Goal: Information Seeking & Learning: Learn about a topic

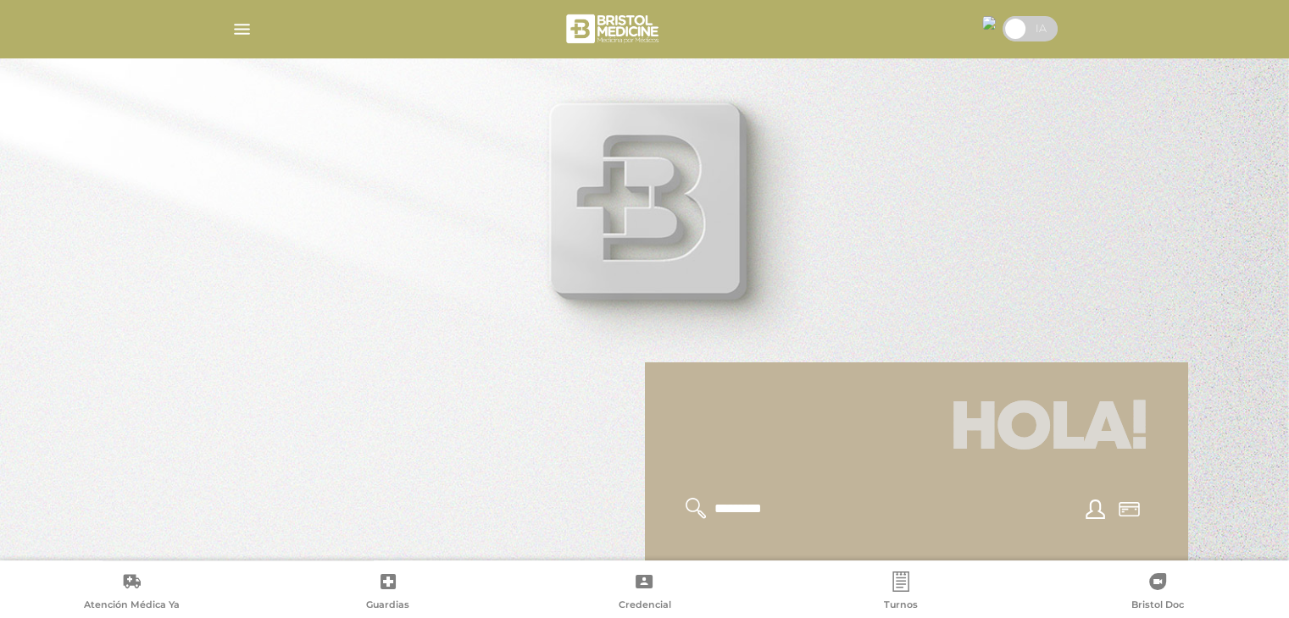
click at [256, 22] on div at bounding box center [645, 28] width 868 height 41
click at [243, 26] on img "button" at bounding box center [241, 29] width 21 height 21
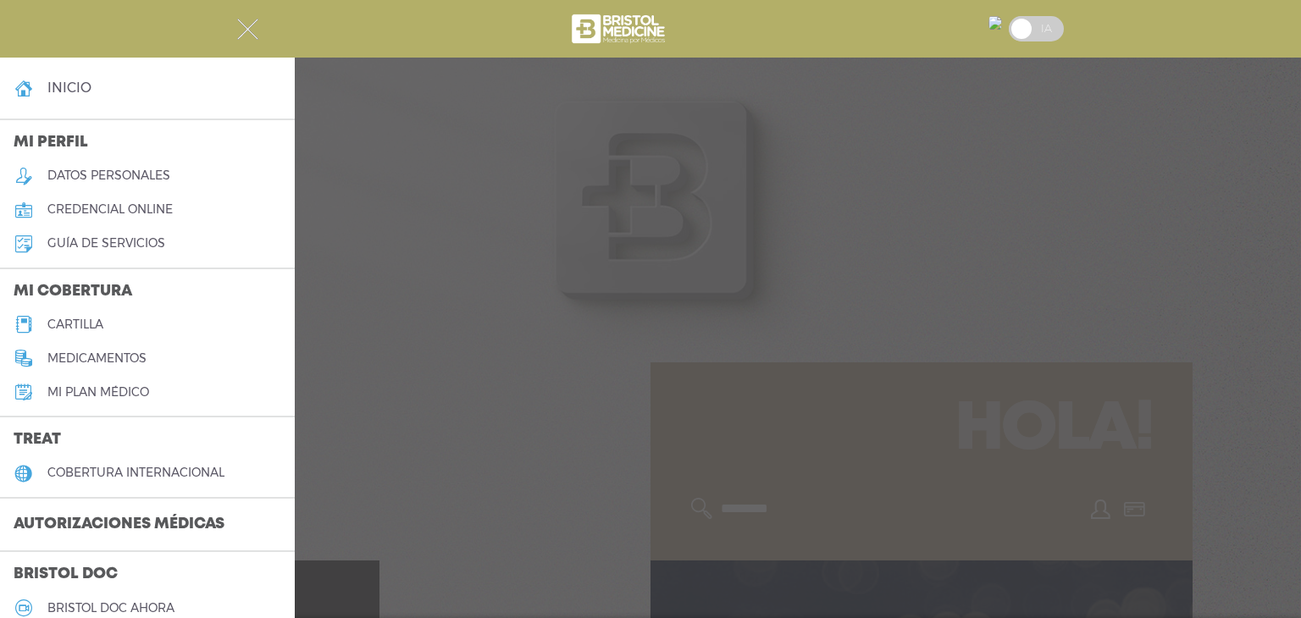
click at [47, 90] on link "inicio" at bounding box center [147, 88] width 295 height 34
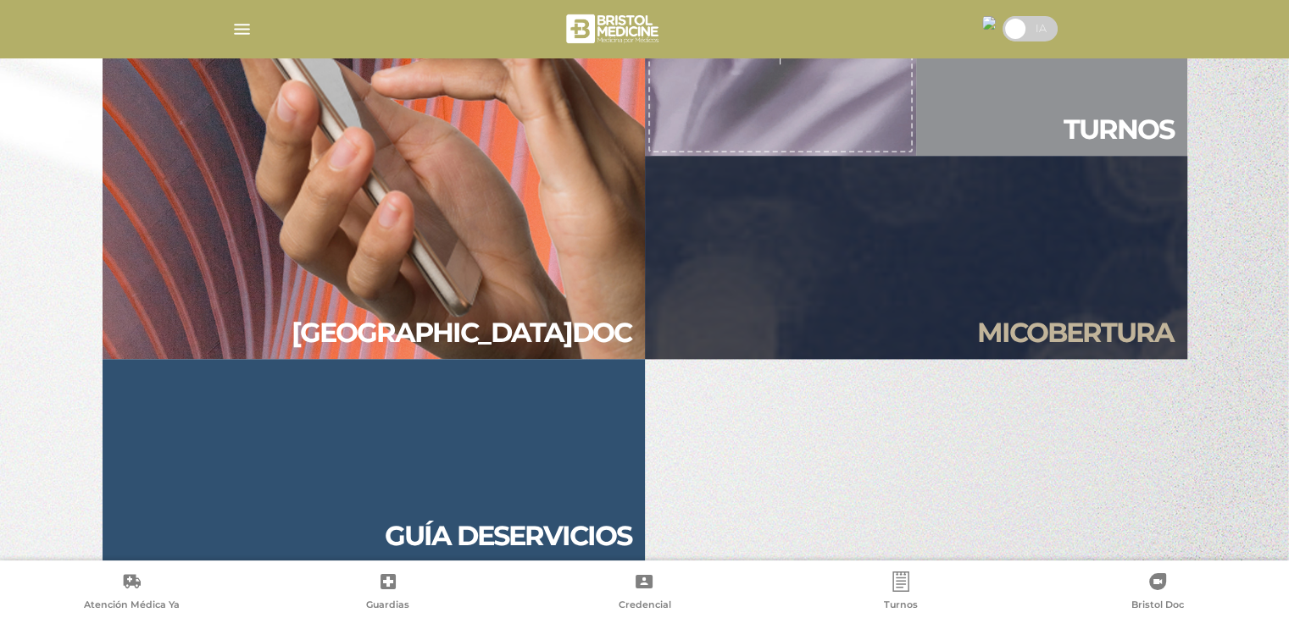
scroll to position [1627, 0]
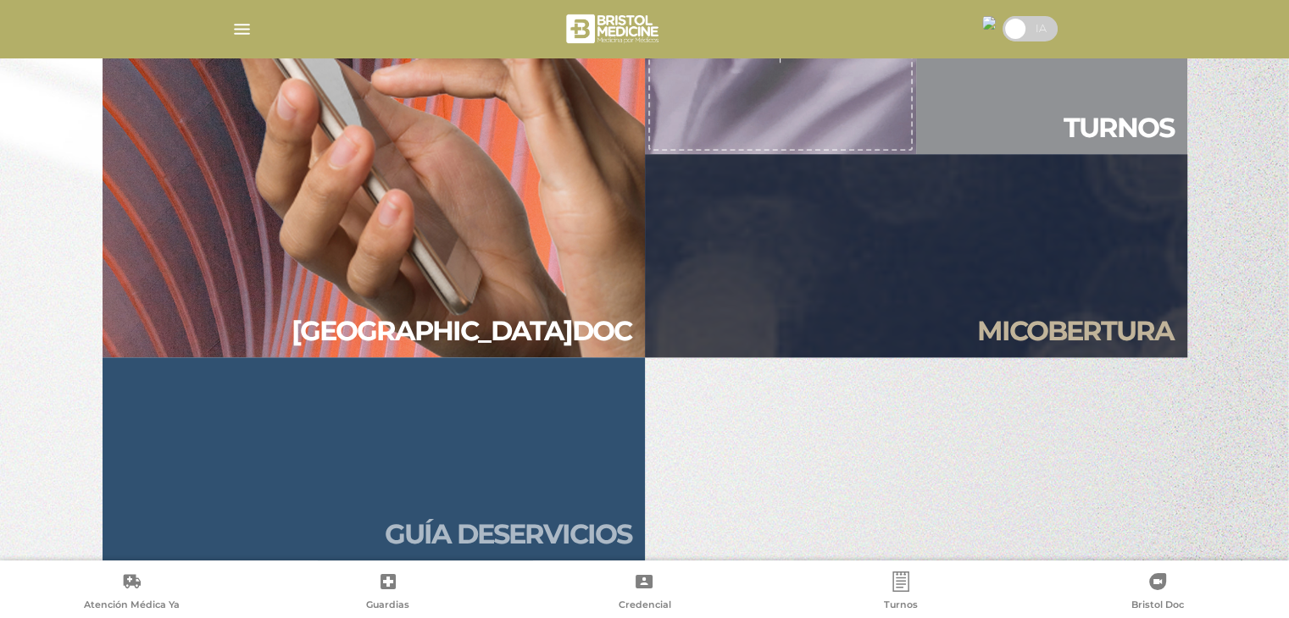
click at [539, 518] on h2 "Guía de servicios" at bounding box center [508, 534] width 247 height 32
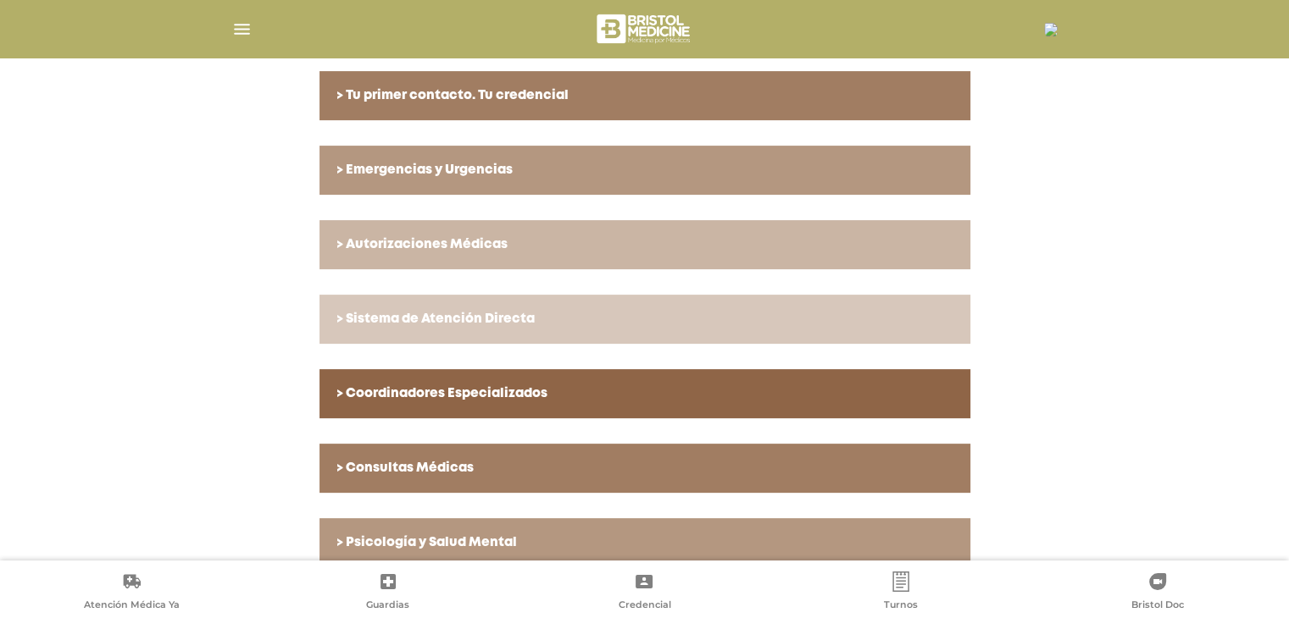
scroll to position [549, 0]
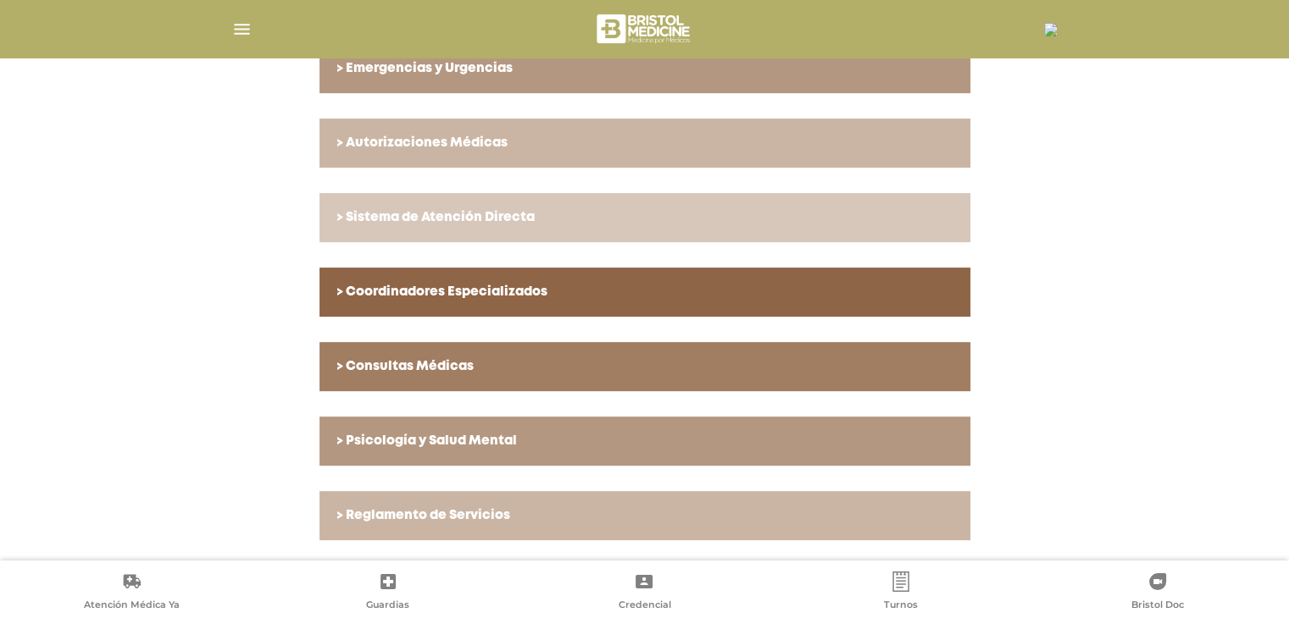
click at [402, 521] on h6 "> Reglamento de Servicios" at bounding box center [644, 515] width 617 height 15
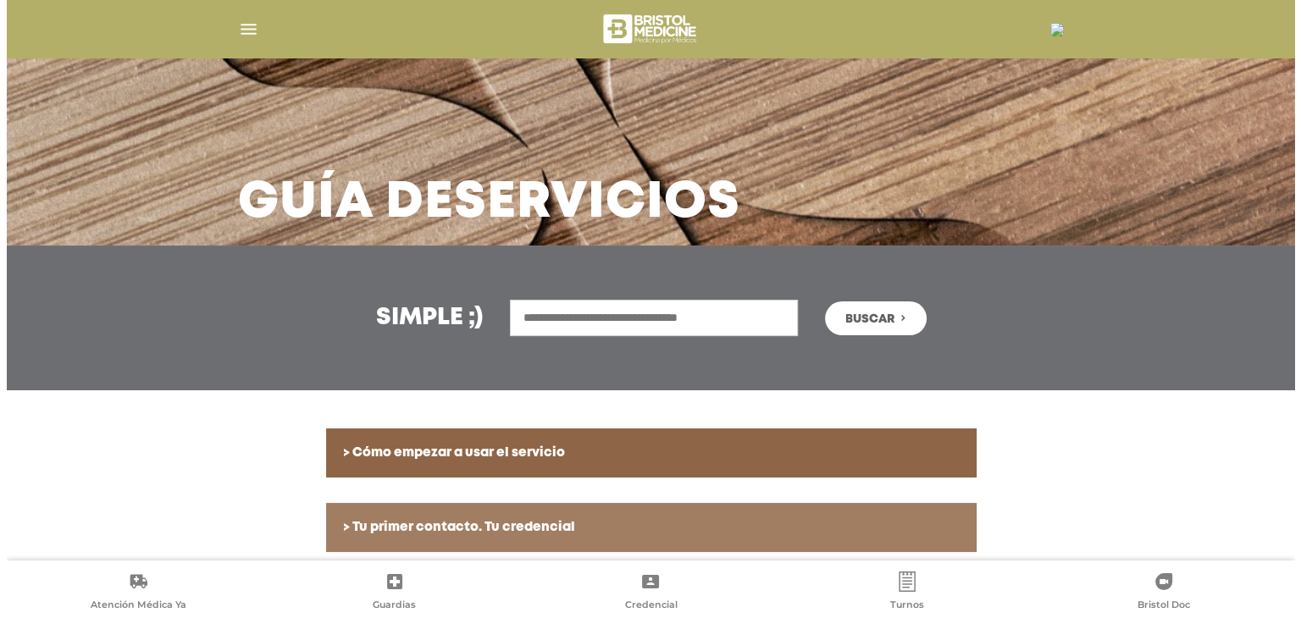
scroll to position [0, 0]
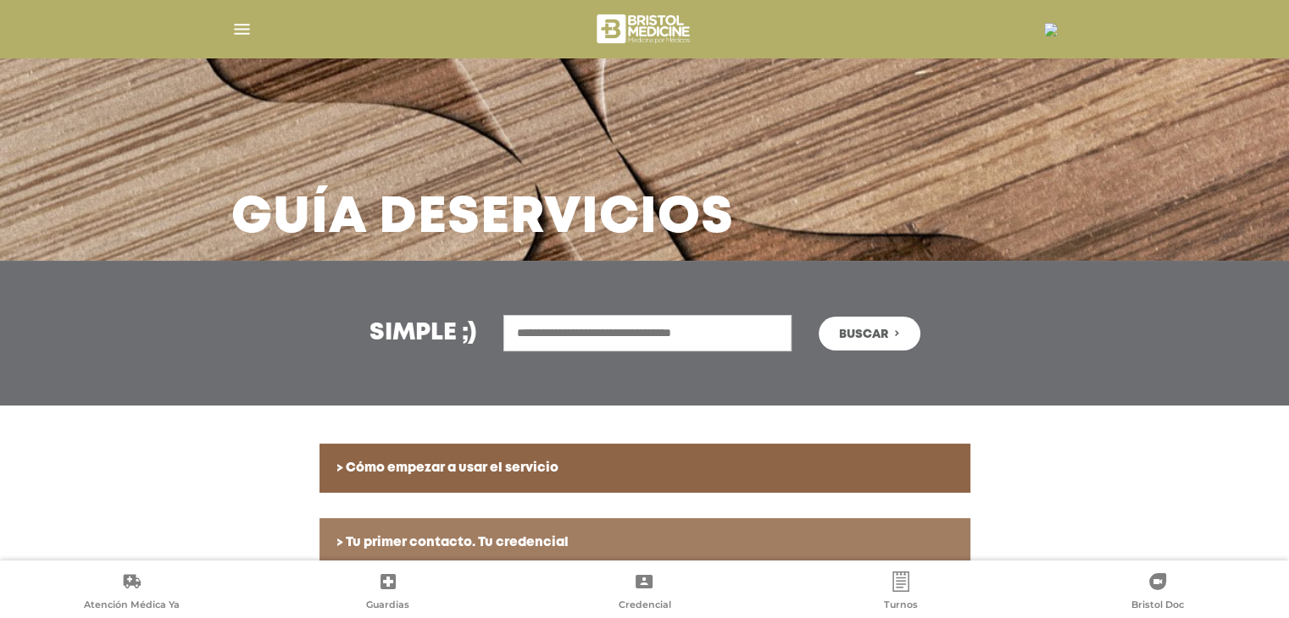
click at [536, 331] on input "text" at bounding box center [647, 333] width 288 height 36
type input "****"
click at [838, 323] on button "Buscar" at bounding box center [869, 334] width 102 height 34
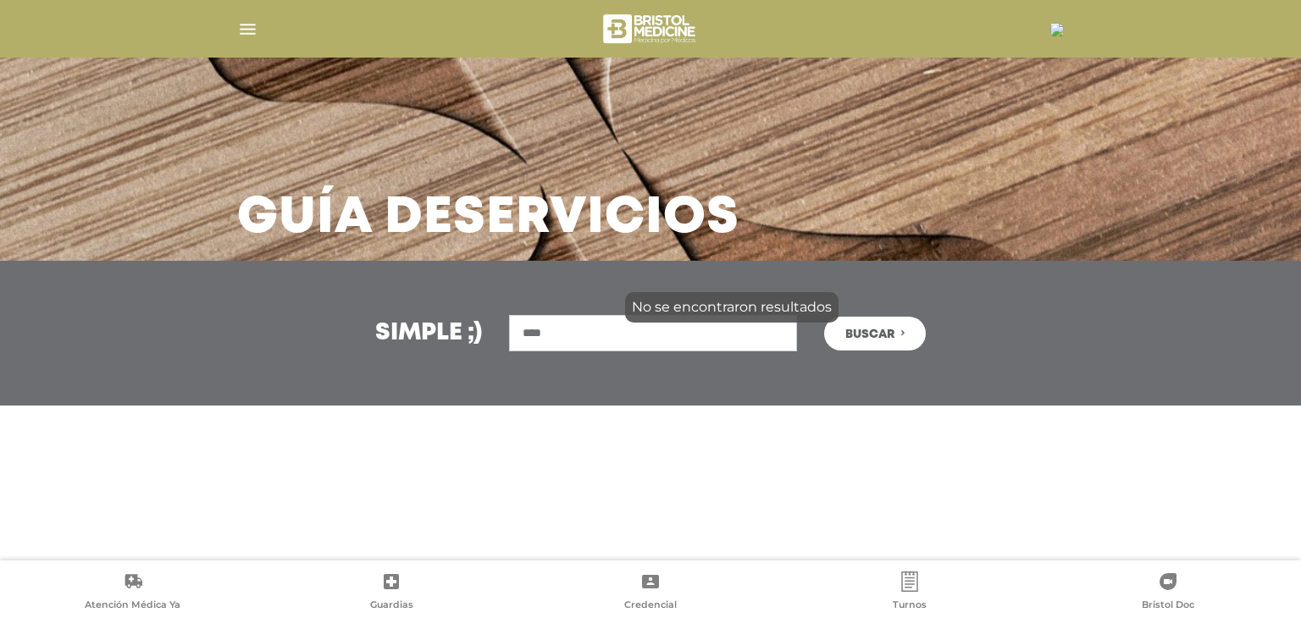
click at [251, 27] on img "button" at bounding box center [247, 29] width 21 height 21
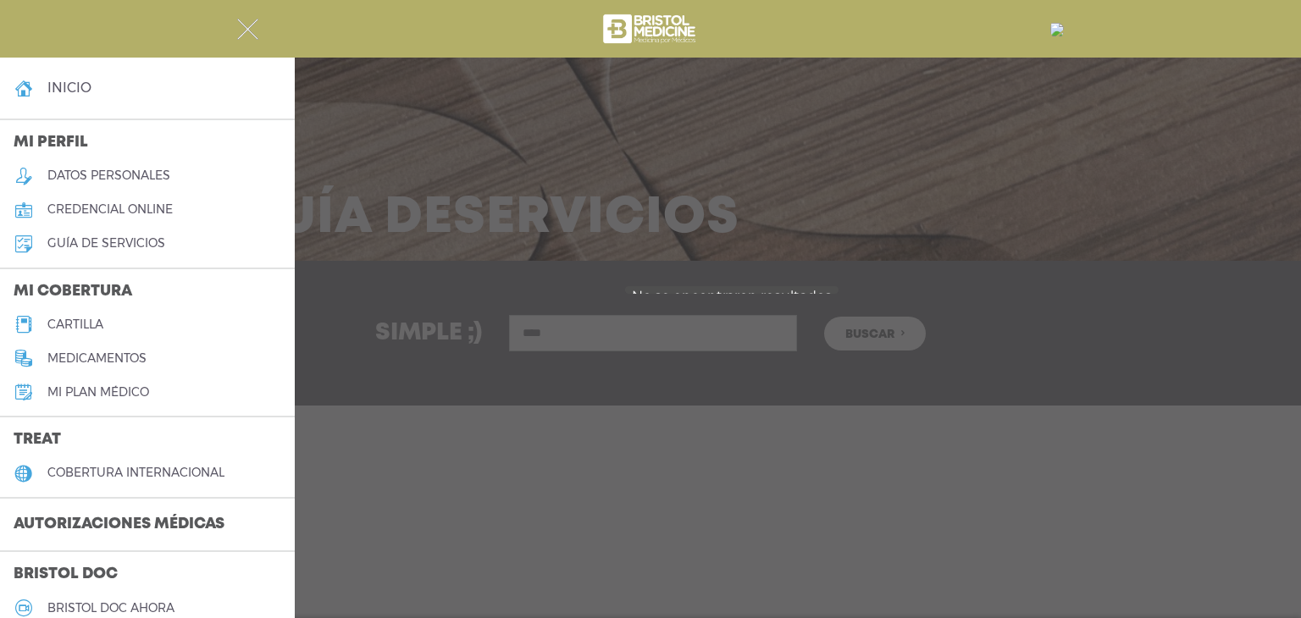
click at [145, 247] on h5 "guía de servicios" at bounding box center [106, 243] width 118 height 14
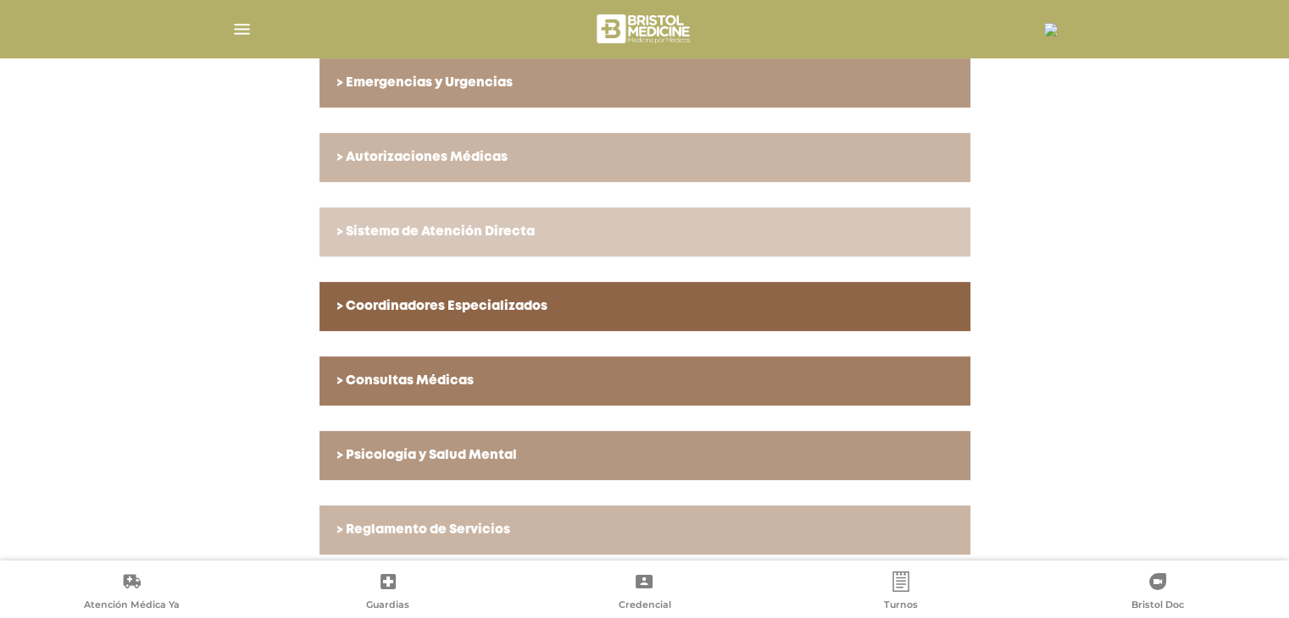
scroll to position [549, 0]
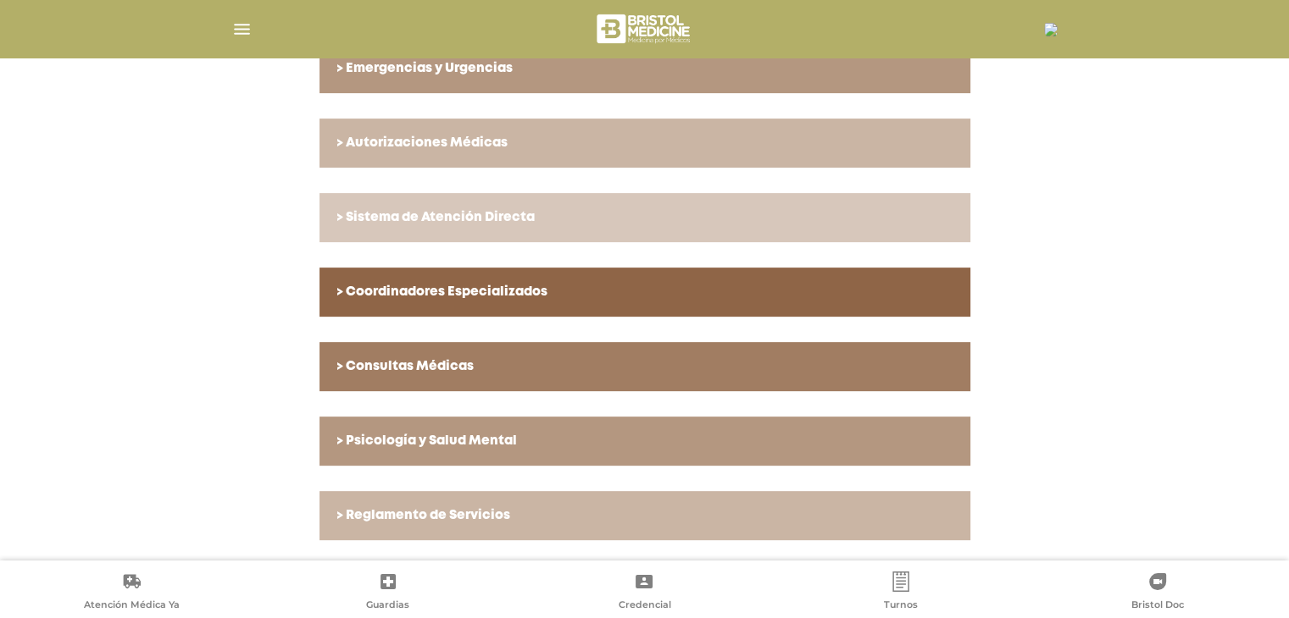
click at [1160, 586] on icon at bounding box center [1157, 582] width 17 height 17
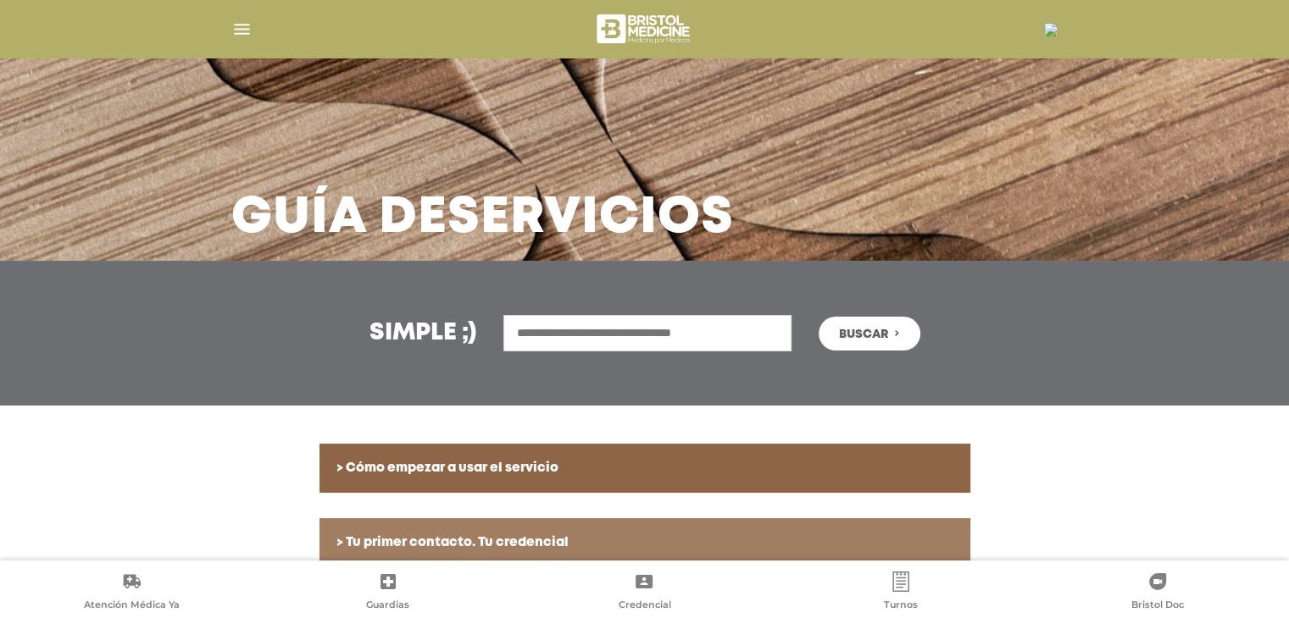
click at [239, 22] on img "button" at bounding box center [241, 29] width 21 height 21
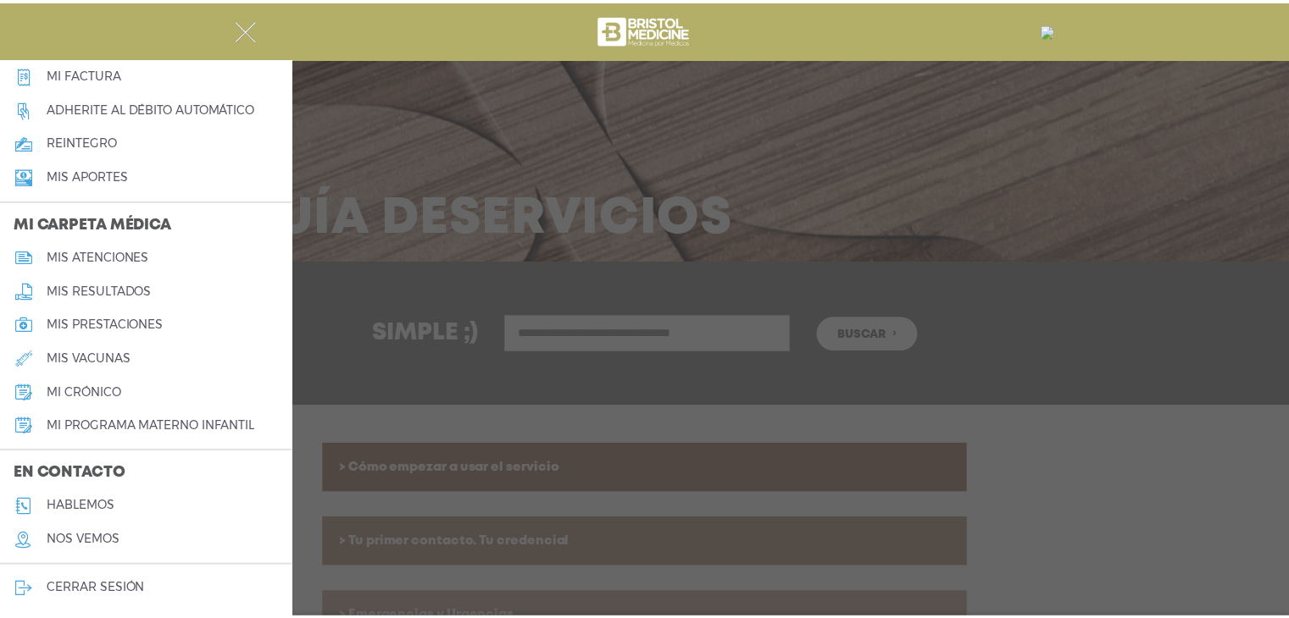
scroll to position [655, 0]
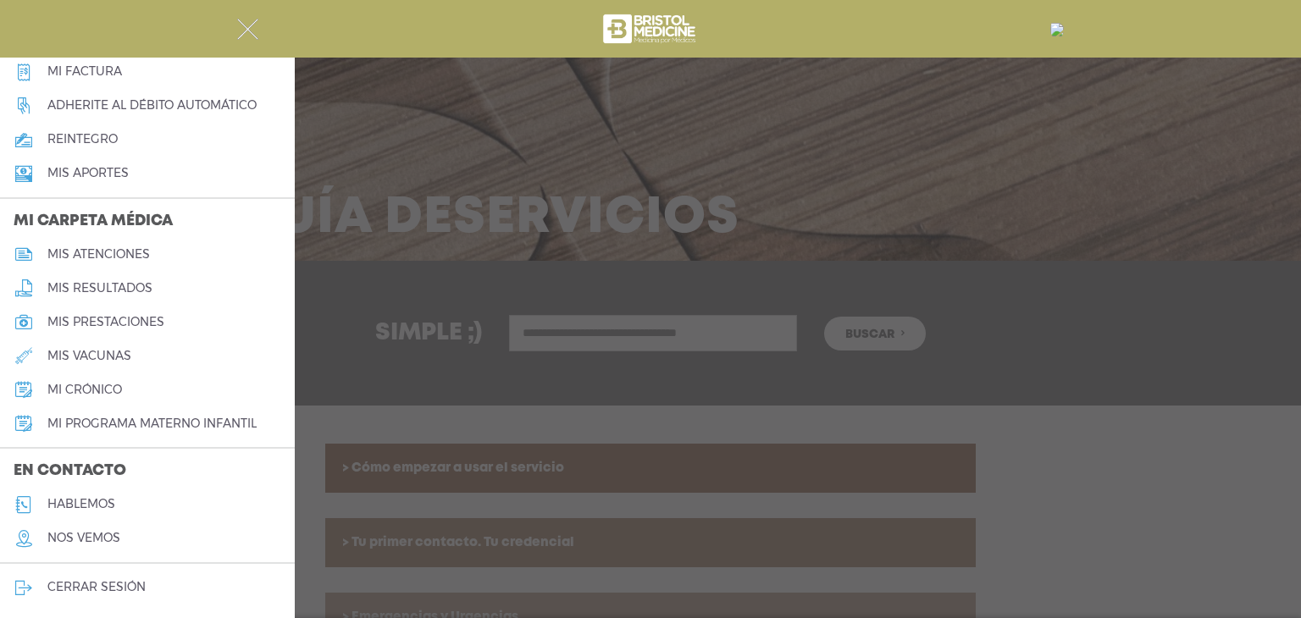
click at [73, 503] on h5 "hablemos" at bounding box center [81, 504] width 68 height 14
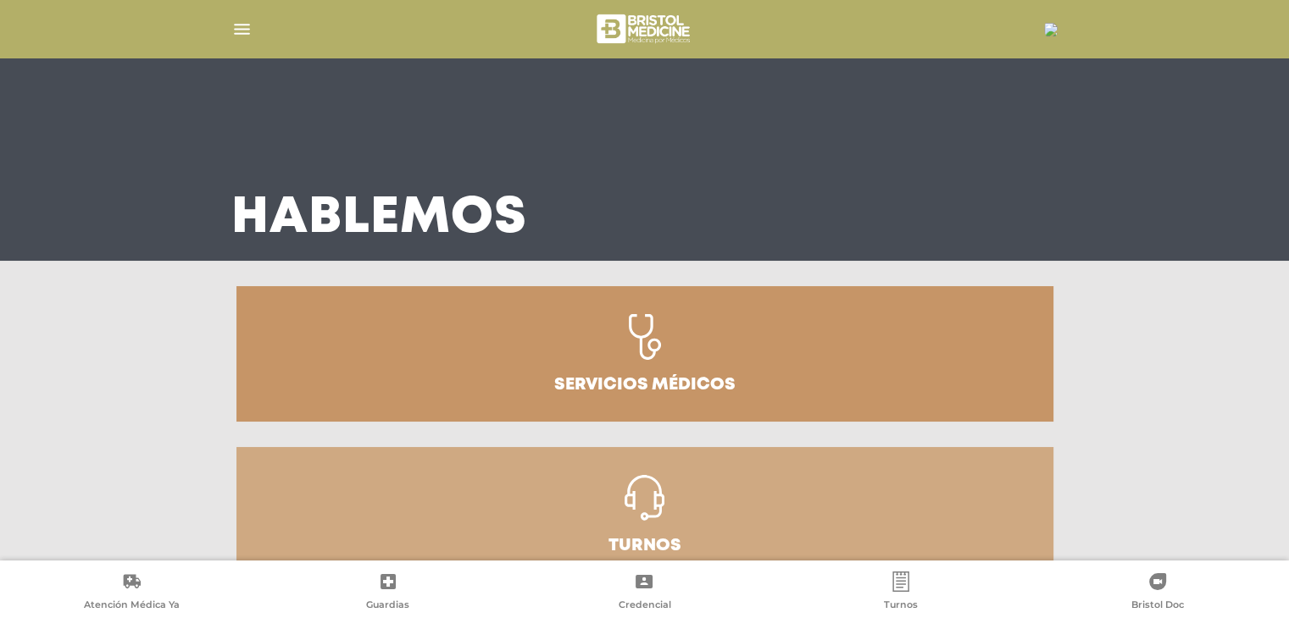
click at [241, 30] on img "button" at bounding box center [241, 29] width 21 height 21
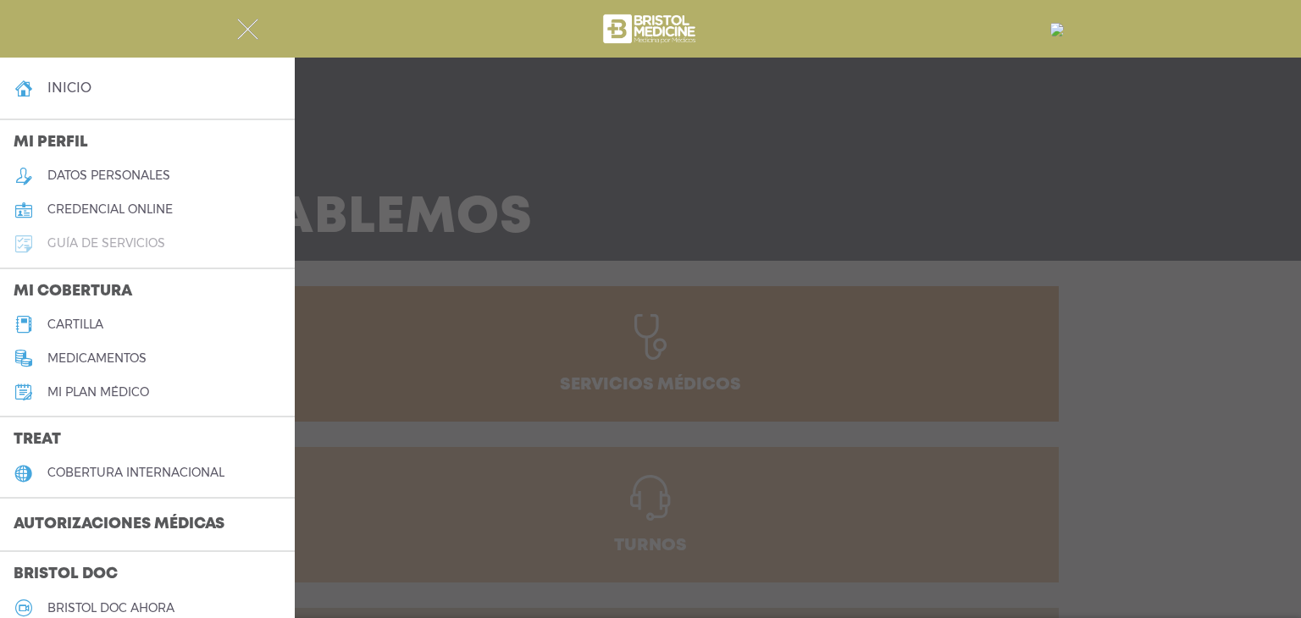
click at [102, 245] on h5 "guía de servicios" at bounding box center [106, 243] width 118 height 14
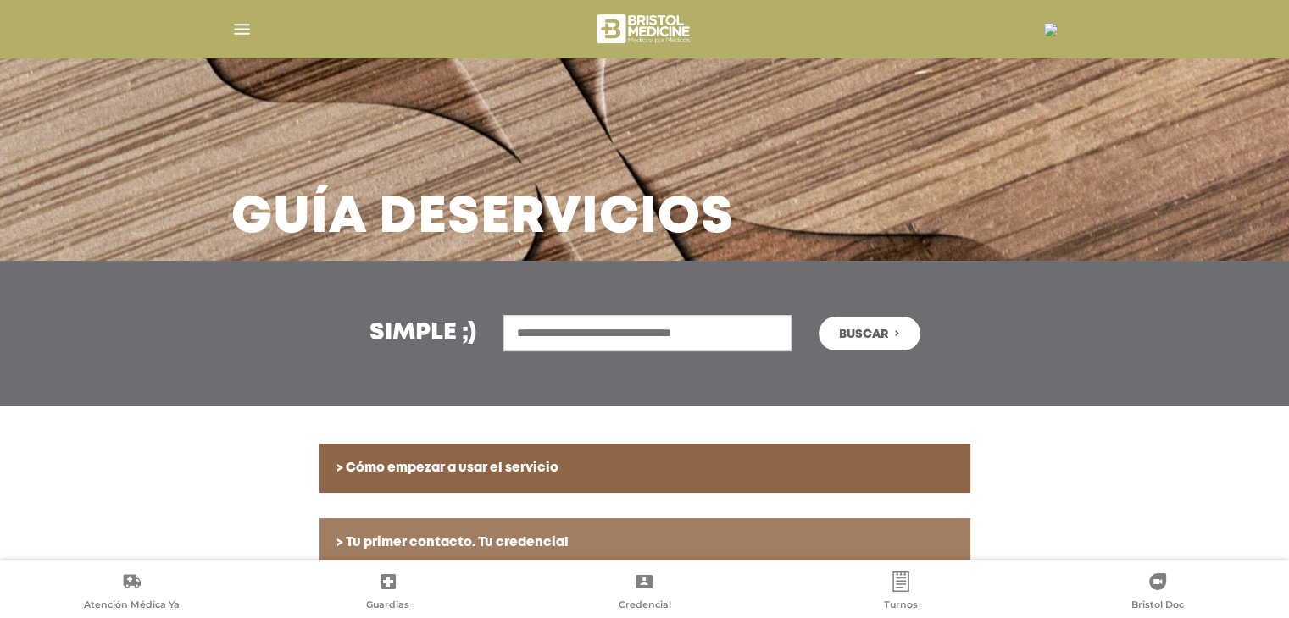
click at [245, 25] on img "button" at bounding box center [241, 29] width 21 height 21
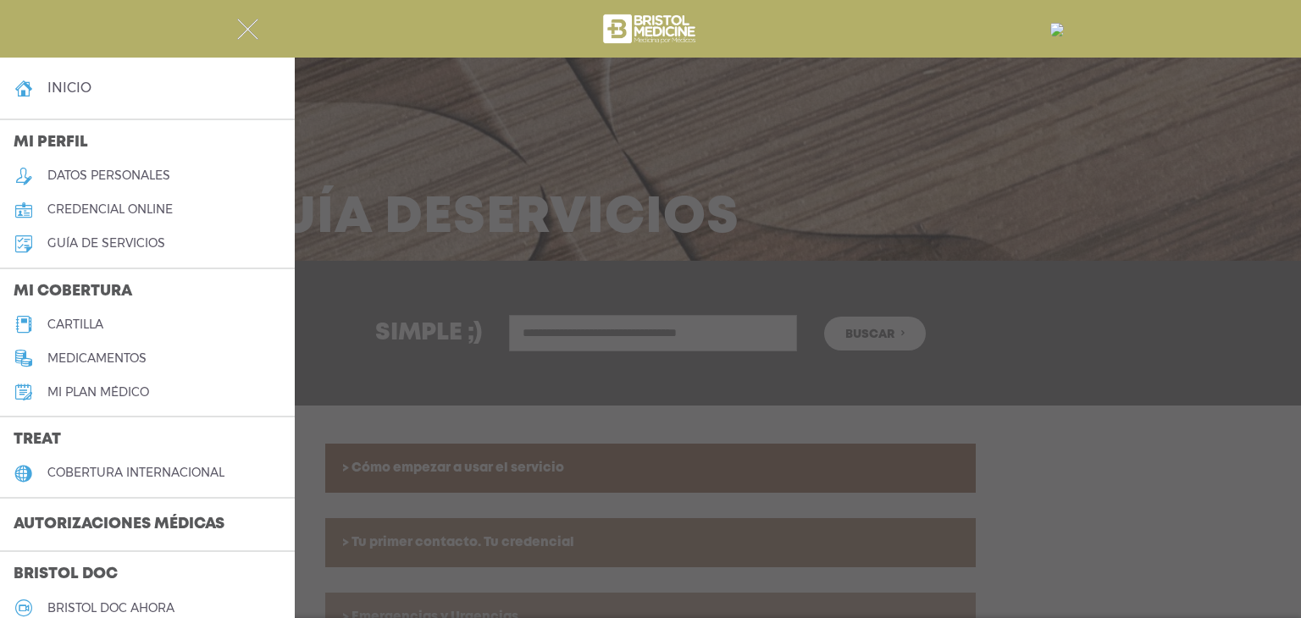
click at [95, 174] on h5 "datos personales" at bounding box center [108, 176] width 123 height 14
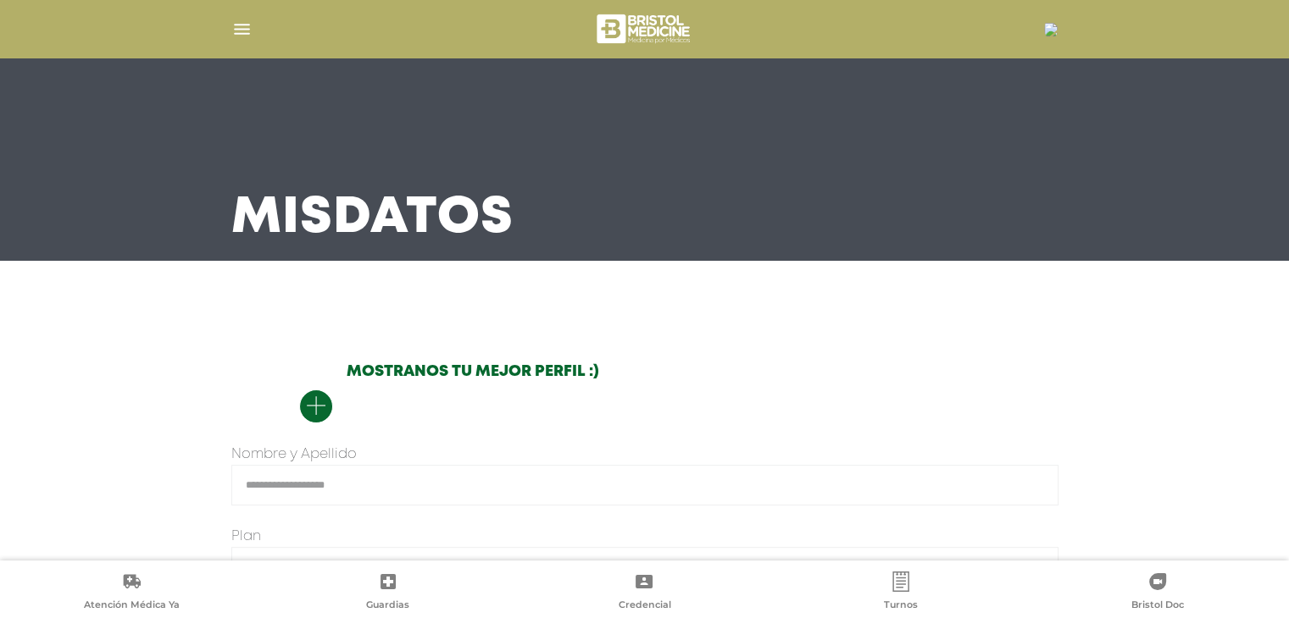
click at [234, 27] on img "button" at bounding box center [241, 29] width 21 height 21
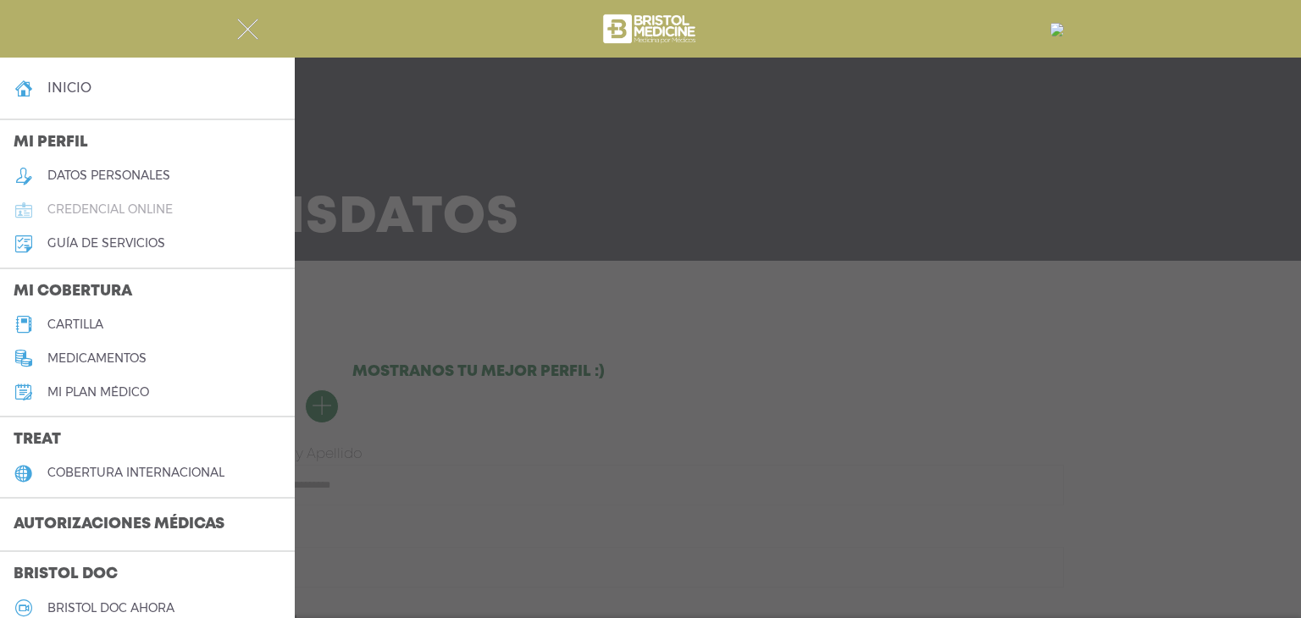
click at [132, 214] on h5 "credencial online" at bounding box center [109, 209] width 125 height 14
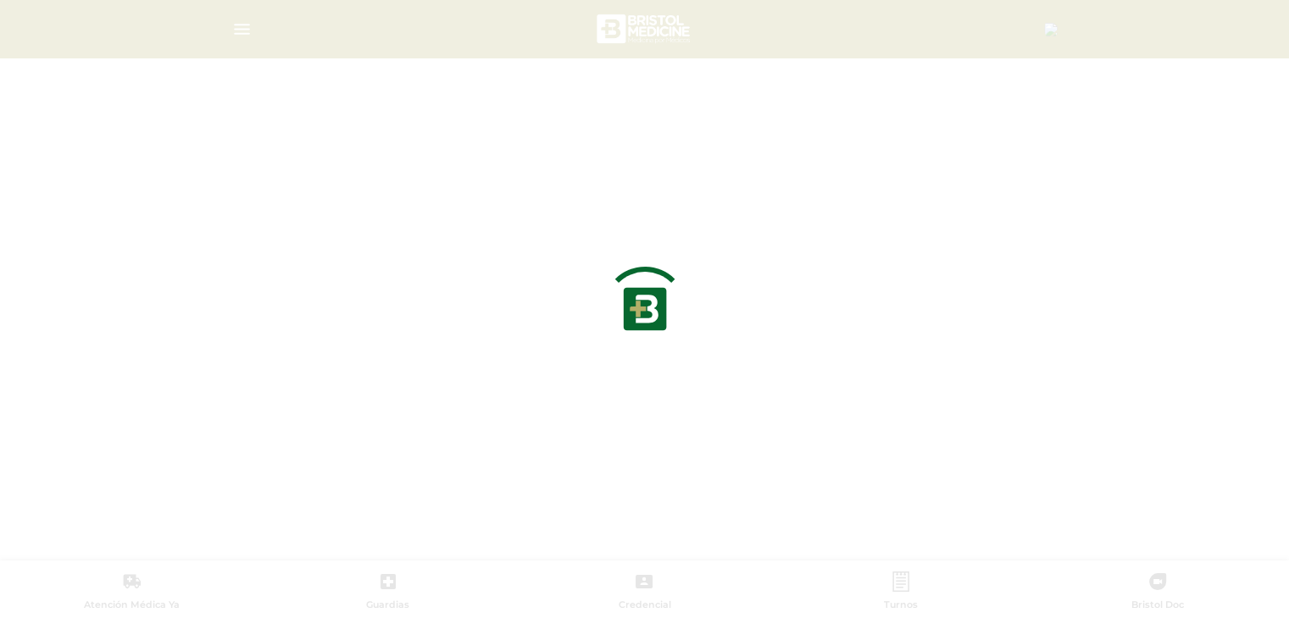
scroll to position [169, 0]
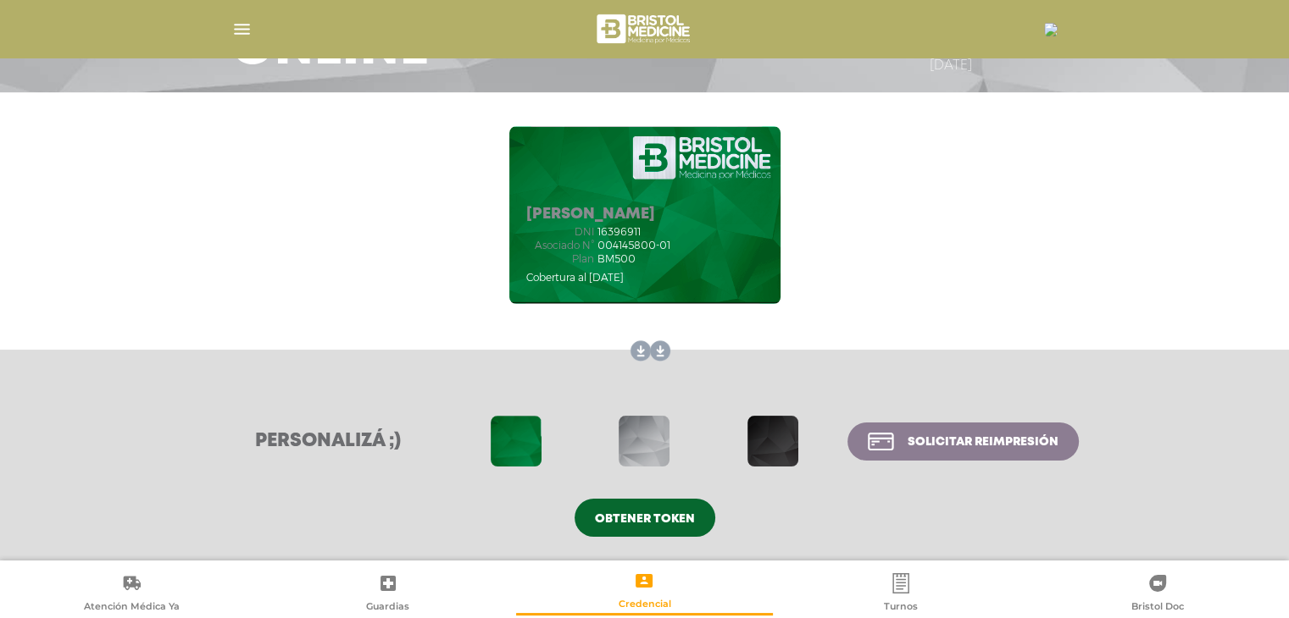
click at [257, 31] on div at bounding box center [645, 28] width 868 height 41
click at [252, 34] on div at bounding box center [645, 28] width 868 height 41
click at [247, 34] on img "button" at bounding box center [241, 29] width 21 height 21
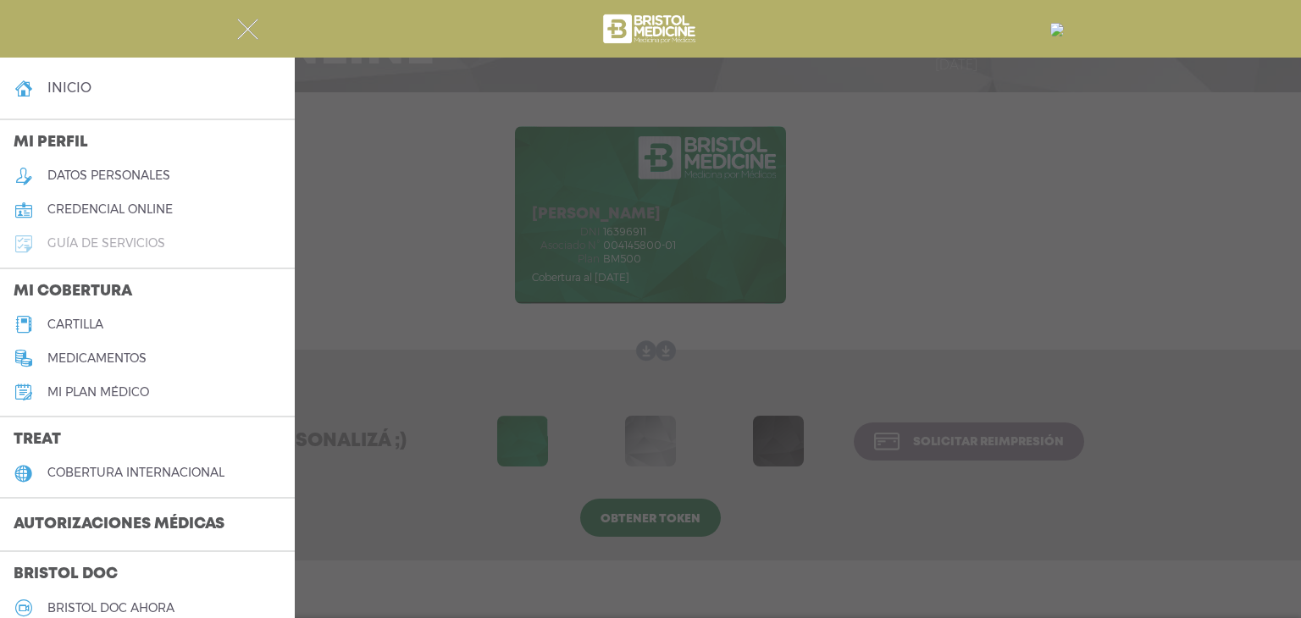
click at [116, 236] on h5 "guía de servicios" at bounding box center [106, 243] width 118 height 14
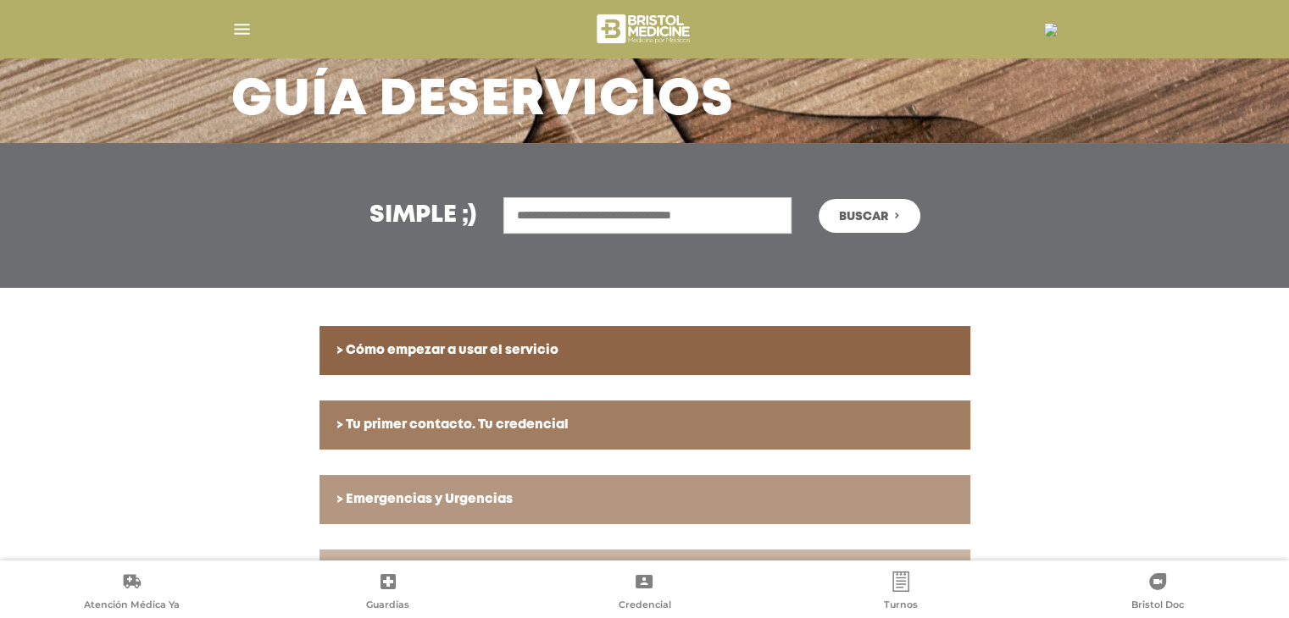
scroll to position [169, 0]
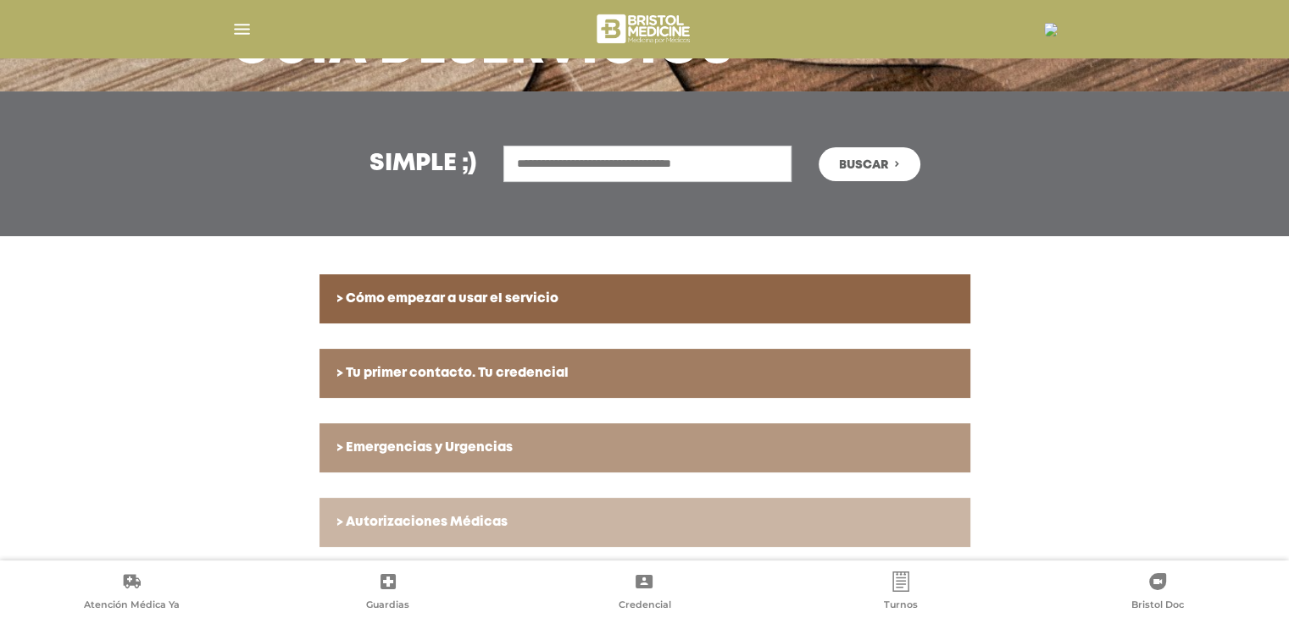
click at [686, 299] on h6 "> Cómo empezar a usar el servicio" at bounding box center [644, 298] width 617 height 15
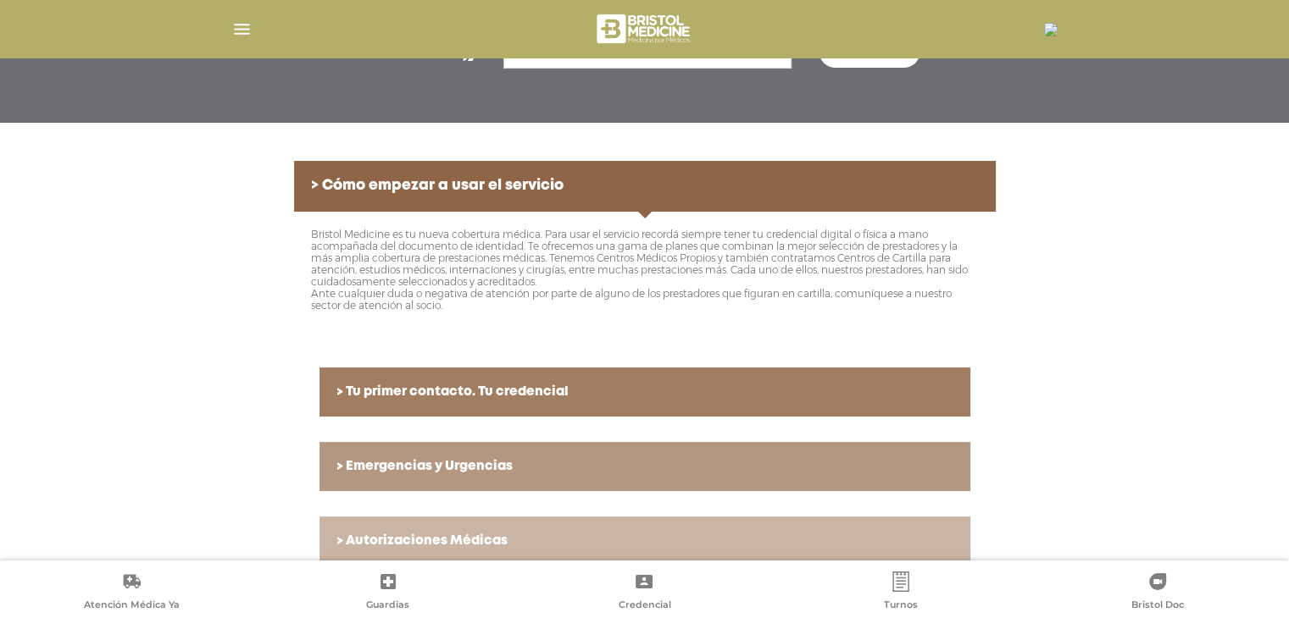
scroll to position [339, 0]
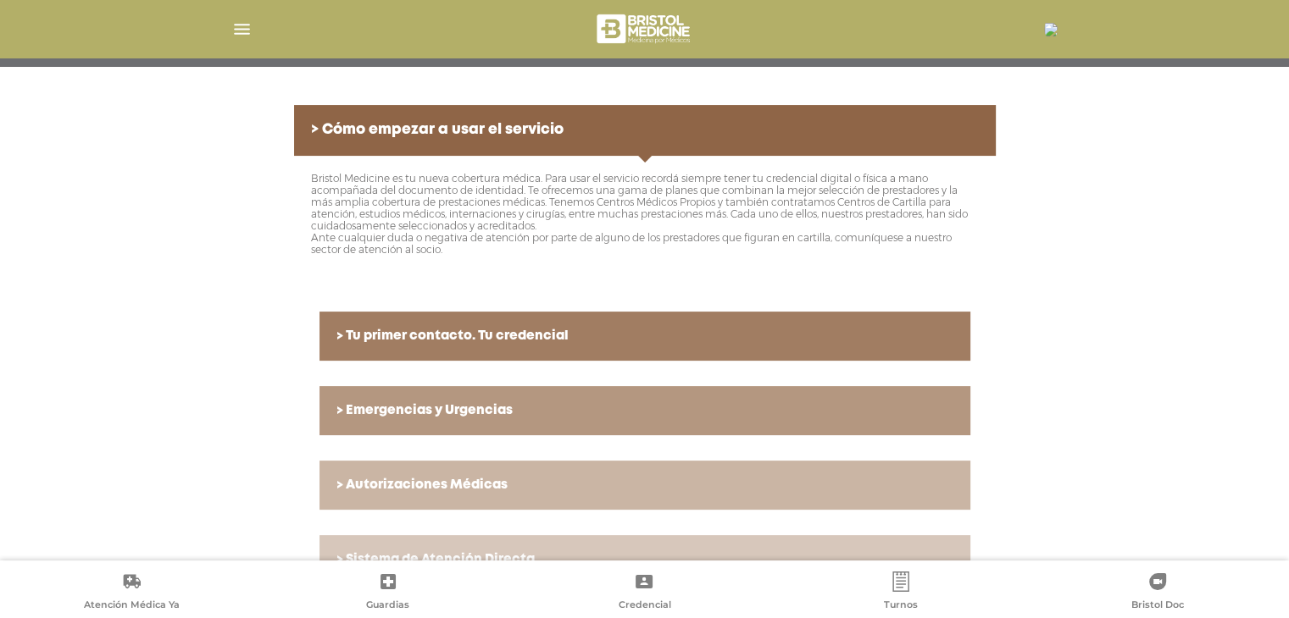
click at [663, 329] on h6 "> Tu primer contacto. Tu credencial" at bounding box center [644, 336] width 617 height 15
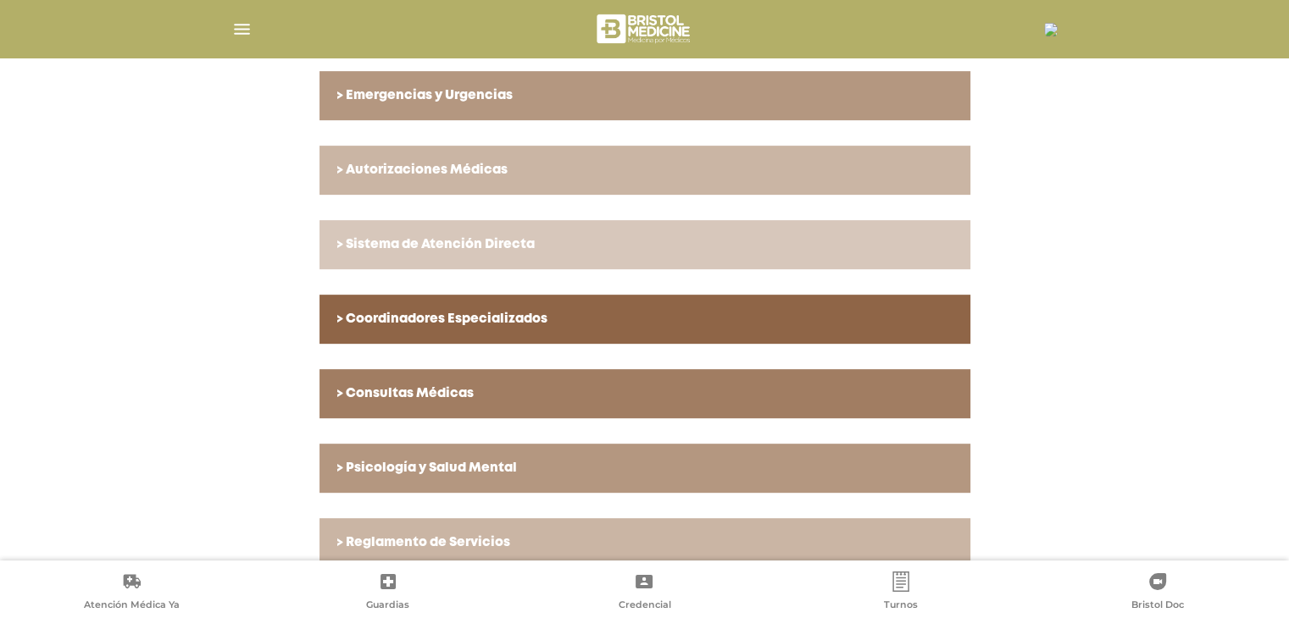
scroll to position [678, 0]
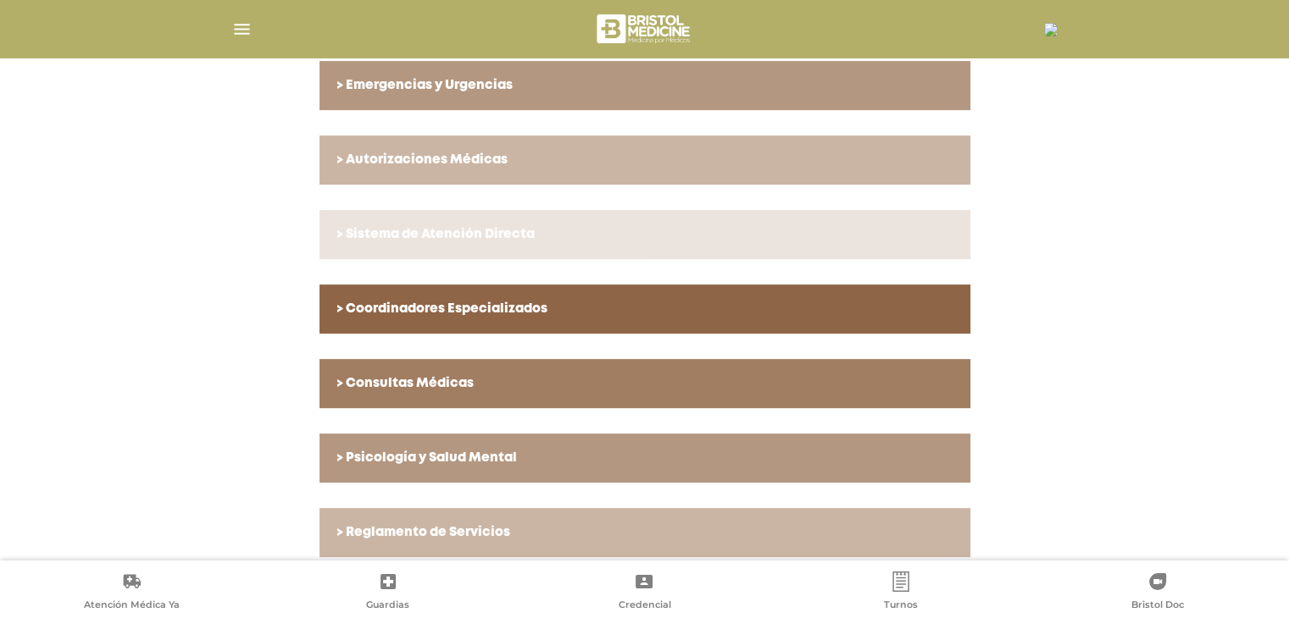
click at [629, 245] on link "> Sistema de Atención Directa" at bounding box center [644, 234] width 651 height 49
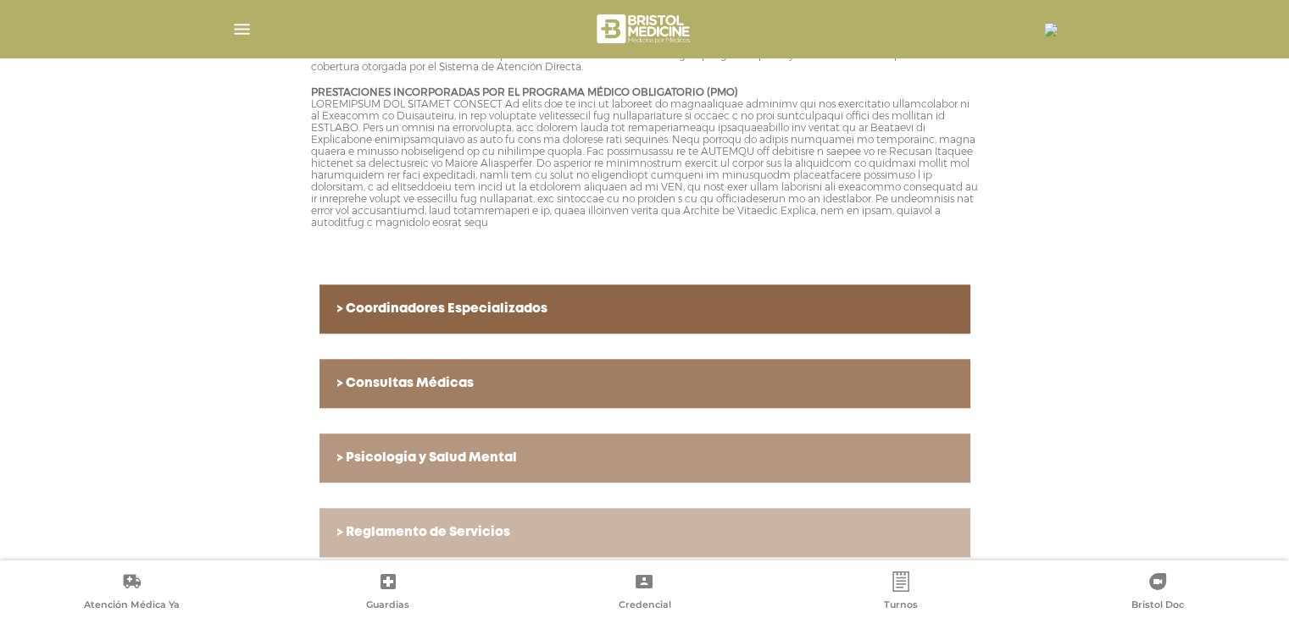
scroll to position [1265, 0]
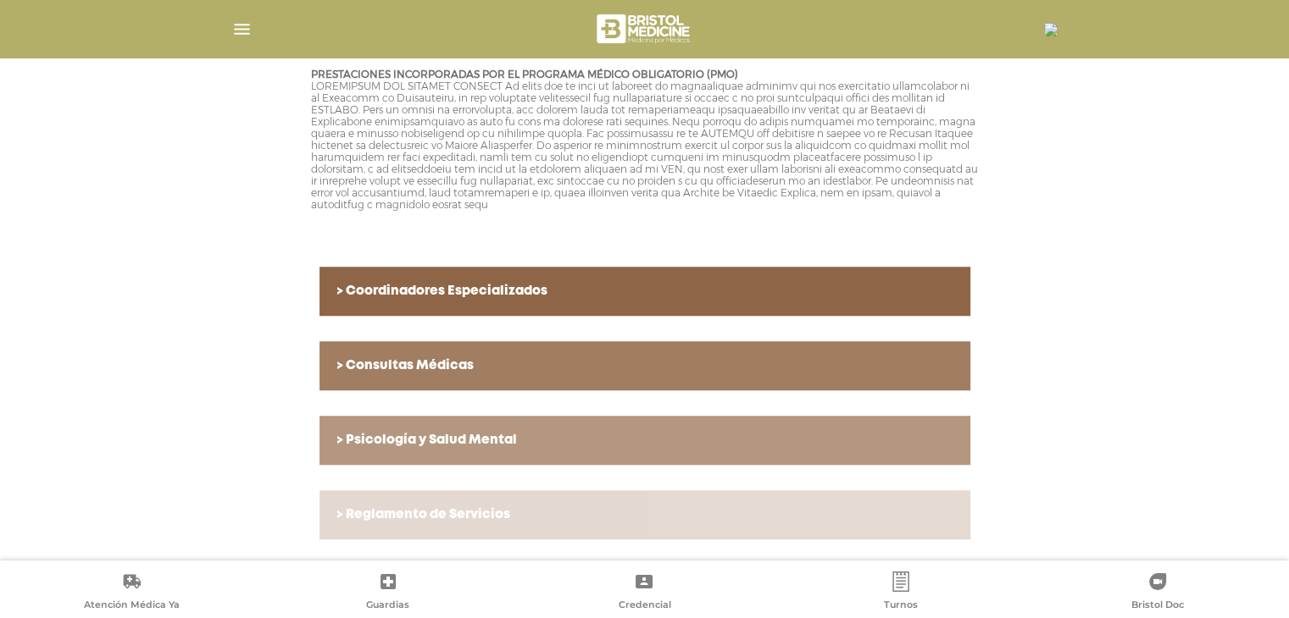
click at [476, 518] on h6 "> Reglamento de Servicios" at bounding box center [644, 514] width 617 height 15
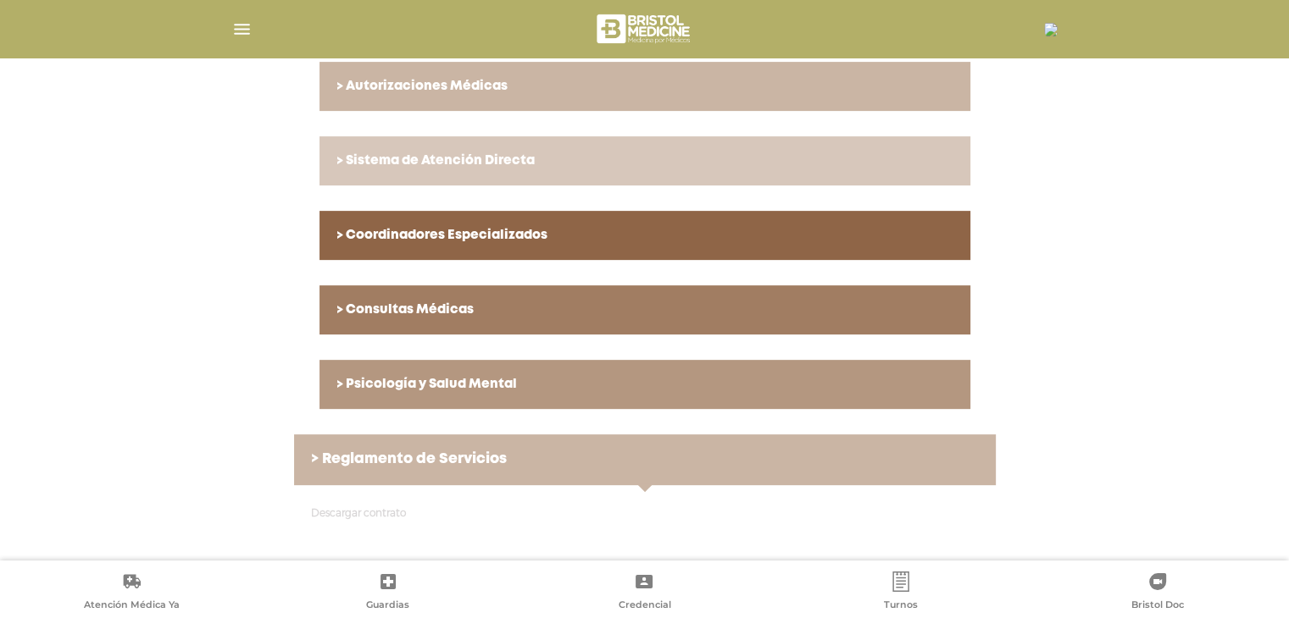
click at [386, 514] on link "Descargar contrato" at bounding box center [358, 513] width 95 height 13
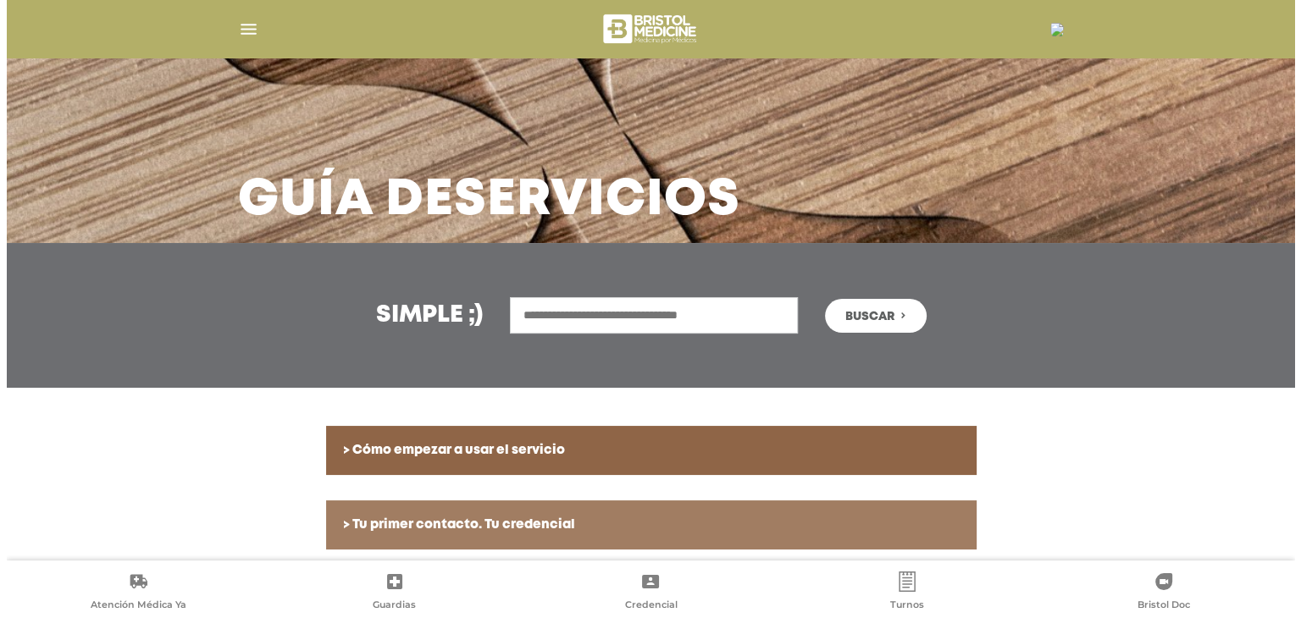
scroll to position [0, 0]
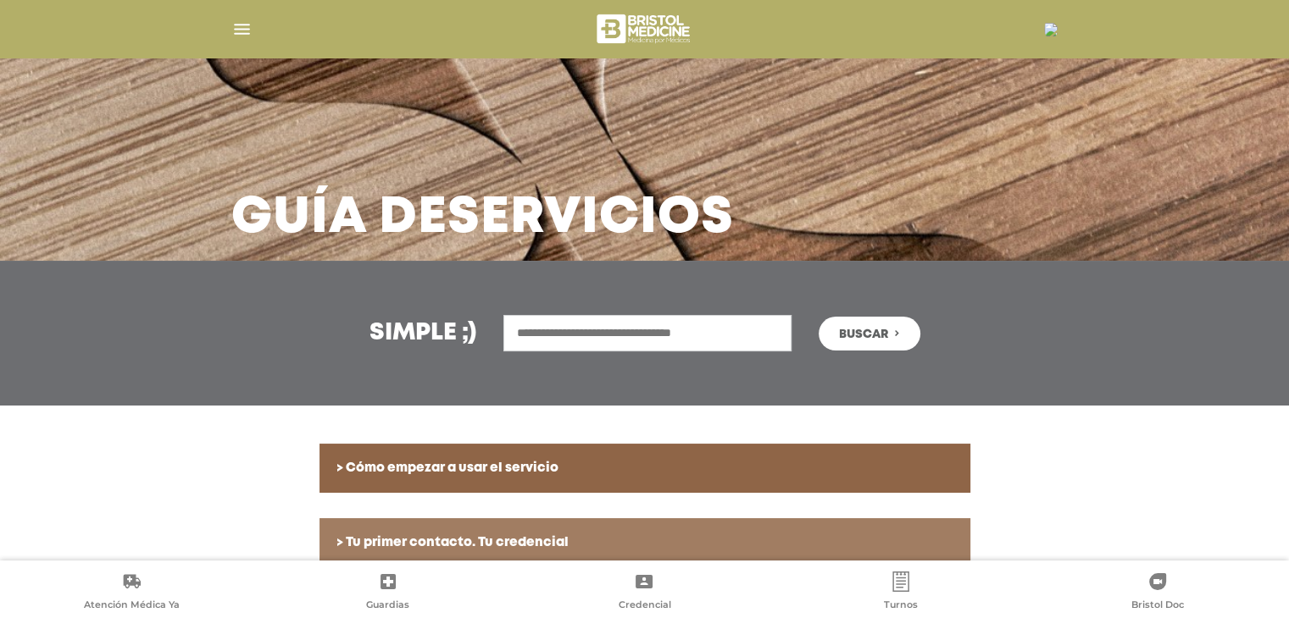
click at [1051, 35] on img at bounding box center [1051, 30] width 14 height 14
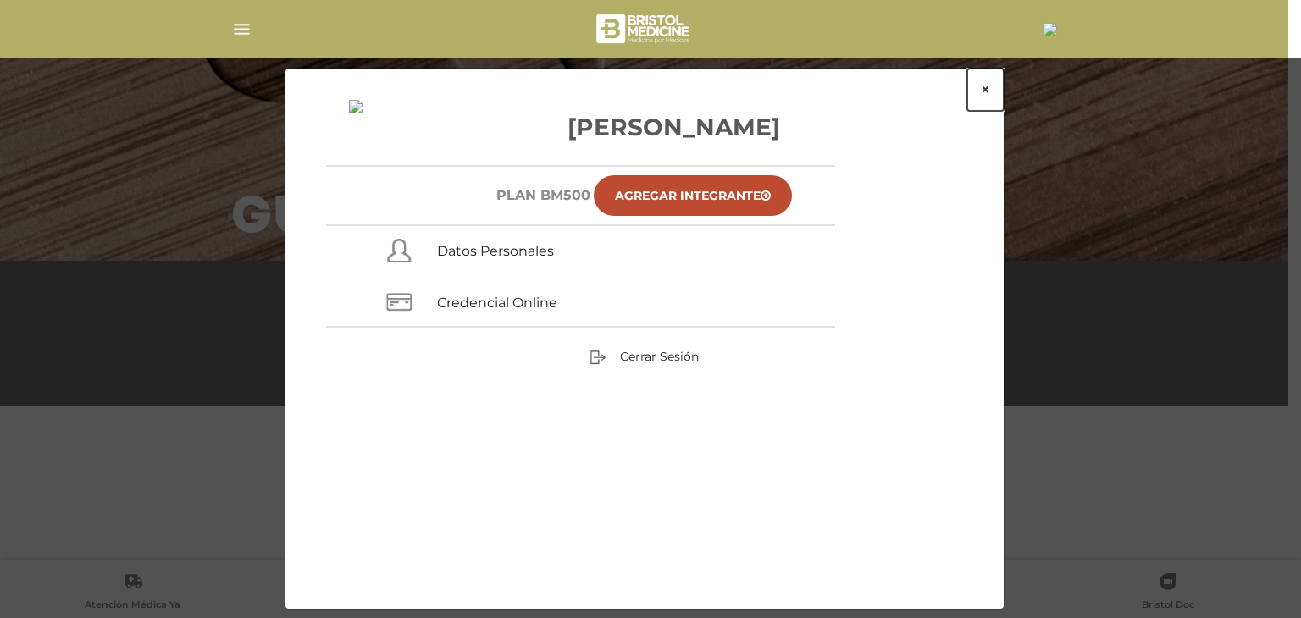
click at [983, 89] on button "×" at bounding box center [986, 90] width 36 height 42
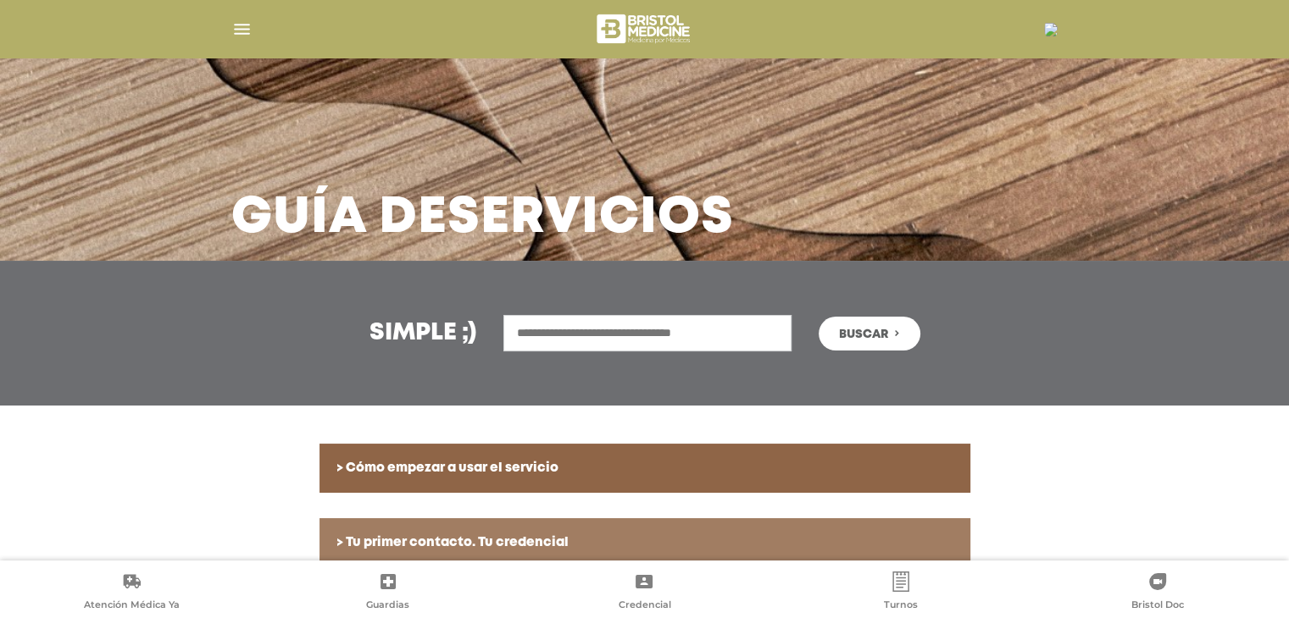
click at [235, 31] on img "button" at bounding box center [241, 29] width 21 height 21
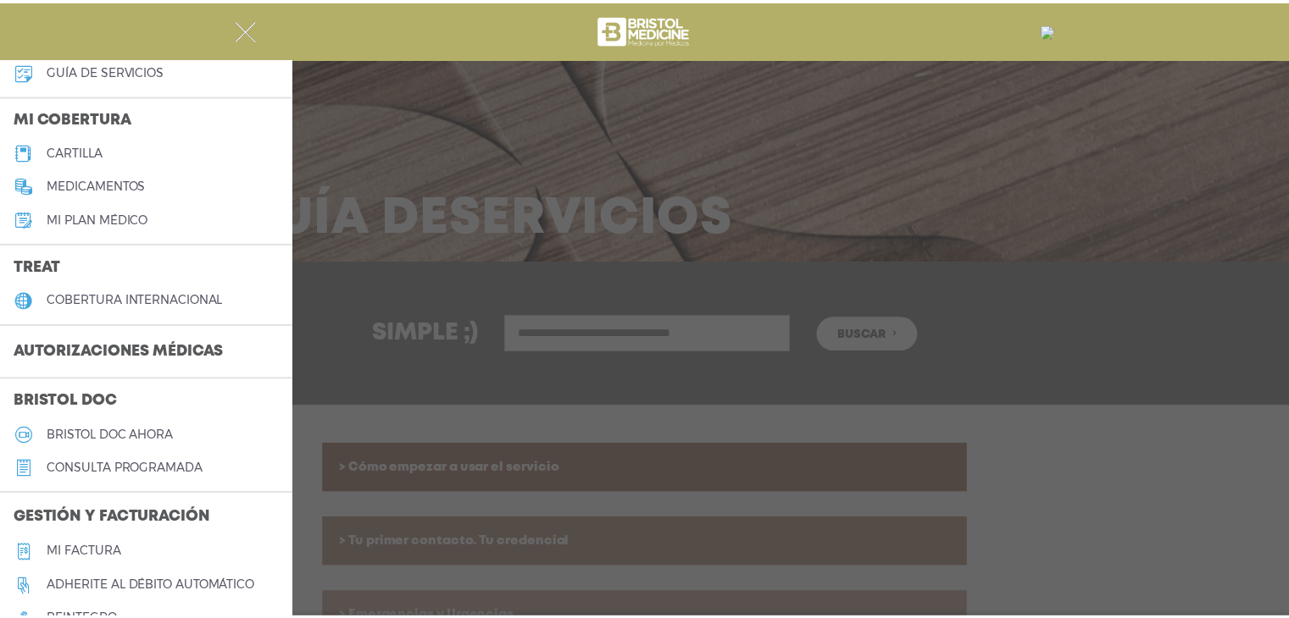
scroll to position [169, 0]
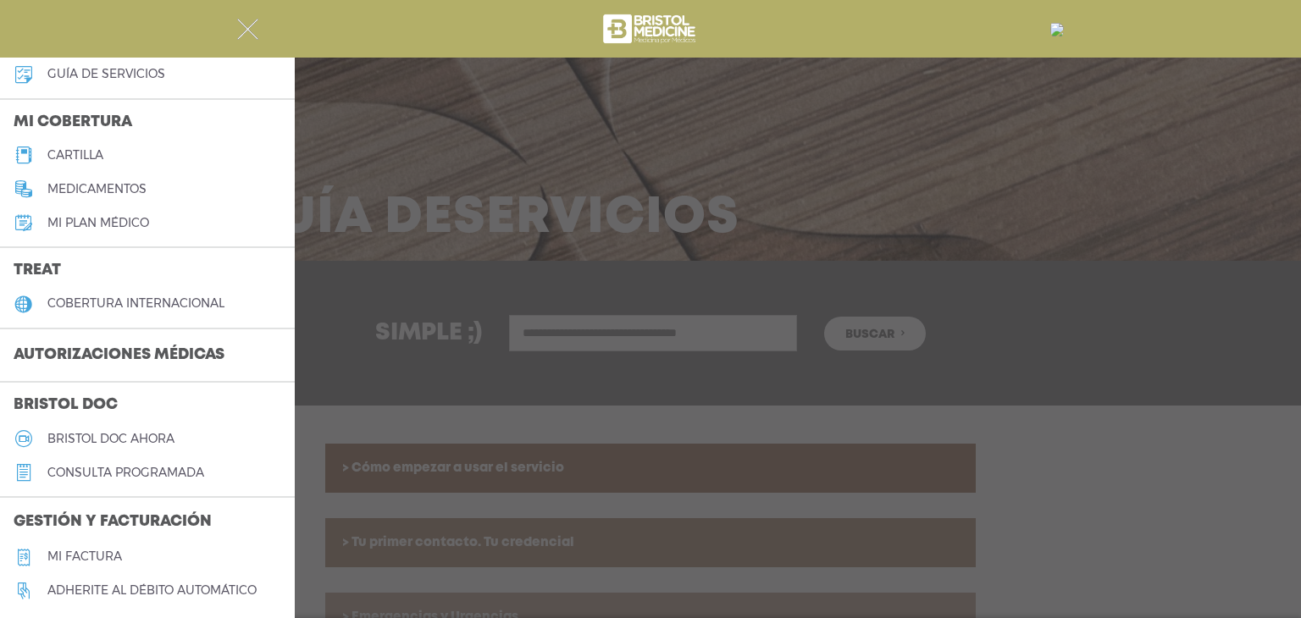
click at [85, 226] on h5 "Mi plan médico" at bounding box center [98, 223] width 102 height 14
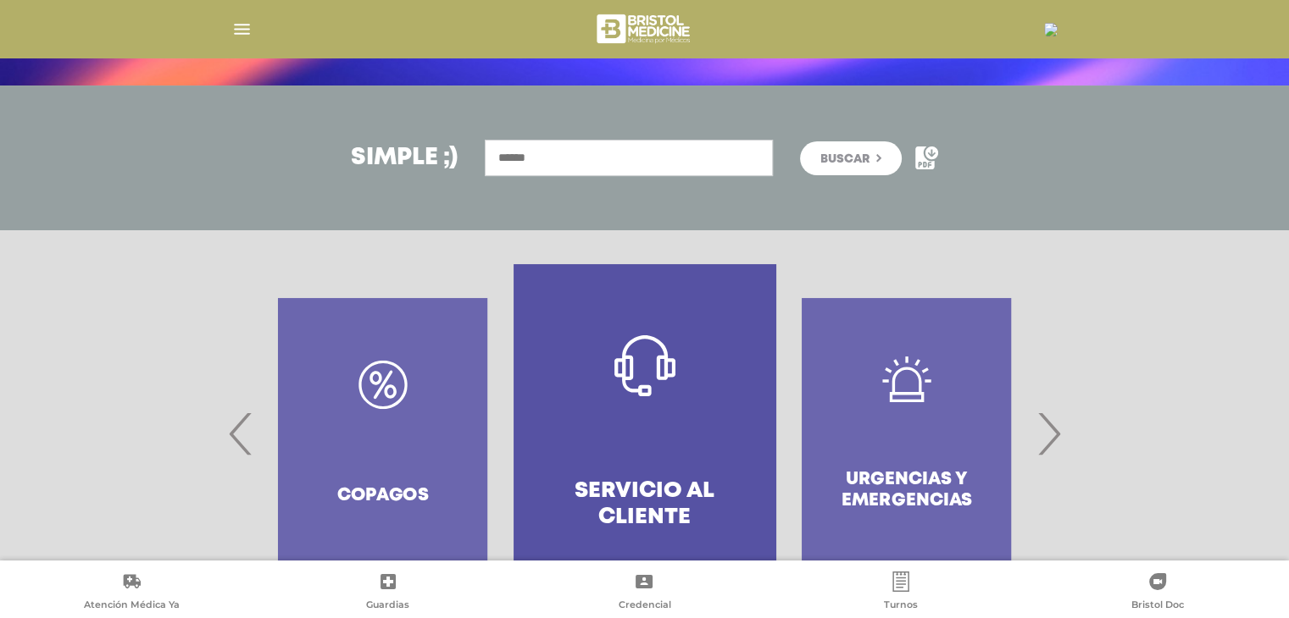
scroll to position [251, 0]
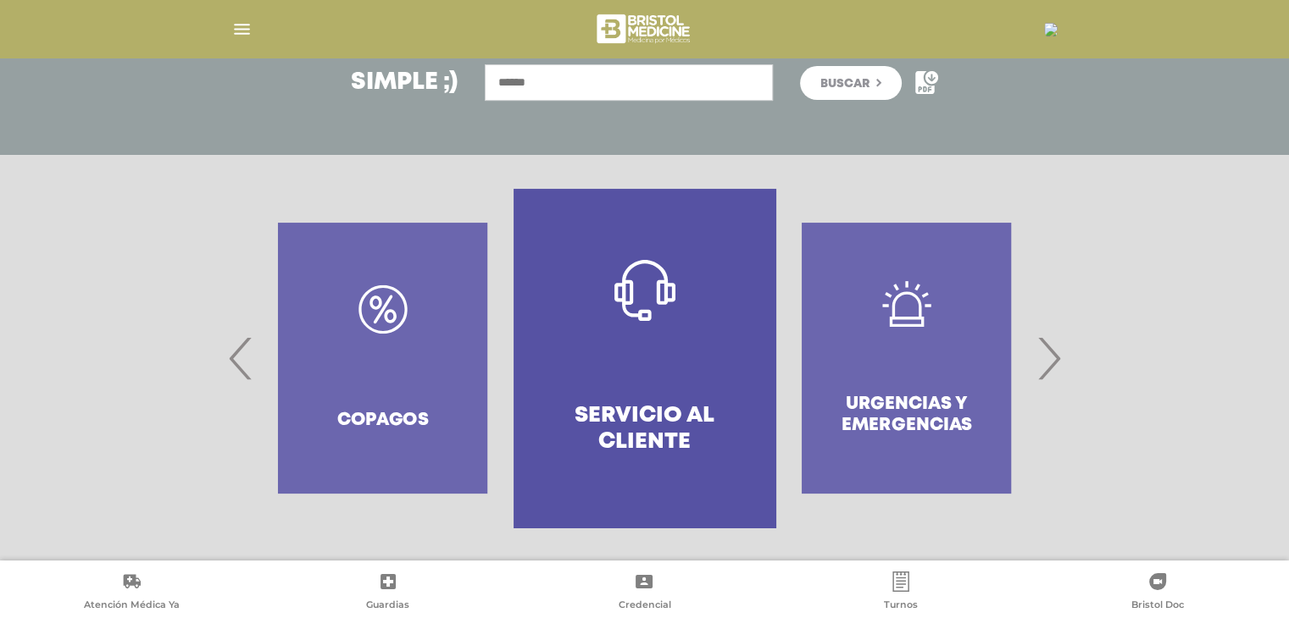
click at [1056, 364] on span "›" at bounding box center [1048, 358] width 33 height 91
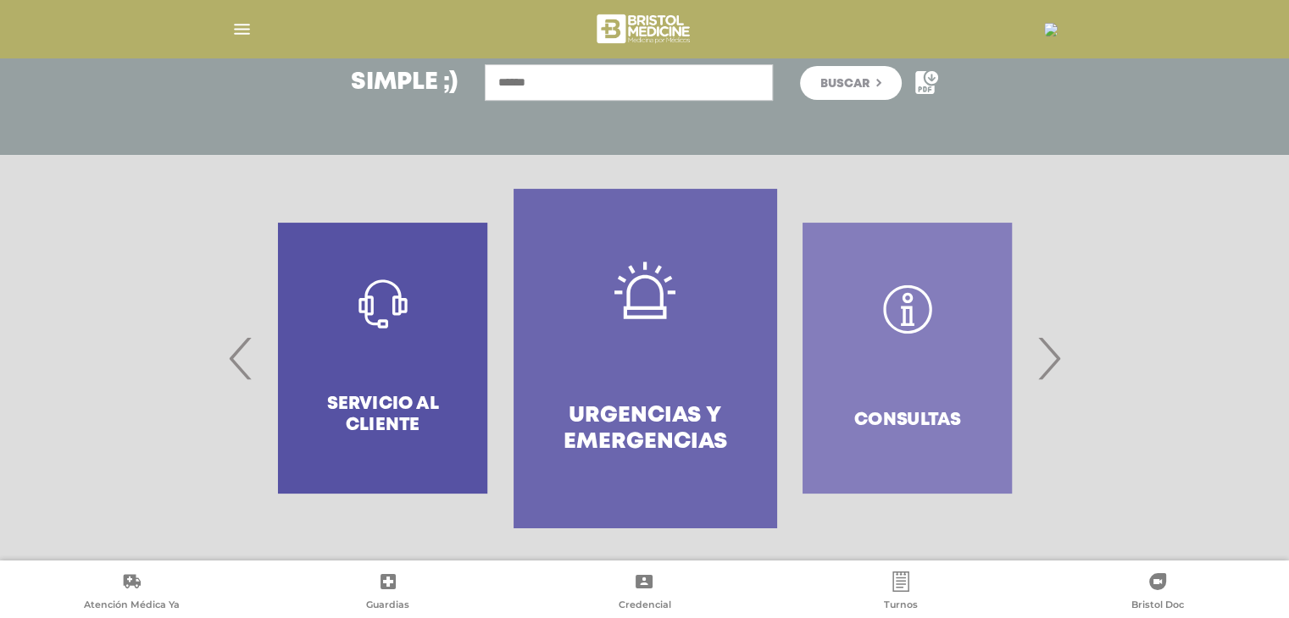
click at [1056, 364] on span "›" at bounding box center [1048, 358] width 33 height 91
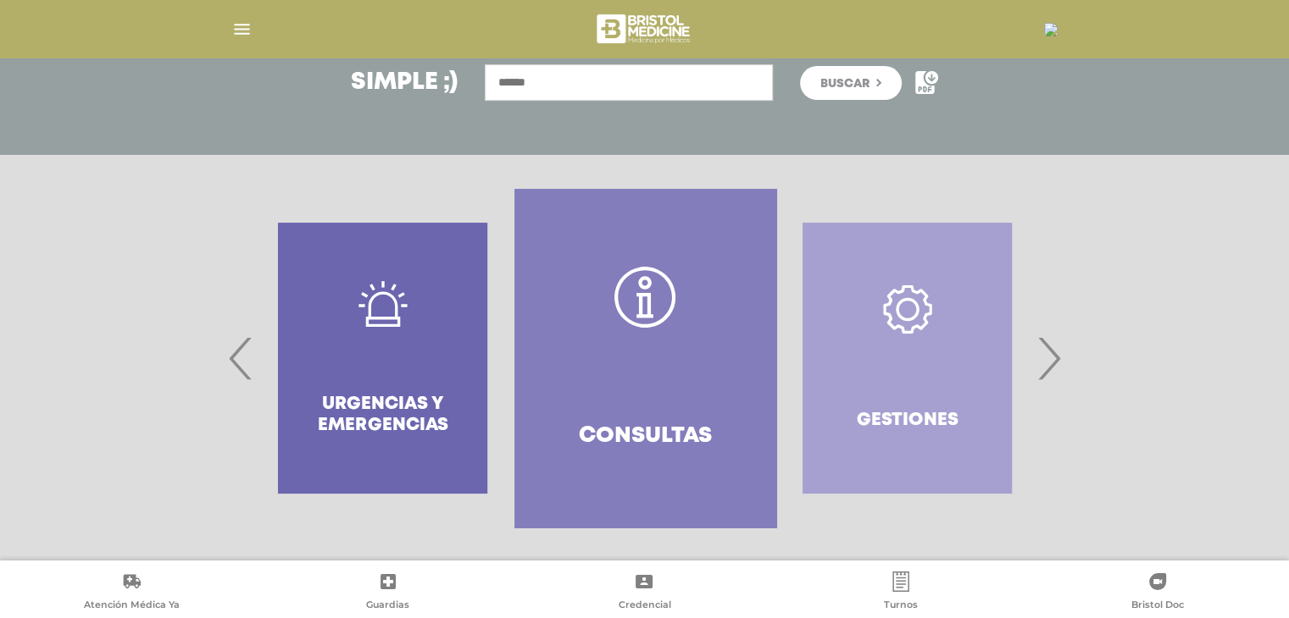
click at [1056, 364] on span "›" at bounding box center [1048, 358] width 33 height 91
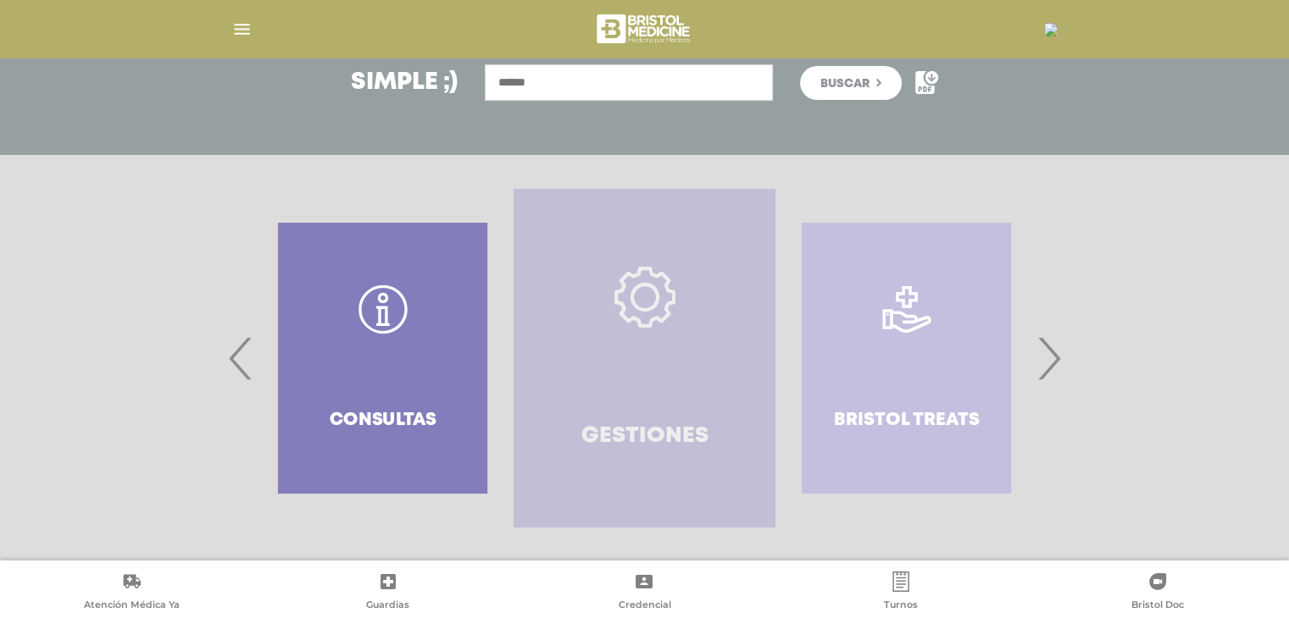
click at [686, 340] on link "Gestiones" at bounding box center [644, 358] width 262 height 339
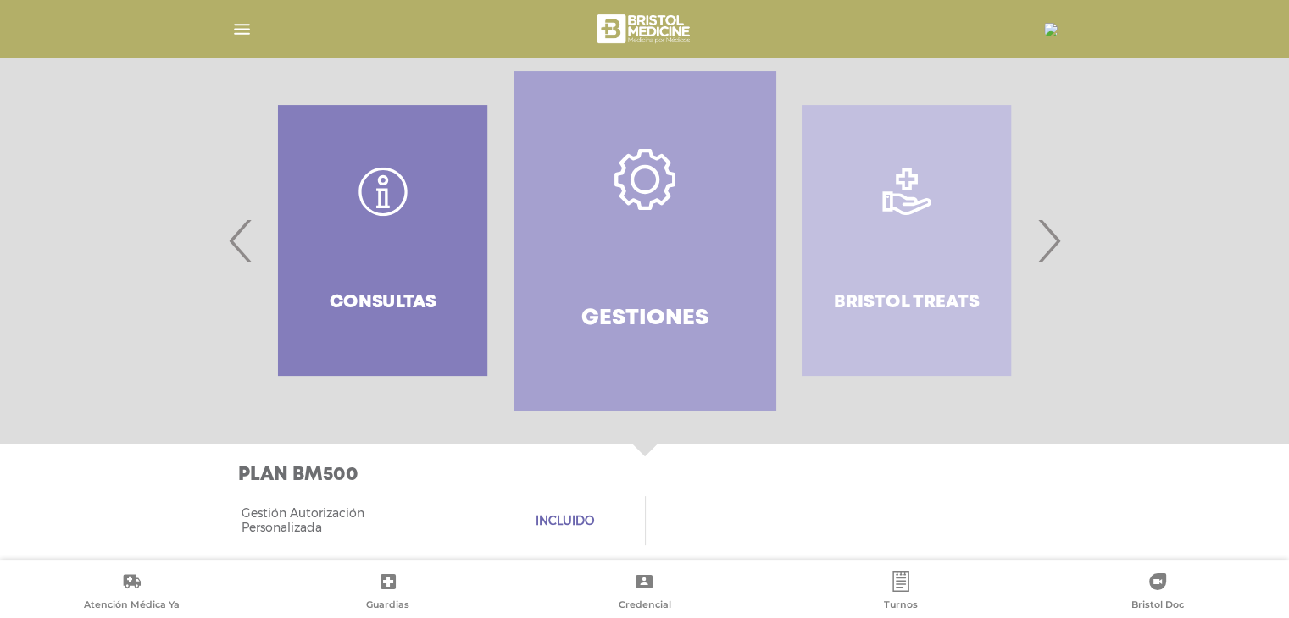
scroll to position [383, 0]
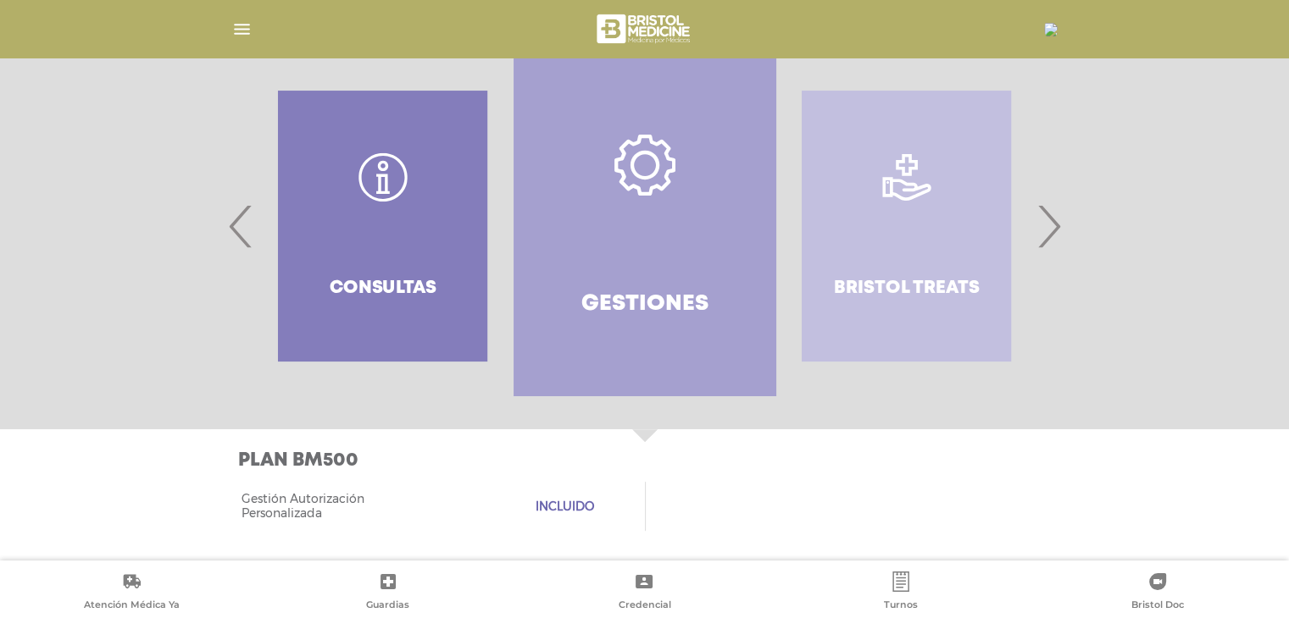
click at [1067, 222] on div at bounding box center [645, 226] width 868 height 339
click at [1041, 241] on span "›" at bounding box center [1048, 225] width 33 height 91
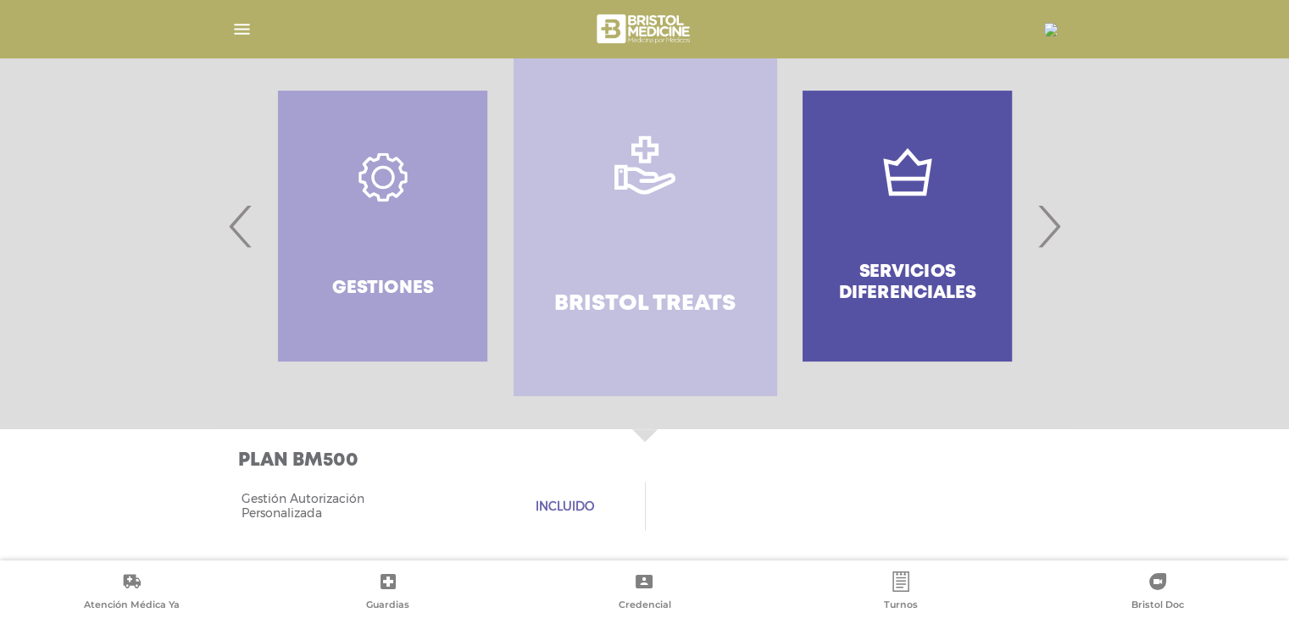
click at [1023, 236] on div "Servicios diferenciales" at bounding box center [907, 226] width 262 height 339
click at [1044, 226] on span "›" at bounding box center [1048, 225] width 33 height 91
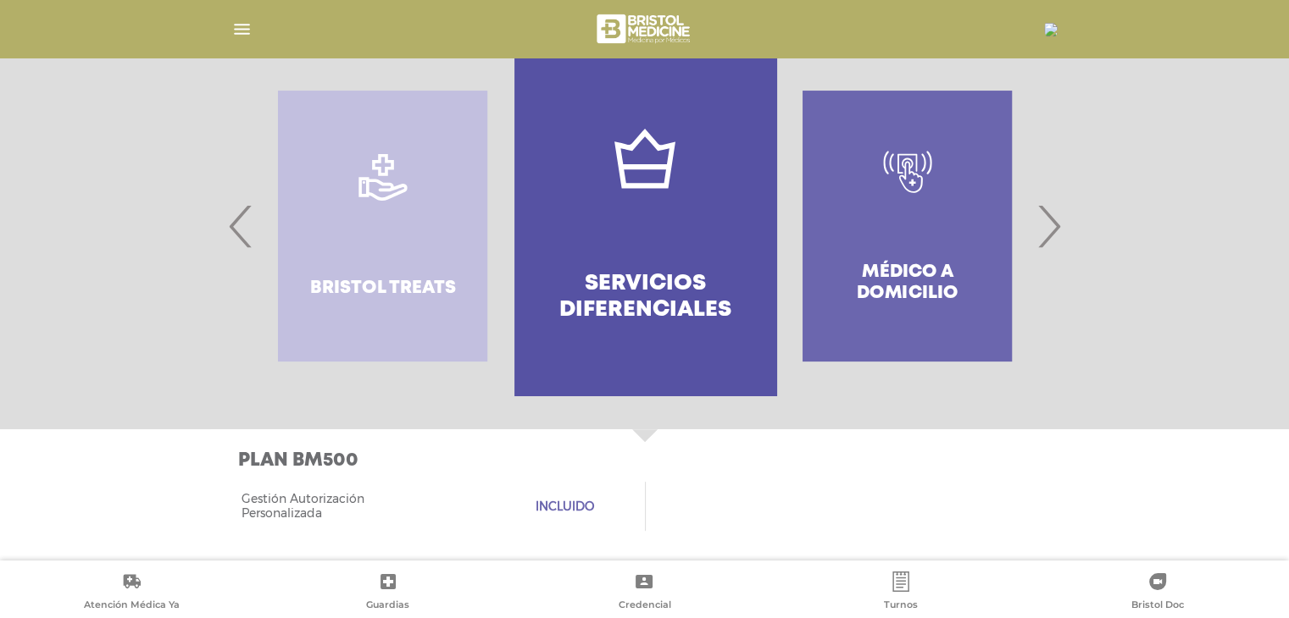
click at [1040, 227] on span "›" at bounding box center [1048, 225] width 33 height 91
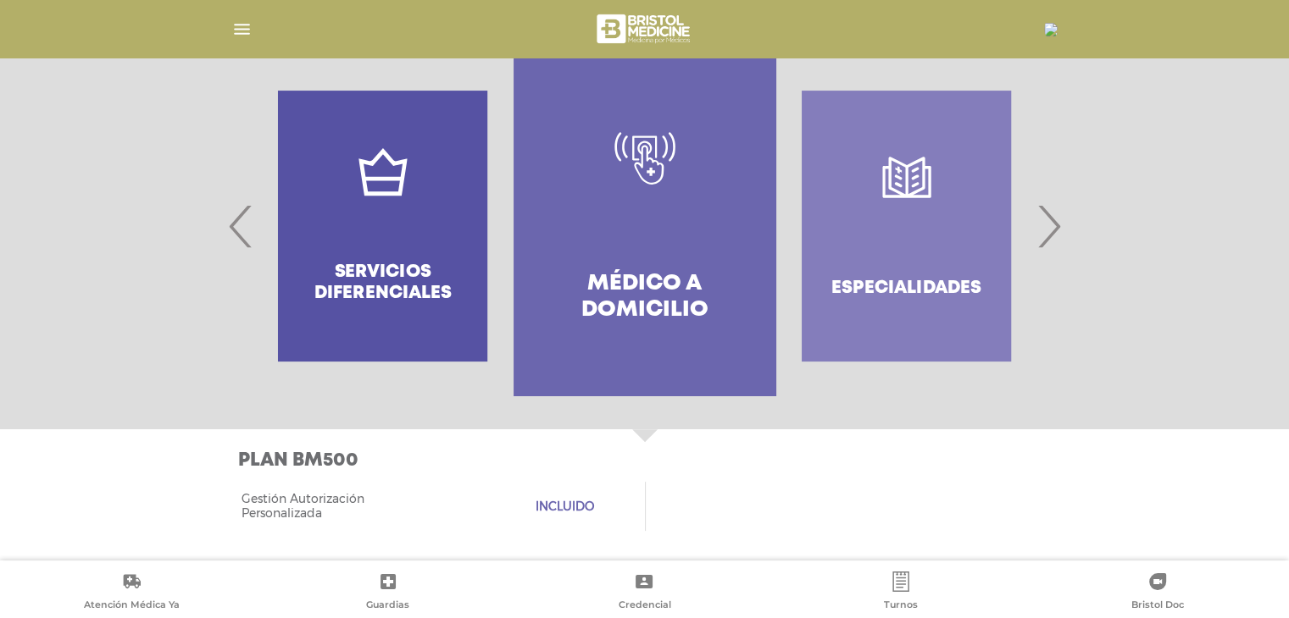
click at [1040, 228] on span "›" at bounding box center [1048, 225] width 33 height 91
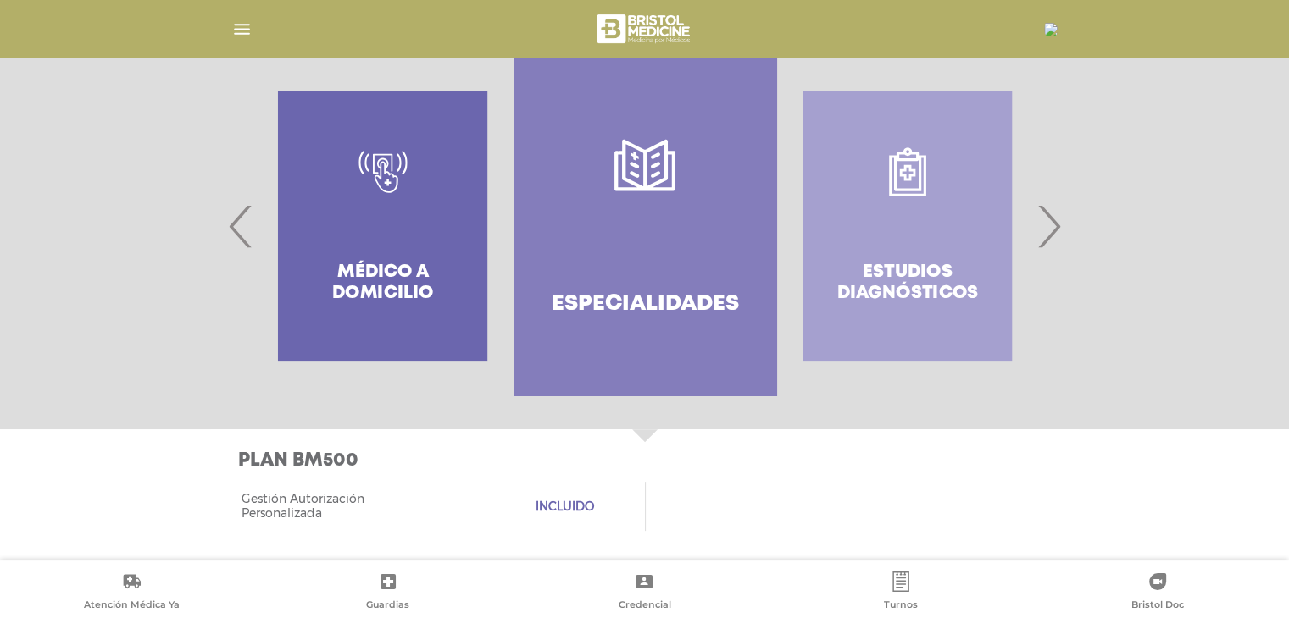
click at [1040, 228] on span "›" at bounding box center [1048, 225] width 33 height 91
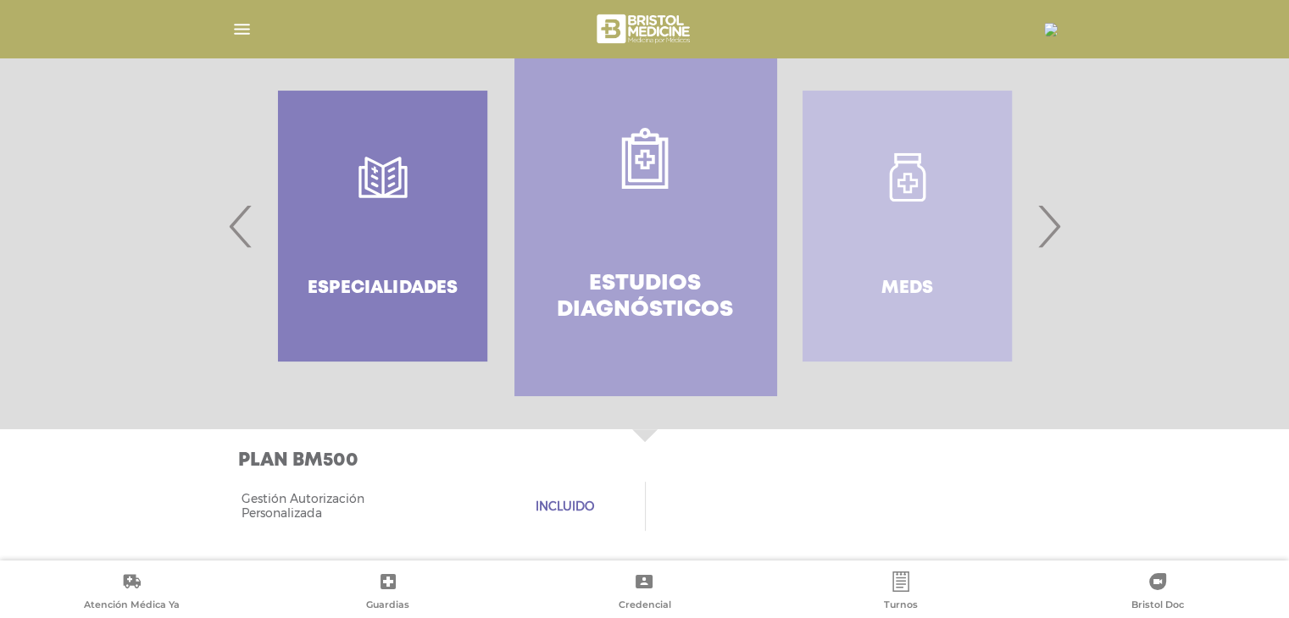
click at [1037, 228] on span "›" at bounding box center [1048, 225] width 33 height 91
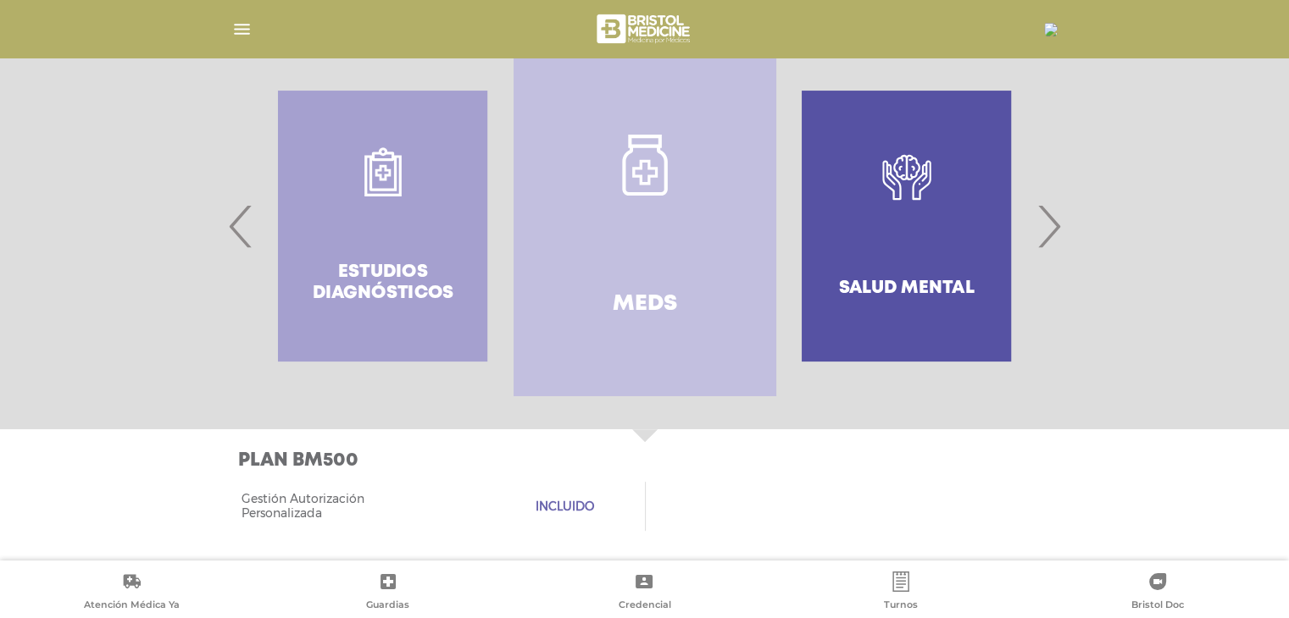
click at [1037, 228] on div at bounding box center [645, 226] width 786 height 339
click at [1056, 233] on span "›" at bounding box center [1048, 225] width 33 height 91
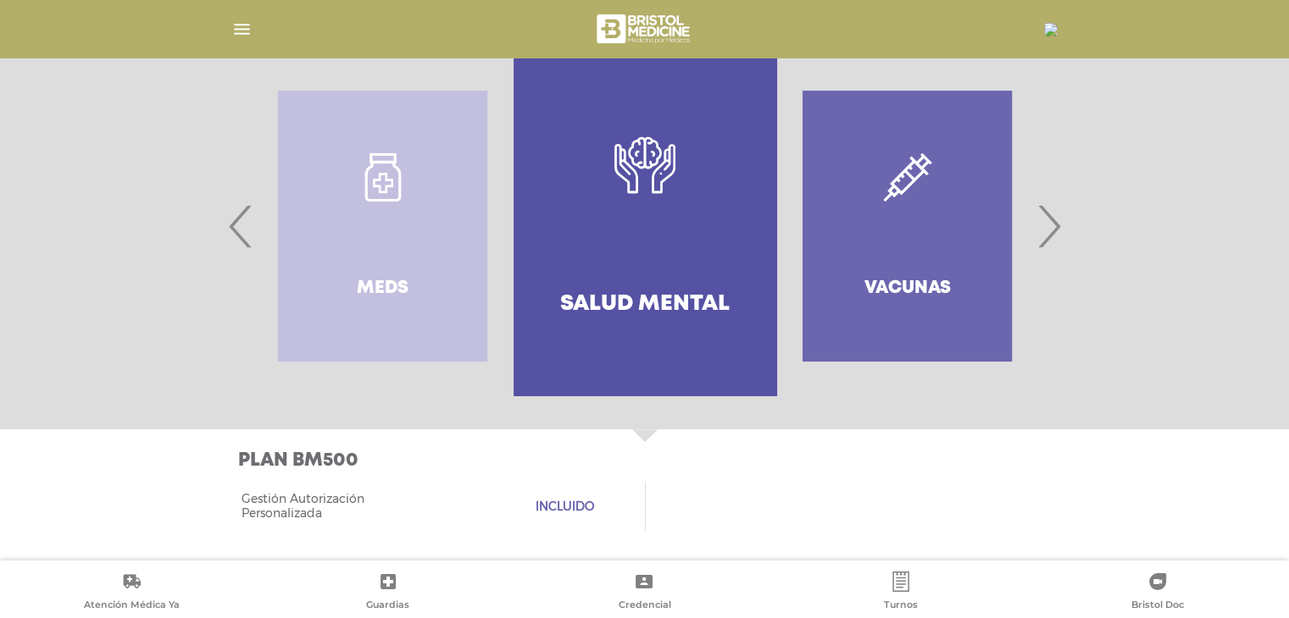
click at [1054, 233] on span "›" at bounding box center [1048, 225] width 33 height 91
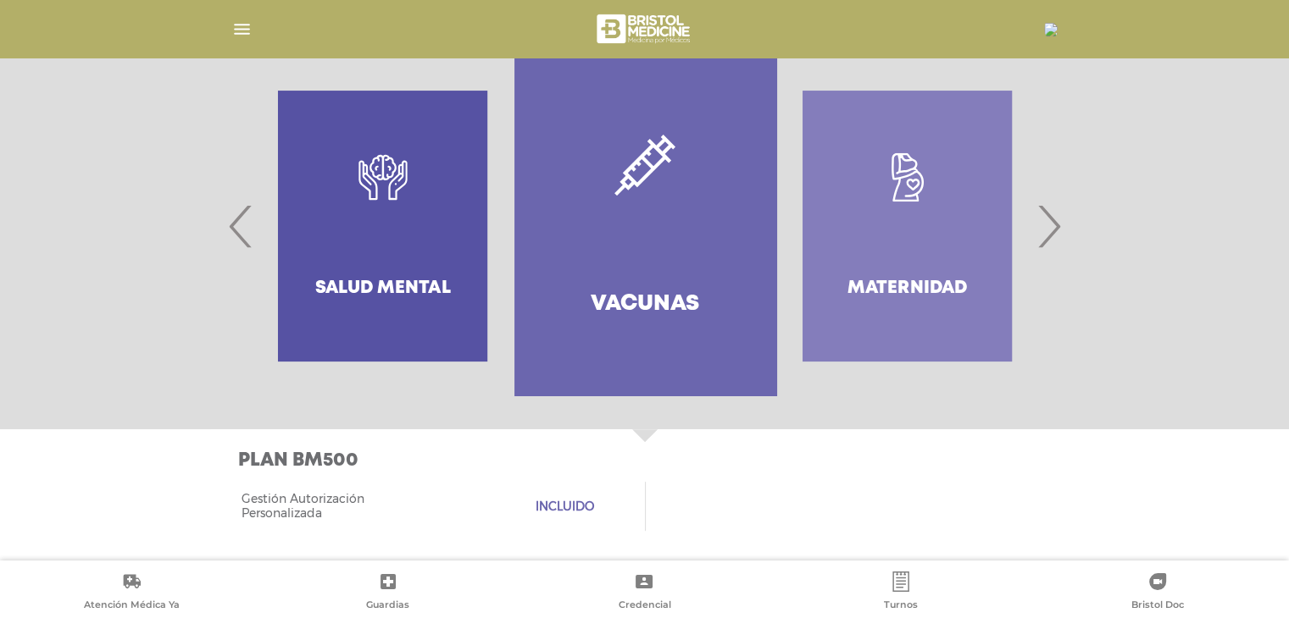
click at [1053, 234] on span "›" at bounding box center [1048, 225] width 33 height 91
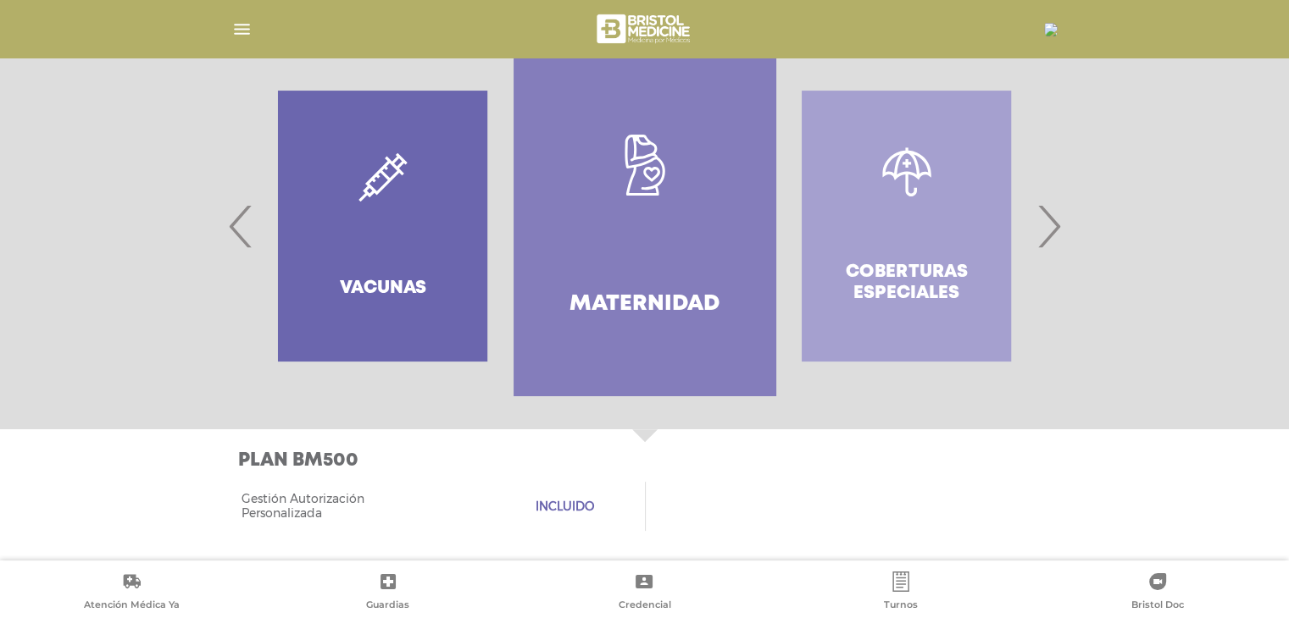
click at [1053, 234] on span "›" at bounding box center [1048, 225] width 33 height 91
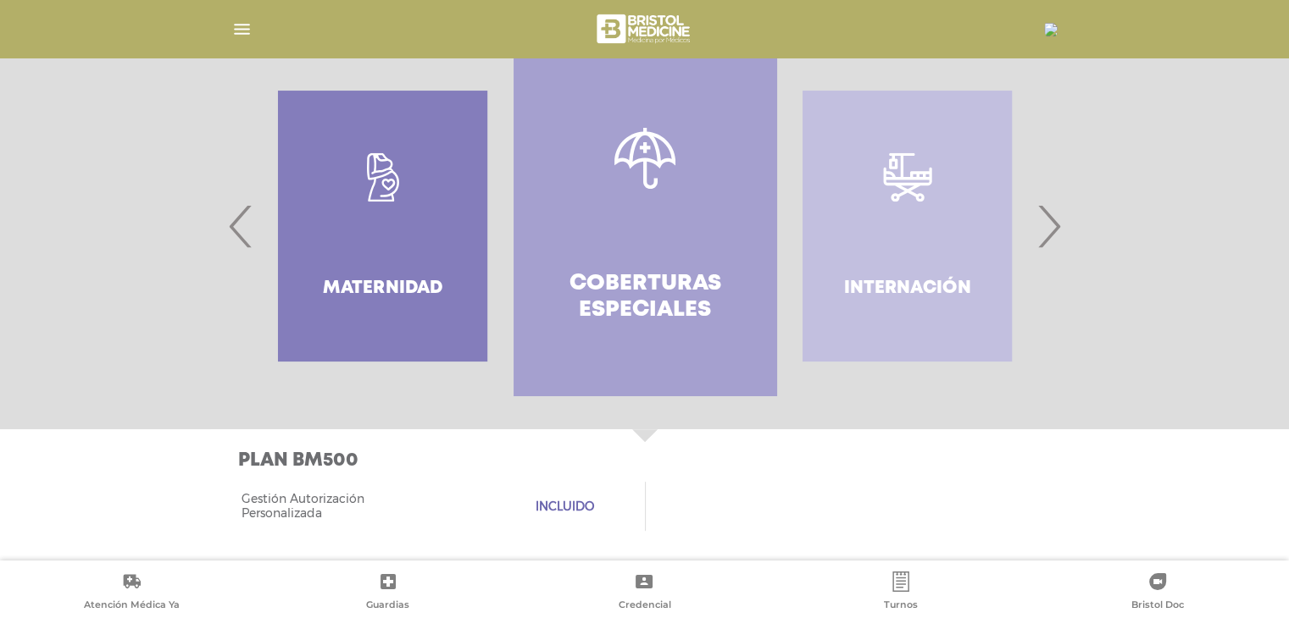
click at [1053, 234] on span "›" at bounding box center [1048, 225] width 33 height 91
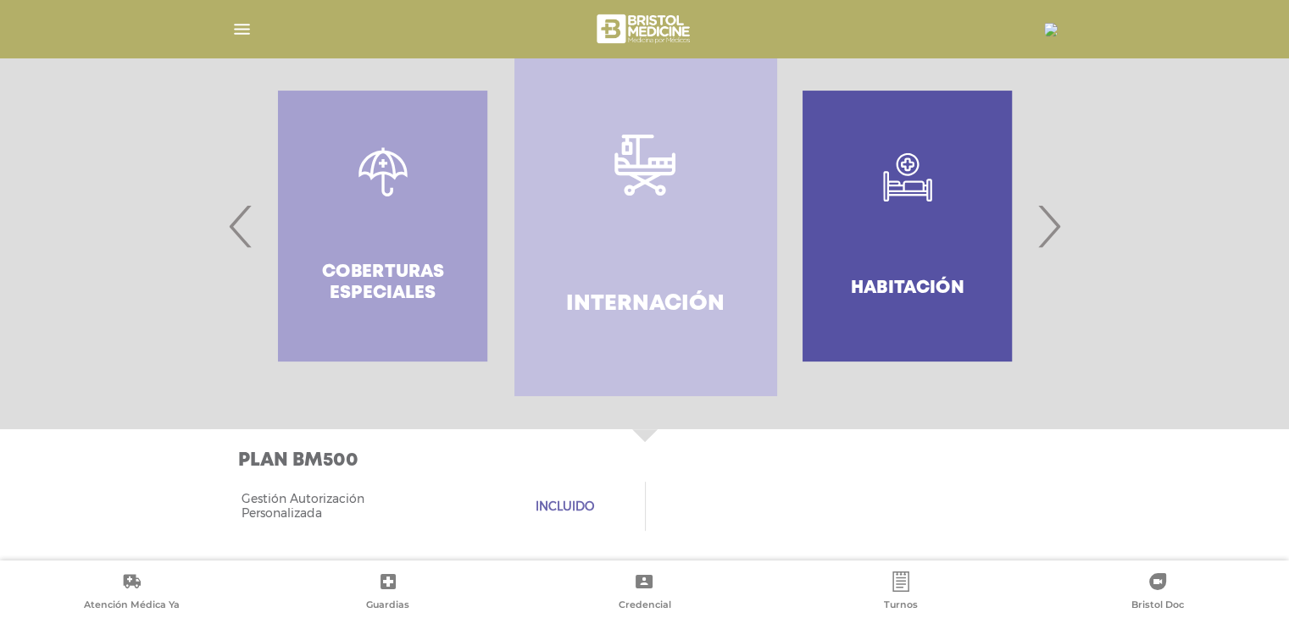
click at [1053, 234] on span "›" at bounding box center [1048, 225] width 33 height 91
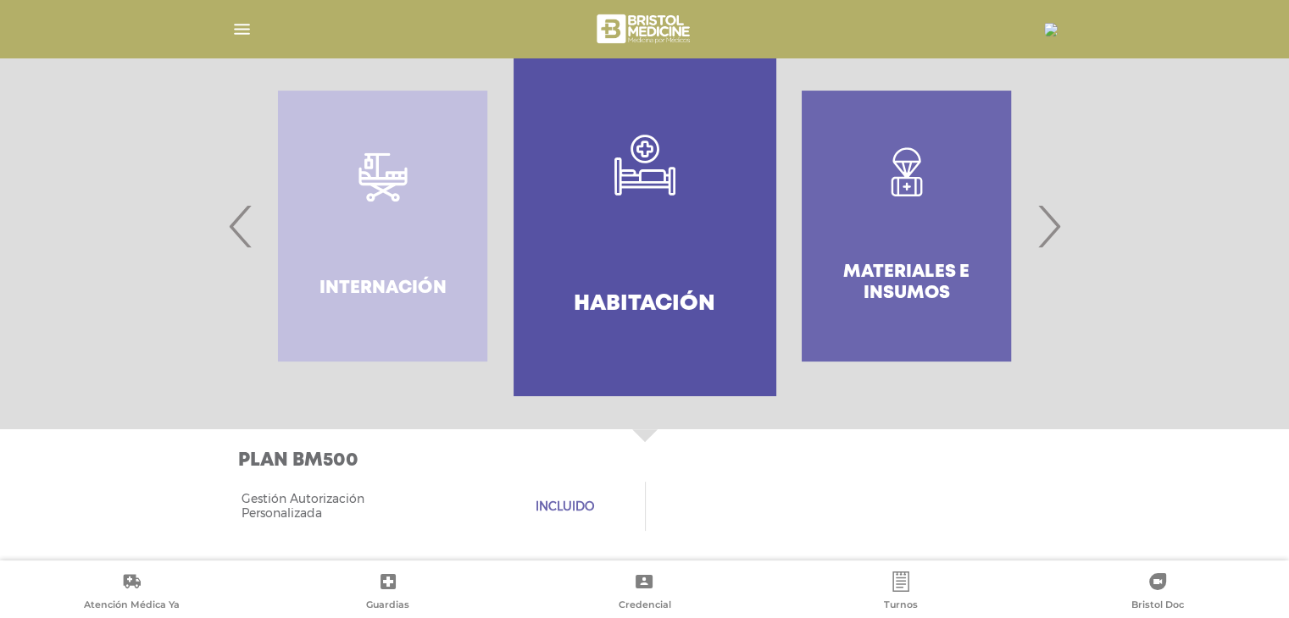
click at [1053, 234] on span "›" at bounding box center [1048, 225] width 33 height 91
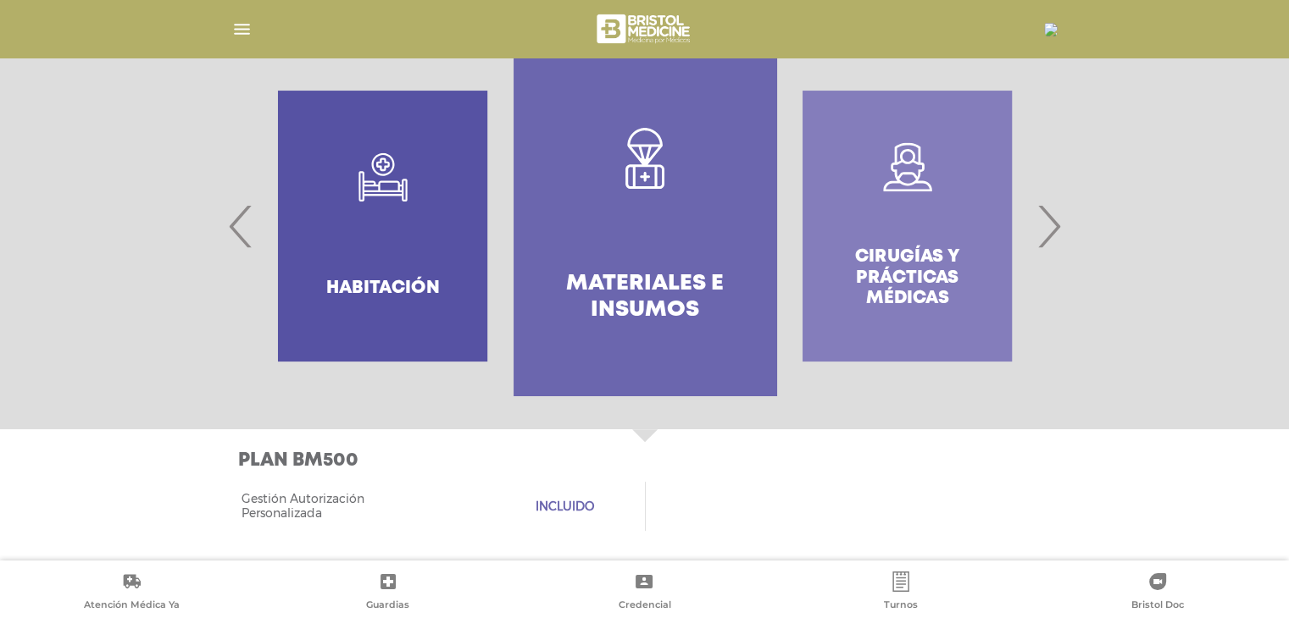
click at [1053, 234] on span "›" at bounding box center [1048, 225] width 33 height 91
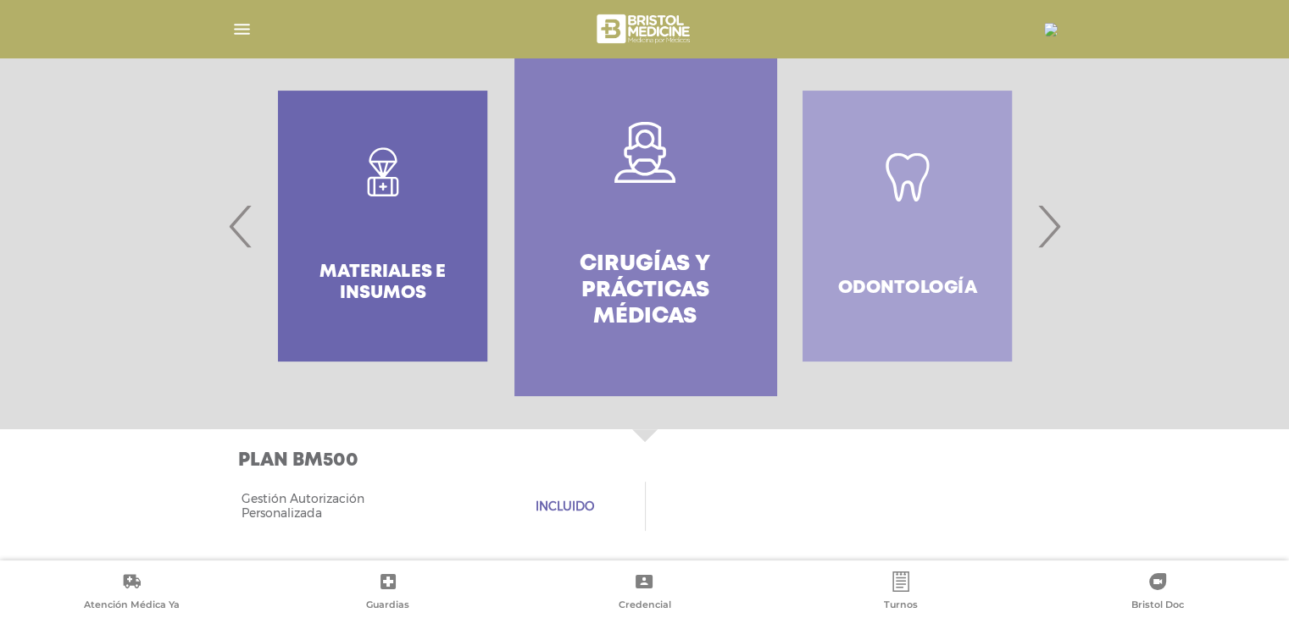
click at [1053, 234] on span "›" at bounding box center [1048, 225] width 33 height 91
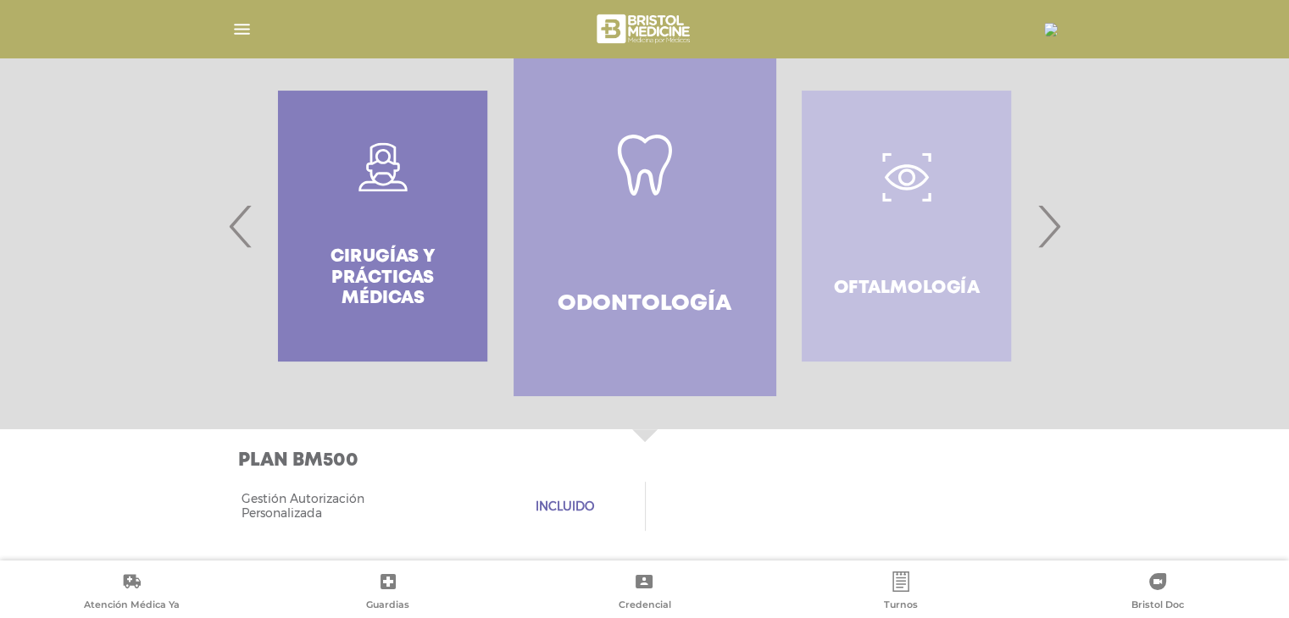
click at [1053, 234] on span "›" at bounding box center [1048, 225] width 33 height 91
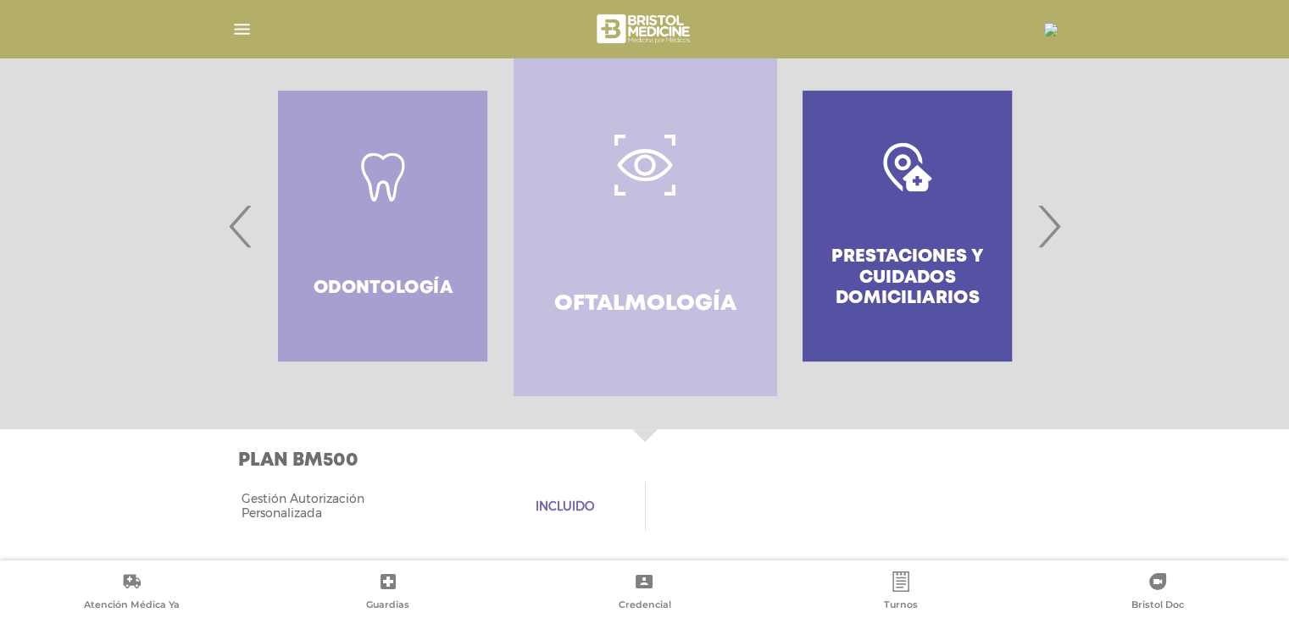
click at [1053, 234] on span "›" at bounding box center [1048, 225] width 33 height 91
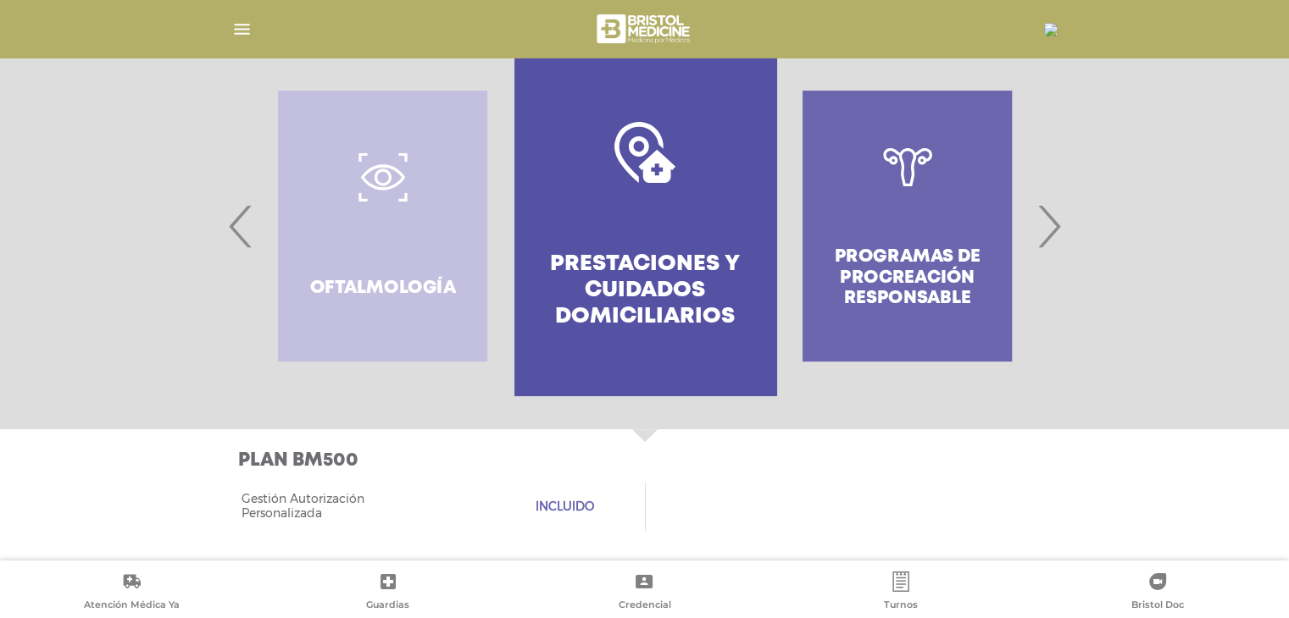
click at [1053, 234] on span "›" at bounding box center [1048, 225] width 33 height 91
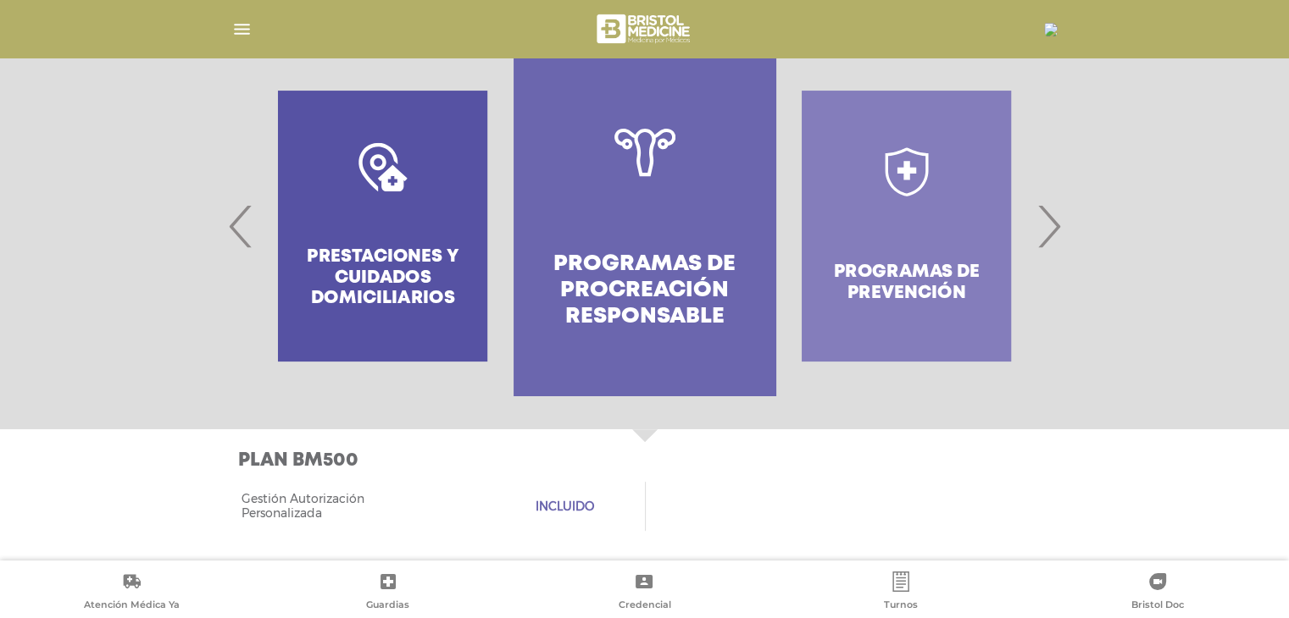
click at [1053, 234] on span "›" at bounding box center [1048, 225] width 33 height 91
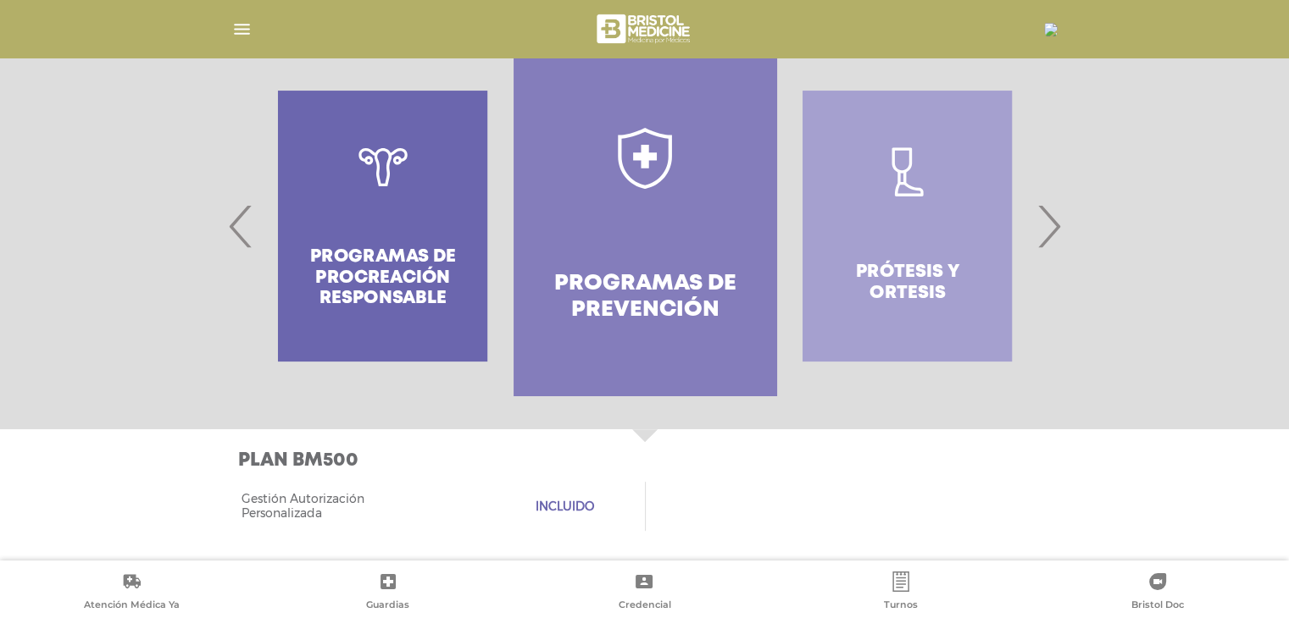
click at [1053, 234] on span "›" at bounding box center [1048, 225] width 33 height 91
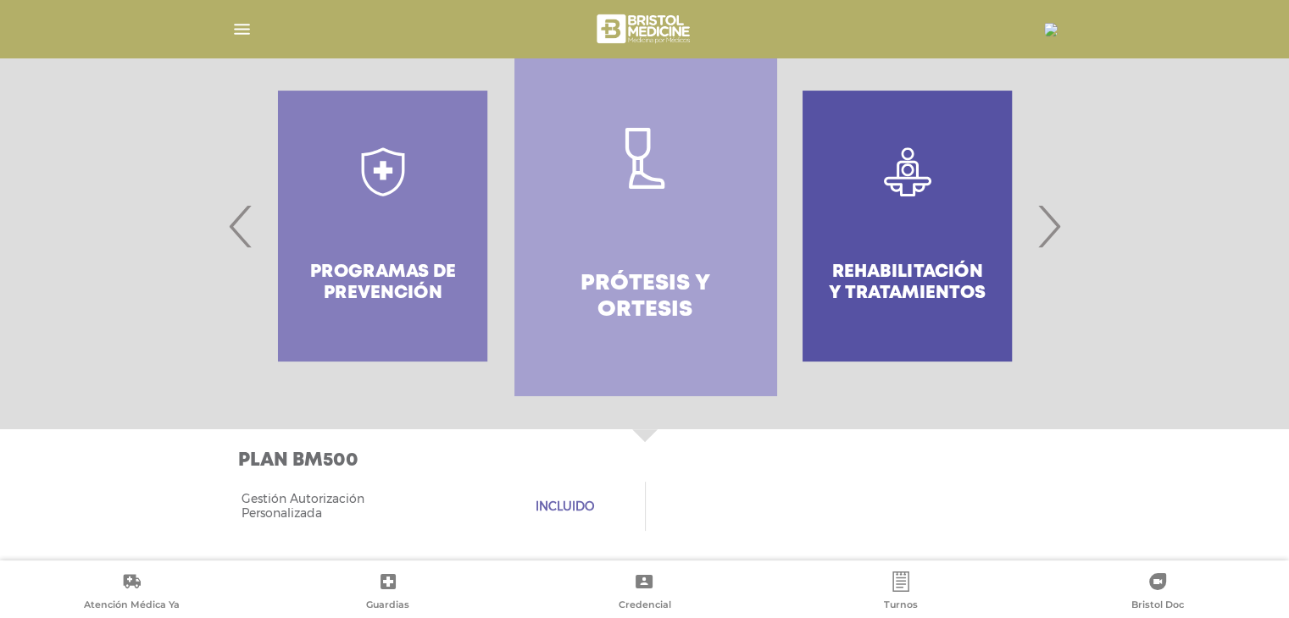
click at [1053, 234] on span "›" at bounding box center [1048, 225] width 33 height 91
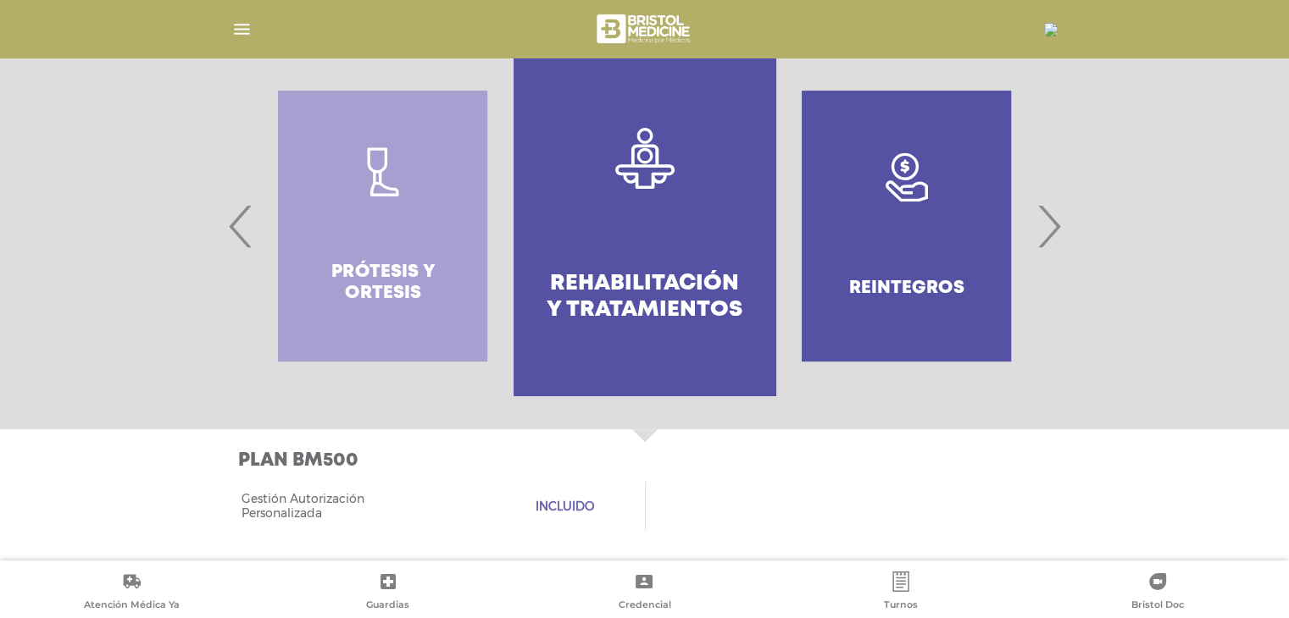
click at [1053, 234] on span "›" at bounding box center [1048, 225] width 33 height 91
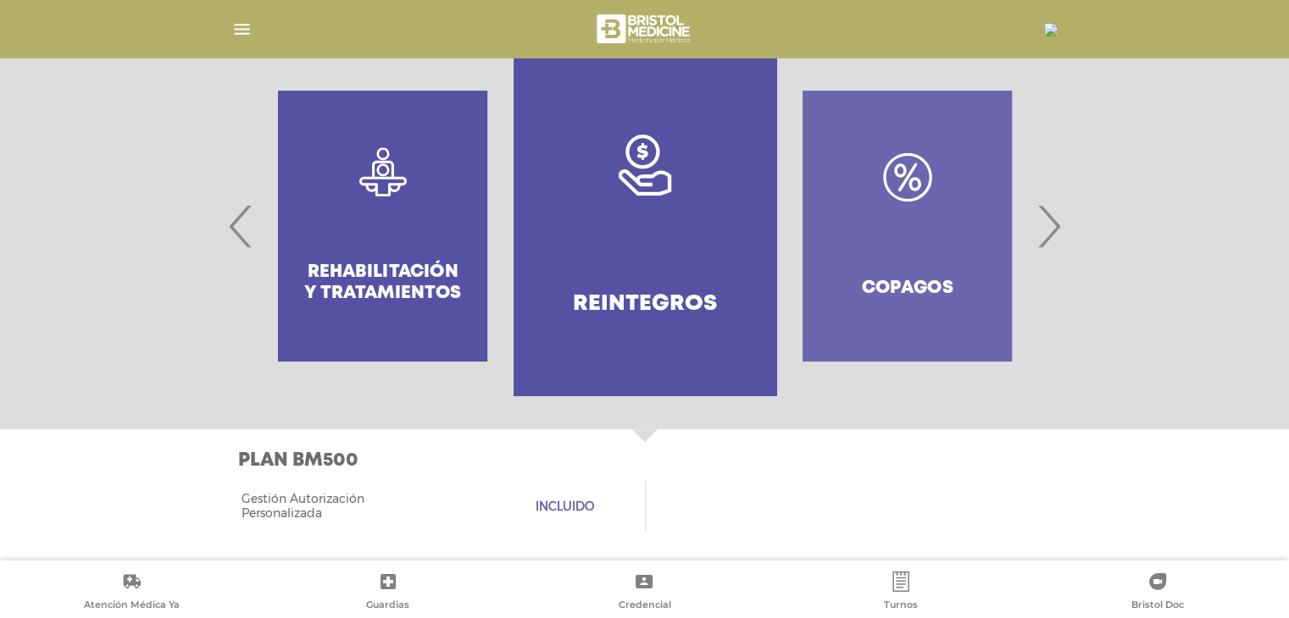
click at [1053, 234] on span "›" at bounding box center [1048, 225] width 33 height 91
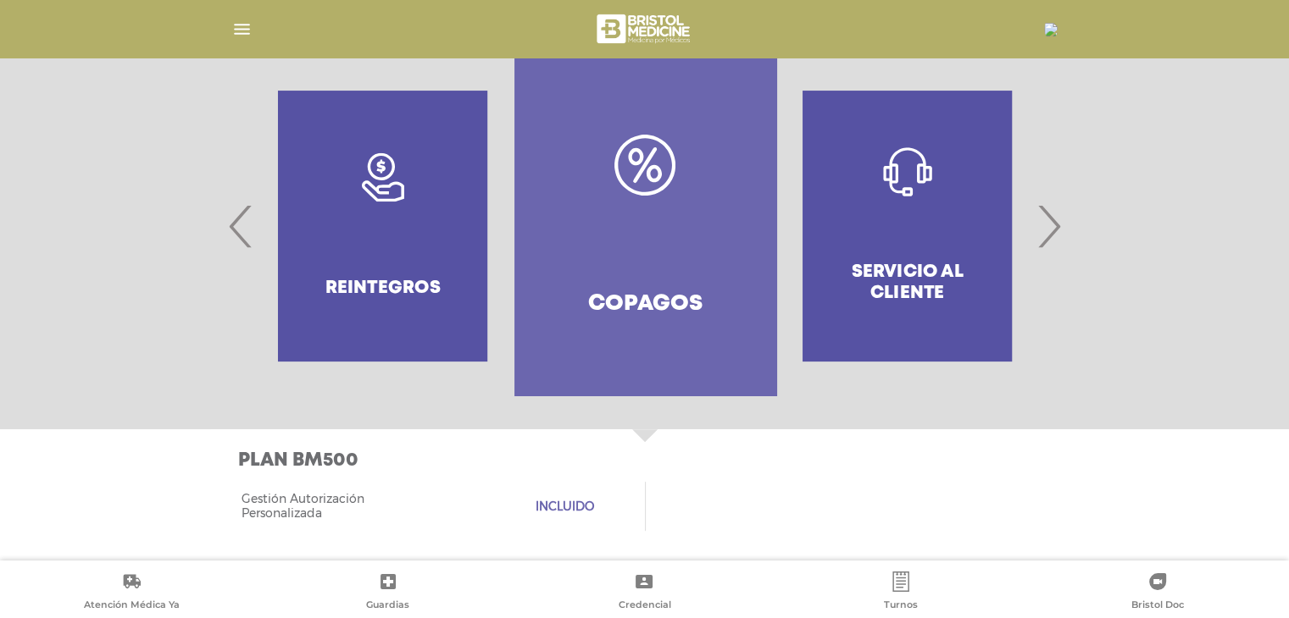
click at [1053, 234] on span "›" at bounding box center [1048, 225] width 33 height 91
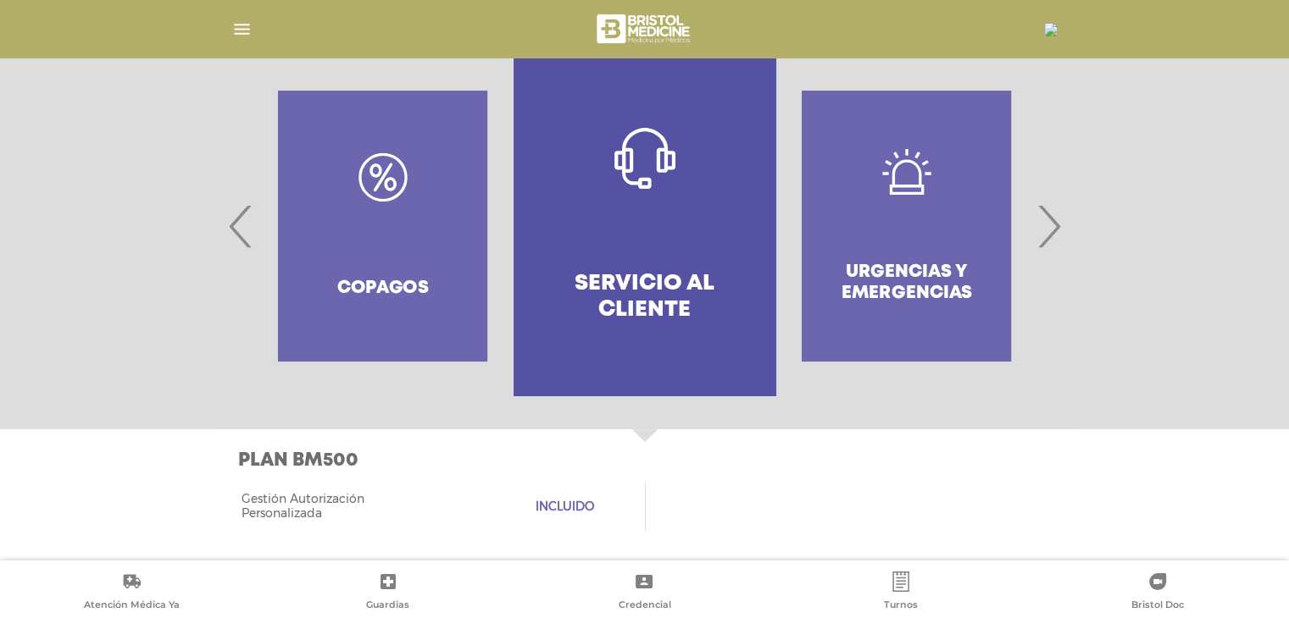
click at [1053, 234] on span "›" at bounding box center [1048, 225] width 33 height 91
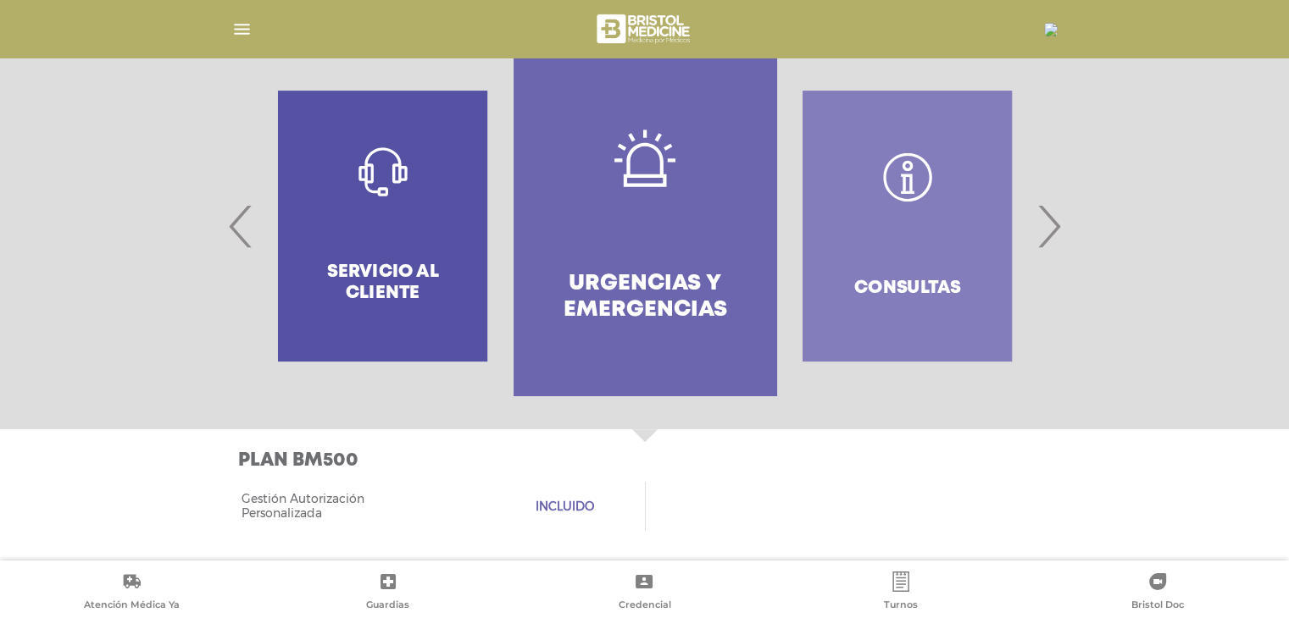
click at [1050, 233] on span "›" at bounding box center [1048, 225] width 33 height 91
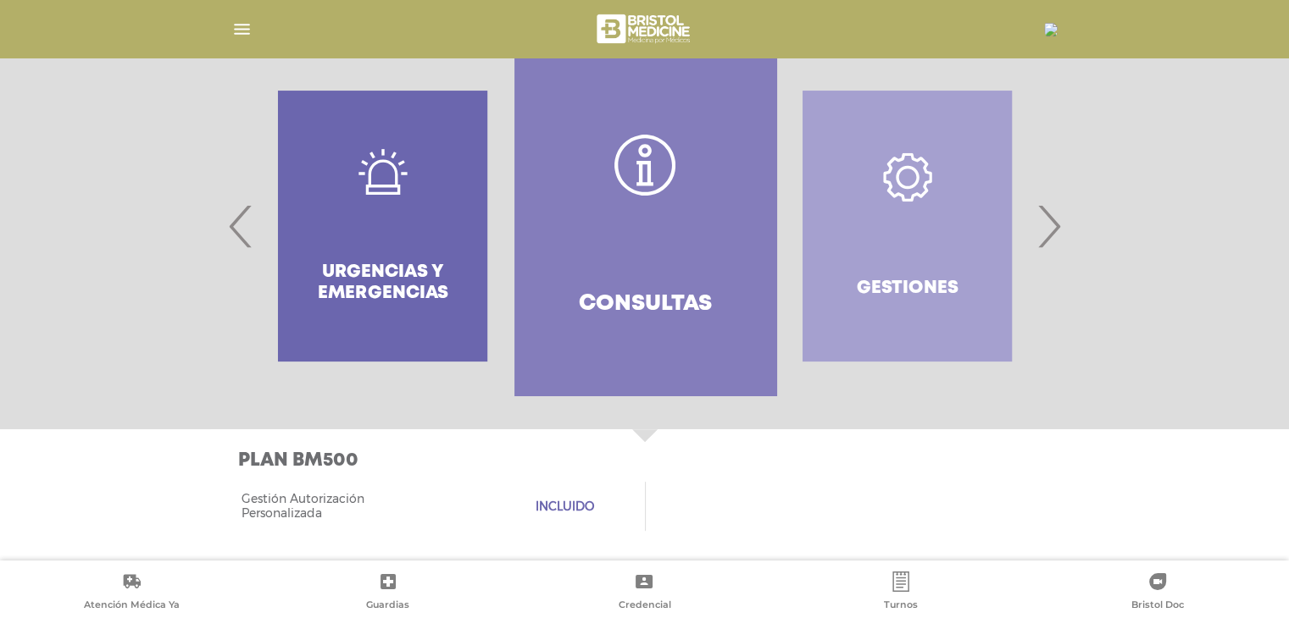
click at [1050, 233] on span "›" at bounding box center [1048, 225] width 33 height 91
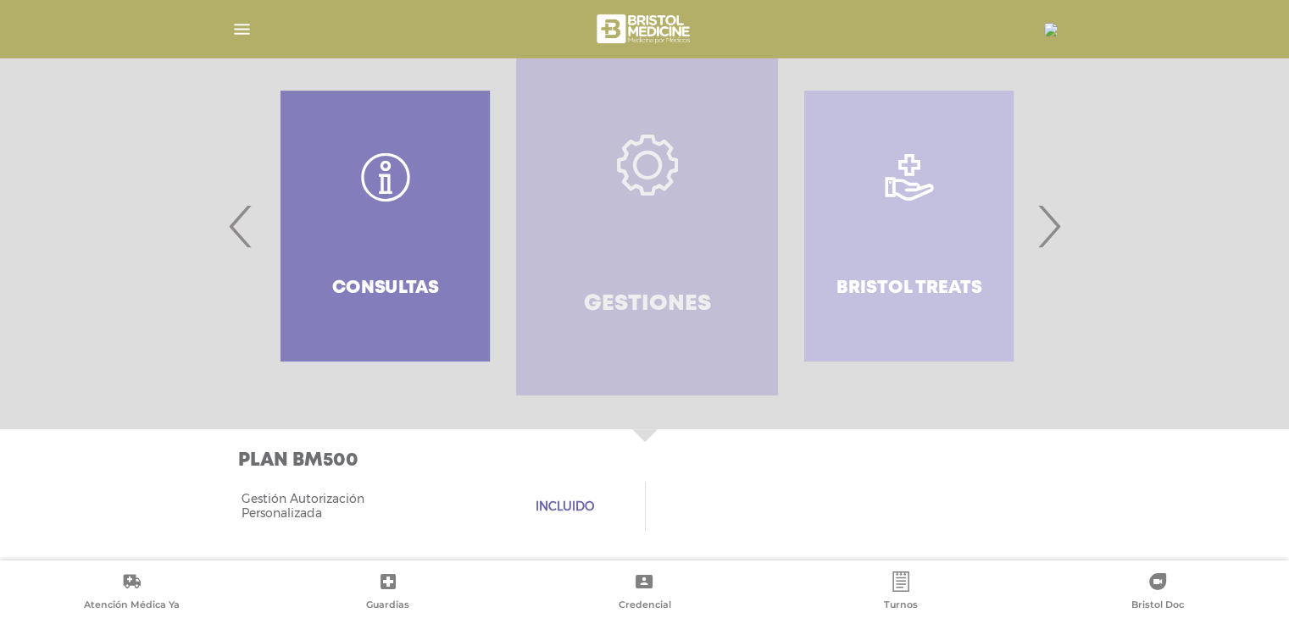
click at [636, 250] on link "Gestiones" at bounding box center [647, 226] width 262 height 339
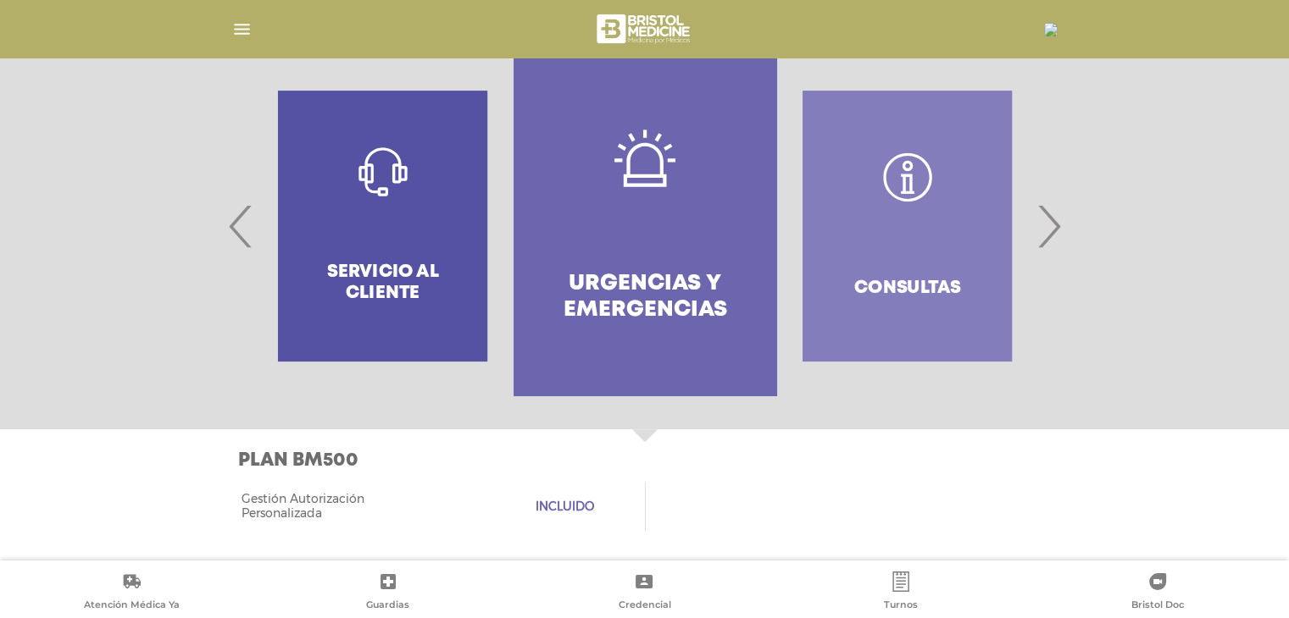
click at [1044, 228] on span "›" at bounding box center [1048, 225] width 33 height 91
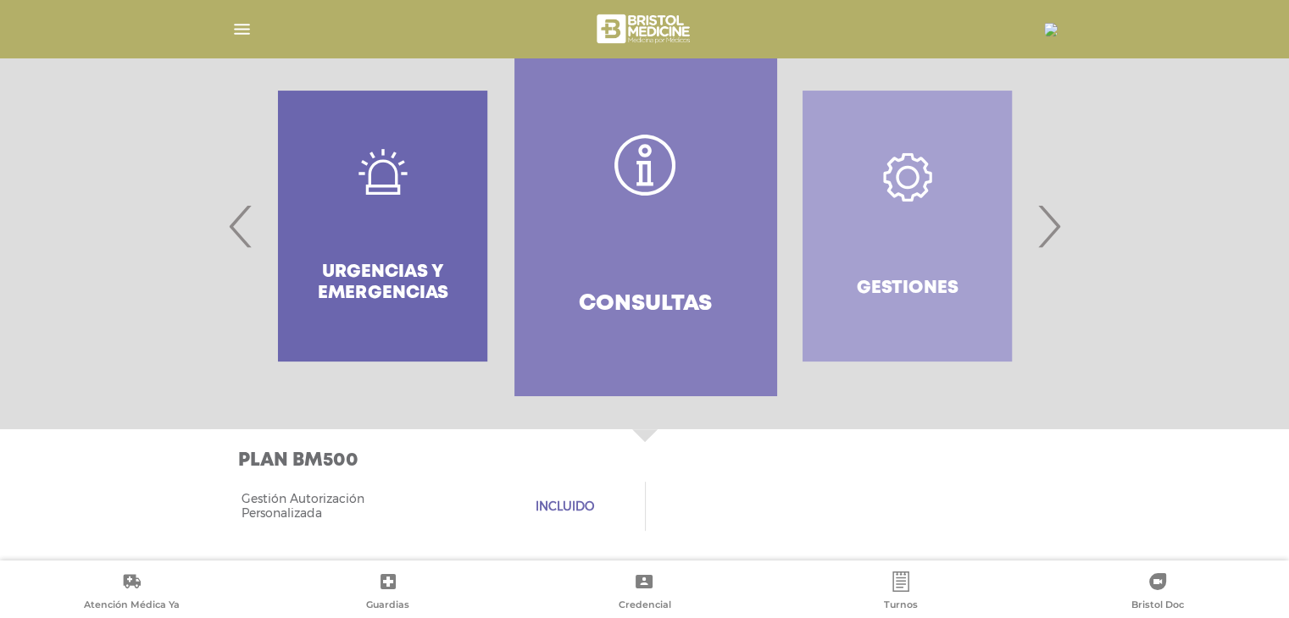
click at [1040, 225] on span "›" at bounding box center [1048, 225] width 33 height 91
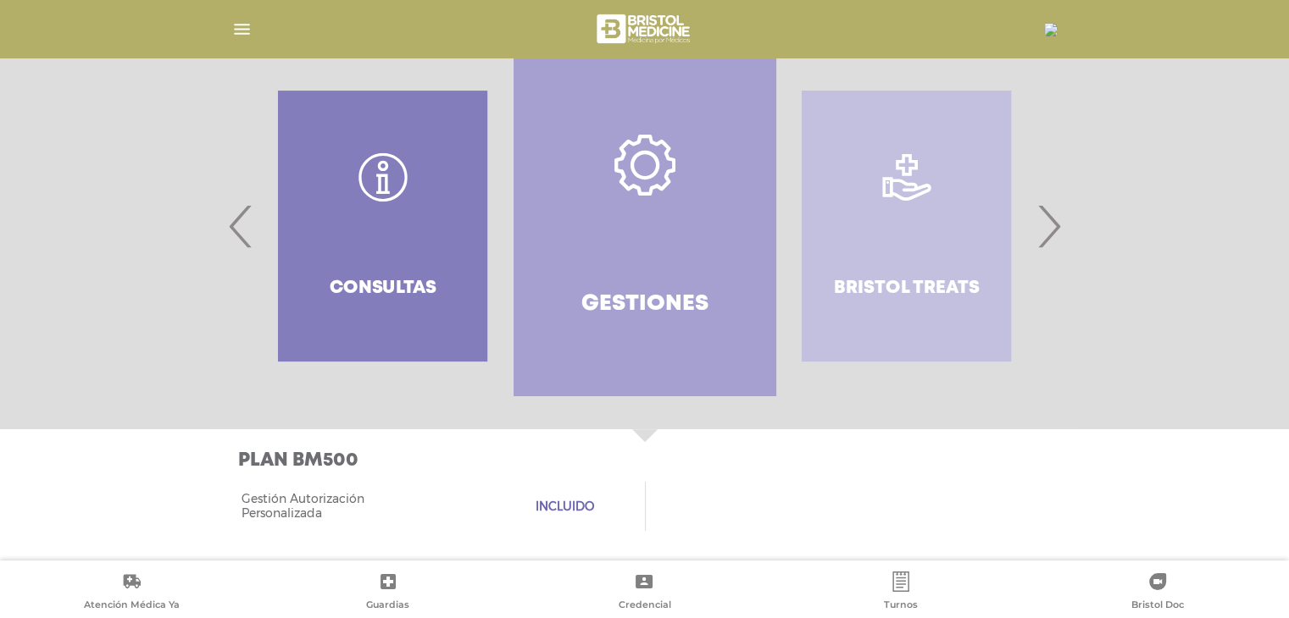
click at [654, 188] on icon at bounding box center [644, 165] width 61 height 61
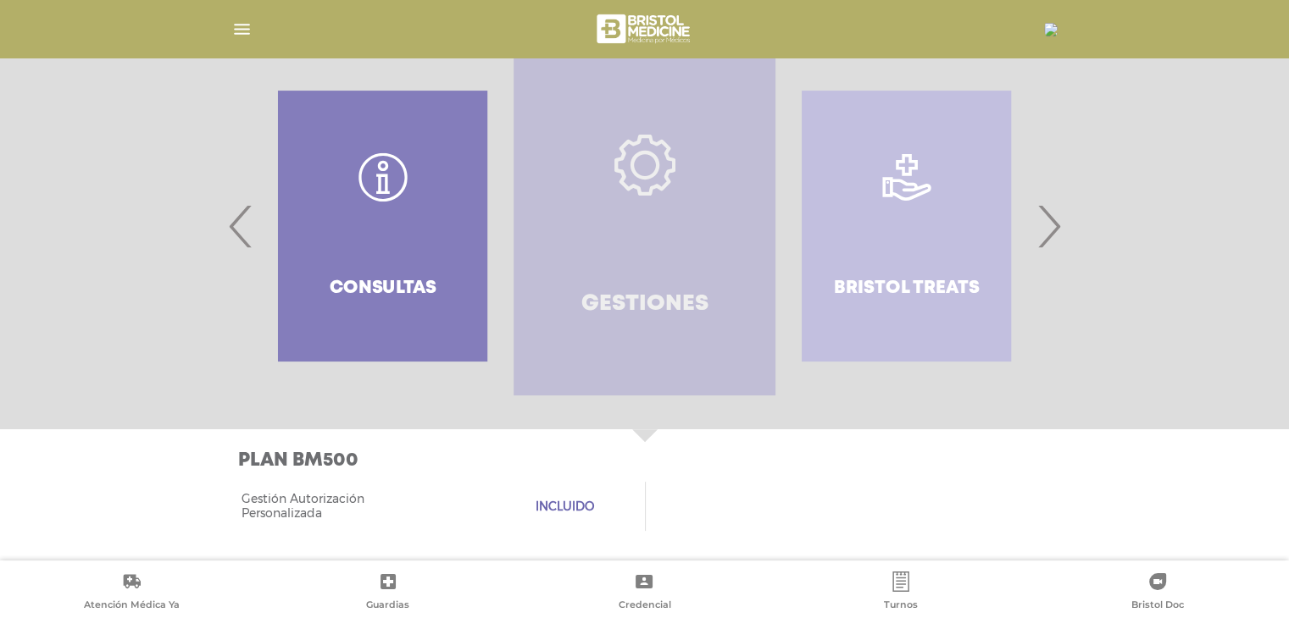
click at [654, 188] on icon at bounding box center [644, 165] width 61 height 61
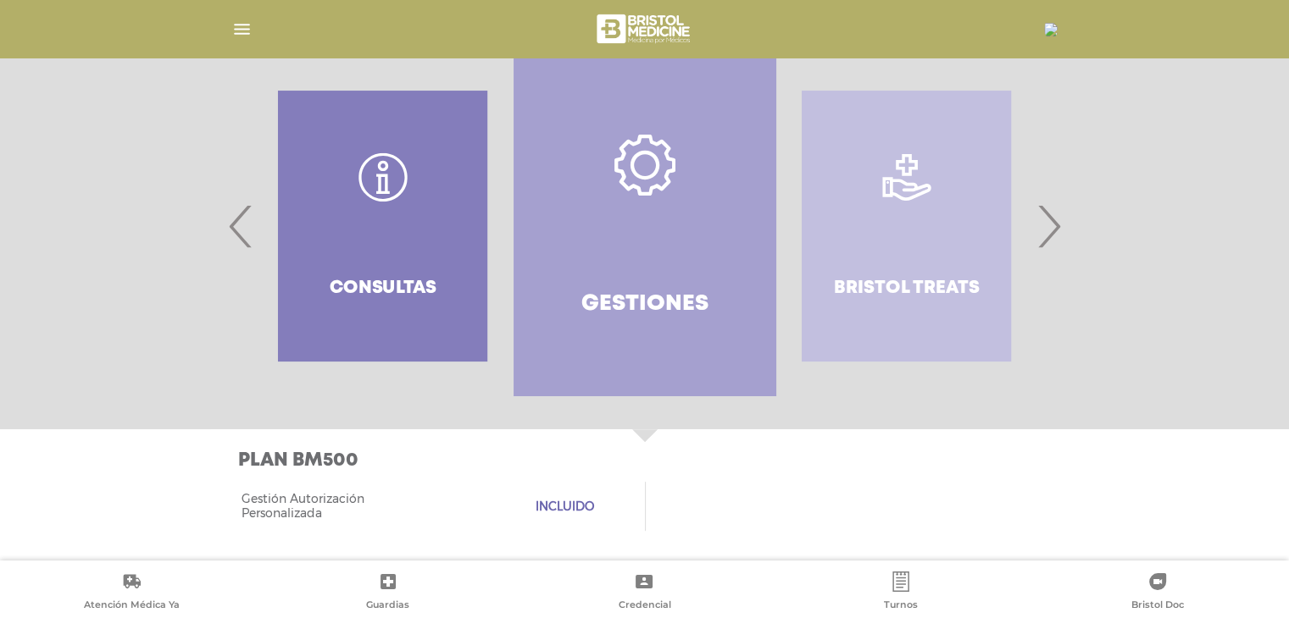
click at [654, 188] on icon at bounding box center [644, 165] width 61 height 61
click at [241, 223] on span "‹" at bounding box center [241, 225] width 33 height 91
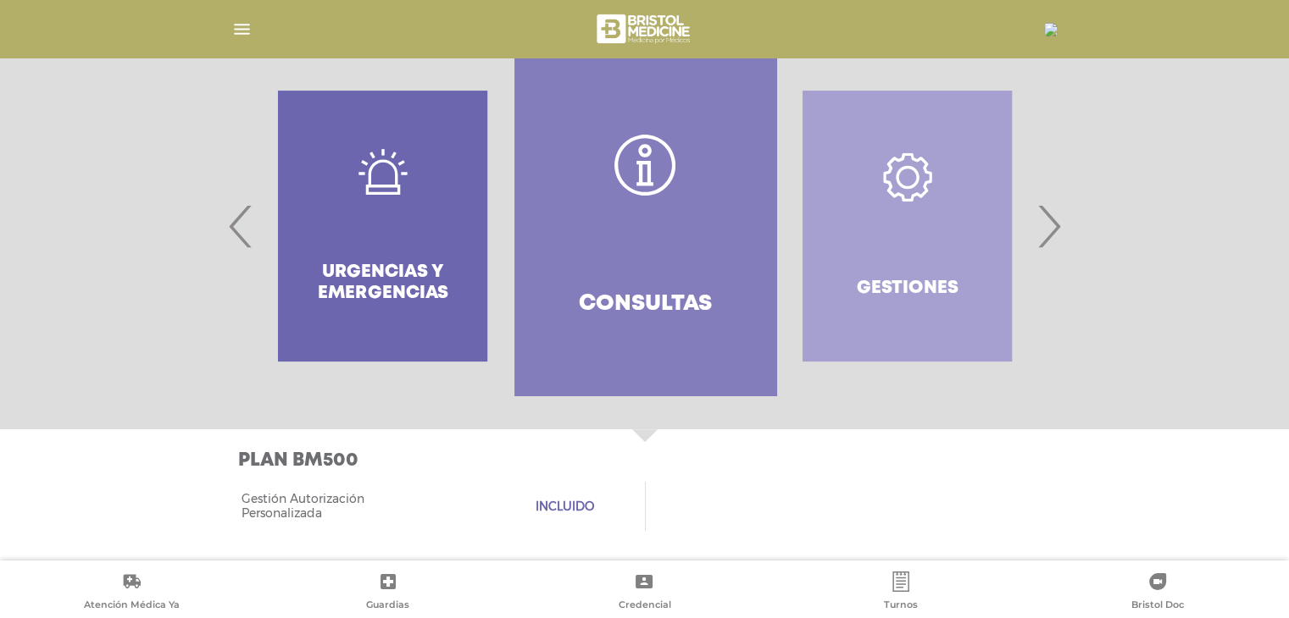
click at [237, 227] on span "‹" at bounding box center [241, 225] width 33 height 91
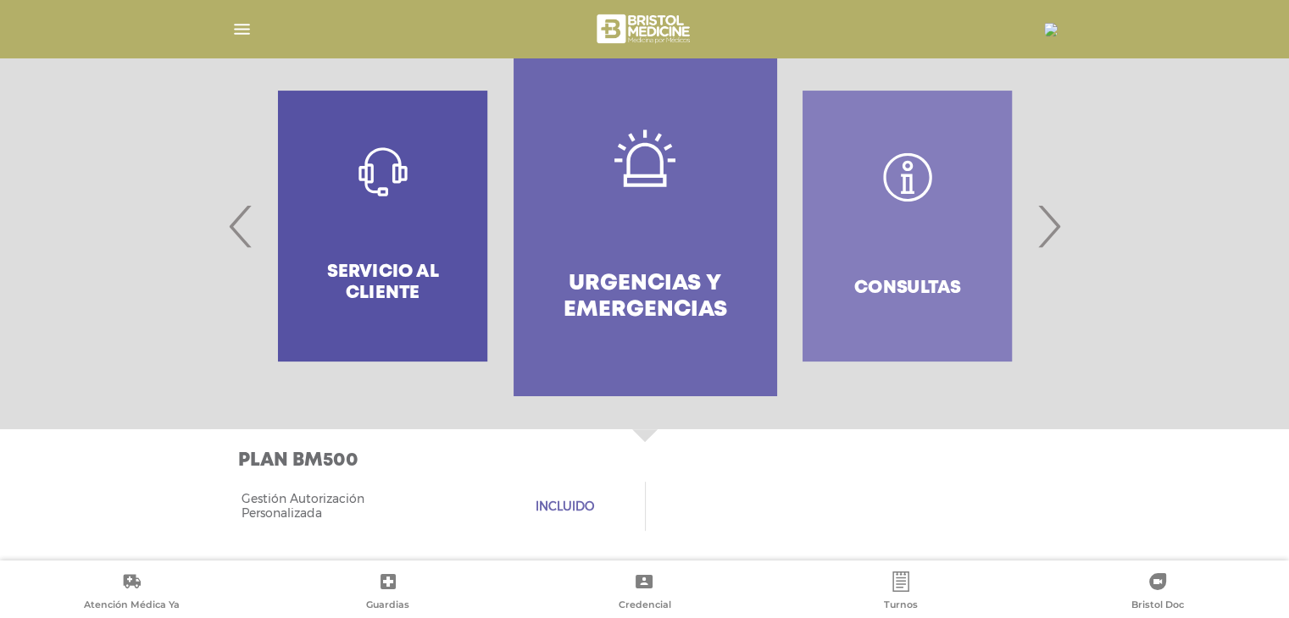
click at [234, 227] on span "‹" at bounding box center [241, 225] width 33 height 91
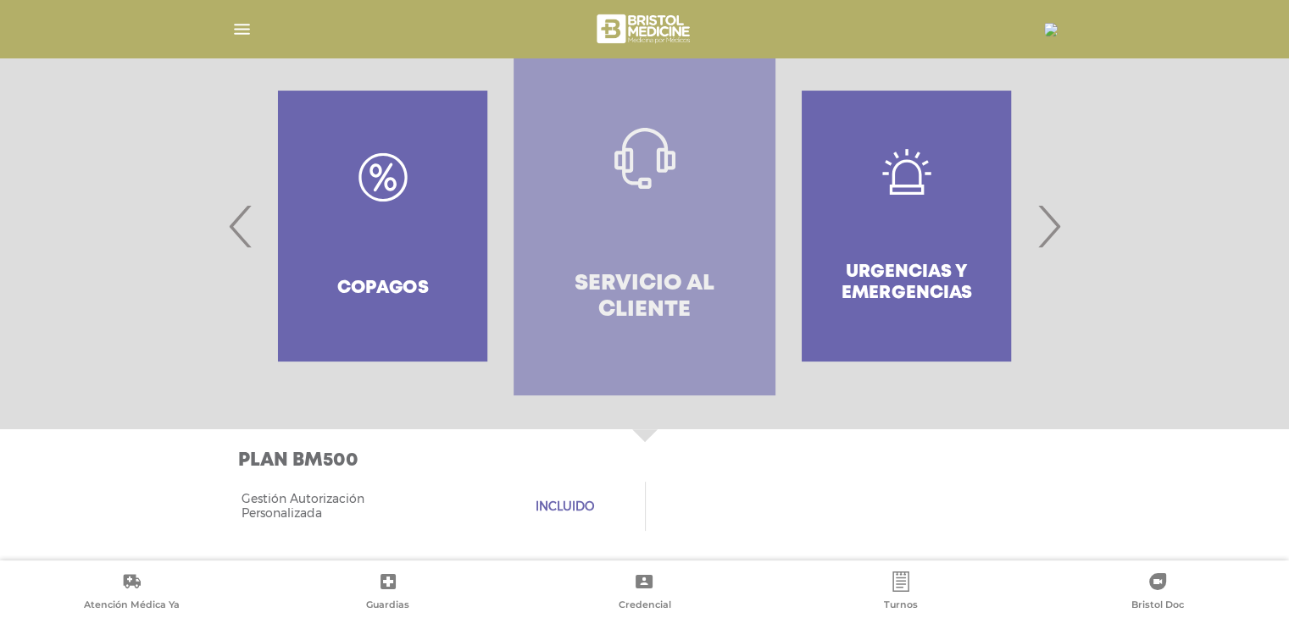
drag, startPoint x: 614, startPoint y: 233, endPoint x: 602, endPoint y: 238, distance: 12.9
click at [613, 233] on link "Servicio al Cliente" at bounding box center [644, 226] width 262 height 339
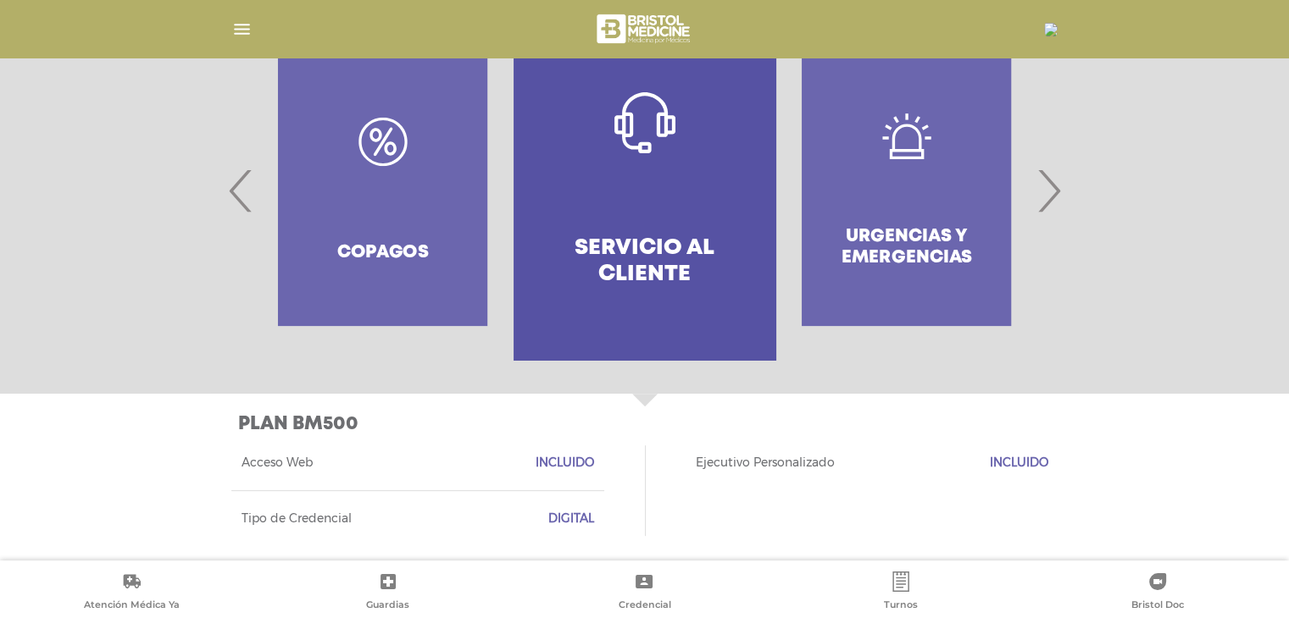
scroll to position [424, 0]
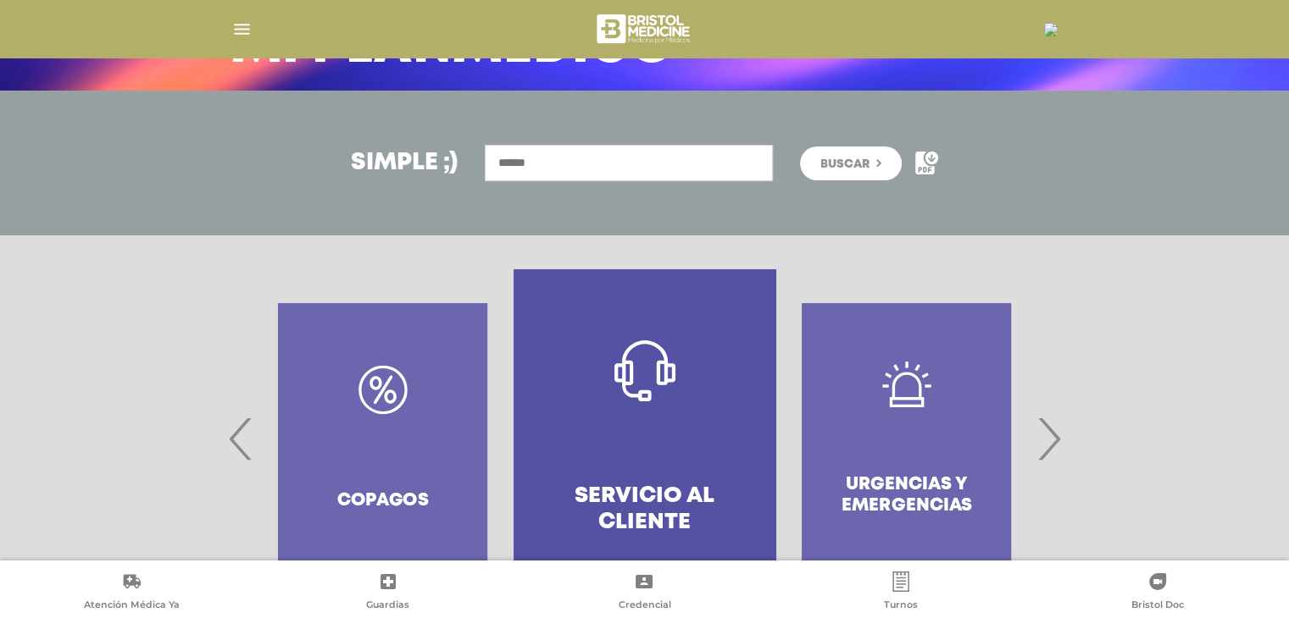
click at [663, 310] on link "Servicio al Cliente" at bounding box center [644, 438] width 262 height 339
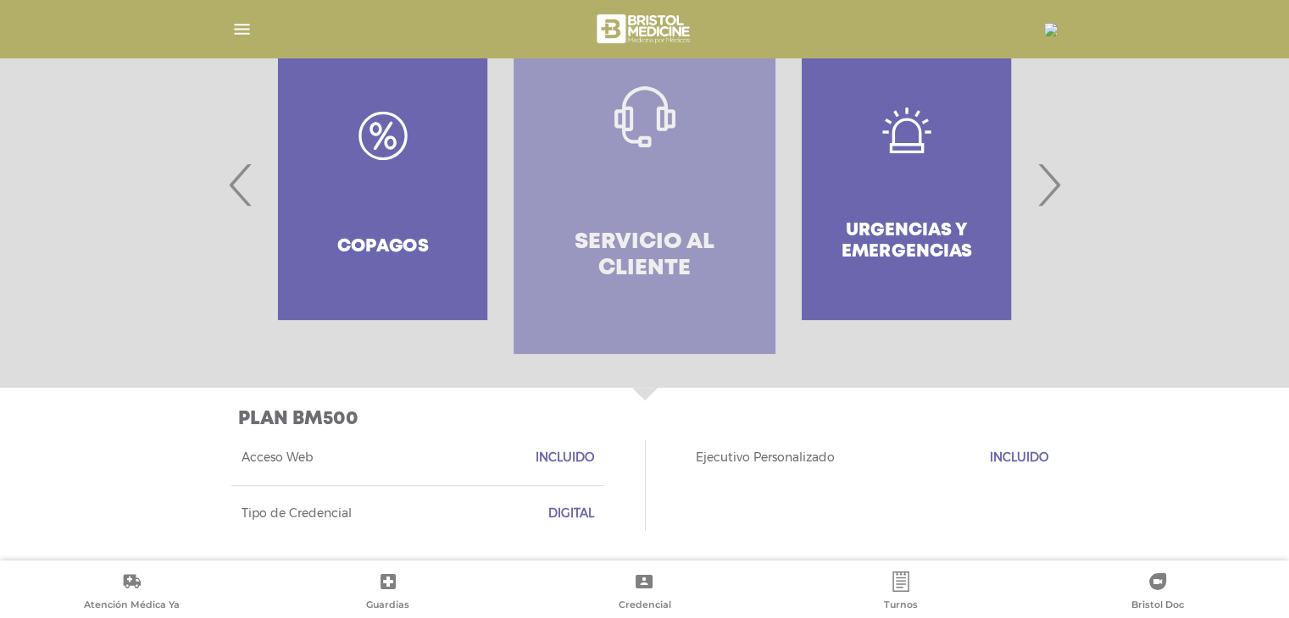
click at [630, 252] on h4 "Servicio al Cliente" at bounding box center [644, 256] width 201 height 53
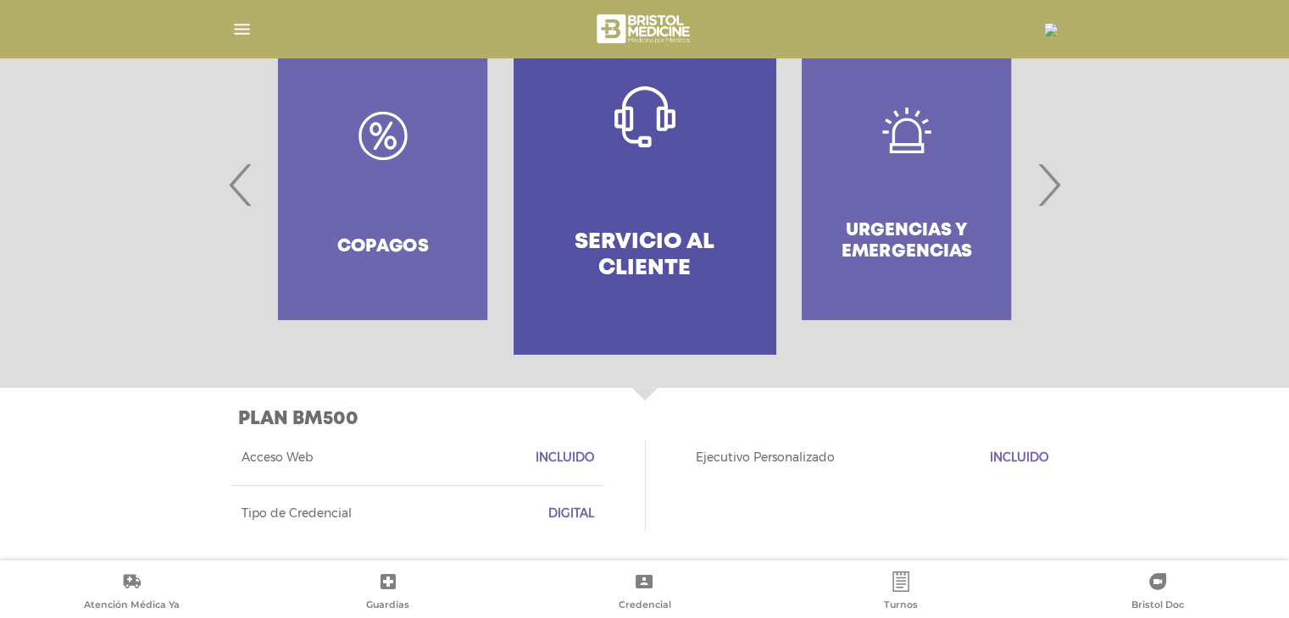
drag, startPoint x: 754, startPoint y: 468, endPoint x: 767, endPoint y: 460, distance: 14.8
click at [754, 468] on div "Ejecutivo Personalizado Incluido" at bounding box center [871, 457] width 373 height 55
click at [1009, 452] on span "Incluido" at bounding box center [1019, 458] width 58 height 14
click at [629, 461] on div "Acceso Web Incluido Ejecutivo Personalizado Incluido Tipo de Credencial Digital" at bounding box center [644, 485] width 827 height 111
click at [576, 527] on div "Tipo de Credencial Digital" at bounding box center [417, 513] width 373 height 56
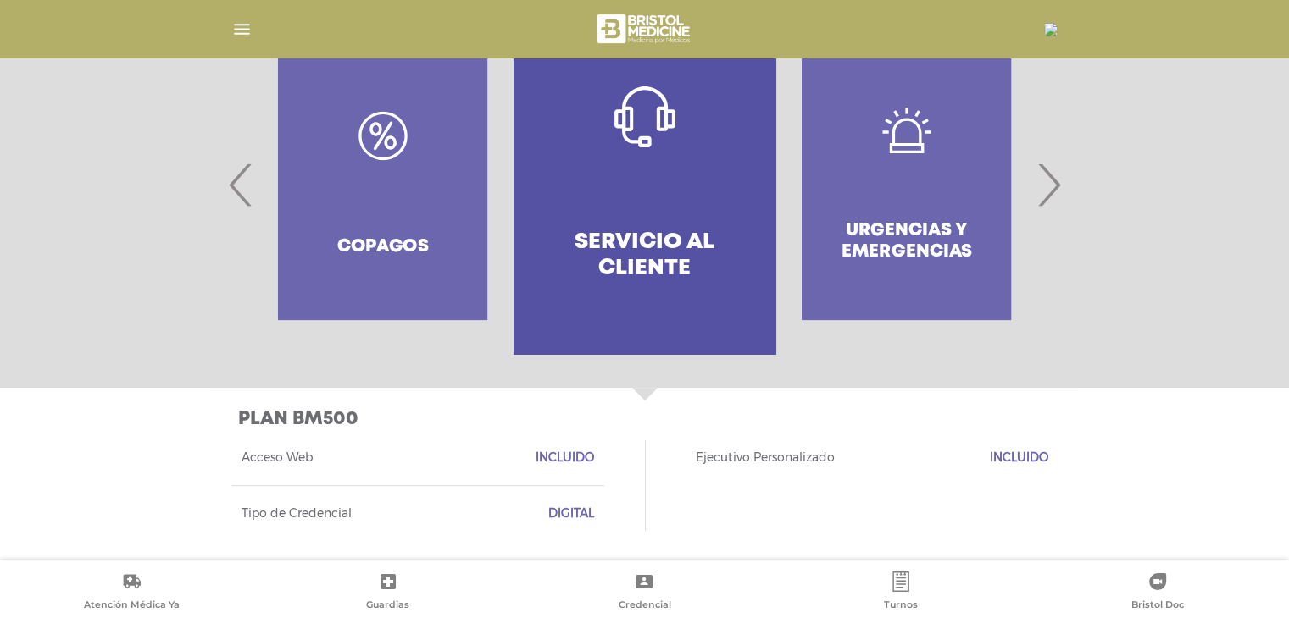
click at [225, 205] on span "‹" at bounding box center [241, 184] width 33 height 91
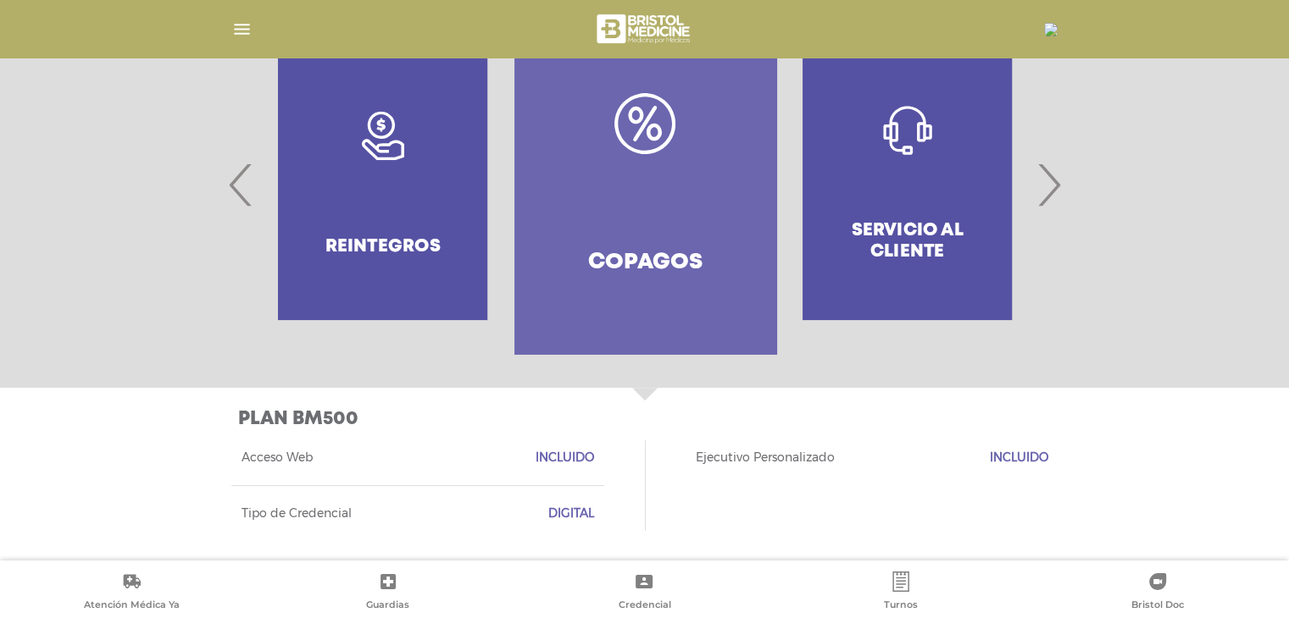
click at [652, 257] on h4 "Copagos" at bounding box center [645, 263] width 114 height 26
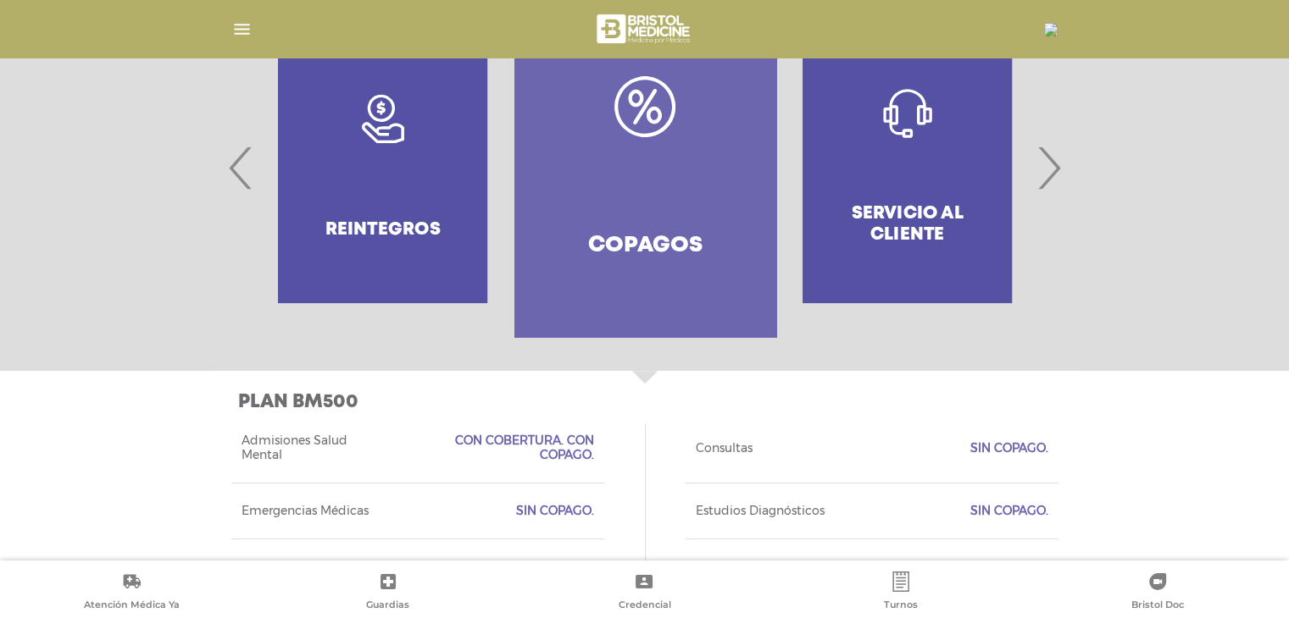
scroll to position [334, 0]
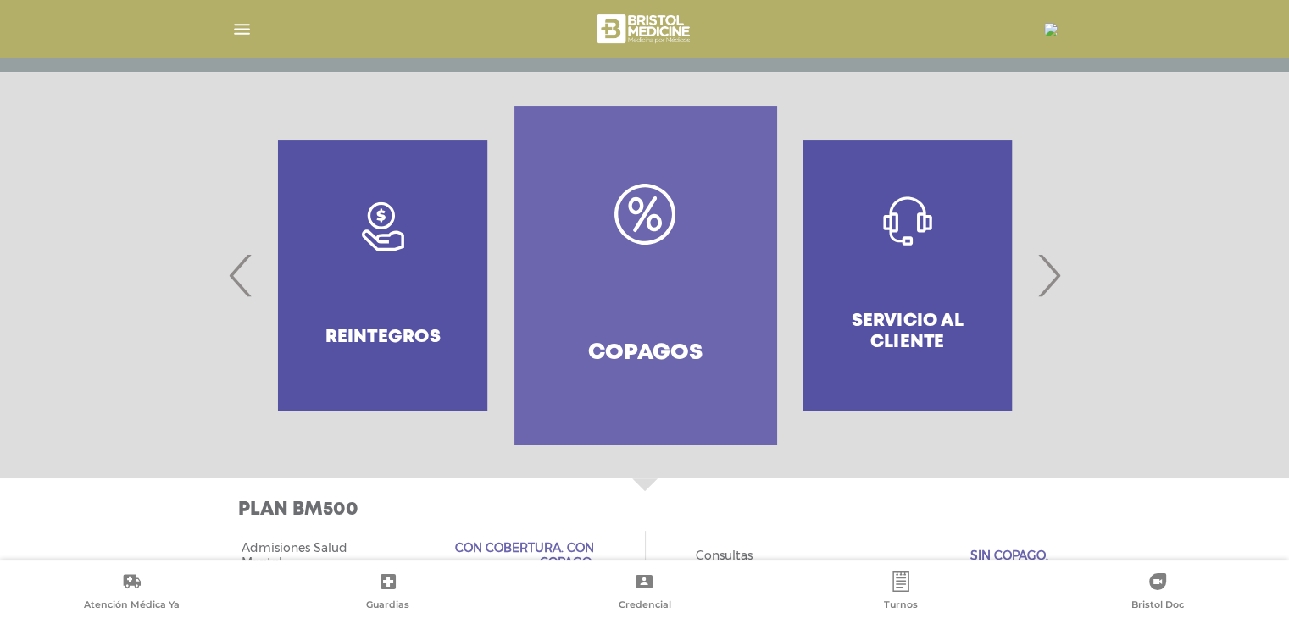
click at [245, 265] on span "‹" at bounding box center [241, 275] width 33 height 91
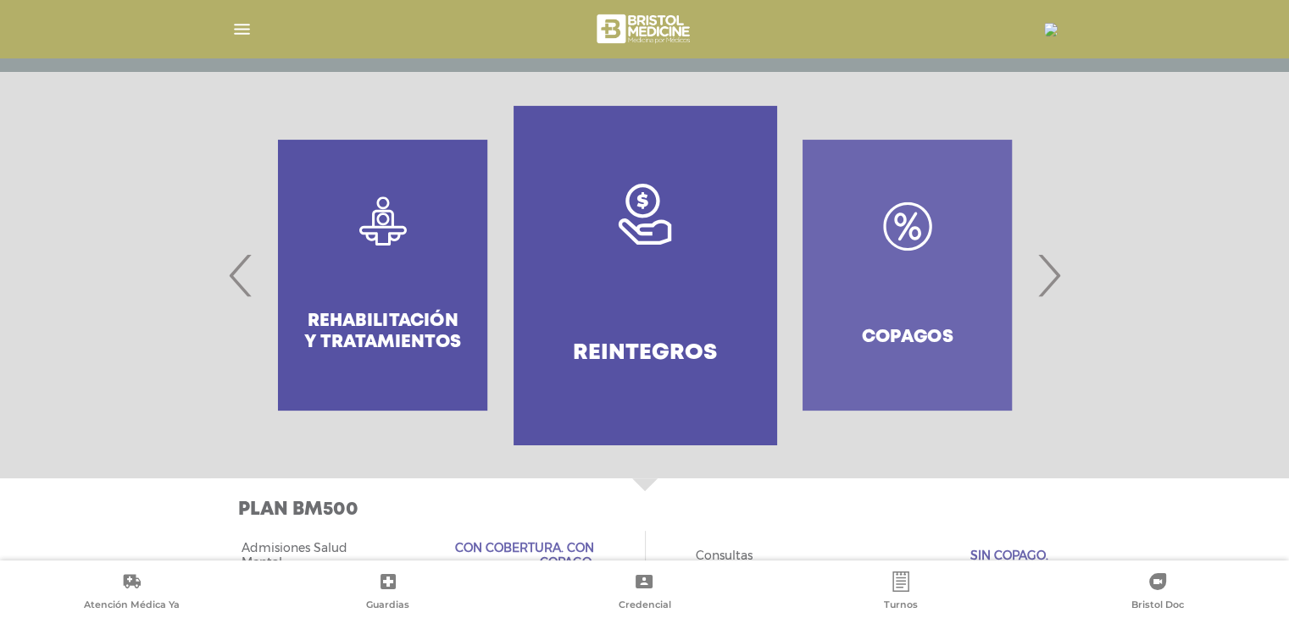
click at [244, 267] on span "‹" at bounding box center [241, 275] width 33 height 91
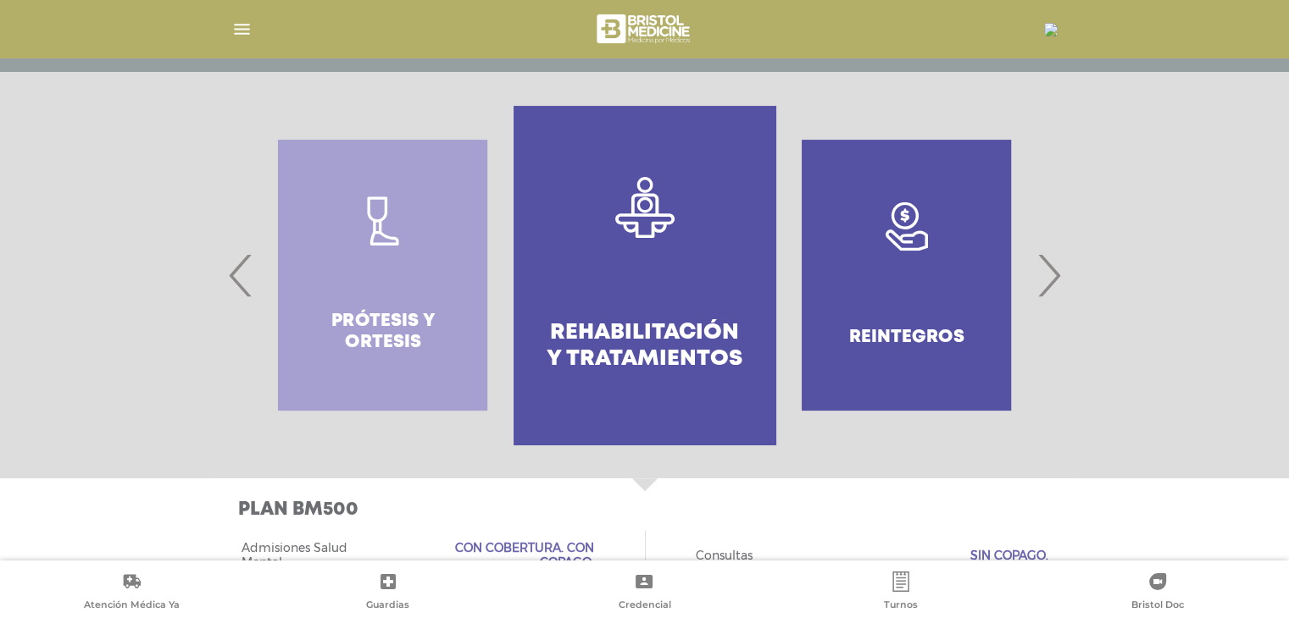
click at [244, 267] on span "‹" at bounding box center [241, 275] width 33 height 91
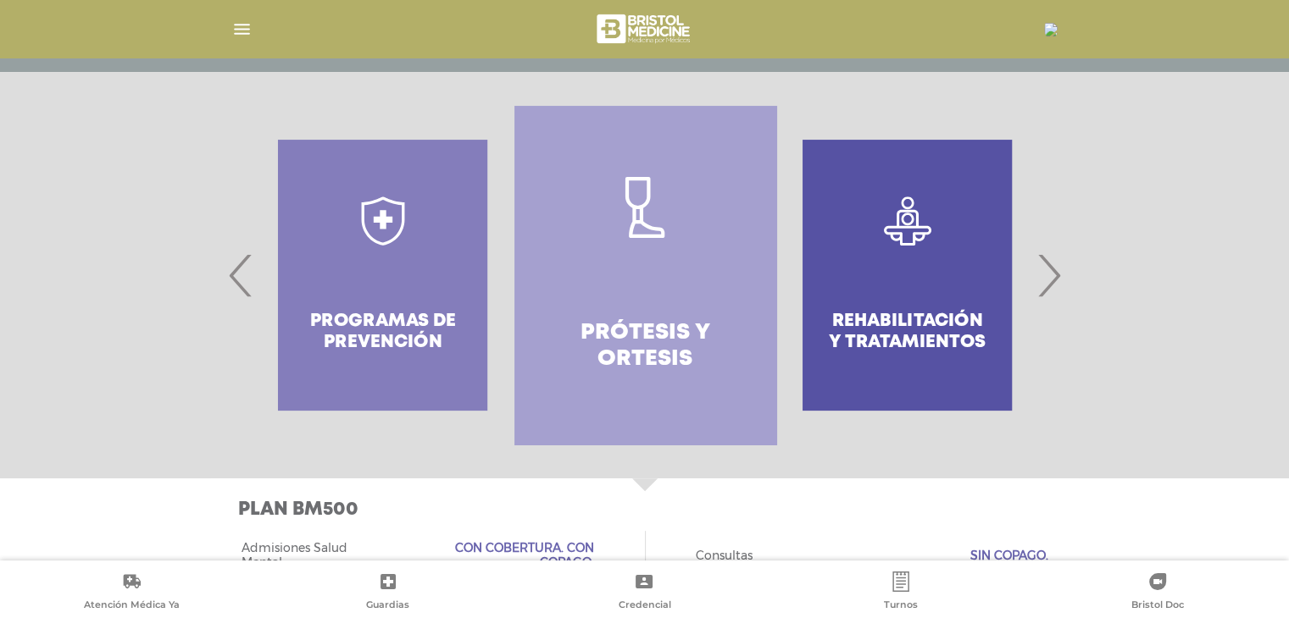
click at [244, 267] on span "‹" at bounding box center [241, 275] width 33 height 91
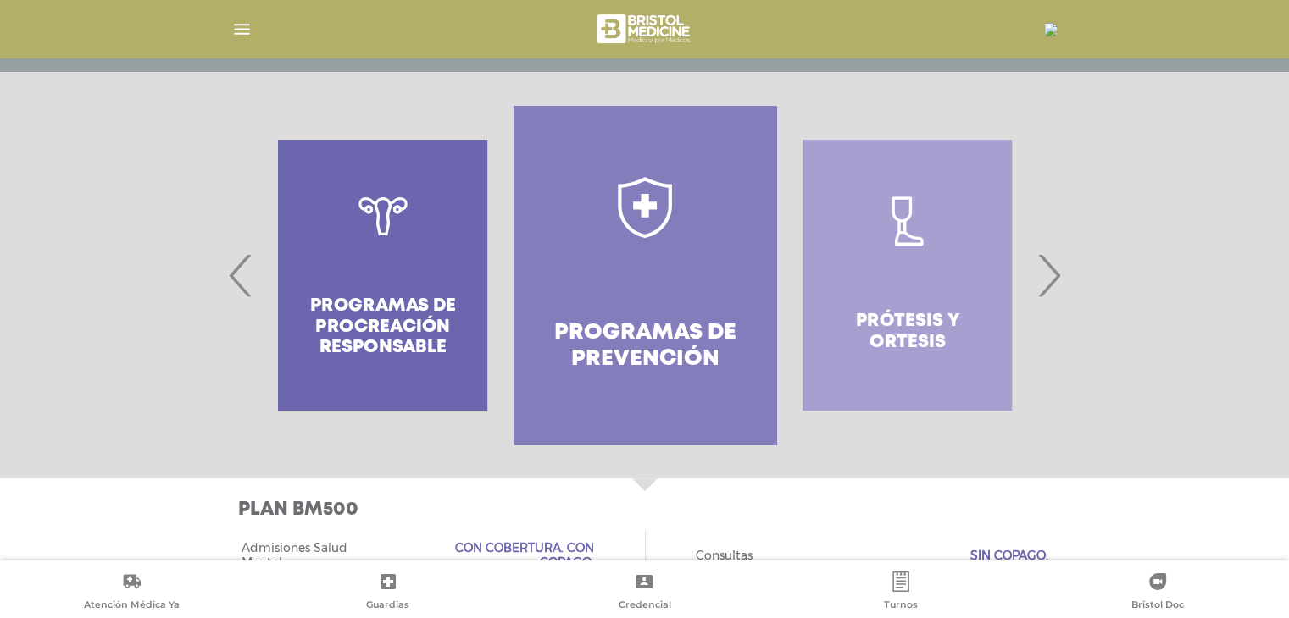
click at [241, 269] on span "‹" at bounding box center [241, 275] width 33 height 91
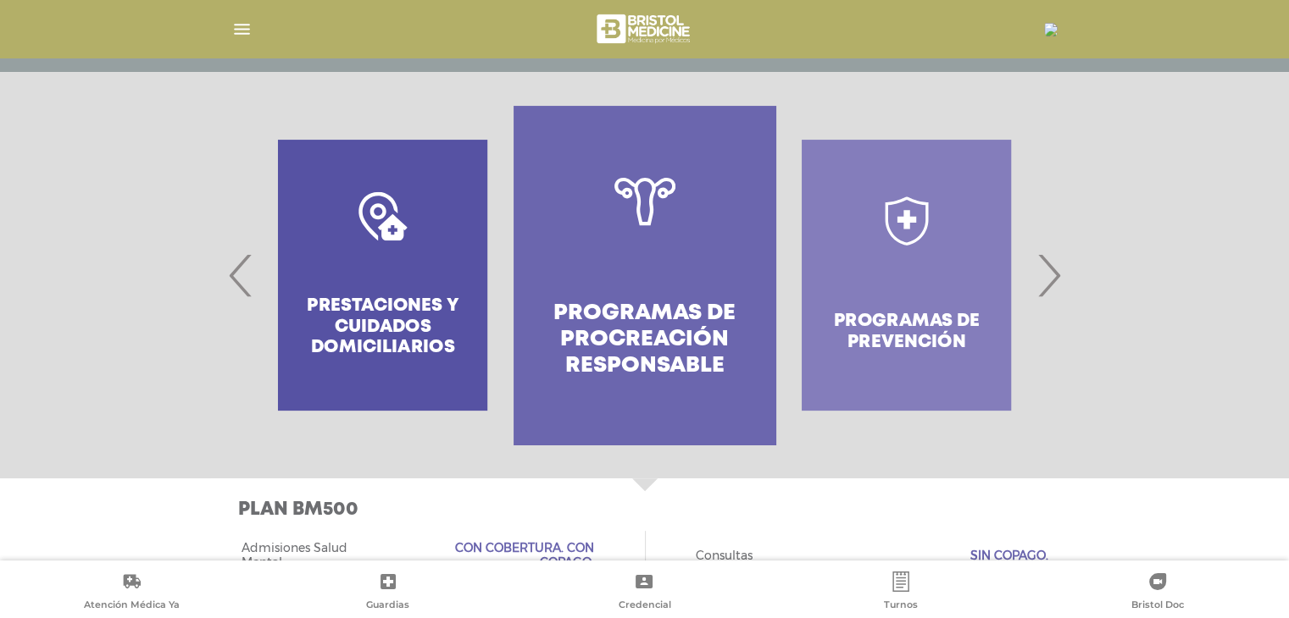
click at [241, 269] on span "‹" at bounding box center [241, 275] width 33 height 91
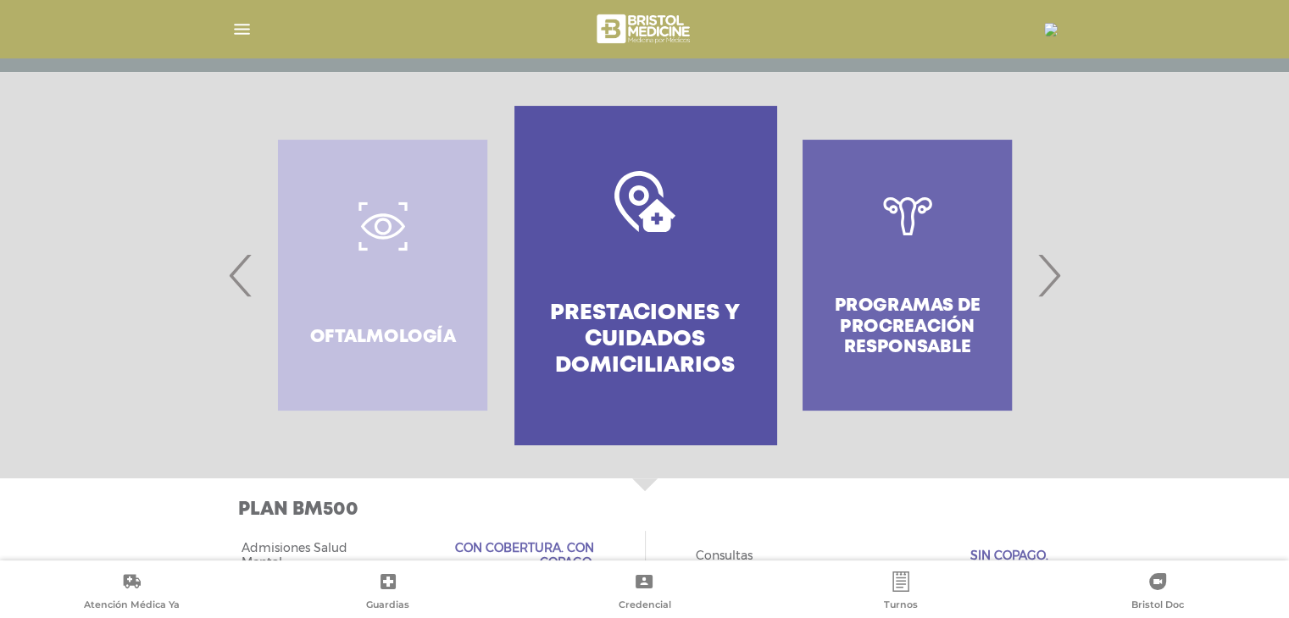
click at [241, 269] on span "‹" at bounding box center [241, 275] width 33 height 91
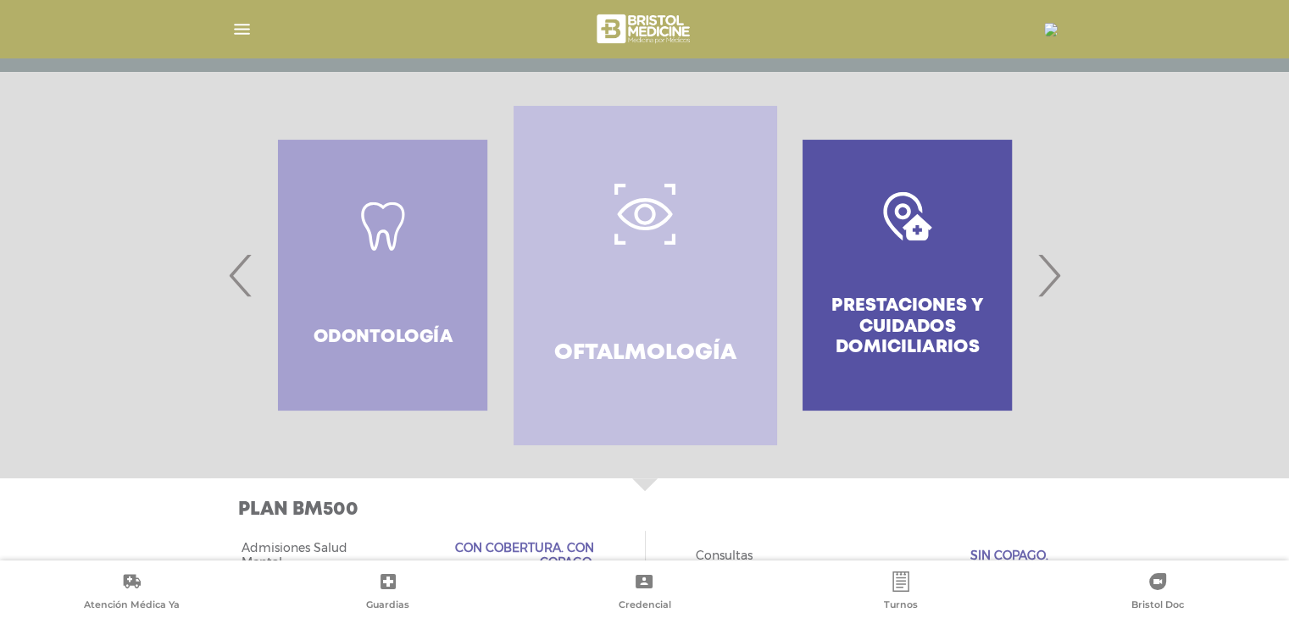
click at [241, 269] on span "‹" at bounding box center [241, 275] width 33 height 91
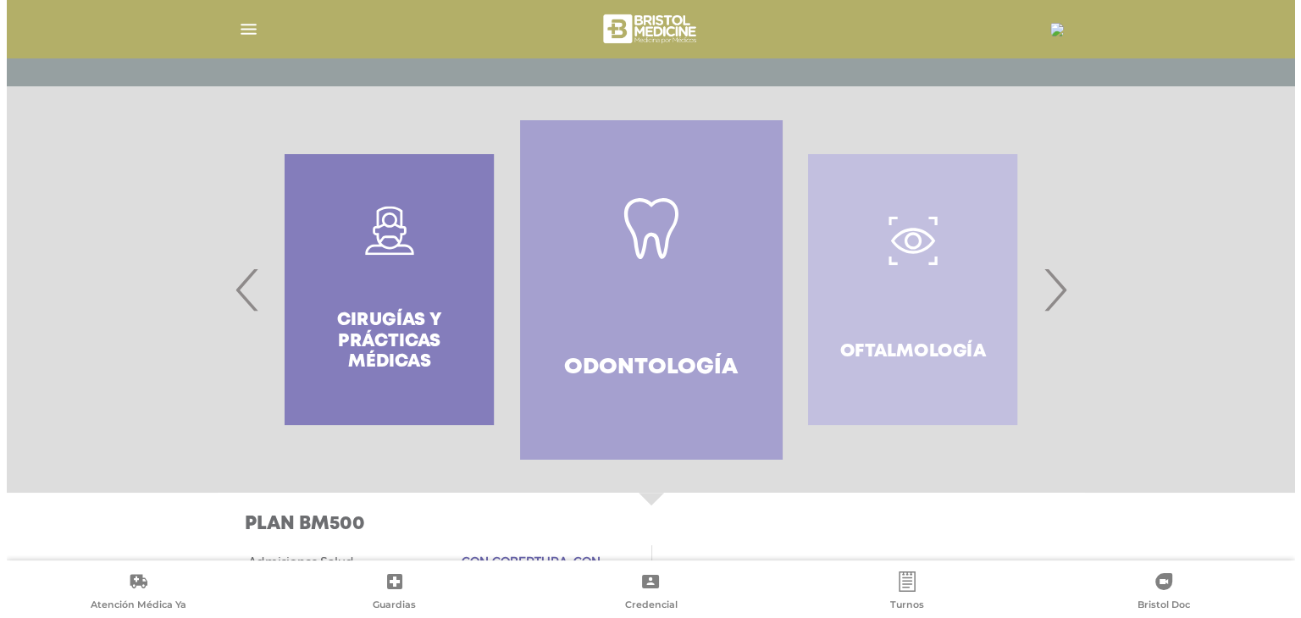
scroll to position [280, 0]
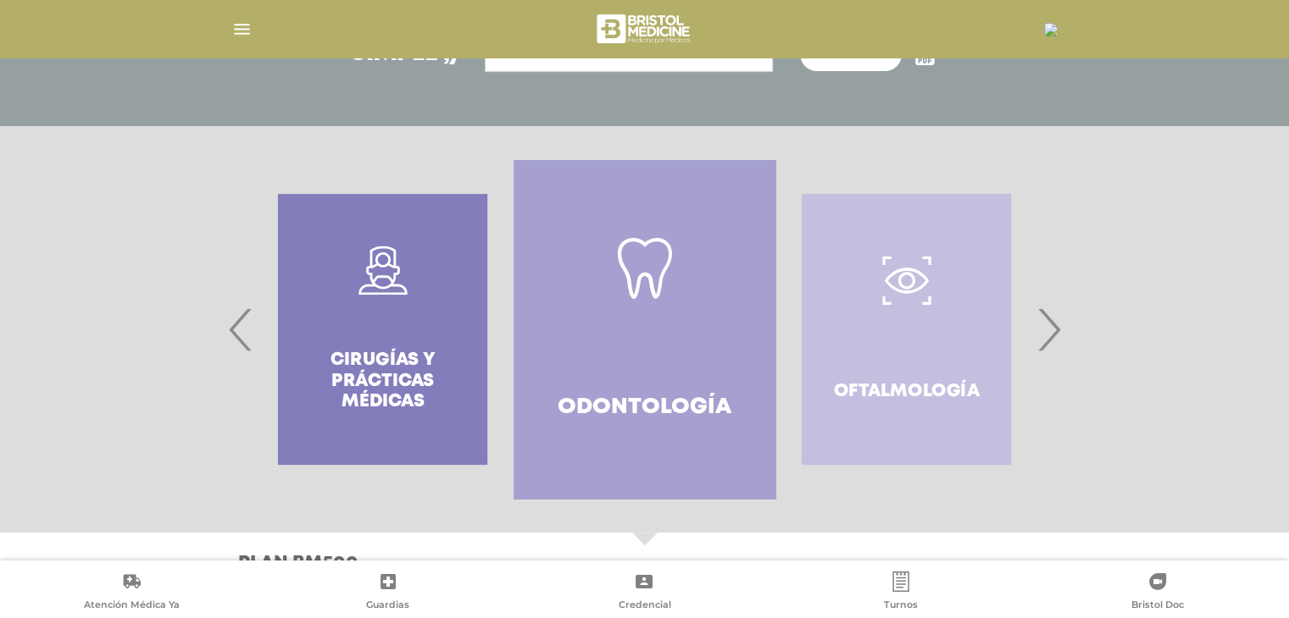
click at [241, 28] on img "button" at bounding box center [241, 29] width 21 height 21
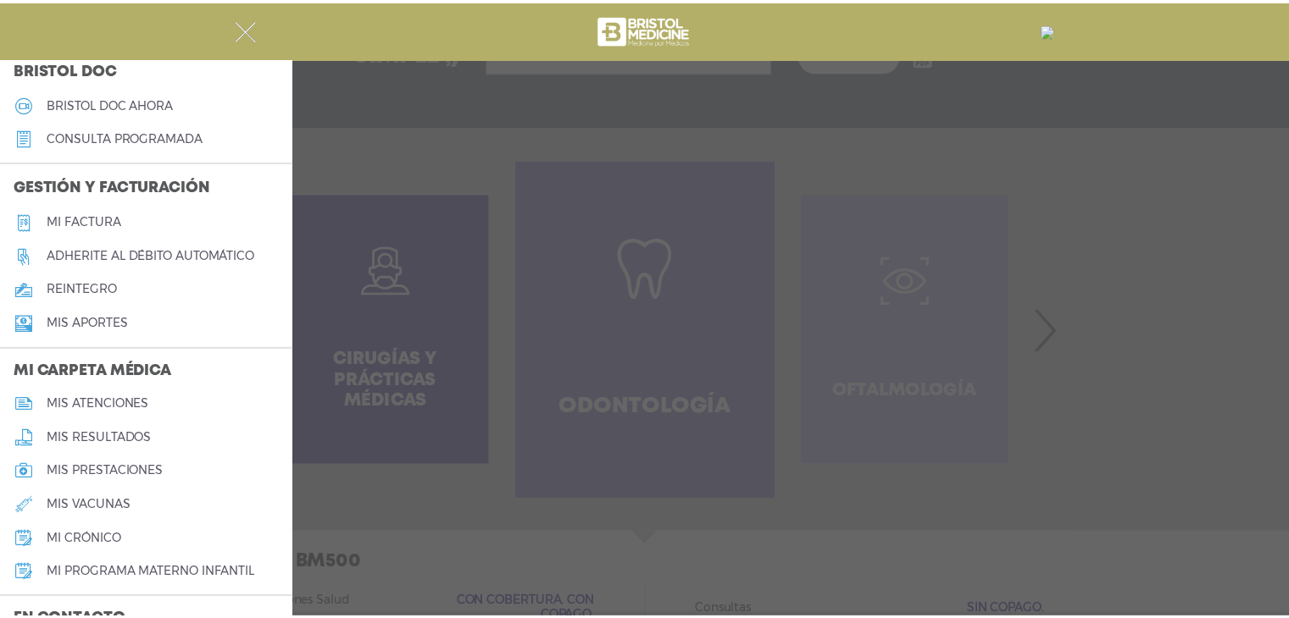
scroll to position [508, 0]
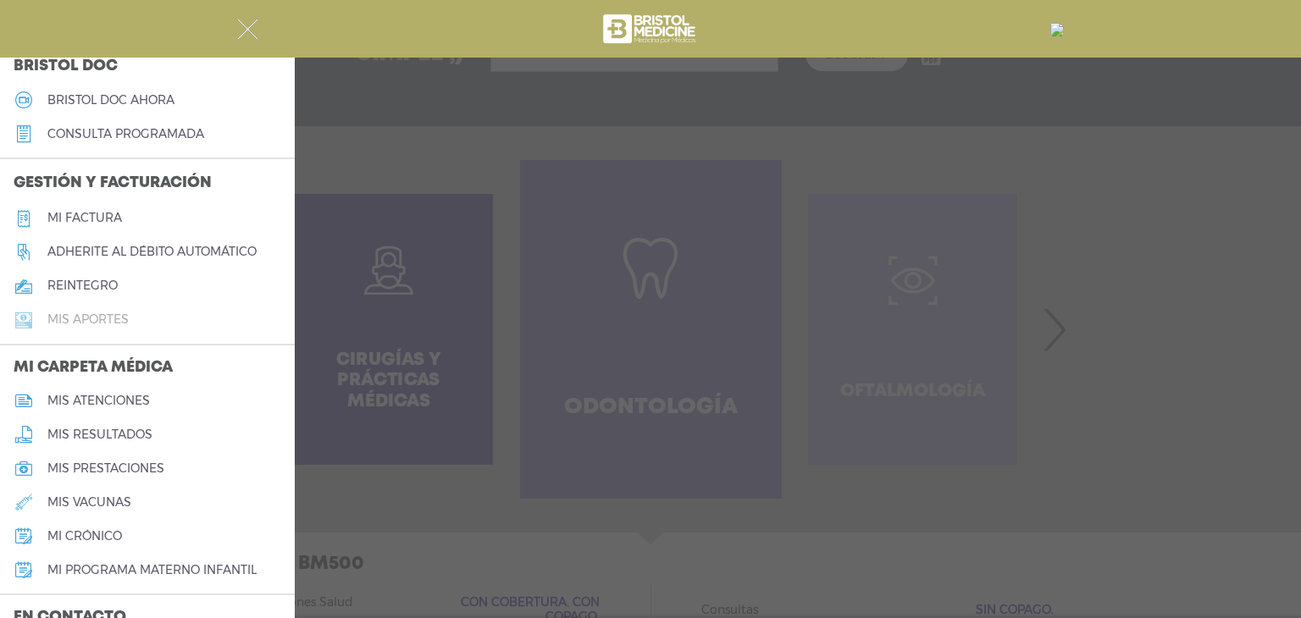
click at [67, 323] on h5 "Mis aportes" at bounding box center [87, 320] width 81 height 14
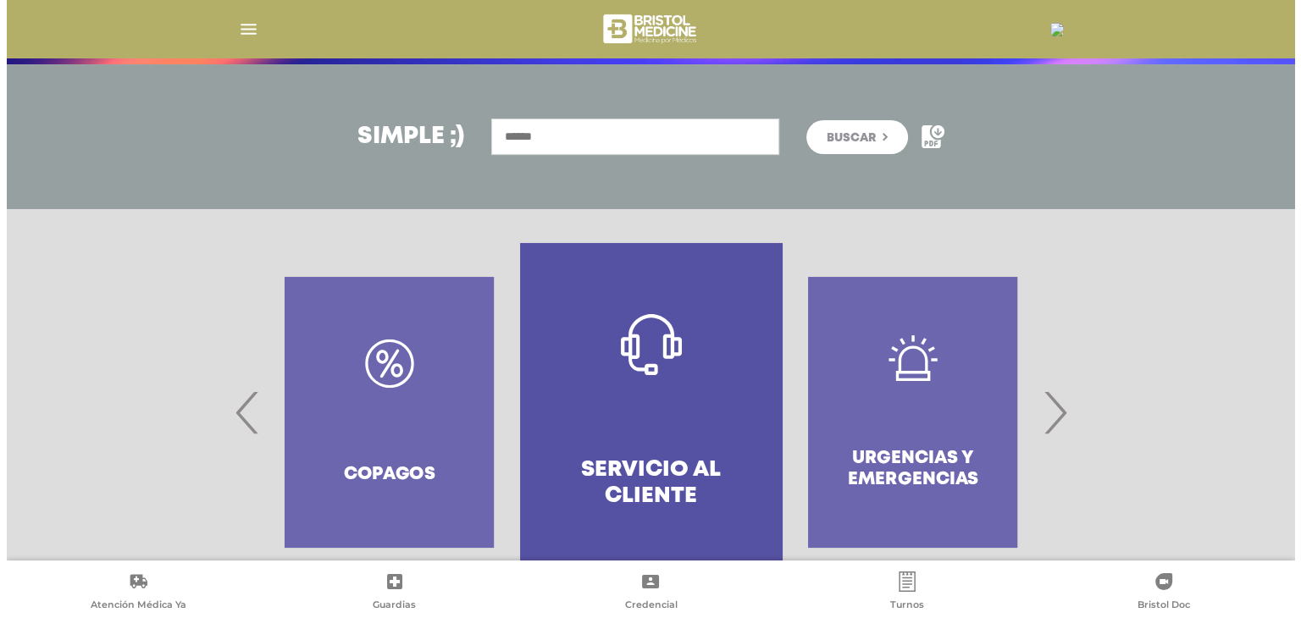
scroll to position [251, 0]
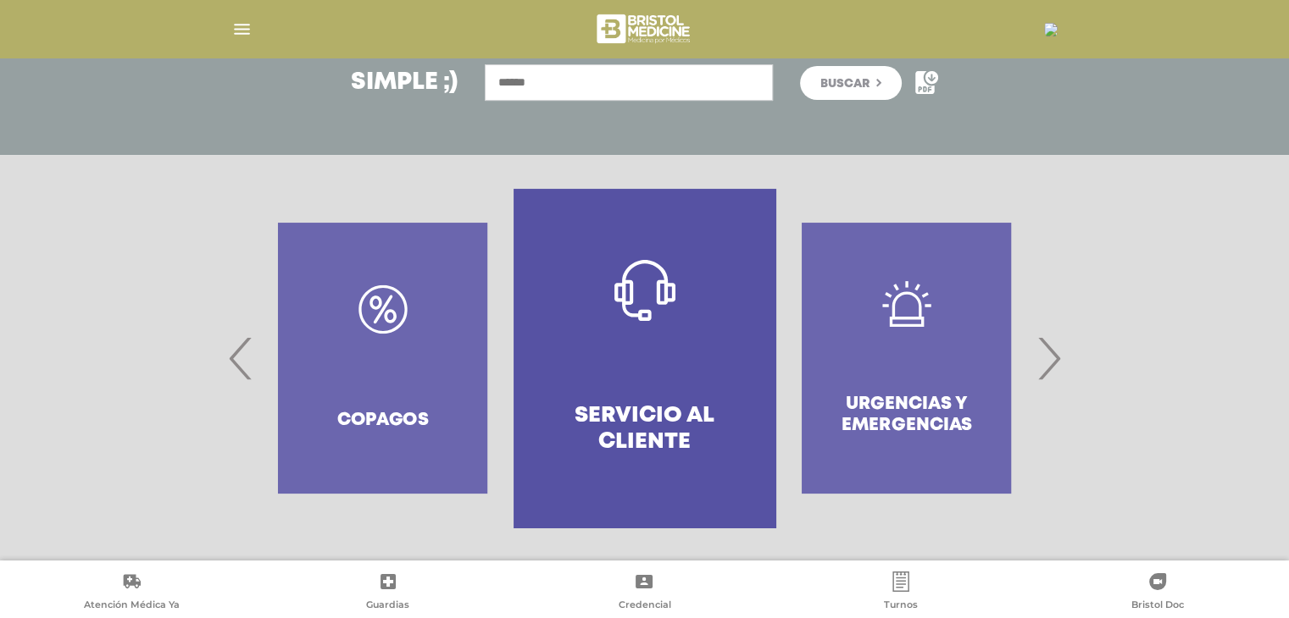
click at [224, 360] on div at bounding box center [645, 358] width 868 height 339
click at [232, 343] on span "‹" at bounding box center [241, 358] width 33 height 91
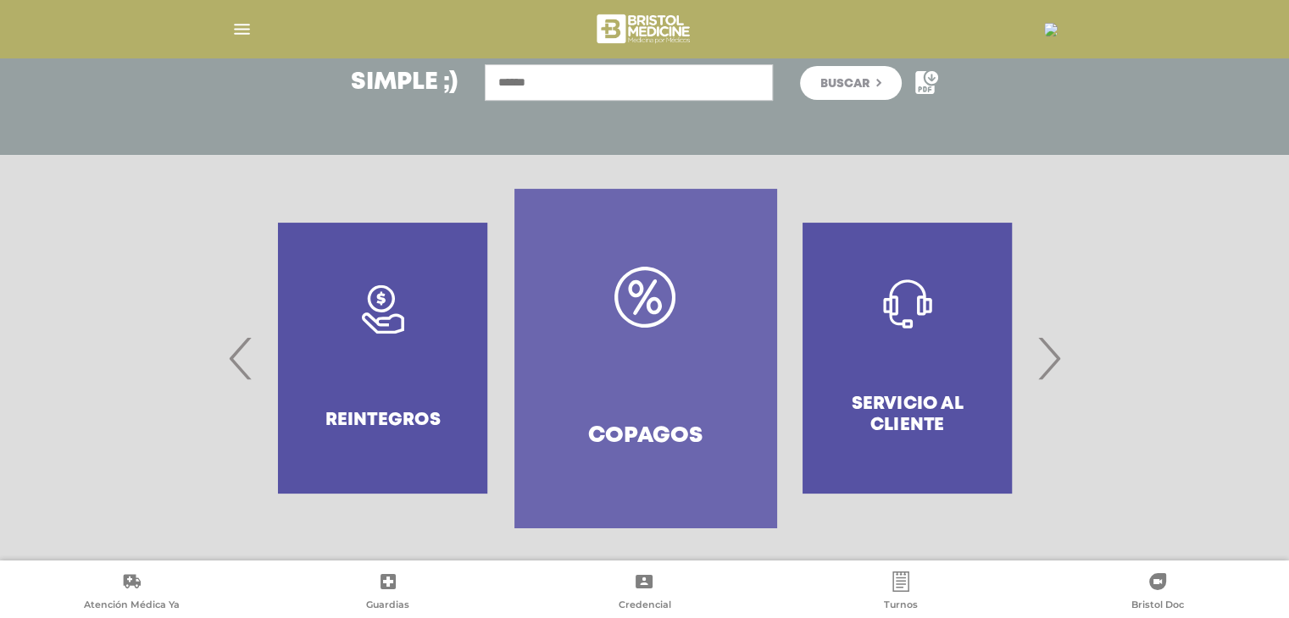
click at [225, 20] on div at bounding box center [645, 28] width 868 height 41
click at [236, 19] on img "button" at bounding box center [241, 29] width 21 height 21
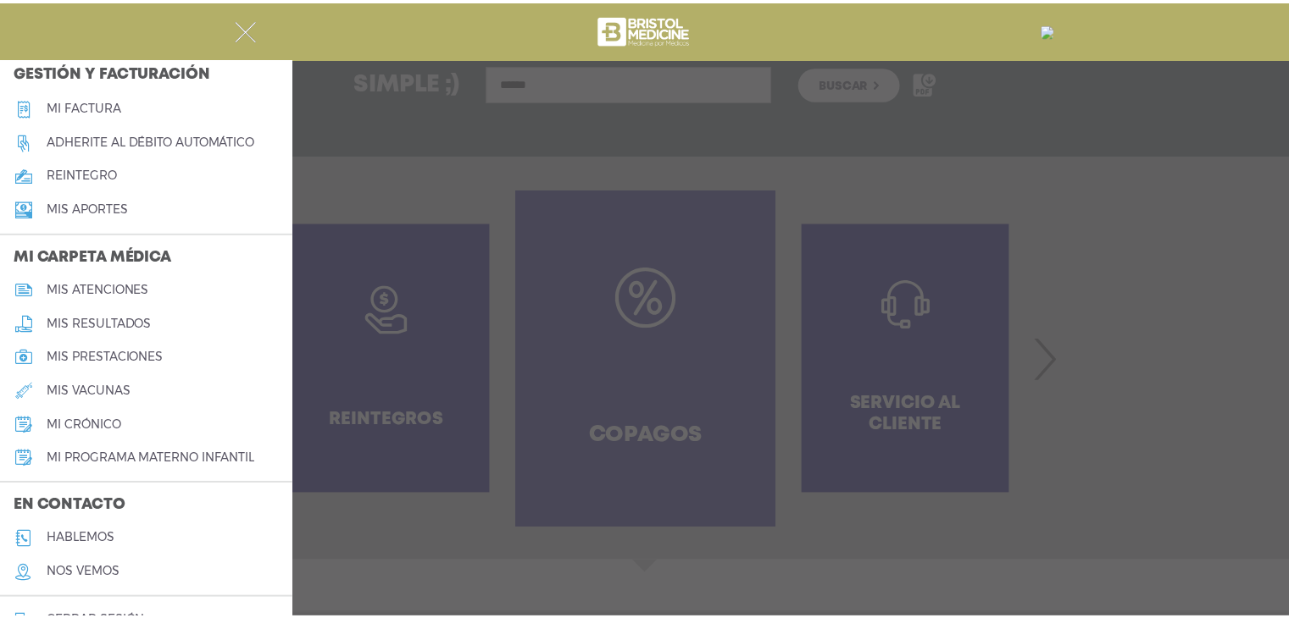
scroll to position [655, 0]
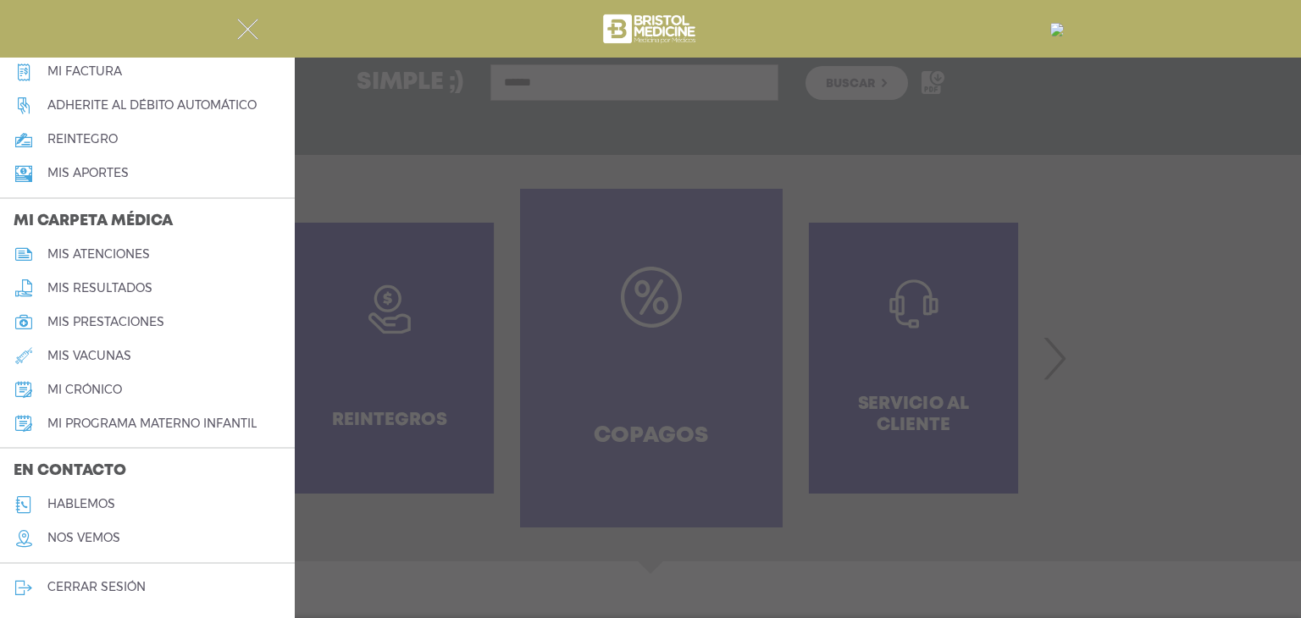
click at [94, 503] on h5 "hablemos" at bounding box center [81, 504] width 68 height 14
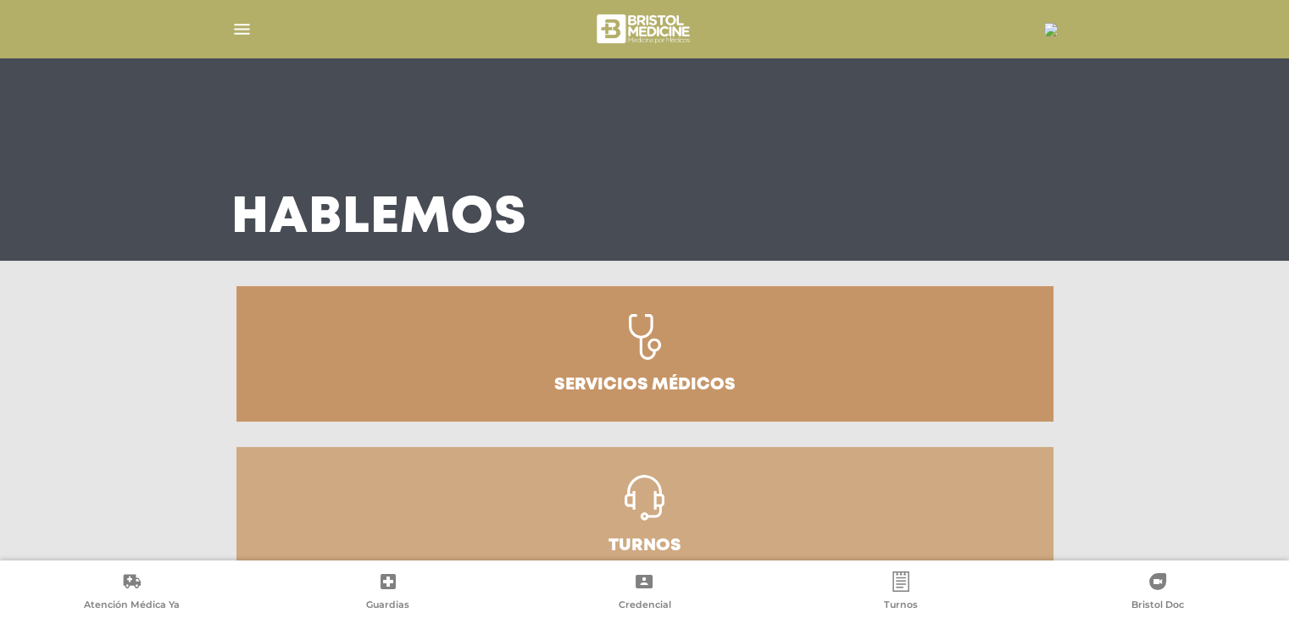
click at [247, 28] on img "button" at bounding box center [241, 29] width 21 height 21
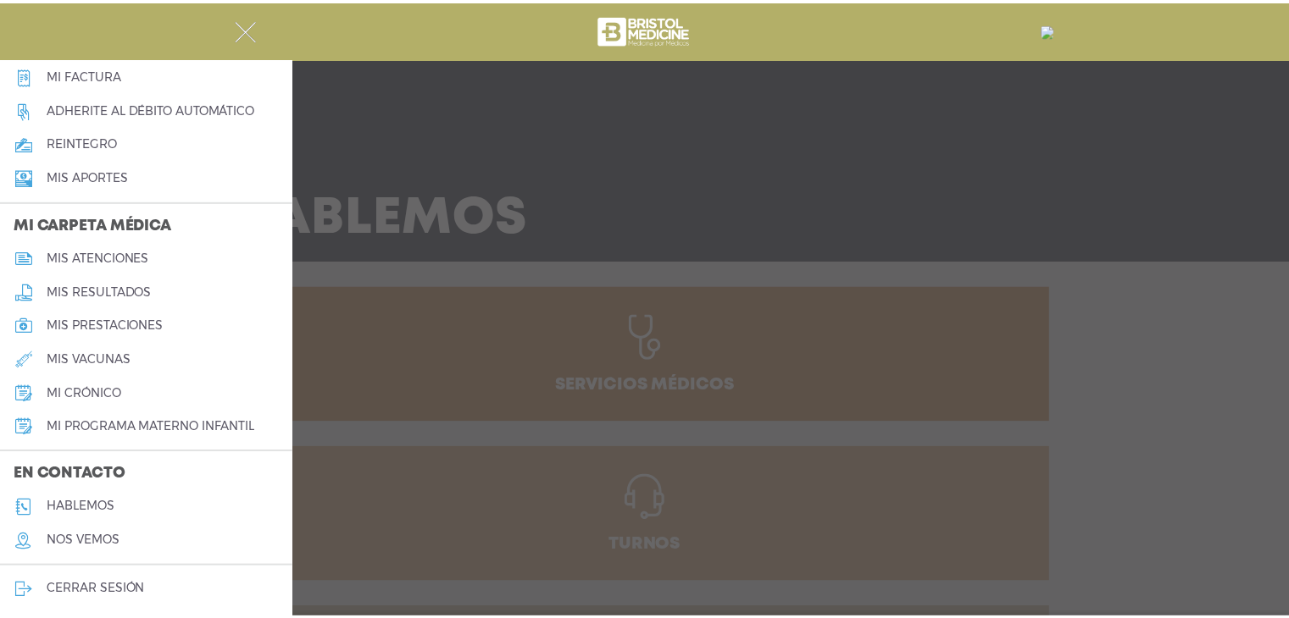
scroll to position [655, 0]
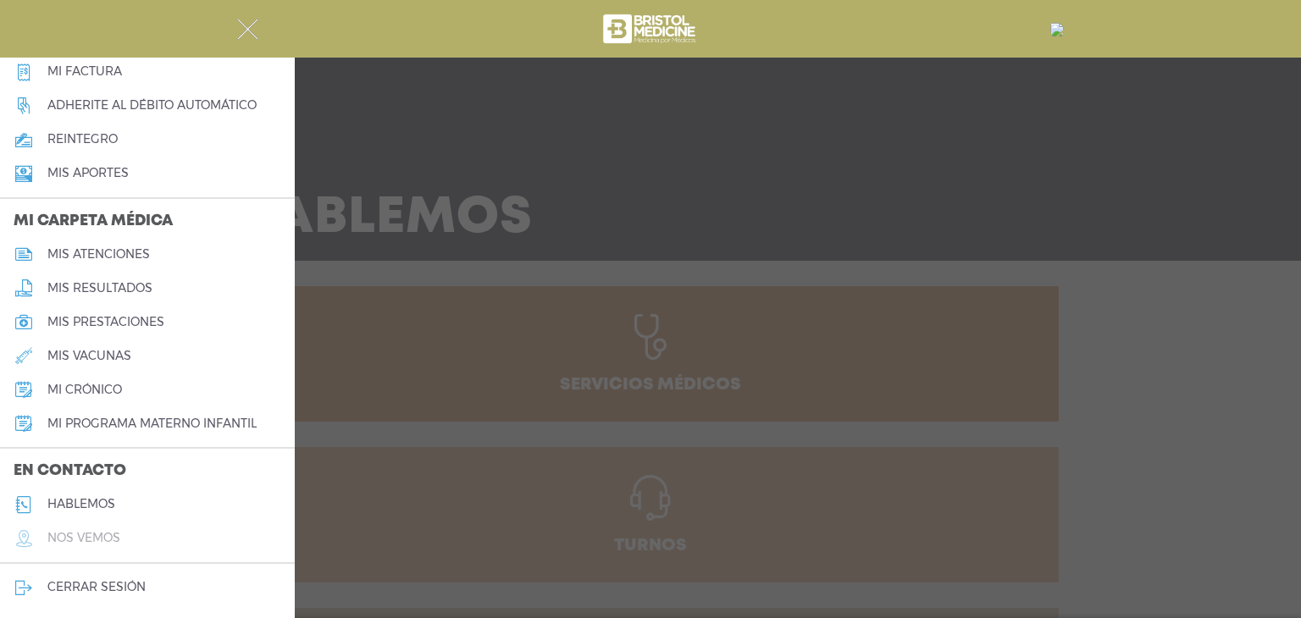
click at [85, 542] on h5 "nos vemos" at bounding box center [83, 538] width 73 height 14
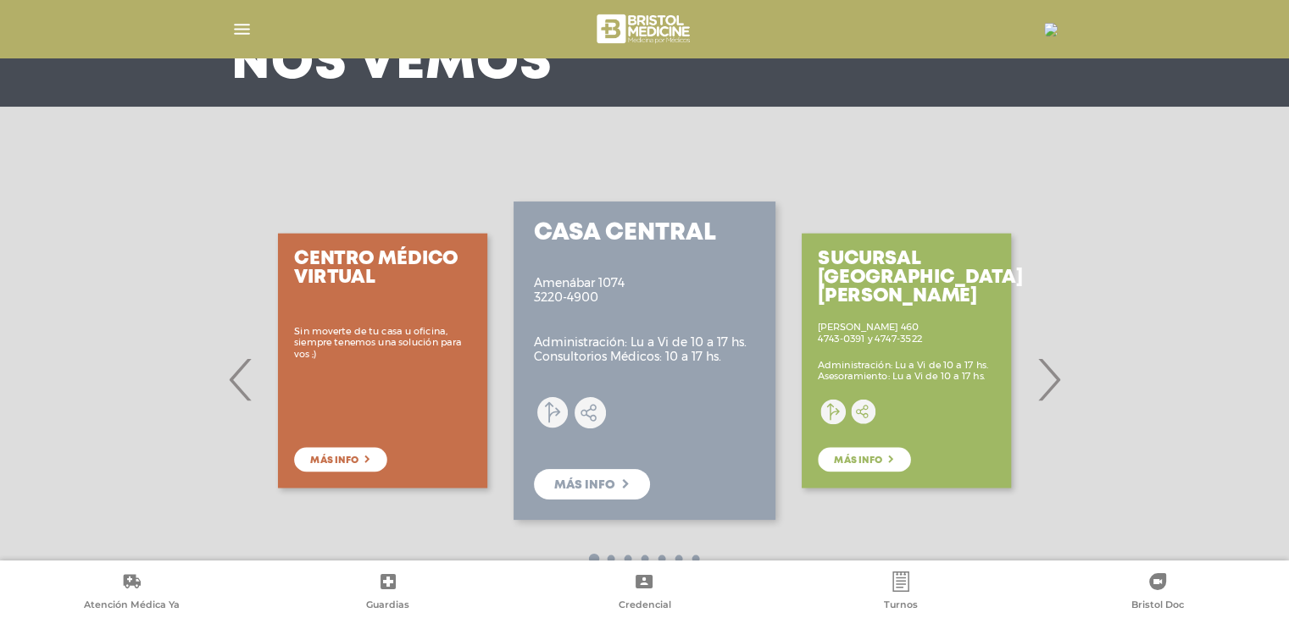
scroll to position [169, 0]
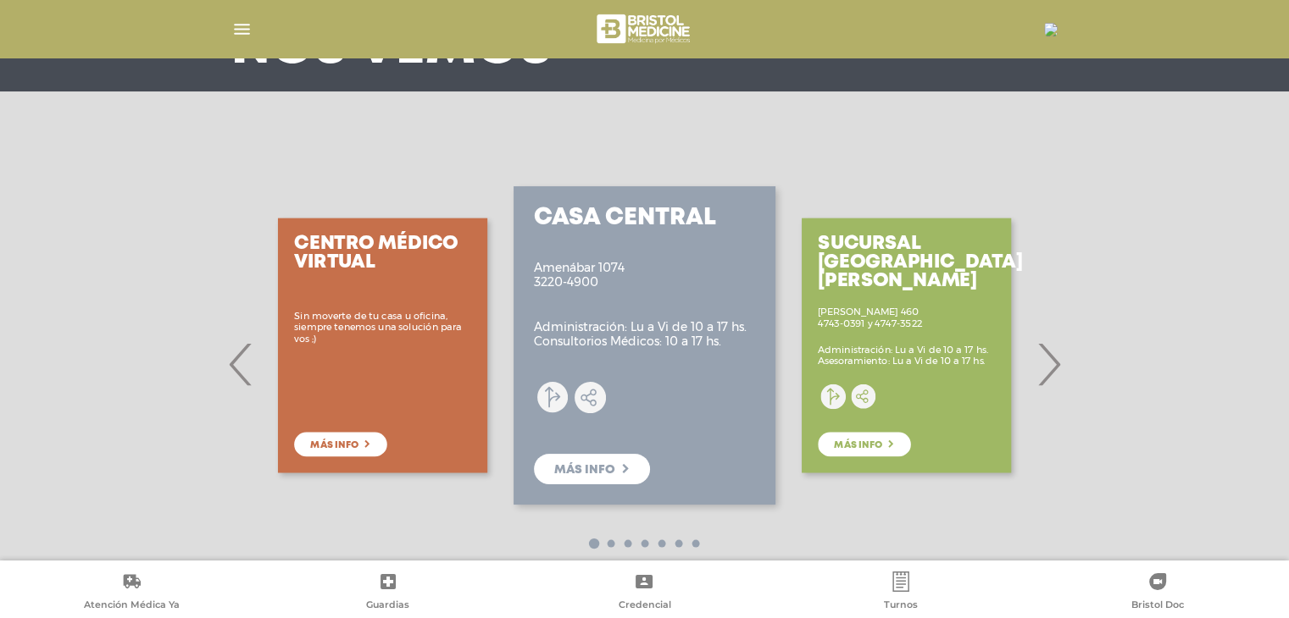
click at [1051, 370] on span "›" at bounding box center [1048, 364] width 33 height 91
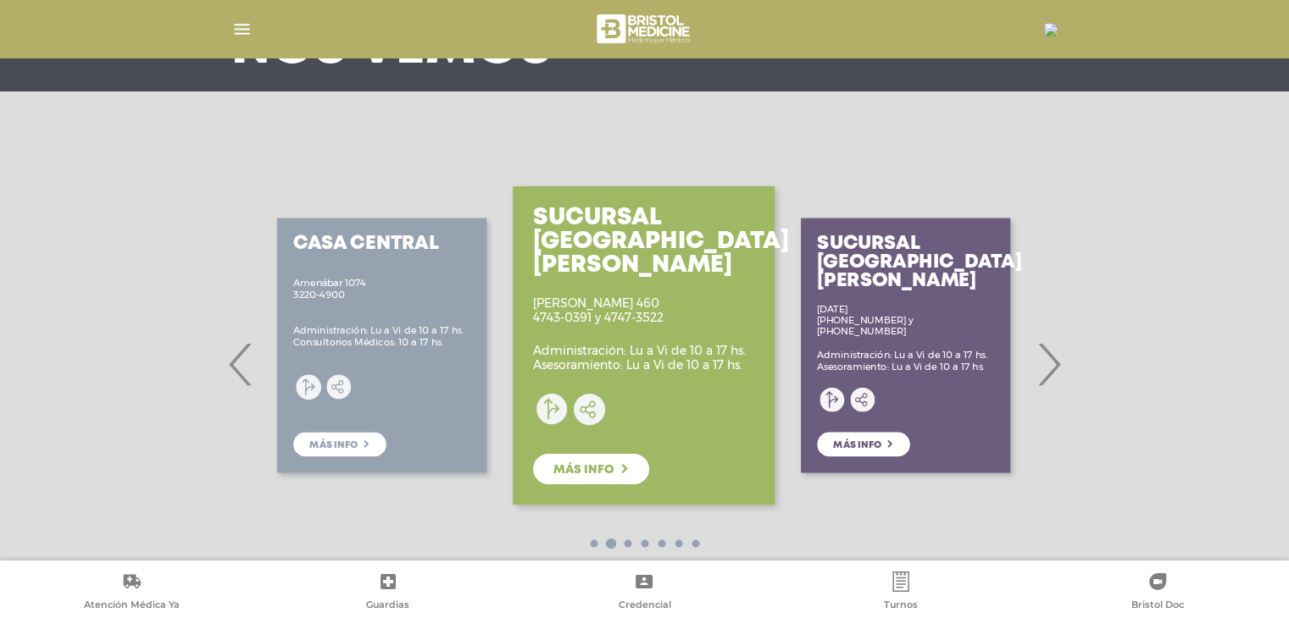
click at [1051, 370] on span "›" at bounding box center [1048, 364] width 33 height 91
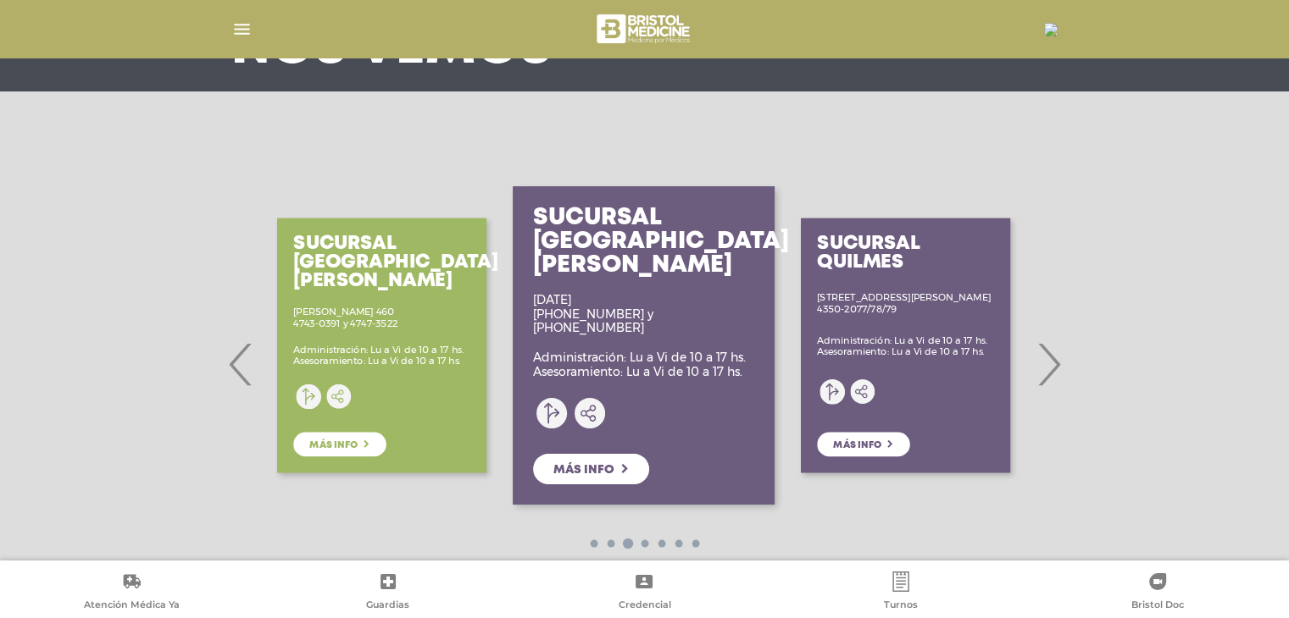
click at [1051, 370] on span "›" at bounding box center [1048, 364] width 33 height 91
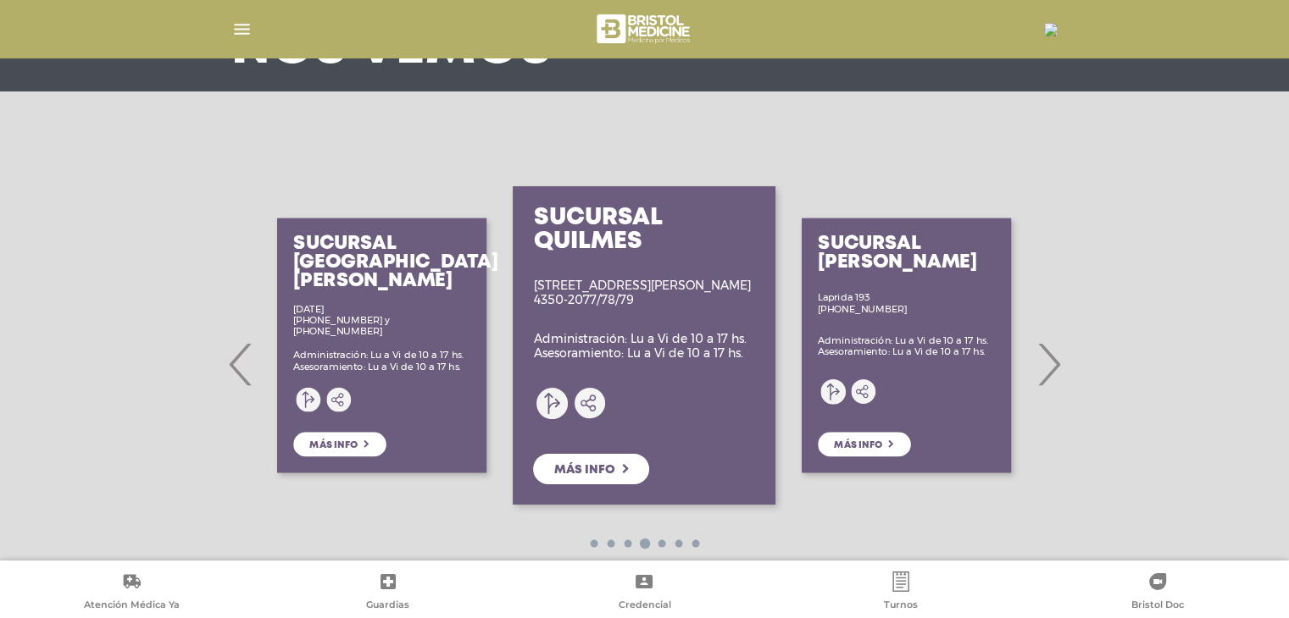
click at [1051, 370] on span "›" at bounding box center [1048, 364] width 33 height 91
click at [1047, 373] on span "›" at bounding box center [1048, 364] width 33 height 91
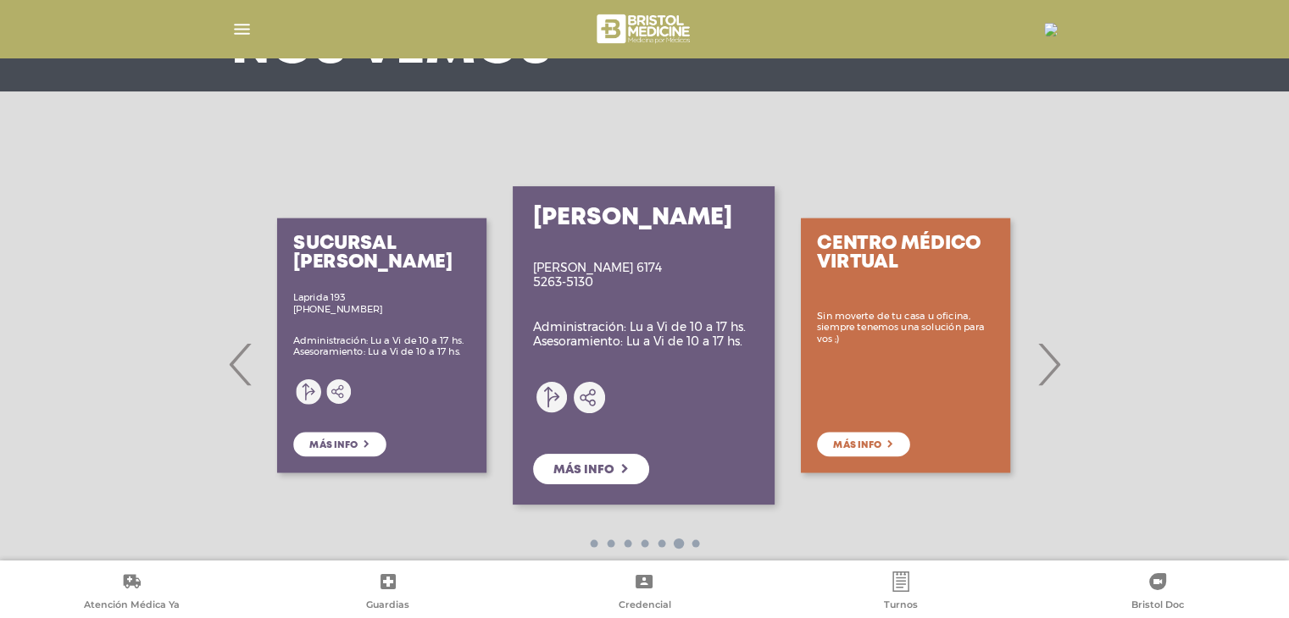
click at [1049, 380] on span "›" at bounding box center [1048, 364] width 33 height 91
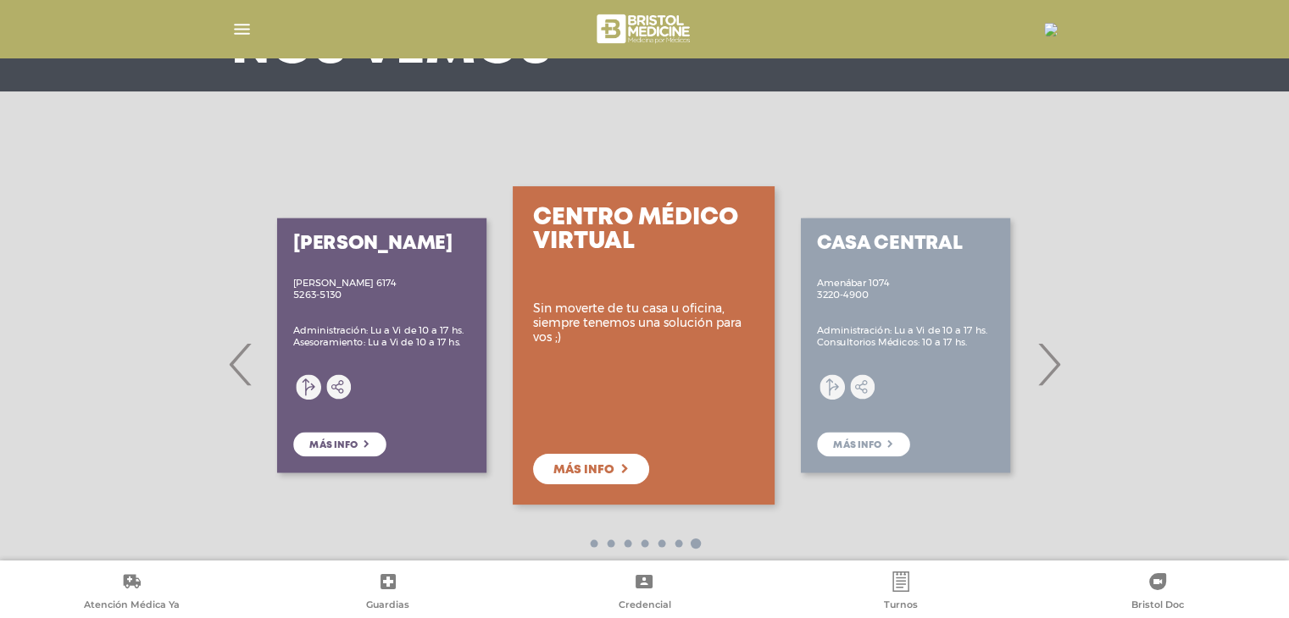
click at [1047, 379] on span "›" at bounding box center [1048, 364] width 33 height 91
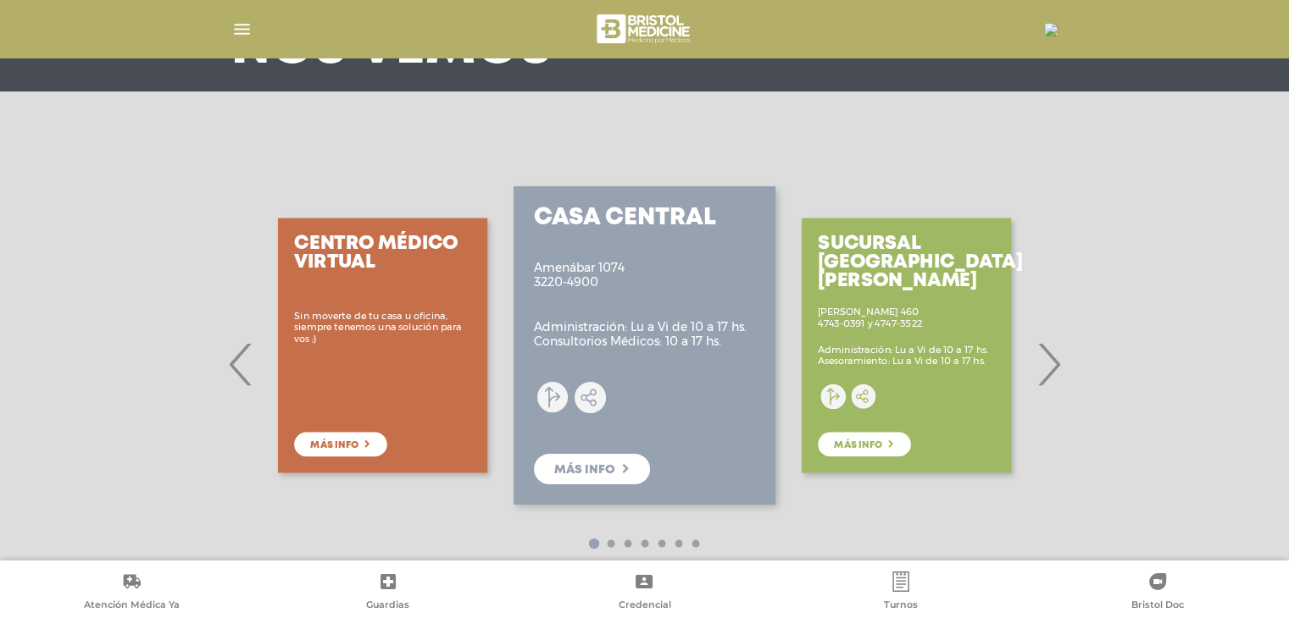
click at [1047, 379] on span "›" at bounding box center [1048, 364] width 33 height 91
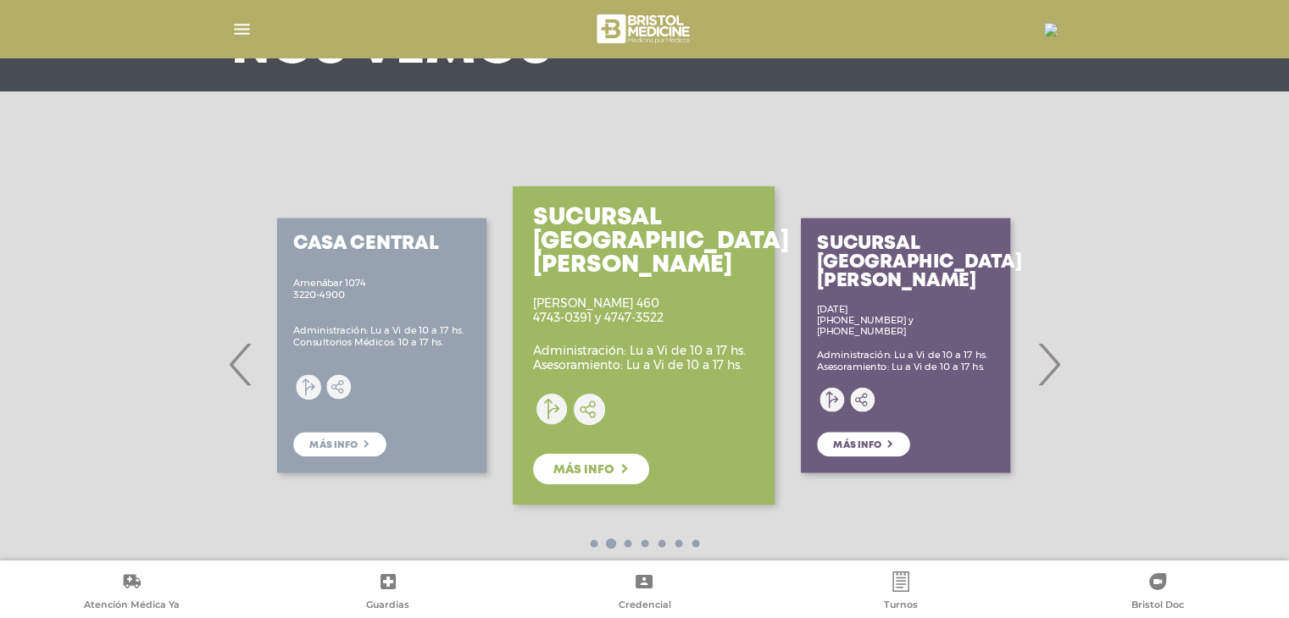
click at [1040, 374] on span "›" at bounding box center [1048, 364] width 33 height 91
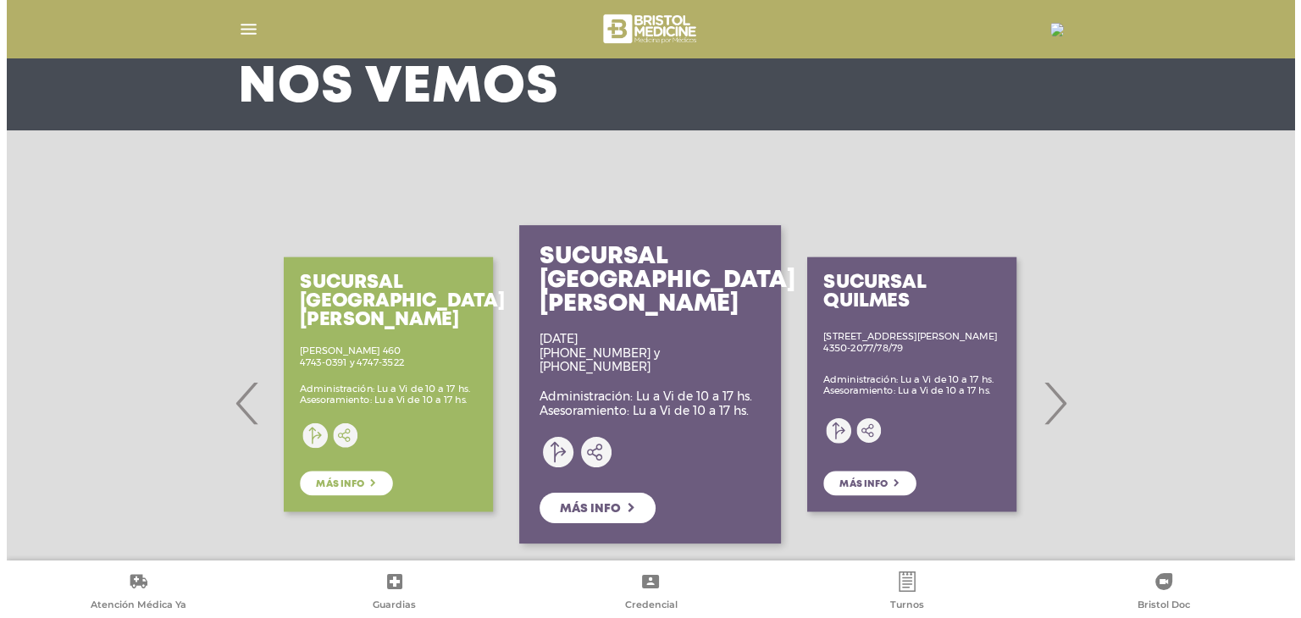
scroll to position [0, 0]
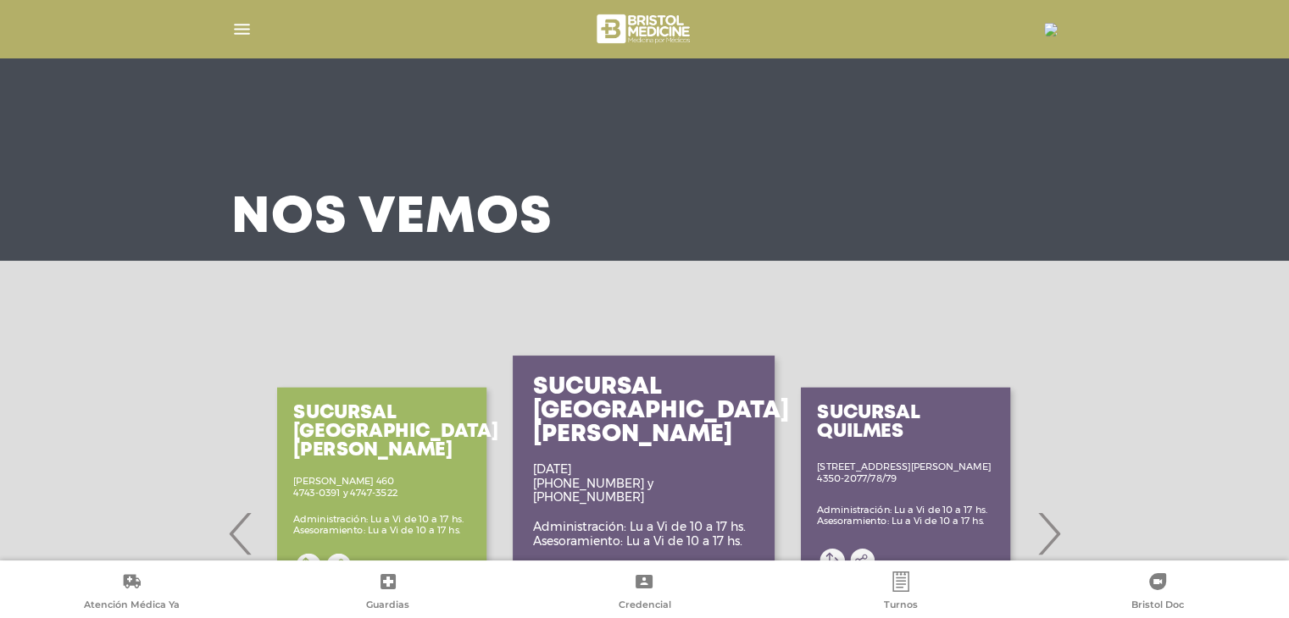
click at [237, 22] on img "button" at bounding box center [241, 29] width 21 height 21
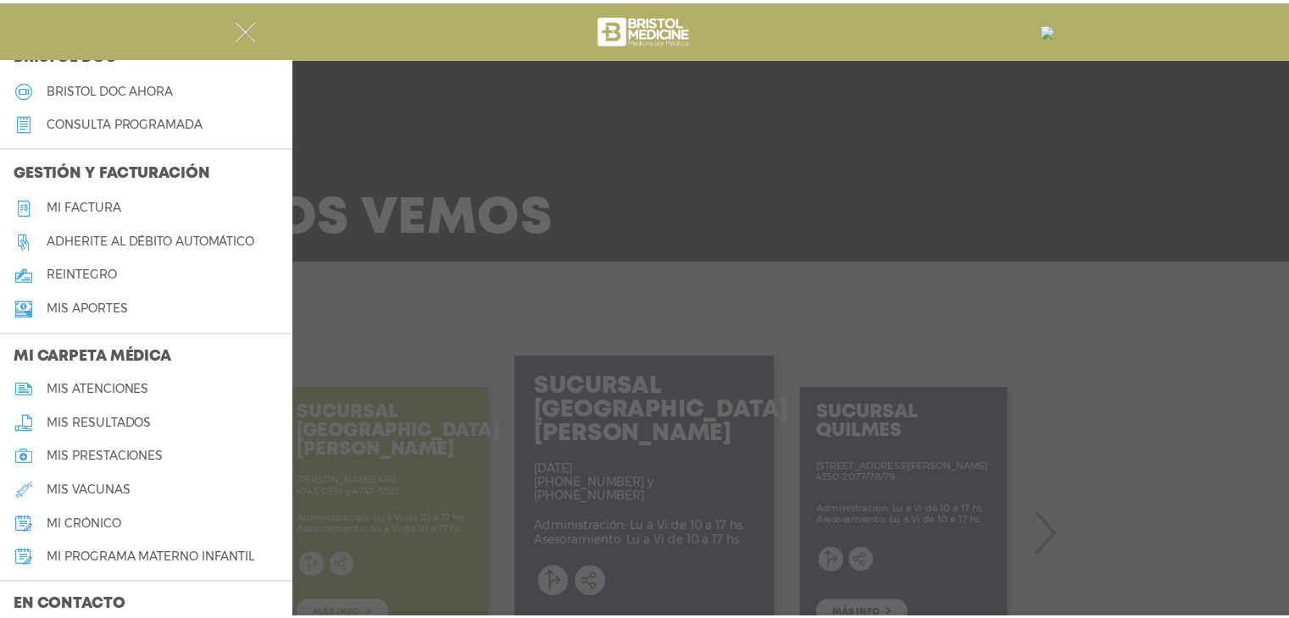
scroll to position [401, 0]
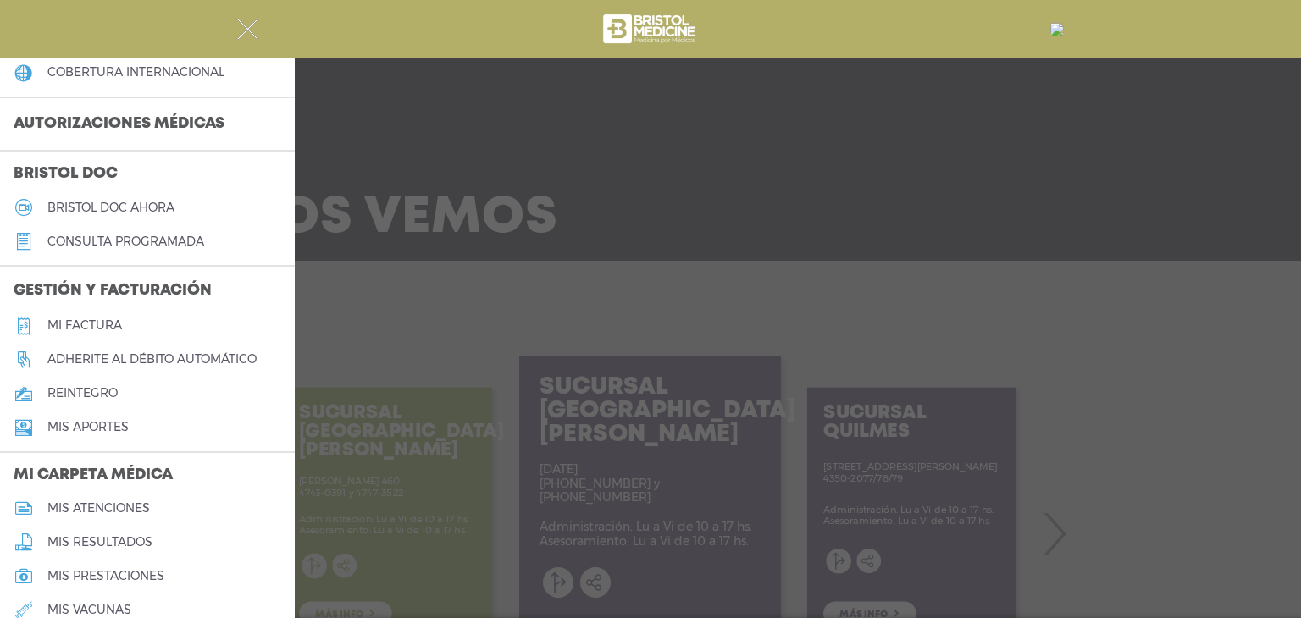
click at [91, 328] on h5 "Mi factura" at bounding box center [84, 326] width 75 height 14
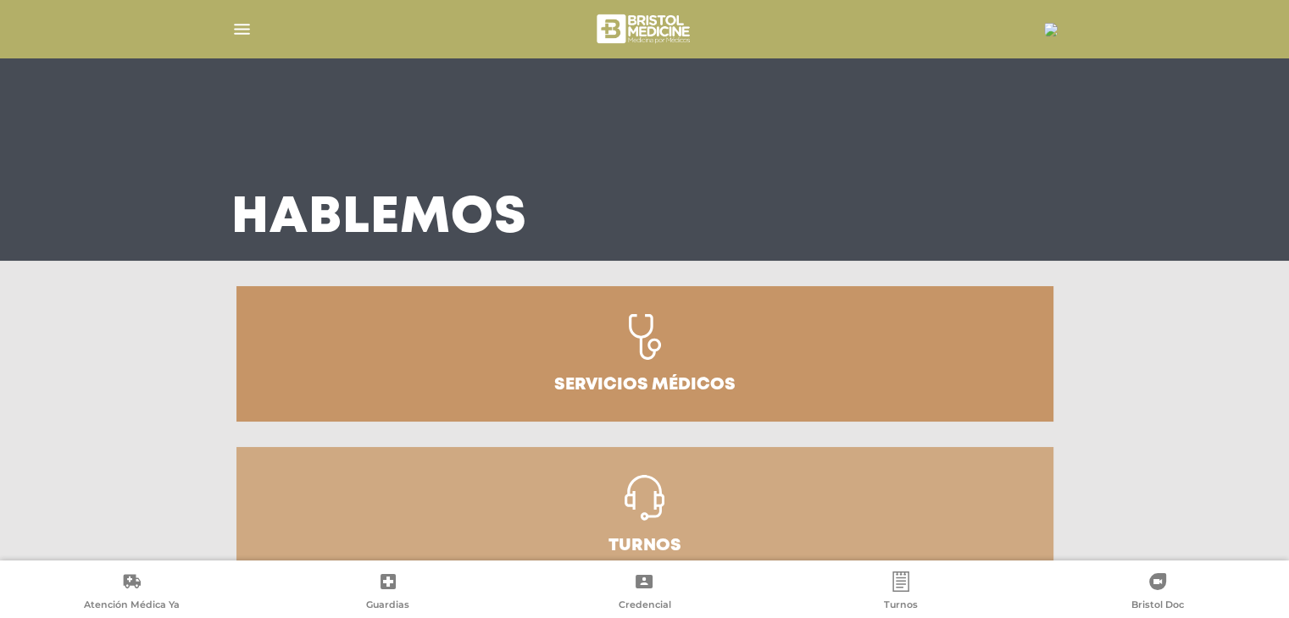
click at [244, 33] on img "button" at bounding box center [241, 29] width 21 height 21
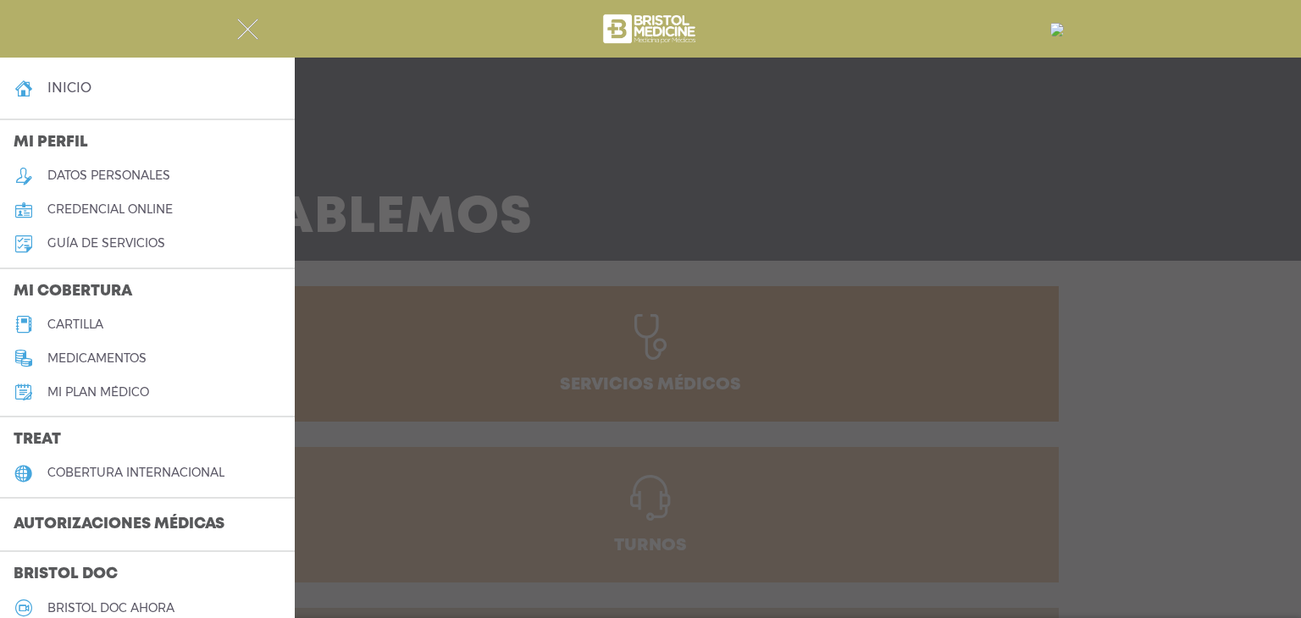
click at [125, 247] on h5 "guía de servicios" at bounding box center [106, 243] width 118 height 14
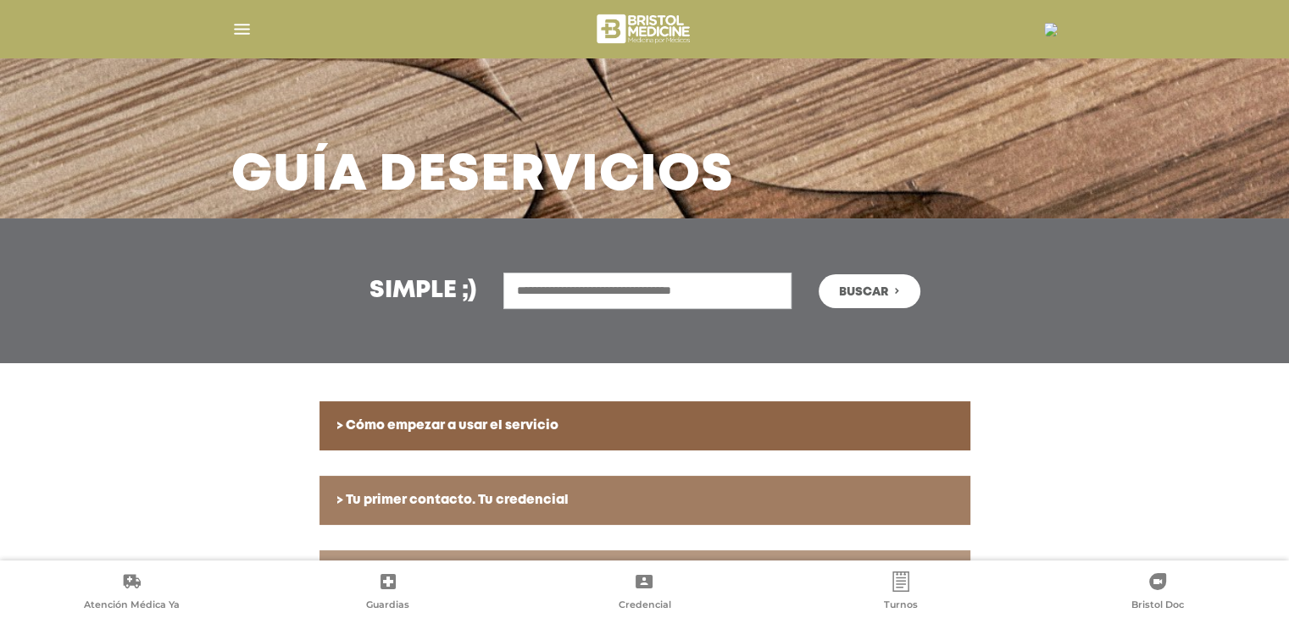
scroll to position [41, 0]
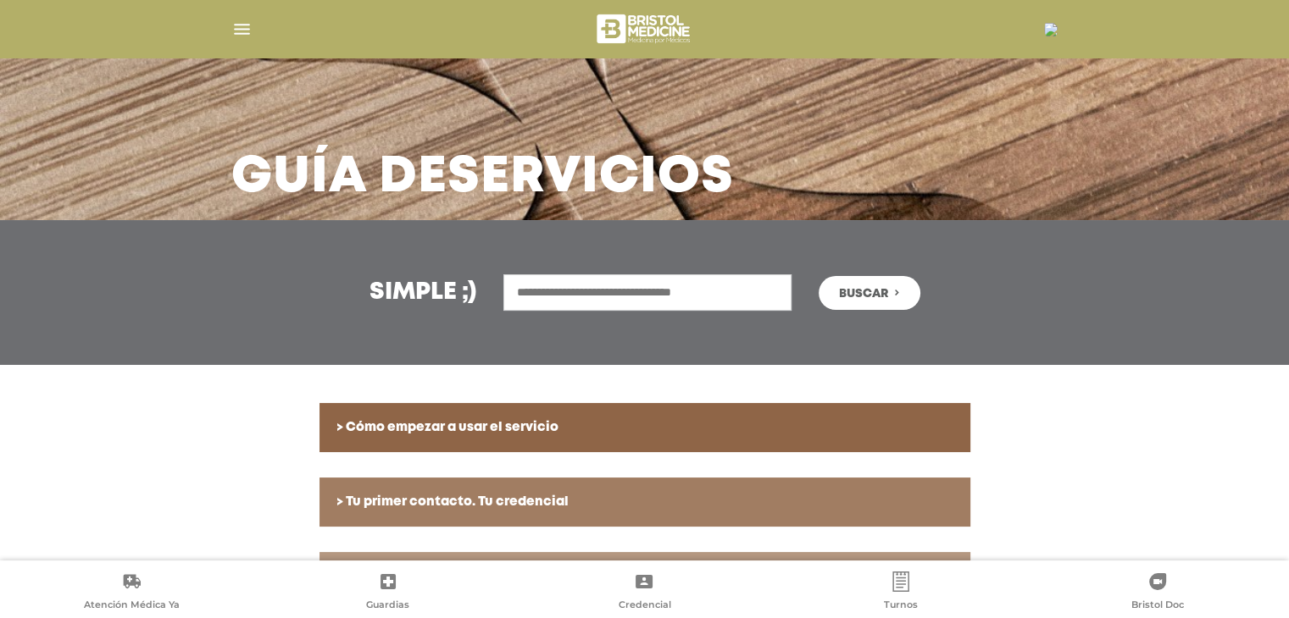
click at [586, 279] on input "text" at bounding box center [647, 292] width 288 height 36
click at [818, 276] on button "Buscar" at bounding box center [869, 293] width 102 height 34
click at [840, 282] on button "Buscar" at bounding box center [869, 293] width 102 height 34
click at [880, 291] on span "Buscar" at bounding box center [863, 294] width 49 height 12
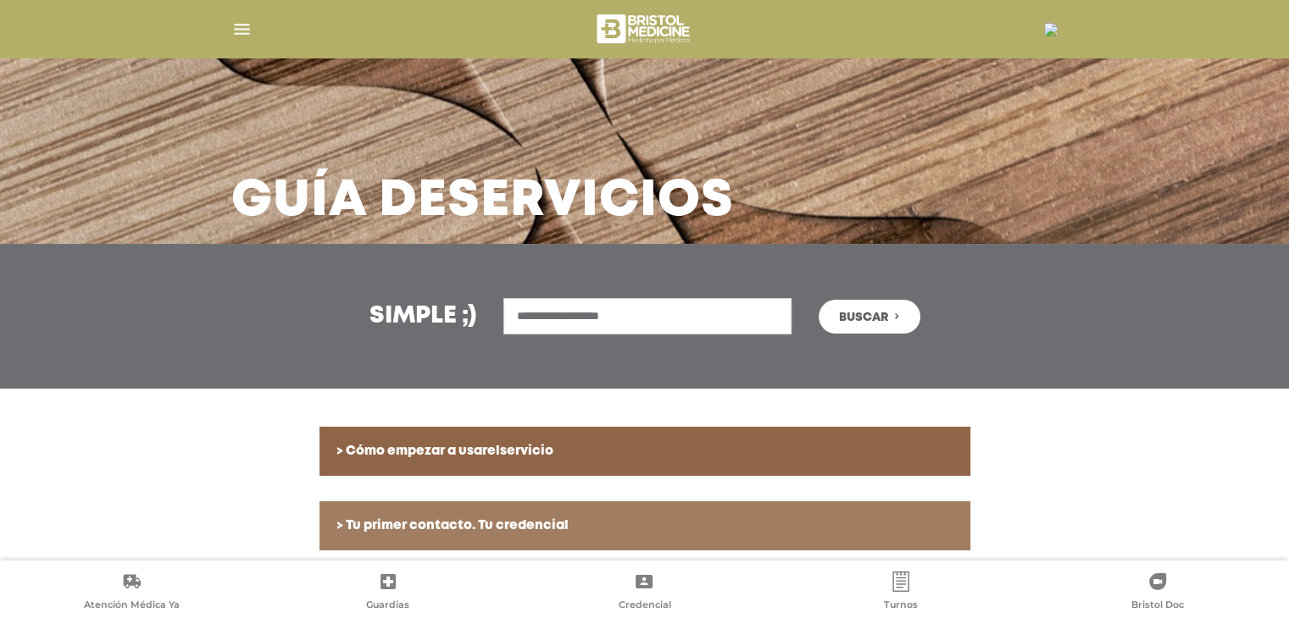
scroll to position [0, 0]
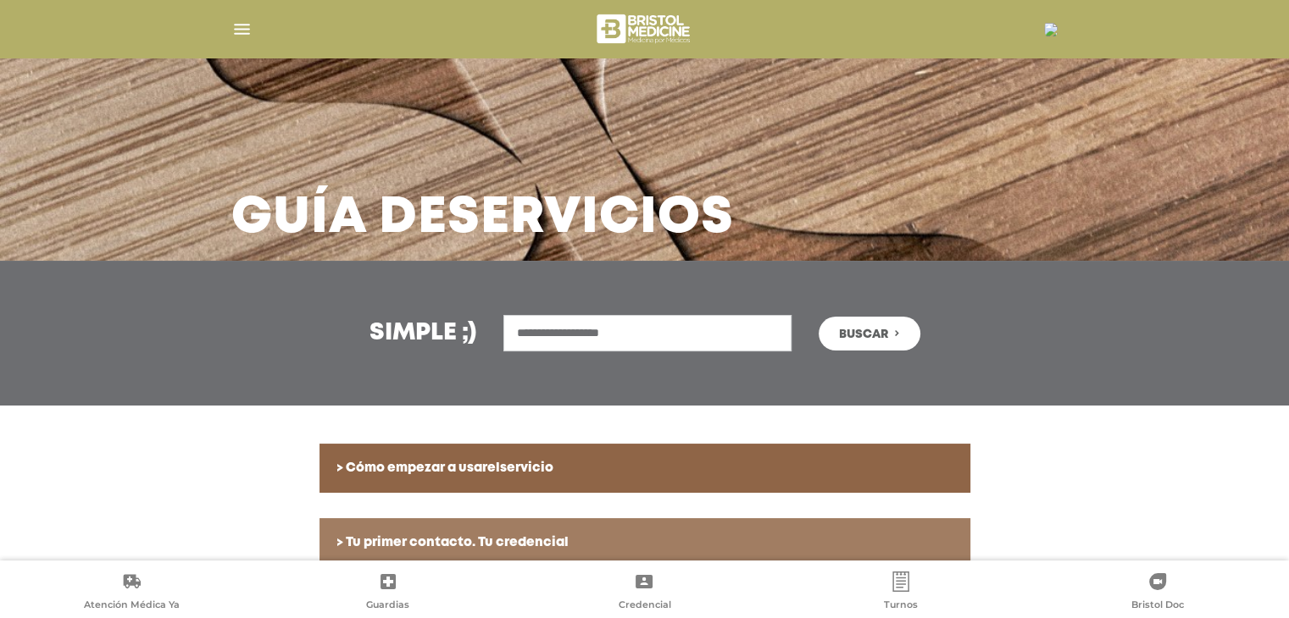
click at [995, 368] on div "**********" at bounding box center [644, 333] width 1289 height 145
click at [664, 330] on input "**********" at bounding box center [647, 333] width 288 height 36
click at [877, 333] on span "Buscar" at bounding box center [863, 335] width 49 height 12
click at [876, 332] on span "Buscar" at bounding box center [863, 335] width 49 height 12
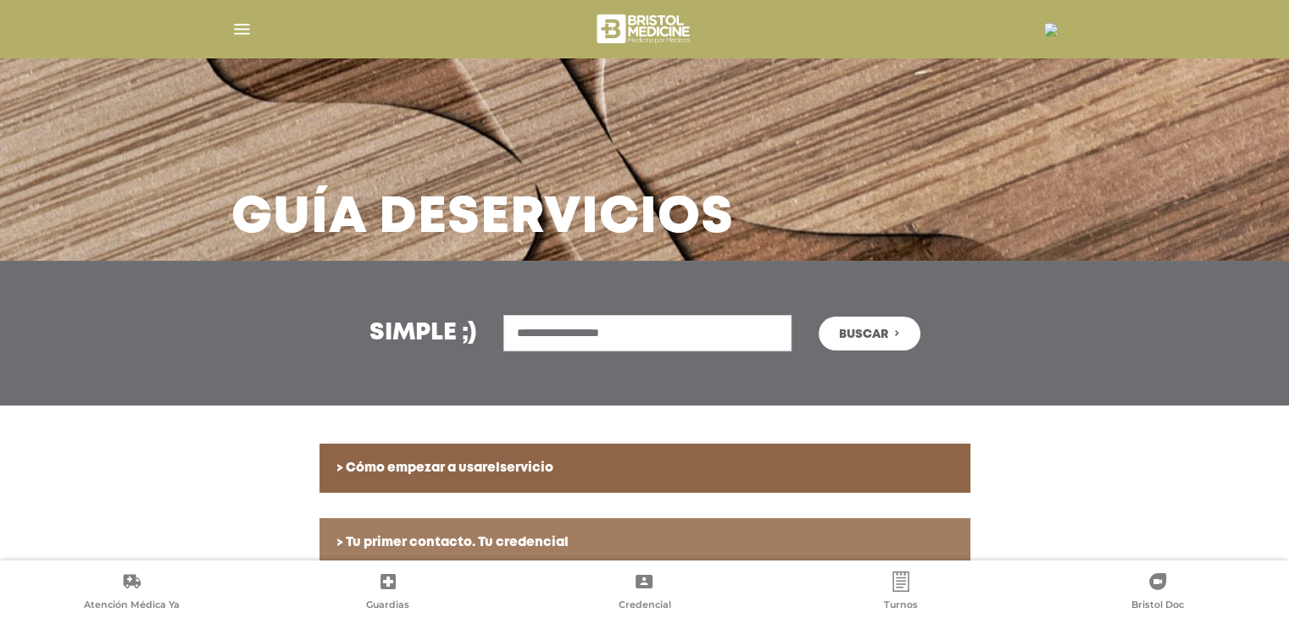
click at [876, 332] on span "Buscar" at bounding box center [863, 335] width 49 height 12
click at [873, 330] on span "Buscar" at bounding box center [863, 335] width 49 height 12
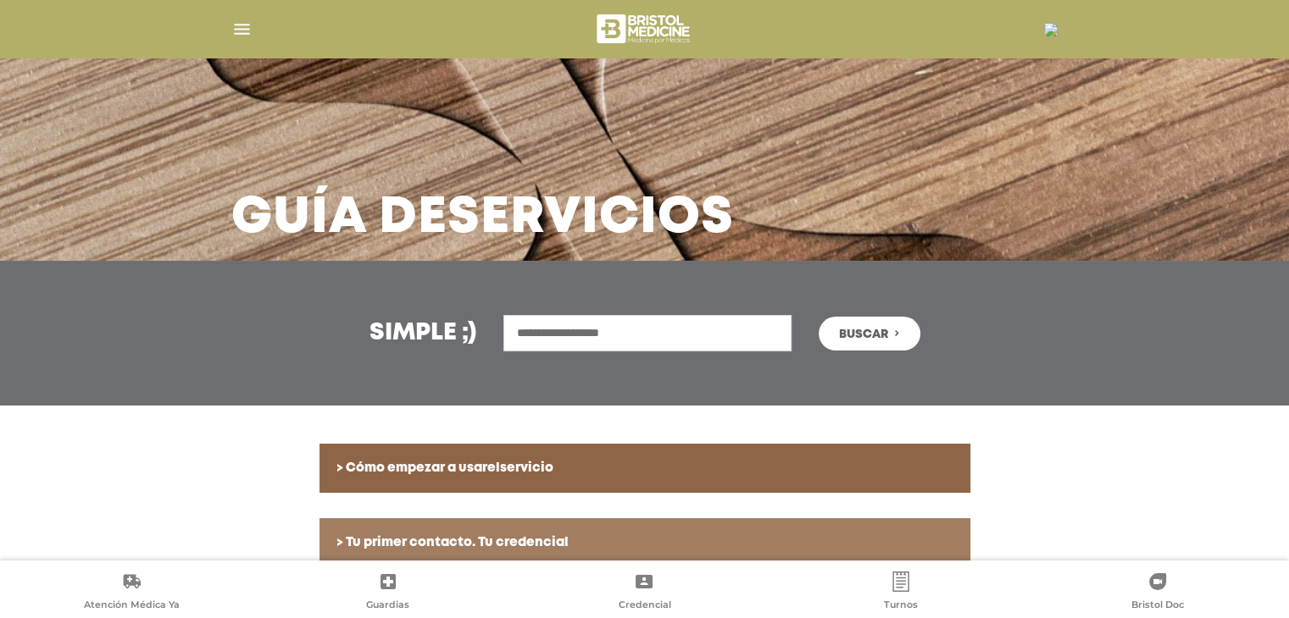
click at [252, 28] on div at bounding box center [645, 28] width 868 height 41
click at [244, 30] on img "button" at bounding box center [241, 29] width 21 height 21
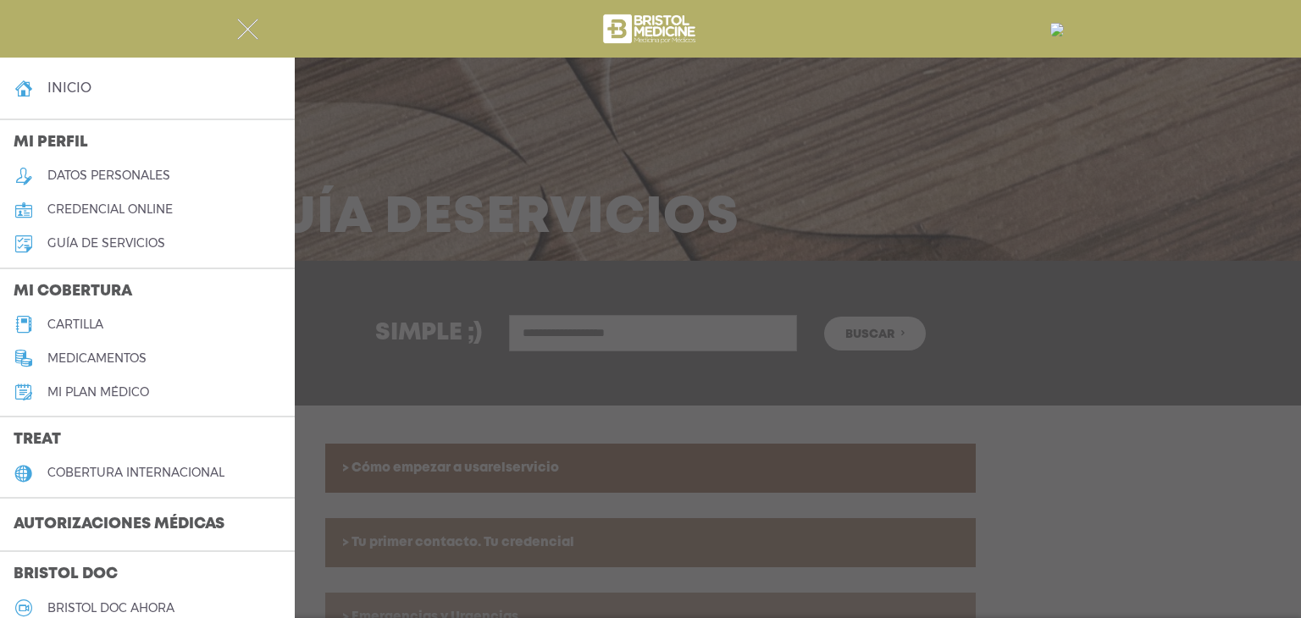
click at [244, 30] on img "button" at bounding box center [247, 29] width 21 height 21
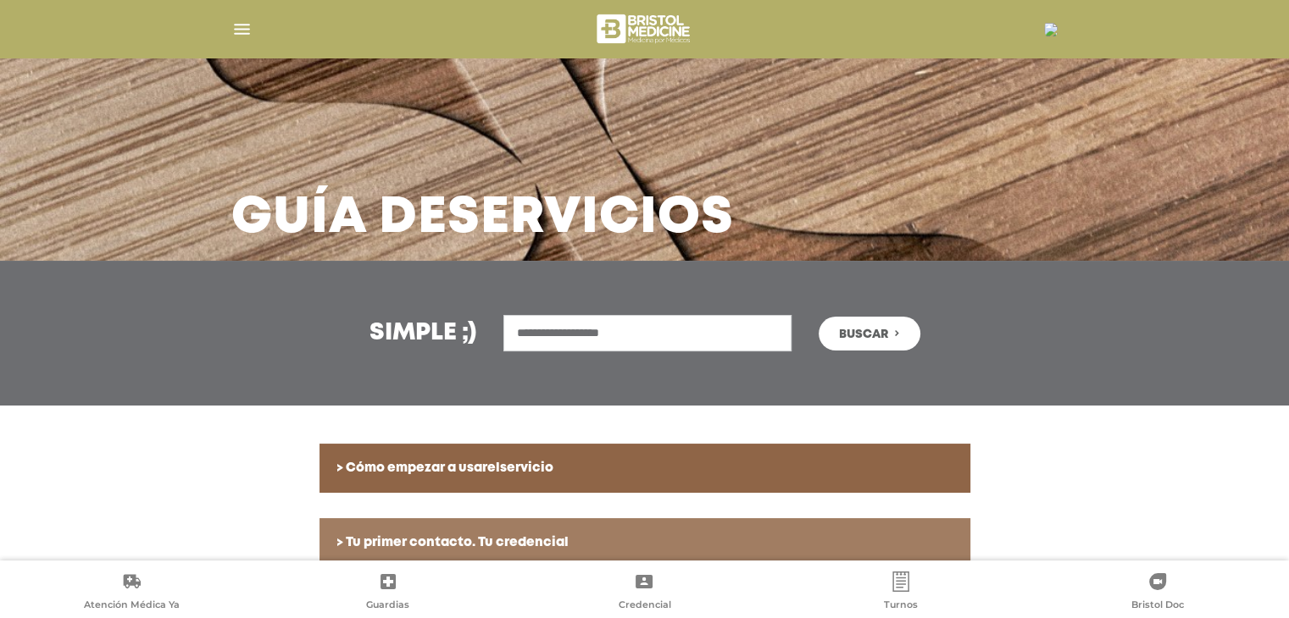
click at [212, 16] on div at bounding box center [645, 28] width 868 height 41
drag, startPoint x: 644, startPoint y: 330, endPoint x: 423, endPoint y: 324, distance: 221.2
click at [423, 324] on div "**********" at bounding box center [645, 333] width 868 height 36
type input "**********"
click at [818, 317] on button "Buscar" at bounding box center [869, 334] width 102 height 34
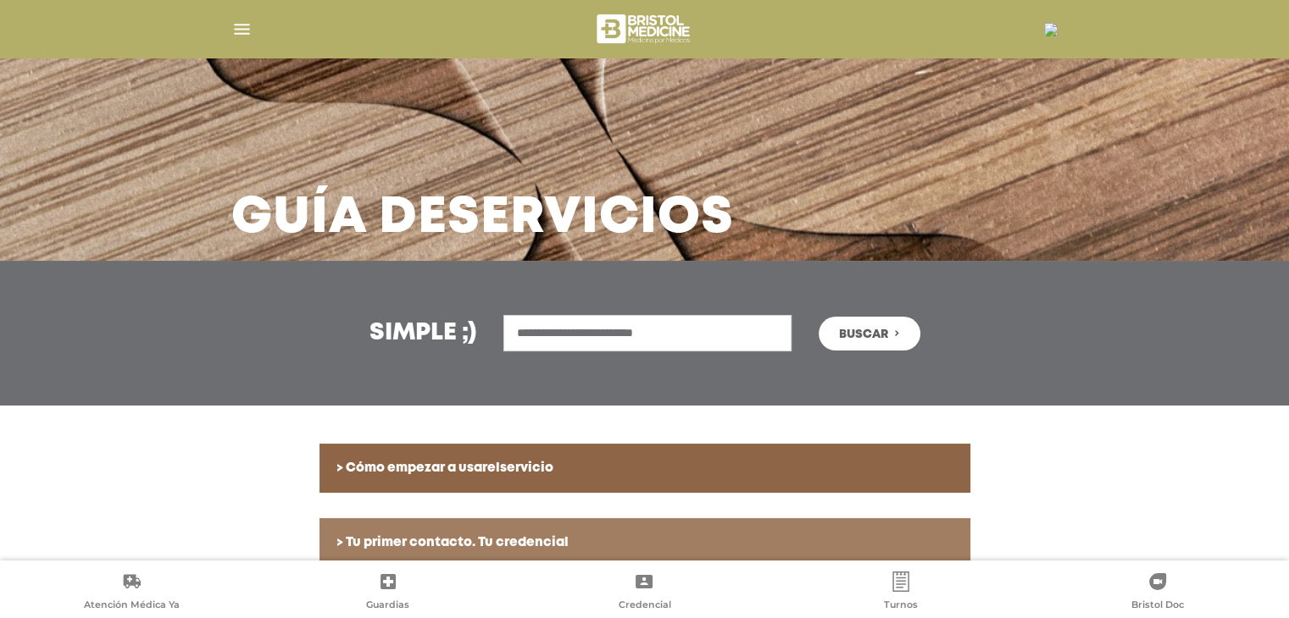
click at [889, 357] on div "**********" at bounding box center [644, 333] width 1289 height 145
click at [873, 339] on span "Buscar" at bounding box center [863, 335] width 49 height 12
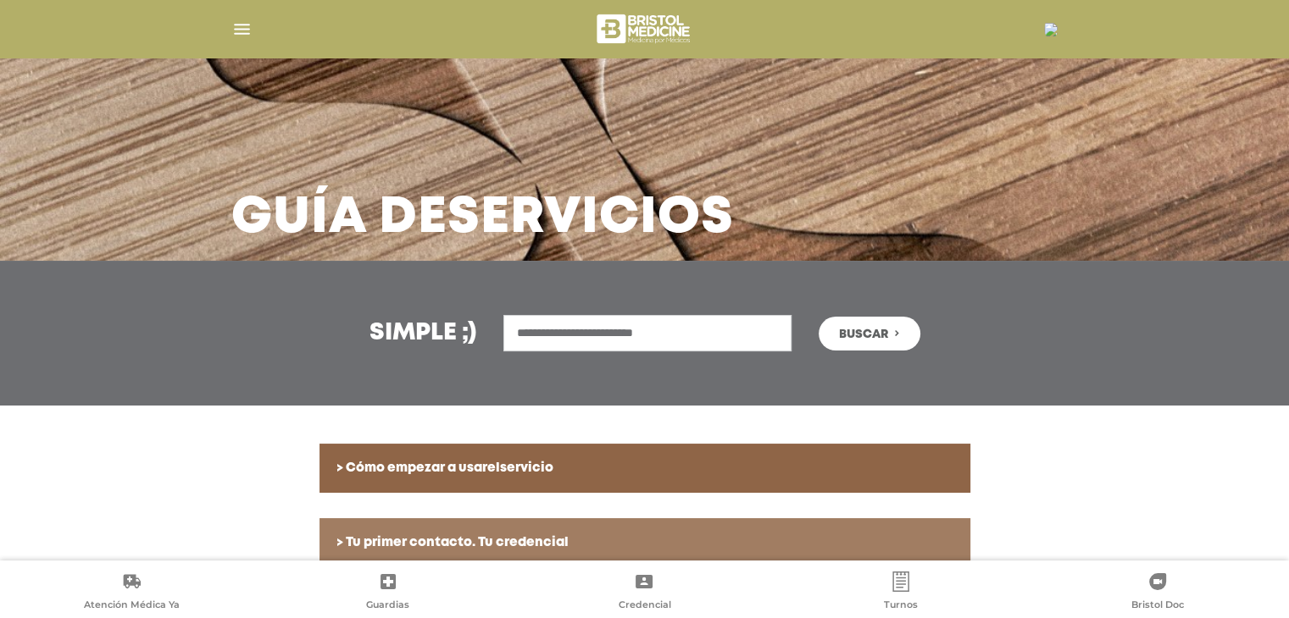
click at [873, 339] on span "Buscar" at bounding box center [863, 335] width 49 height 12
click at [244, 28] on img "button" at bounding box center [241, 29] width 21 height 21
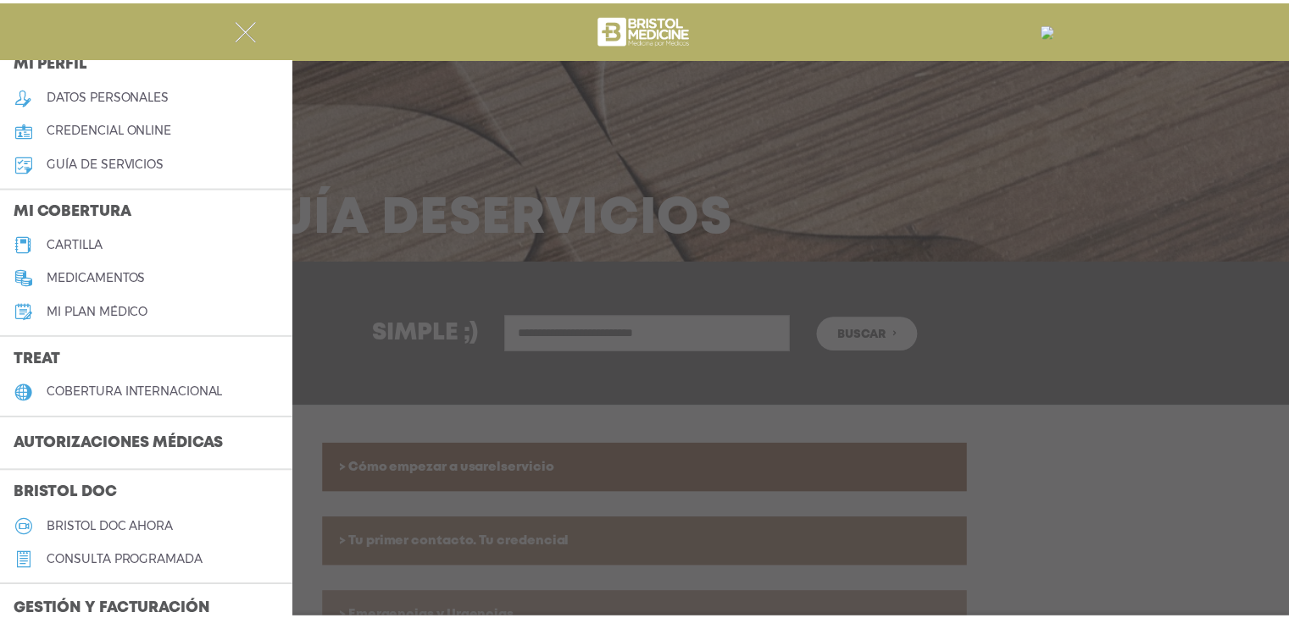
scroll to position [85, 0]
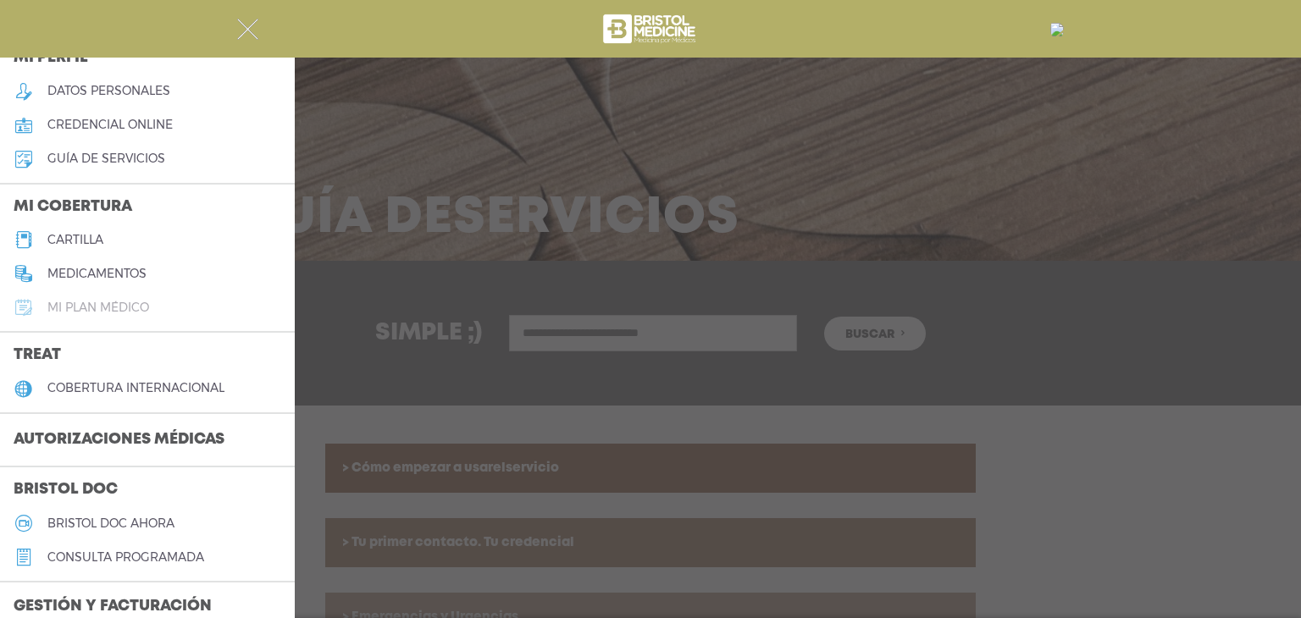
click at [135, 308] on h5 "Mi plan médico" at bounding box center [98, 308] width 102 height 14
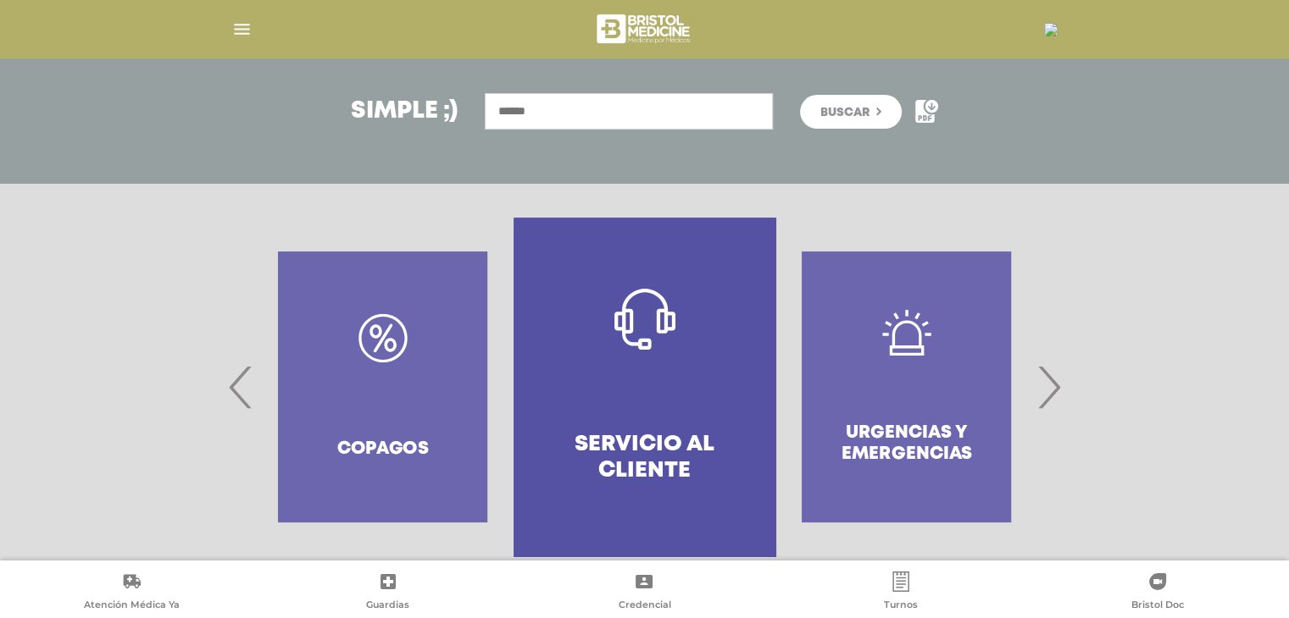
scroll to position [251, 0]
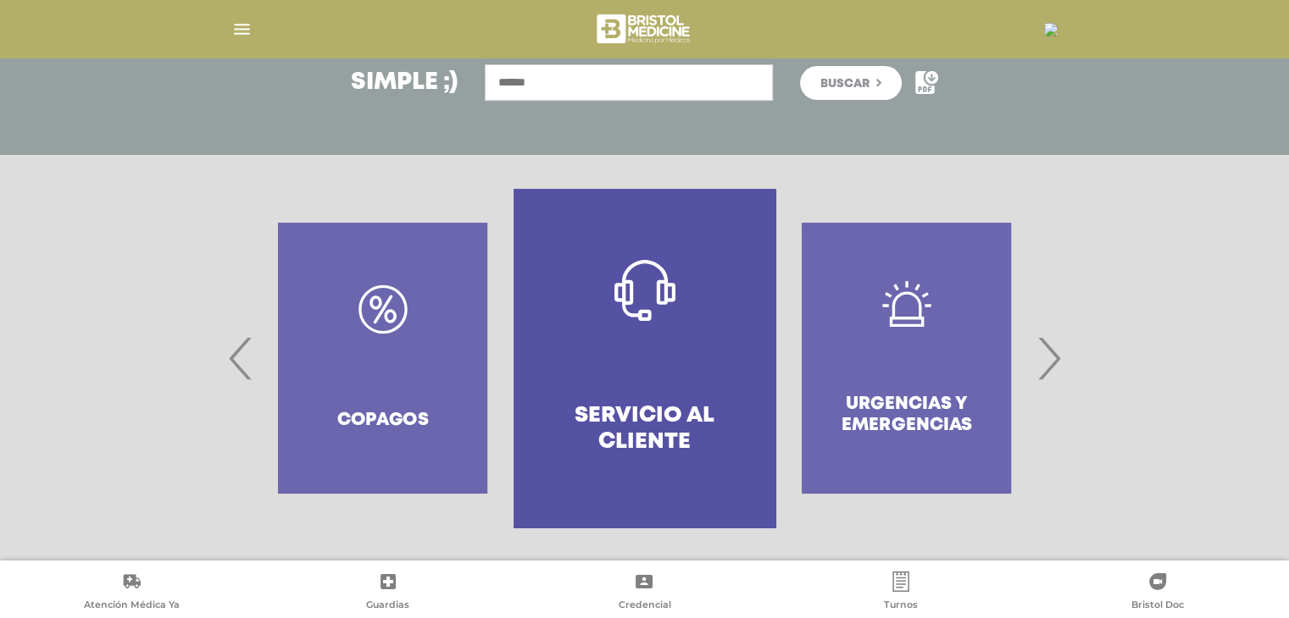
click at [549, 76] on input "text" at bounding box center [629, 82] width 288 height 36
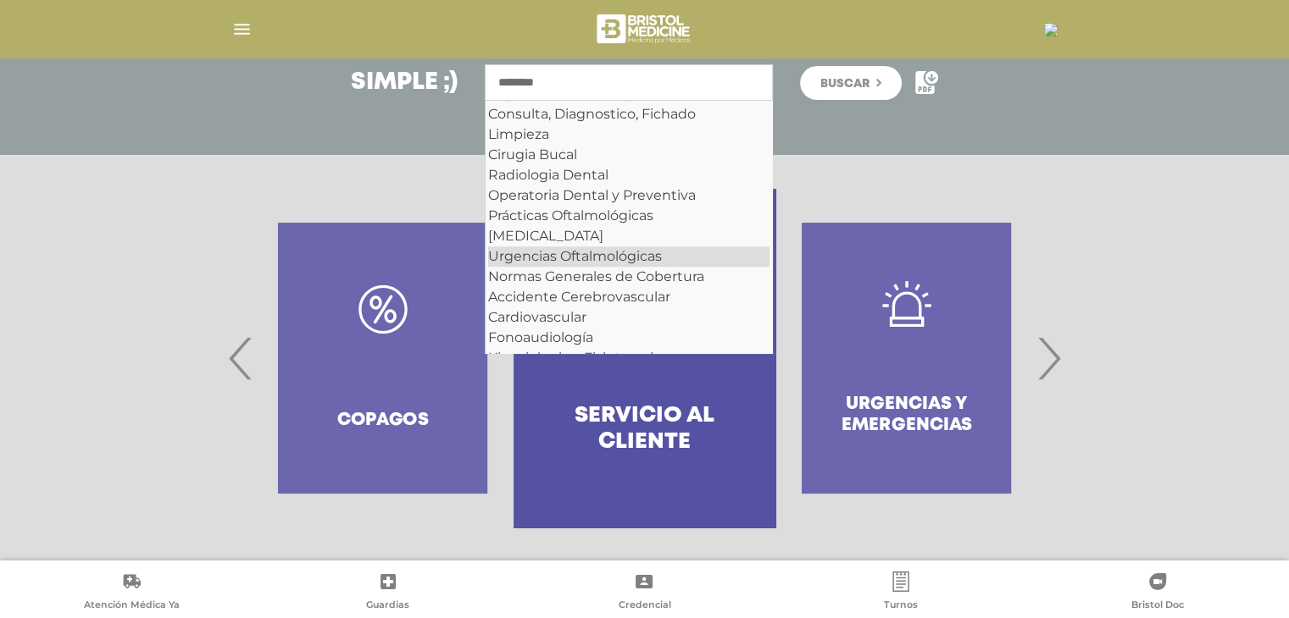
scroll to position [1572, 0]
click at [558, 286] on div "Normas Generales de Cobertura" at bounding box center [628, 275] width 281 height 20
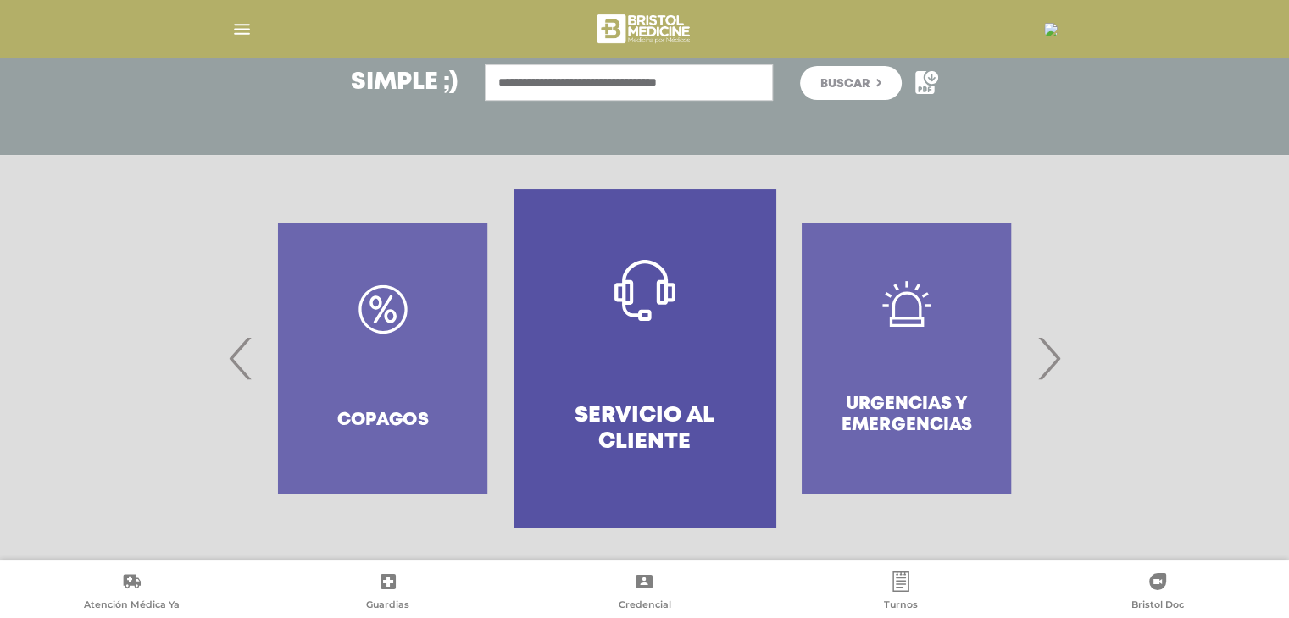
type input "**********"
click at [853, 69] on button "Buscar" at bounding box center [851, 83] width 102 height 34
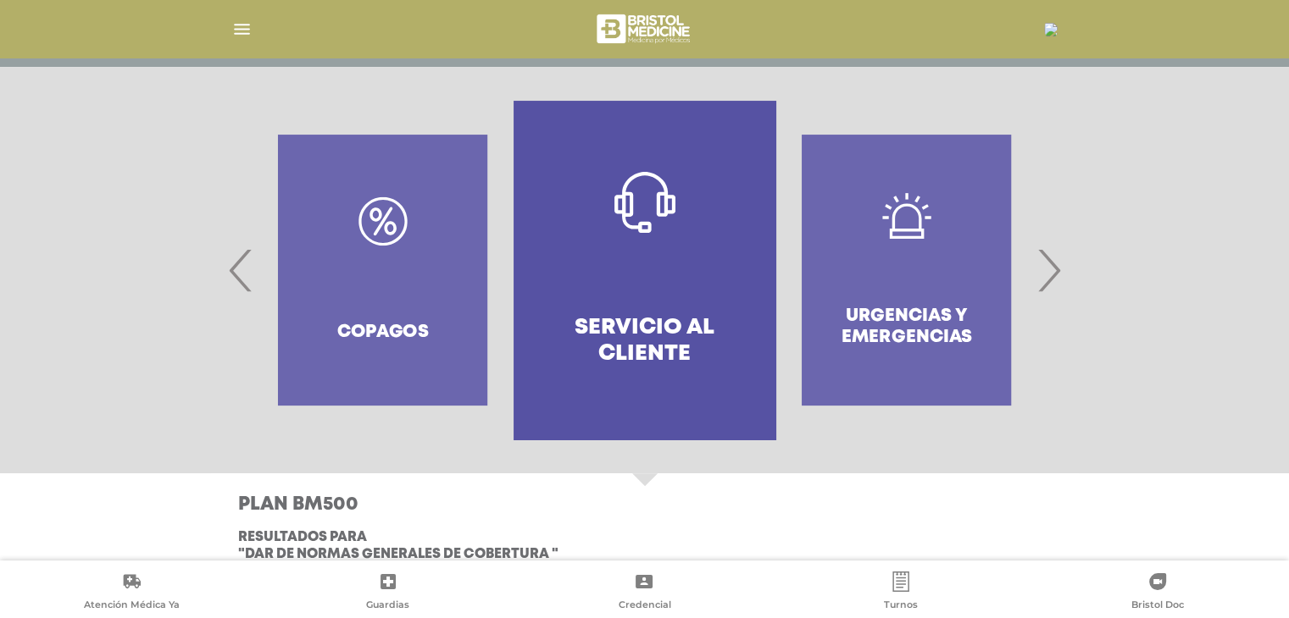
scroll to position [336, 0]
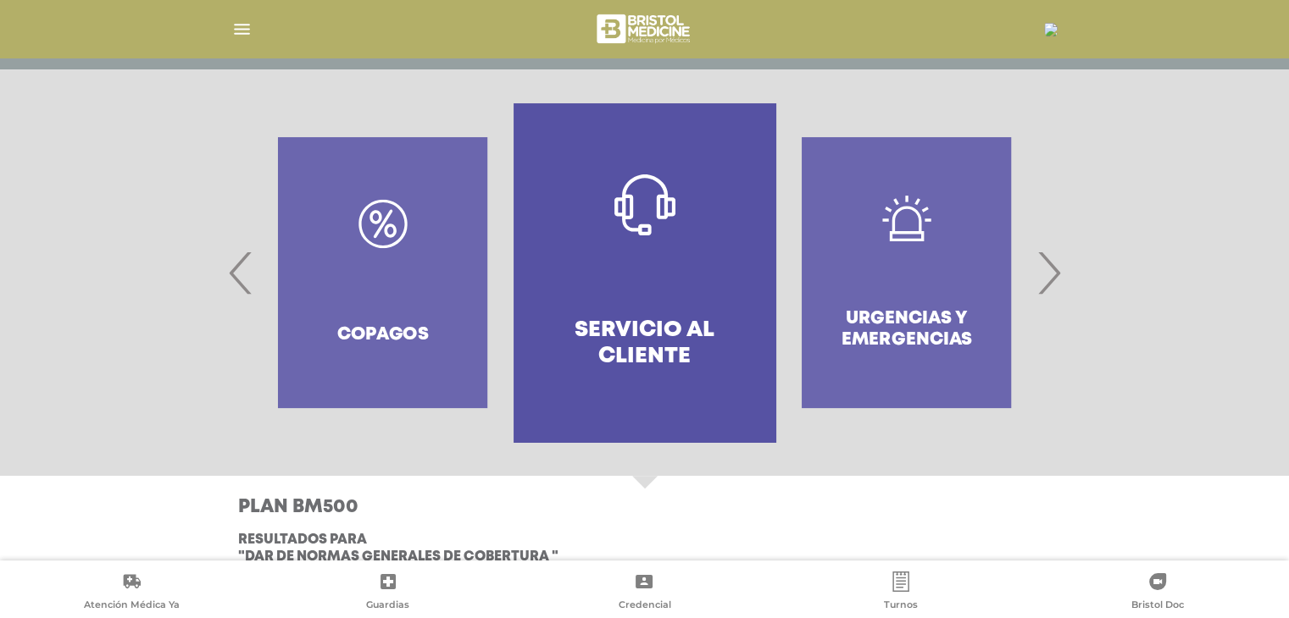
click at [1044, 280] on span "›" at bounding box center [1048, 272] width 33 height 91
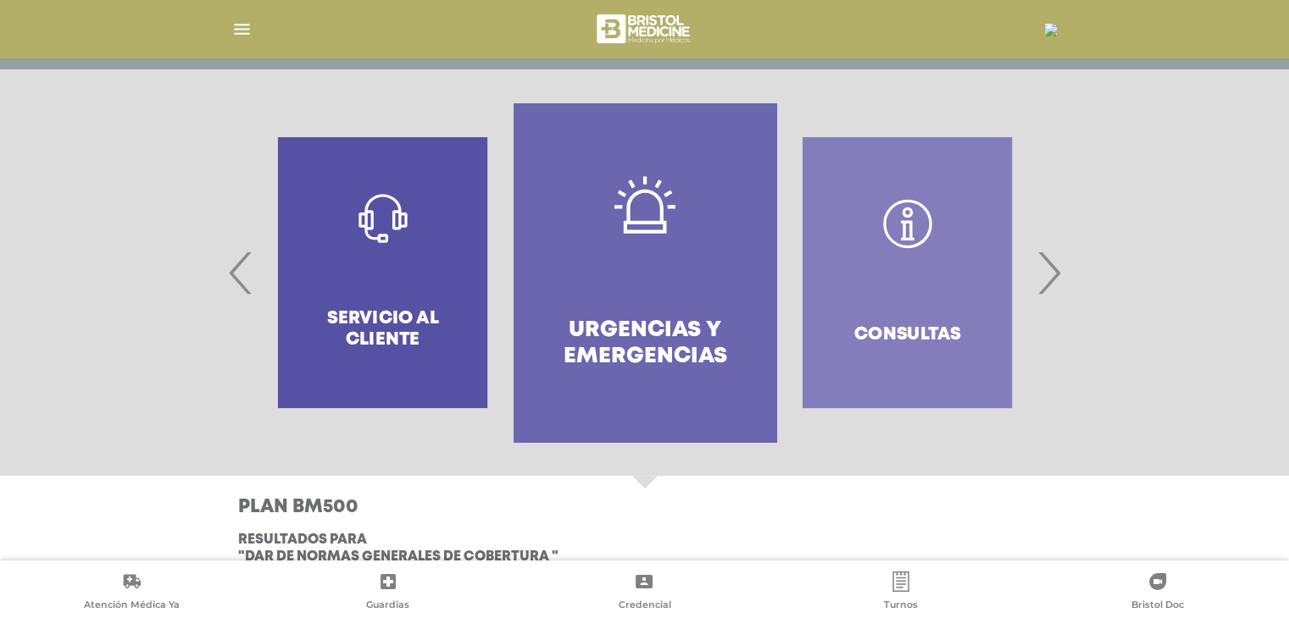
click at [1044, 279] on span "›" at bounding box center [1048, 272] width 33 height 91
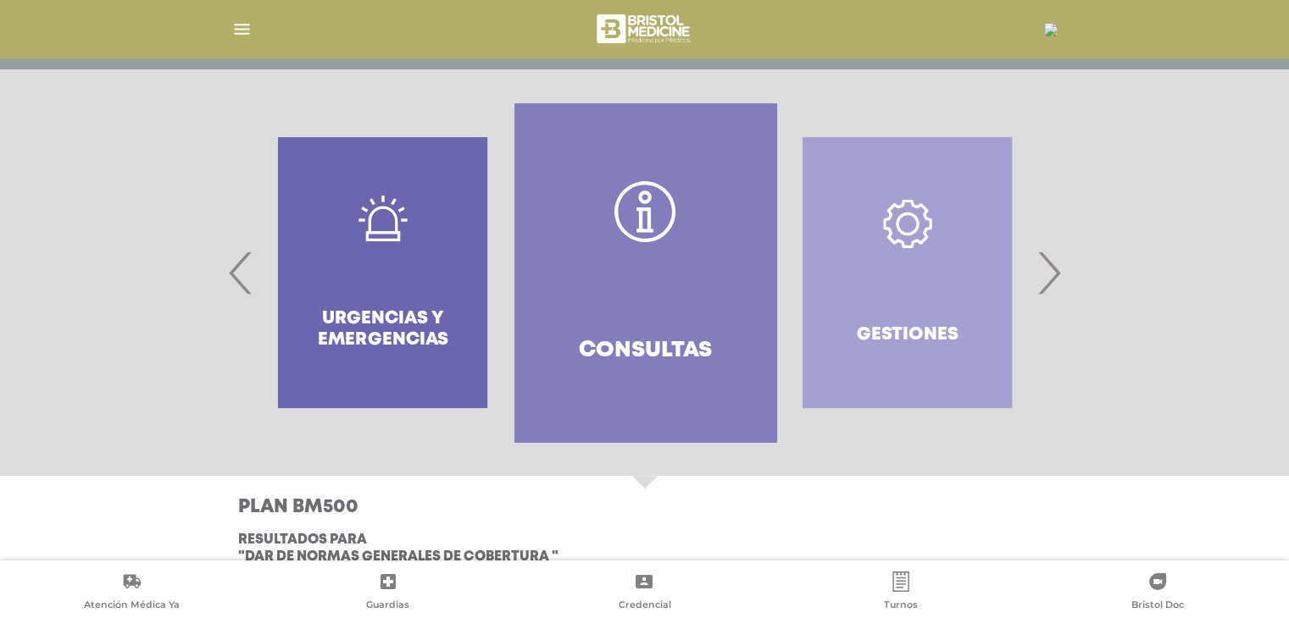
click at [627, 258] on link "Consultas" at bounding box center [645, 272] width 262 height 339
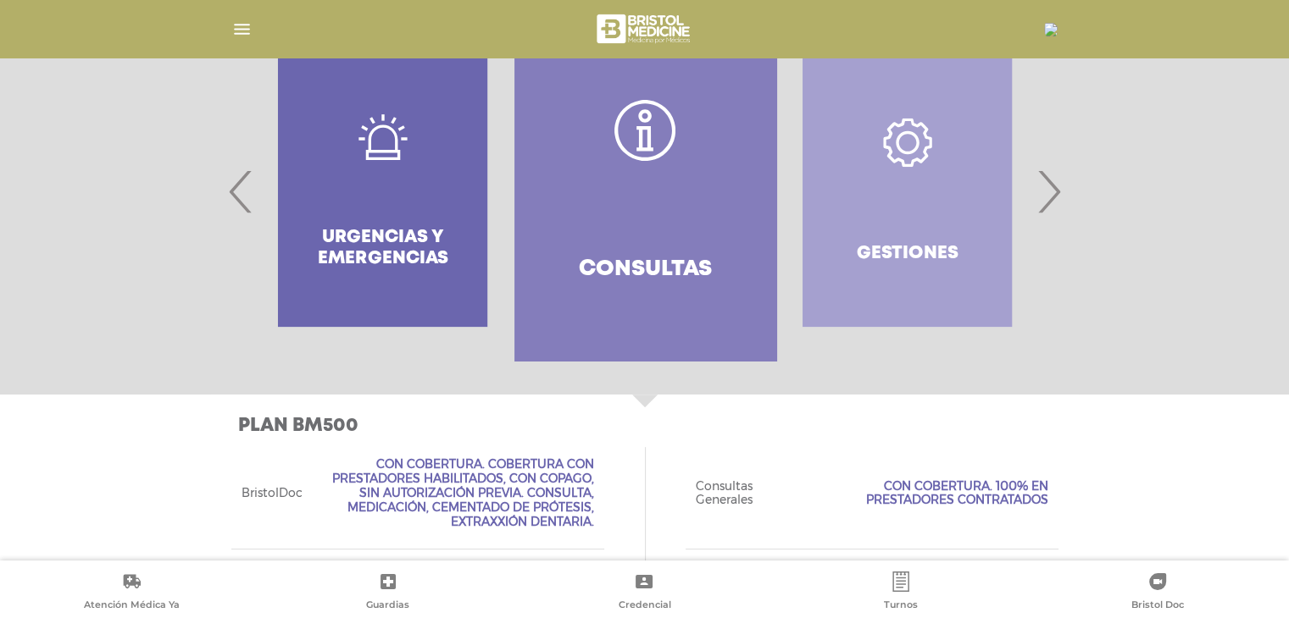
scroll to position [410, 0]
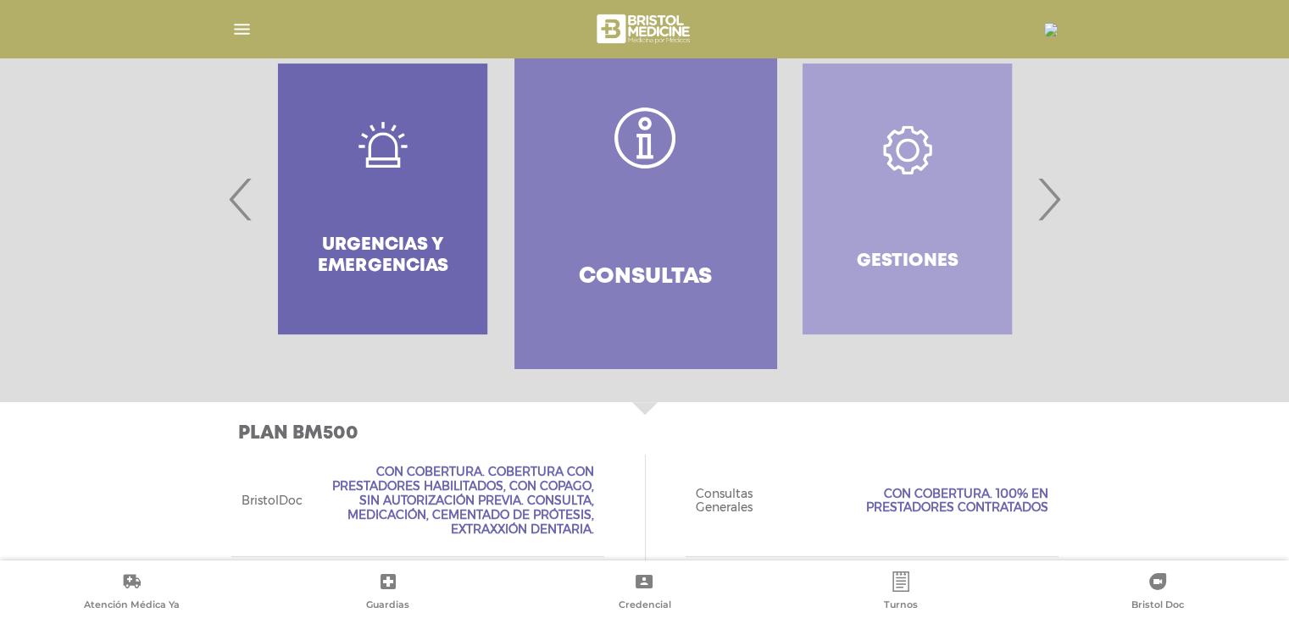
drag, startPoint x: 1051, startPoint y: 213, endPoint x: 1035, endPoint y: 214, distance: 15.3
click at [1051, 213] on span "›" at bounding box center [1048, 198] width 33 height 91
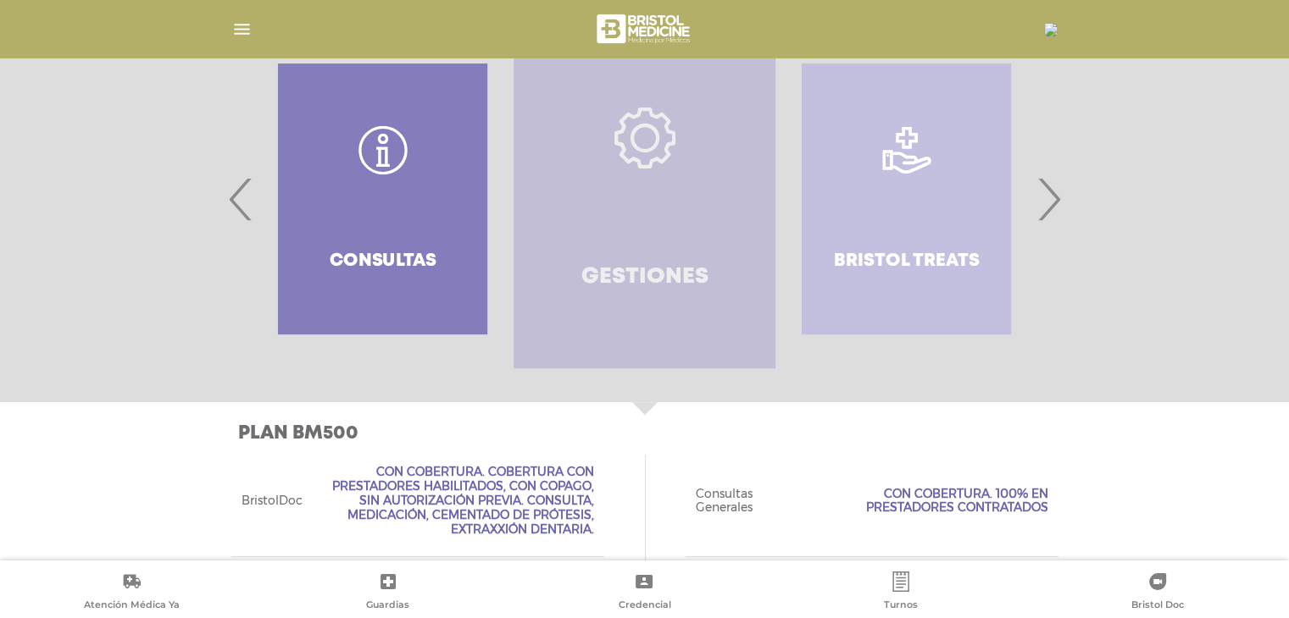
click at [663, 213] on link "Gestiones" at bounding box center [644, 199] width 262 height 339
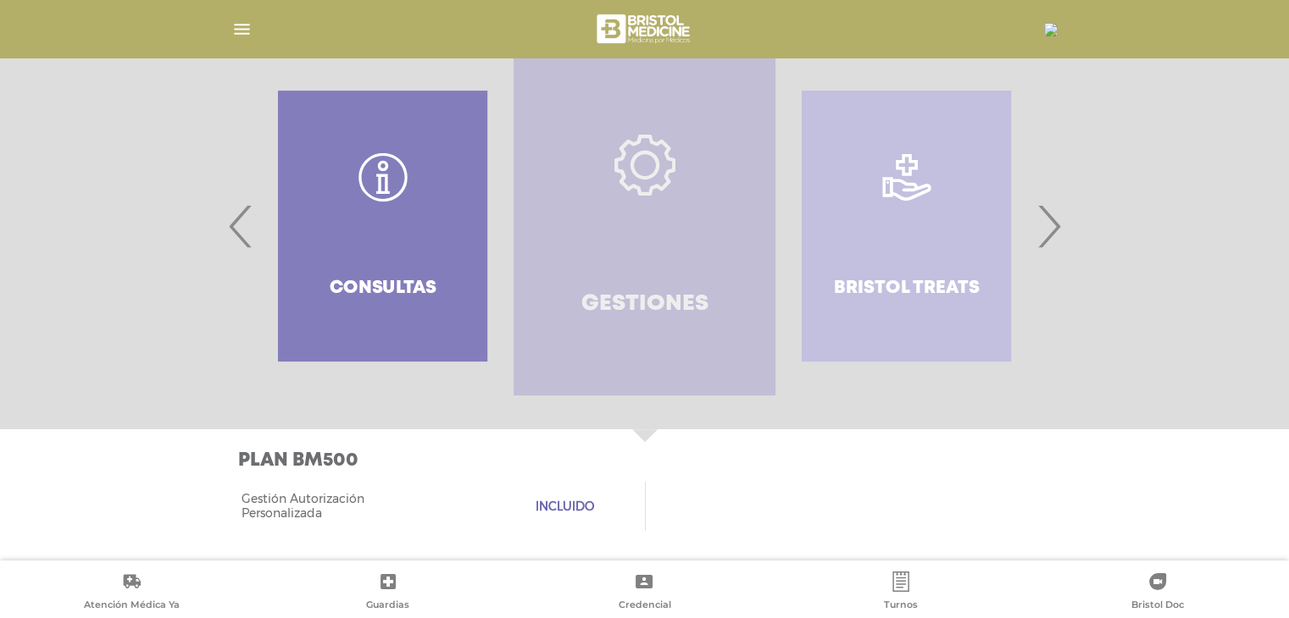
click at [656, 209] on link "Gestiones" at bounding box center [644, 226] width 262 height 339
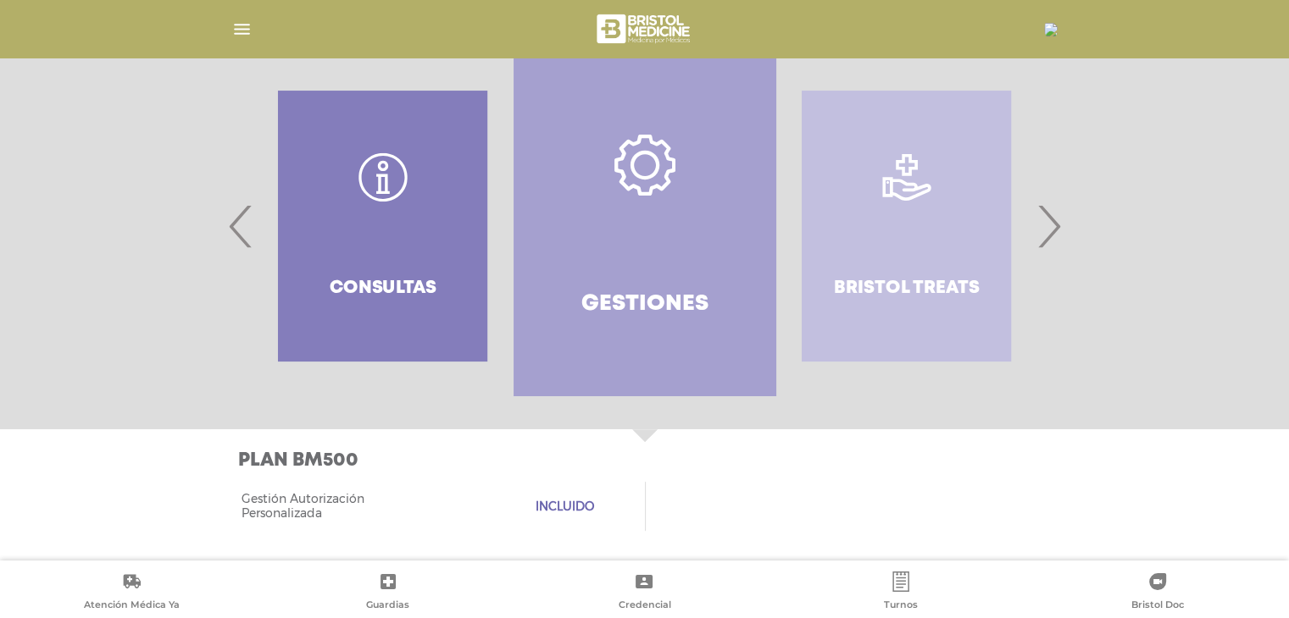
click at [898, 211] on div "Bristol Treats" at bounding box center [906, 226] width 262 height 339
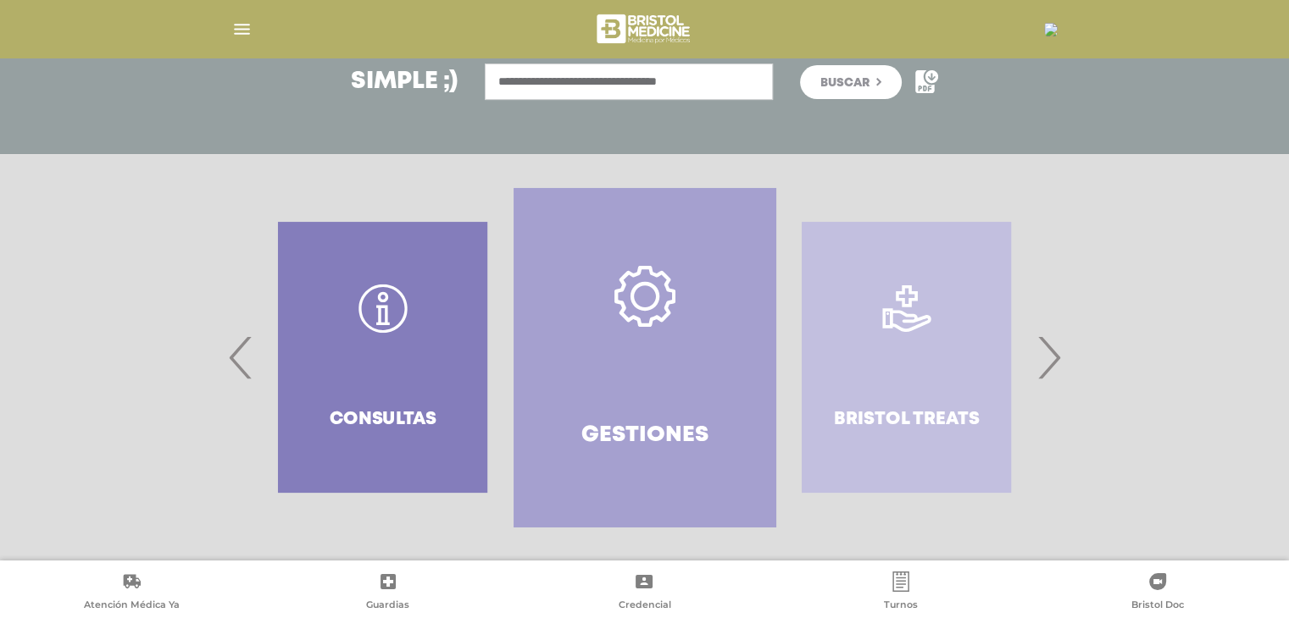
scroll to position [251, 0]
click at [871, 351] on div "Bristol Treats" at bounding box center [906, 358] width 262 height 339
click at [1071, 369] on div at bounding box center [645, 358] width 868 height 339
click at [1053, 362] on span "›" at bounding box center [1048, 358] width 33 height 91
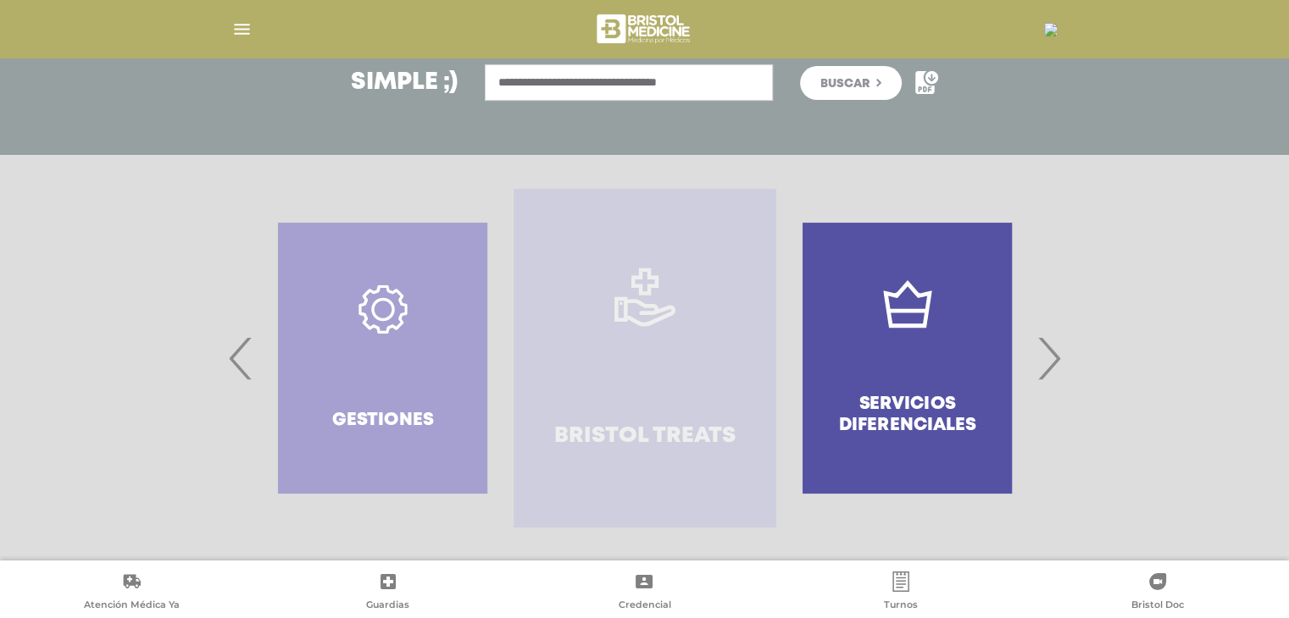
click at [615, 334] on link "Bristol Treats" at bounding box center [644, 358] width 262 height 339
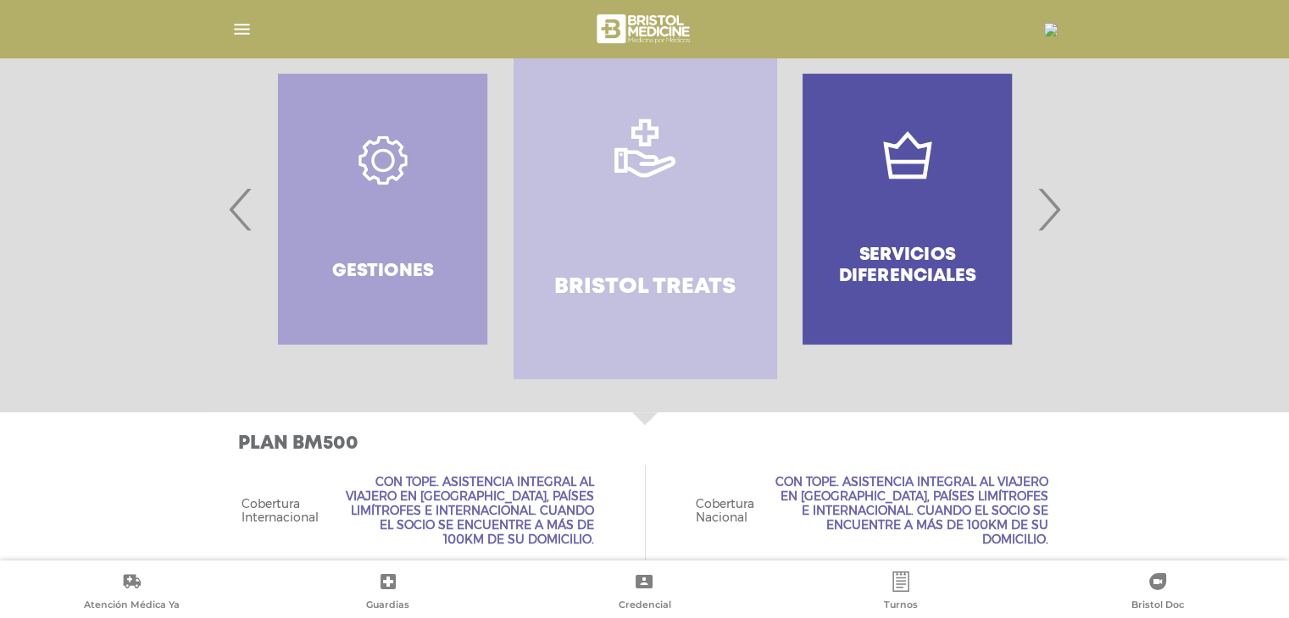
scroll to position [369, 0]
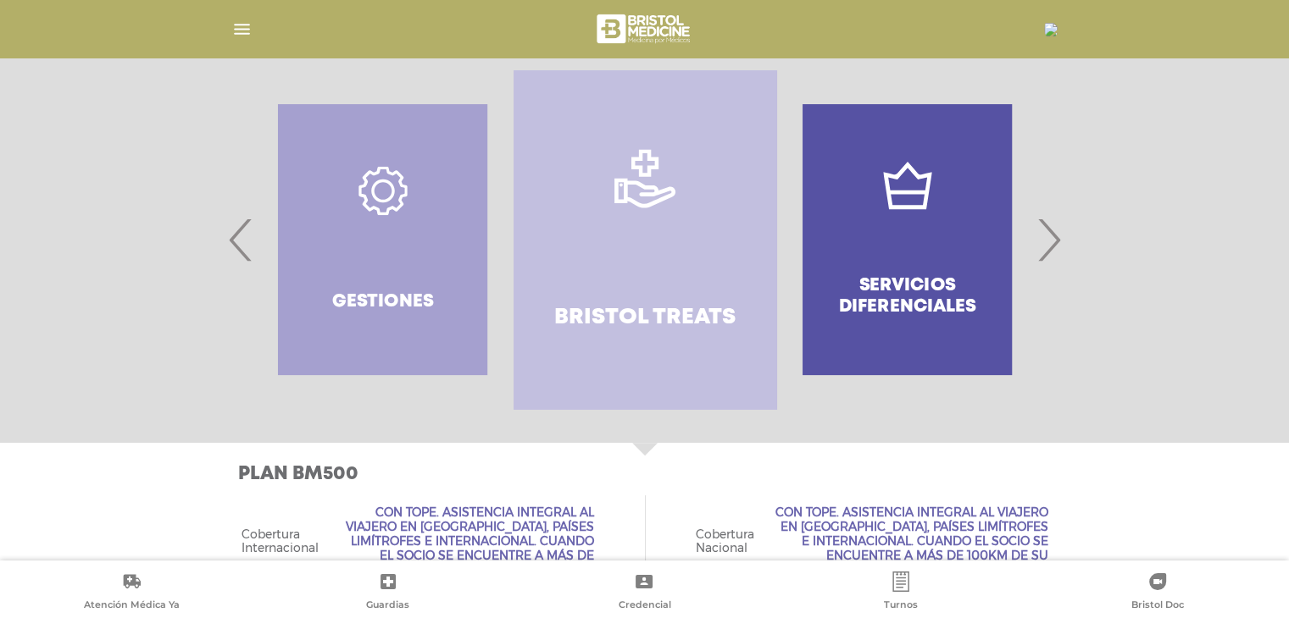
click at [1048, 267] on span "›" at bounding box center [1048, 239] width 33 height 91
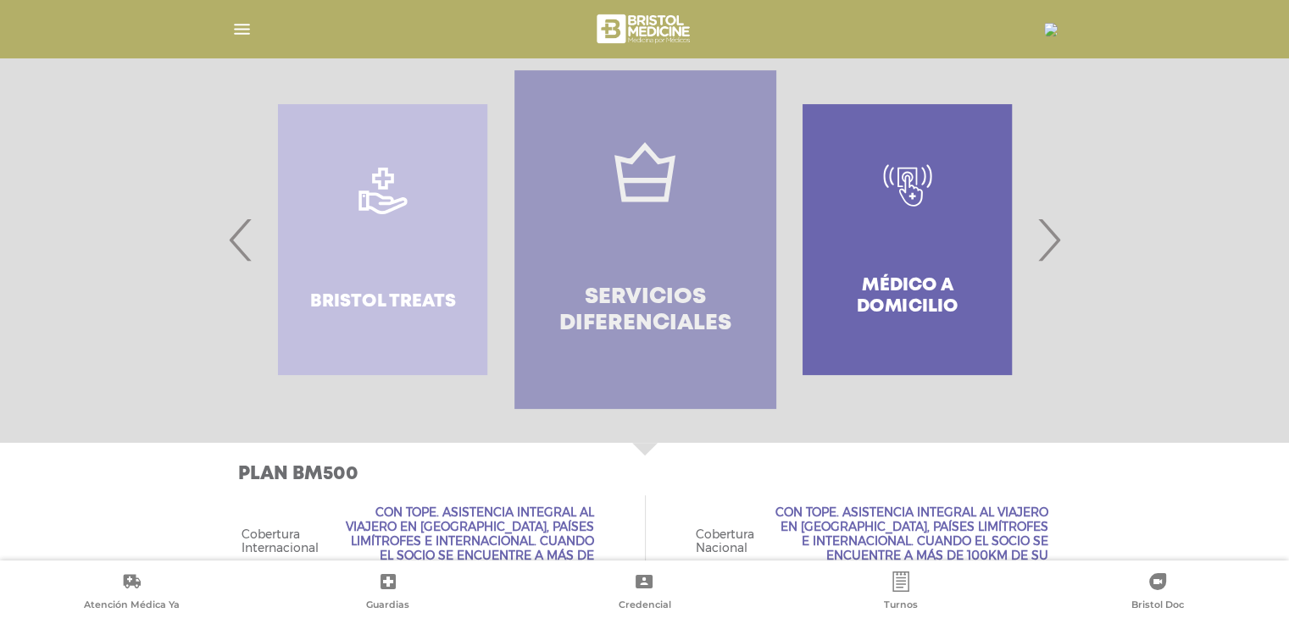
click at [653, 232] on link "Servicios diferenciales" at bounding box center [645, 239] width 262 height 339
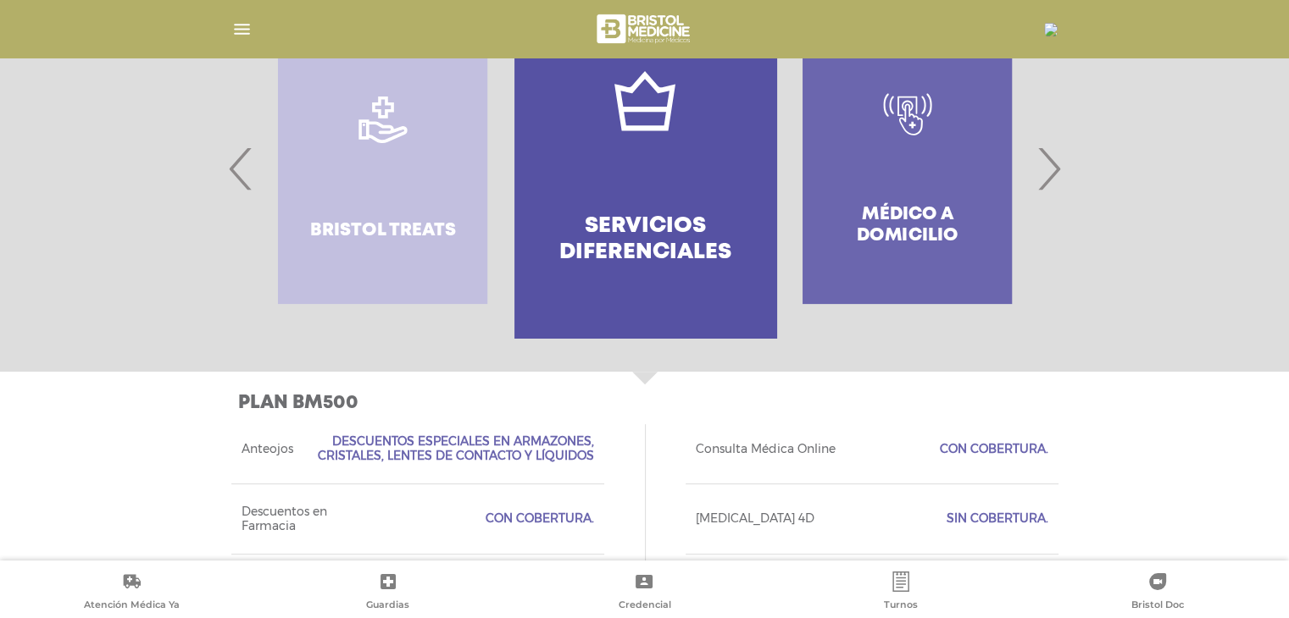
scroll to position [423, 0]
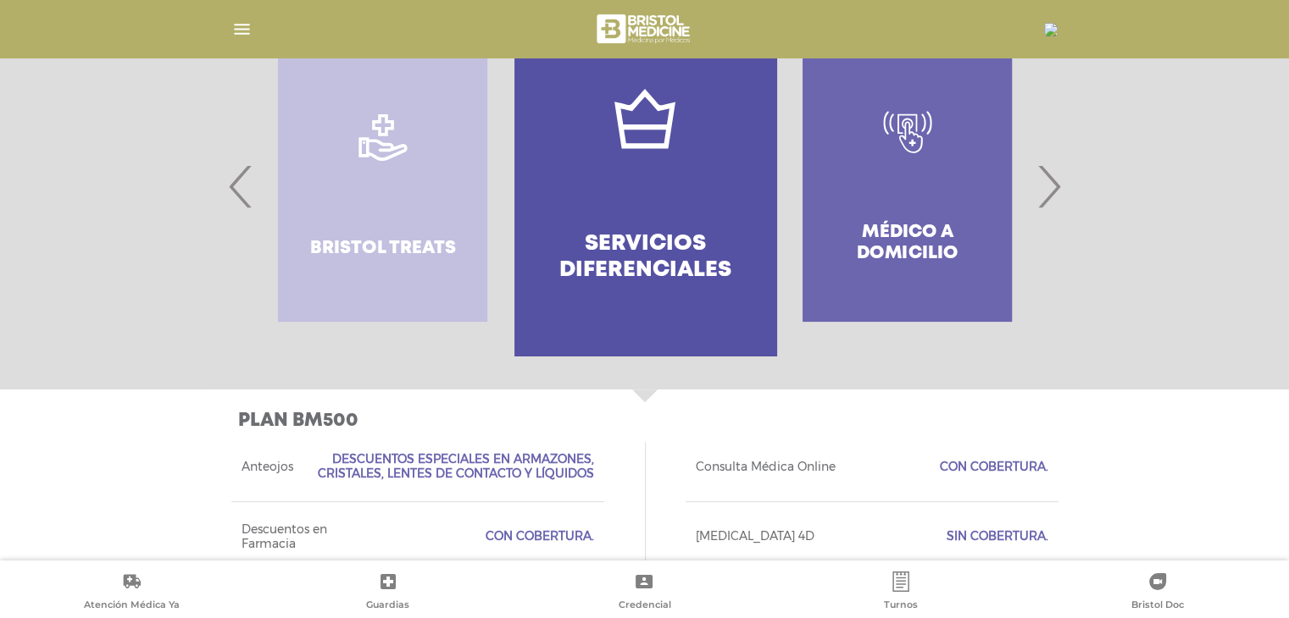
click at [1050, 197] on span "›" at bounding box center [1048, 186] width 33 height 91
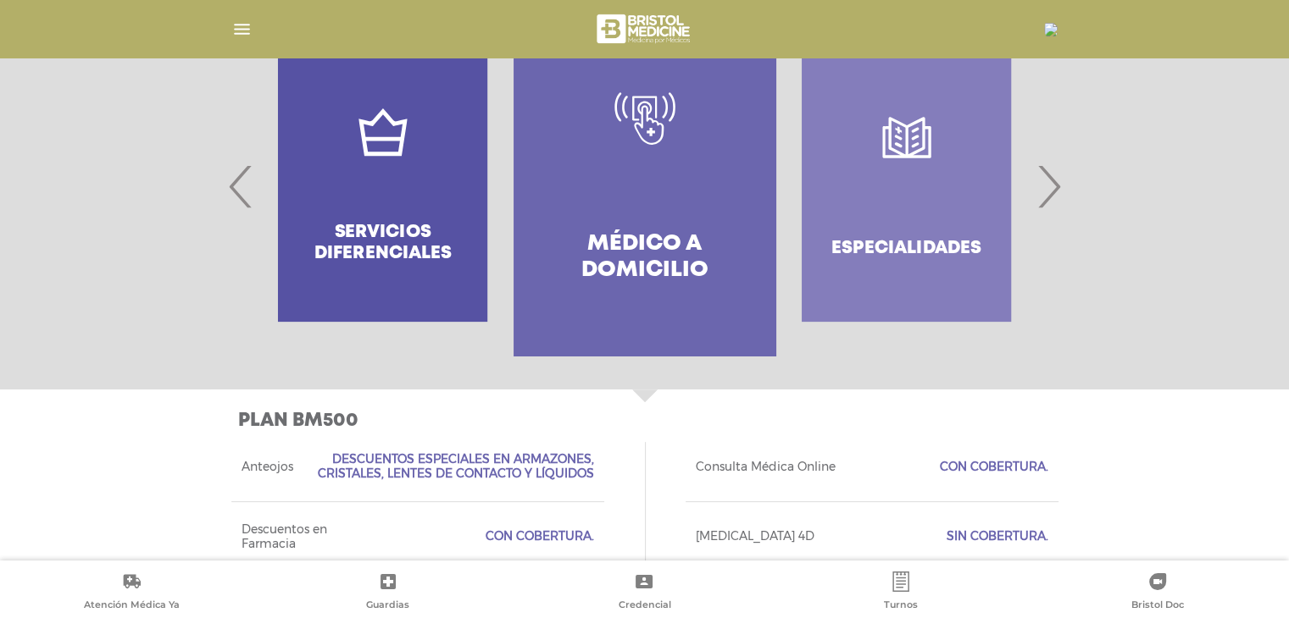
click at [1042, 195] on span "›" at bounding box center [1048, 186] width 33 height 91
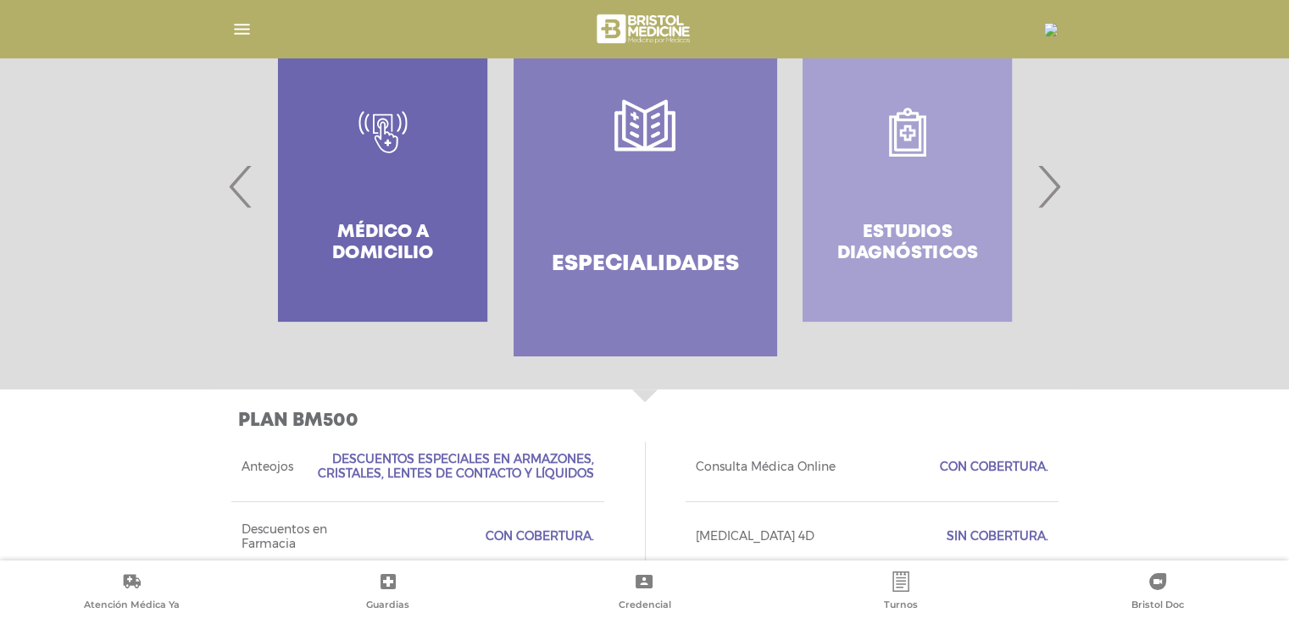
click at [1039, 194] on span "›" at bounding box center [1048, 186] width 33 height 91
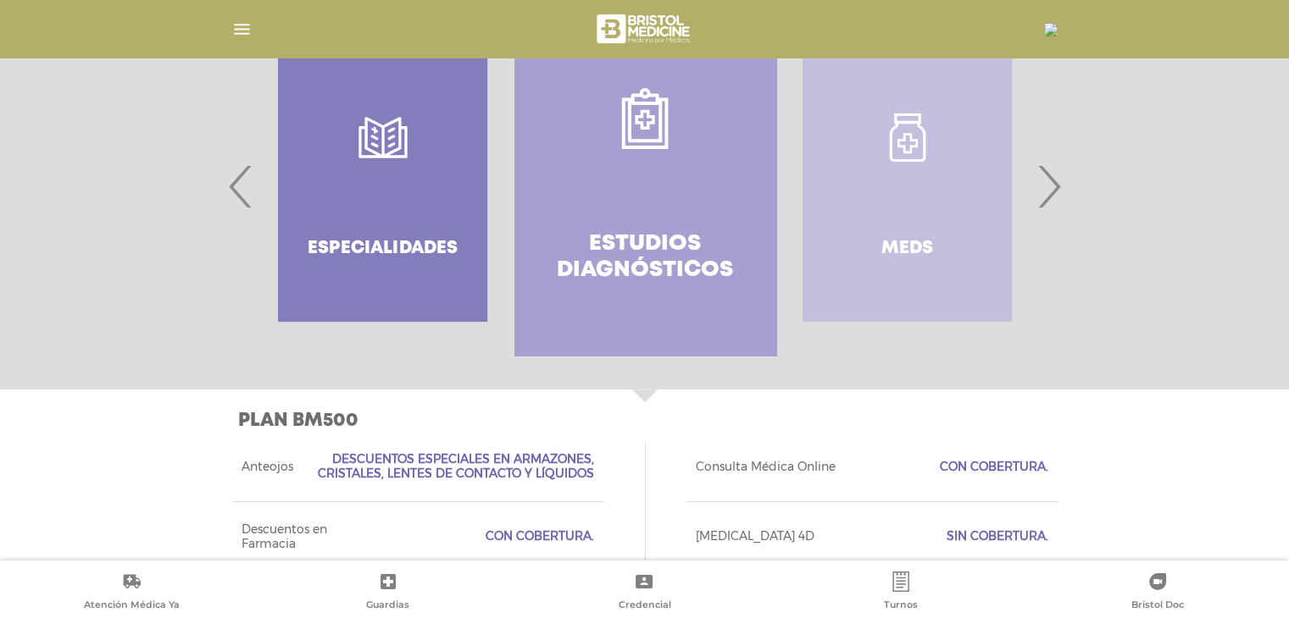
click at [1039, 194] on span "›" at bounding box center [1048, 186] width 33 height 91
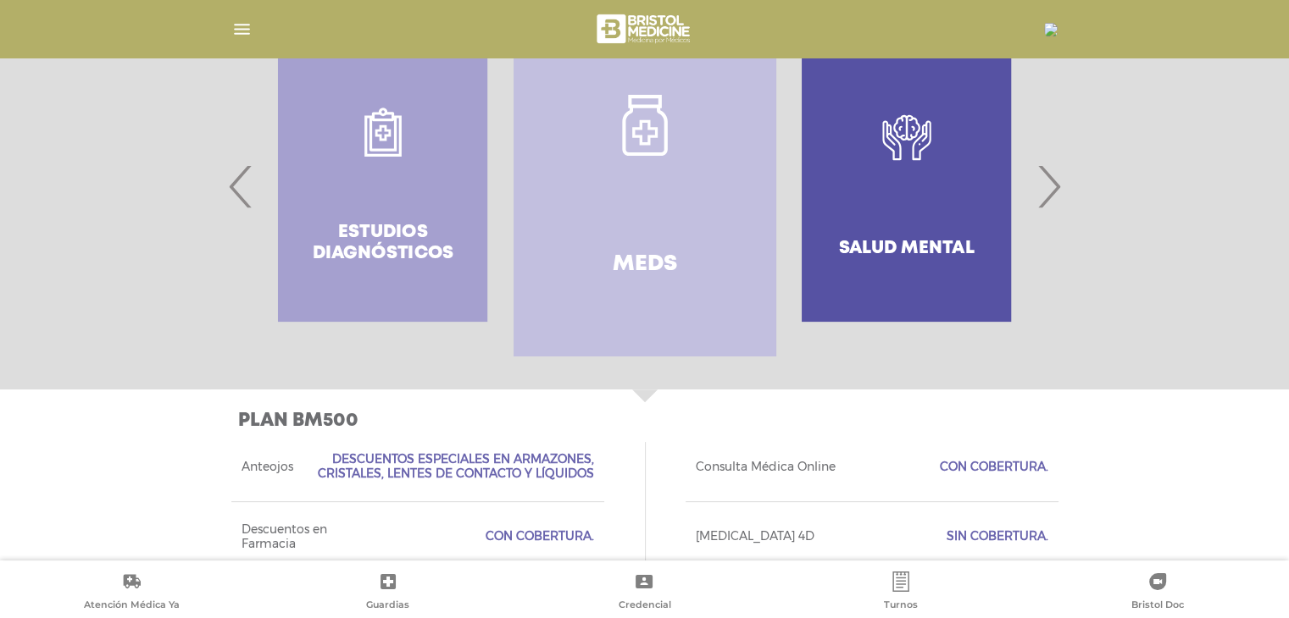
click at [1052, 202] on span "›" at bounding box center [1048, 186] width 33 height 91
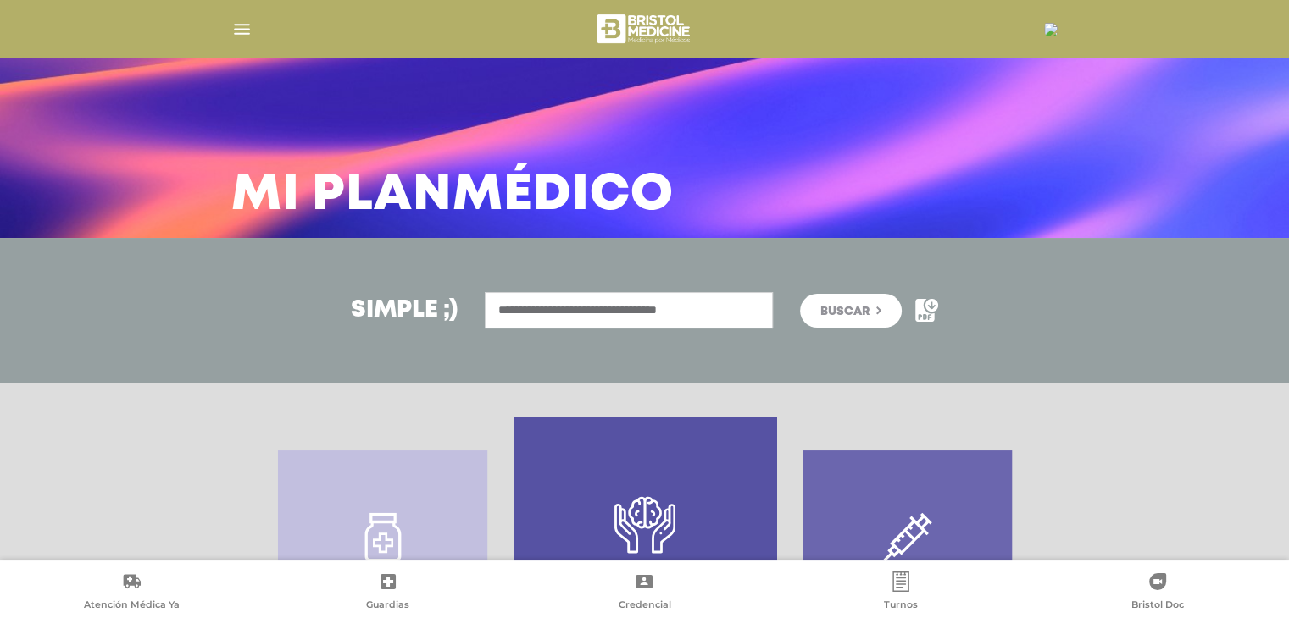
scroll to position [0, 0]
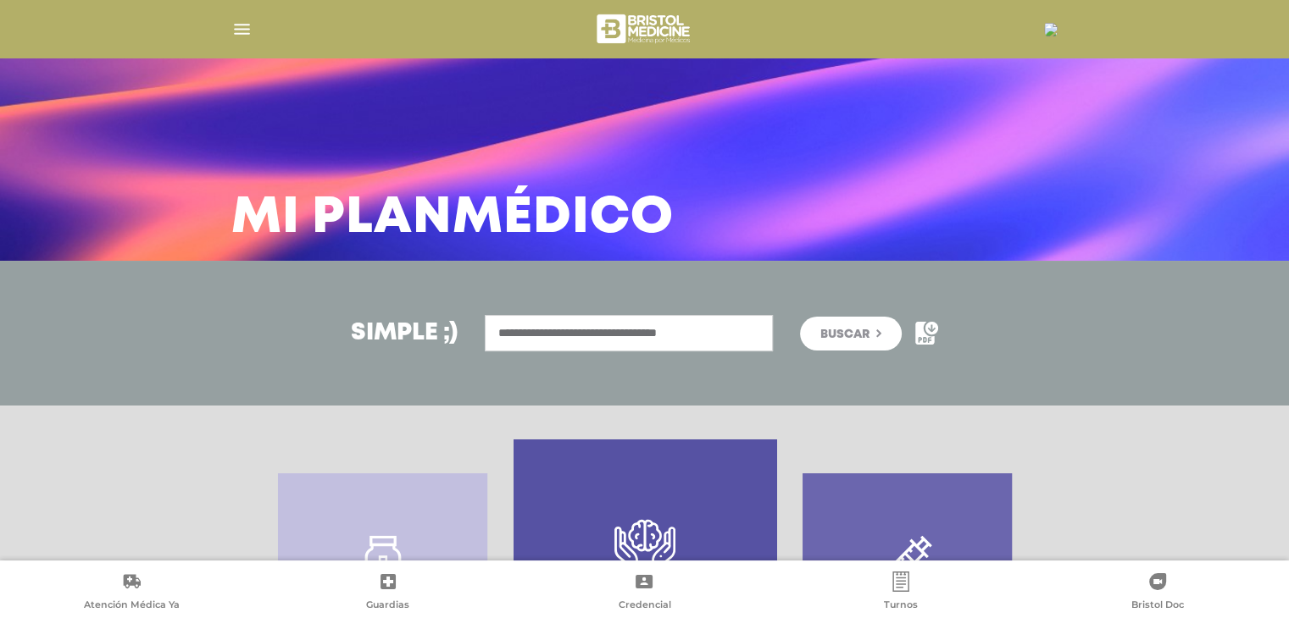
click at [565, 310] on div "**********" at bounding box center [644, 333] width 1289 height 145
click at [561, 323] on input "**********" at bounding box center [629, 333] width 288 height 36
click at [599, 330] on input "**********" at bounding box center [629, 333] width 288 height 36
click at [737, 325] on input "**********" at bounding box center [629, 333] width 288 height 36
drag, startPoint x: 758, startPoint y: 324, endPoint x: 441, endPoint y: 329, distance: 317.7
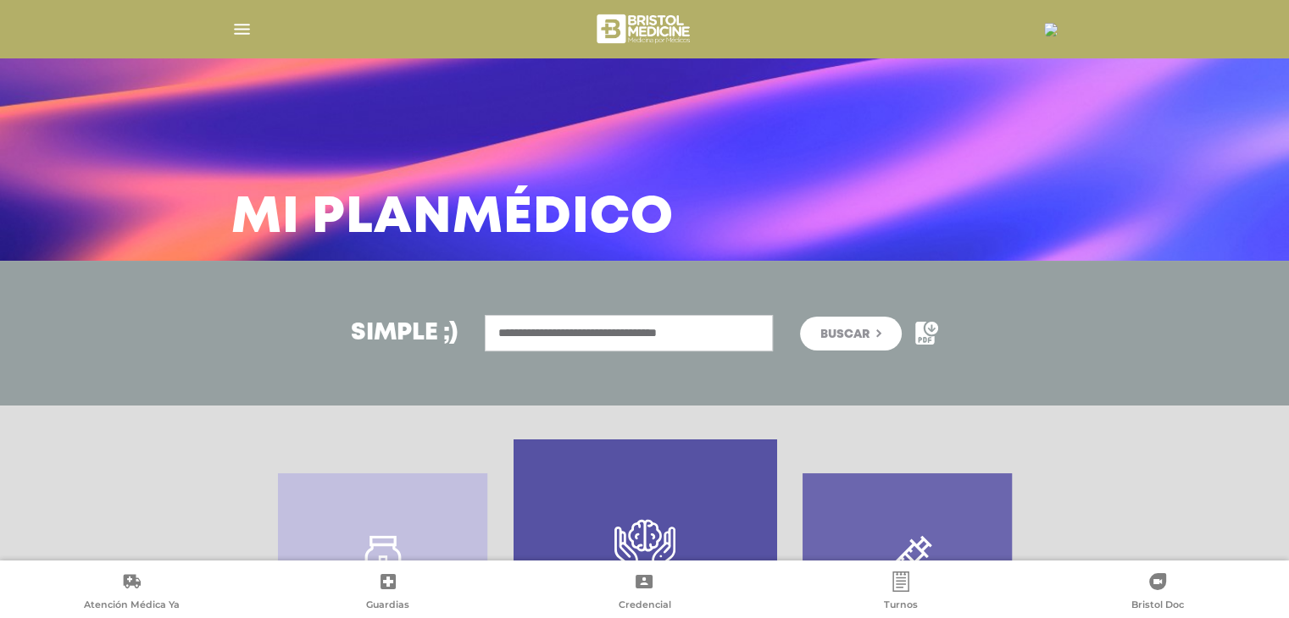
click at [441, 329] on div "**********" at bounding box center [645, 333] width 868 height 36
click at [592, 330] on input "**********" at bounding box center [629, 333] width 288 height 36
drag, startPoint x: 494, startPoint y: 330, endPoint x: 746, endPoint y: 330, distance: 251.6
click at [746, 330] on input "**********" at bounding box center [629, 333] width 288 height 36
click at [646, 350] on input "***" at bounding box center [629, 333] width 288 height 36
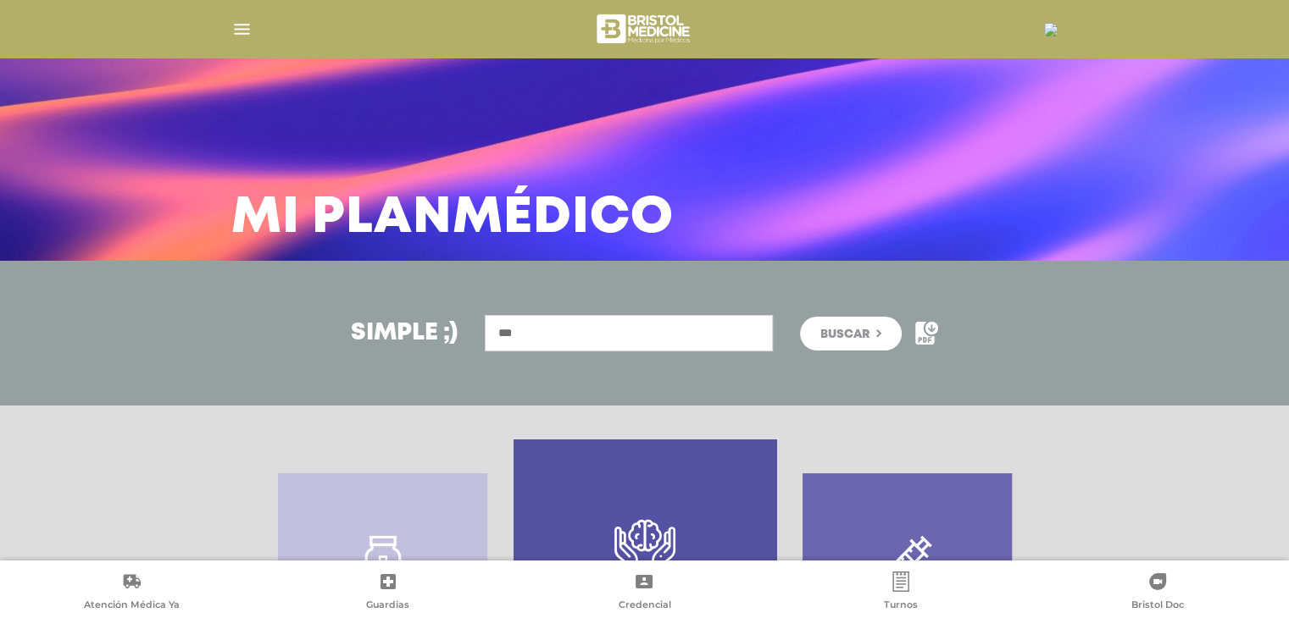
click at [635, 342] on input "***" at bounding box center [629, 333] width 288 height 36
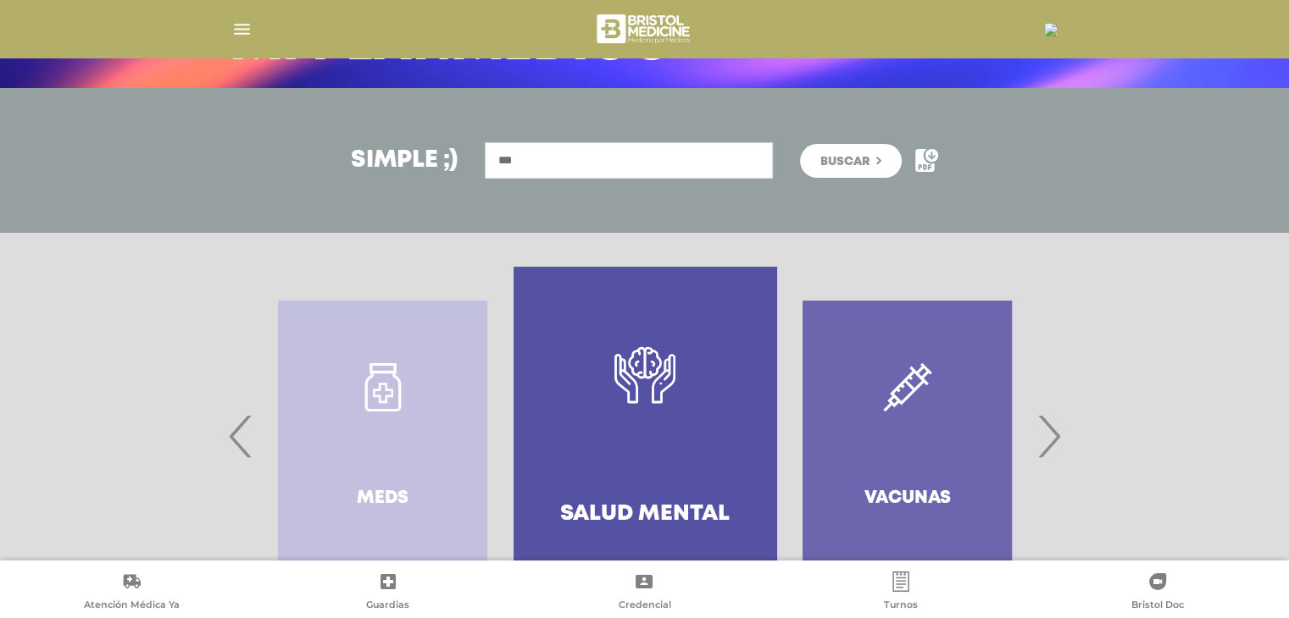
type input "***"
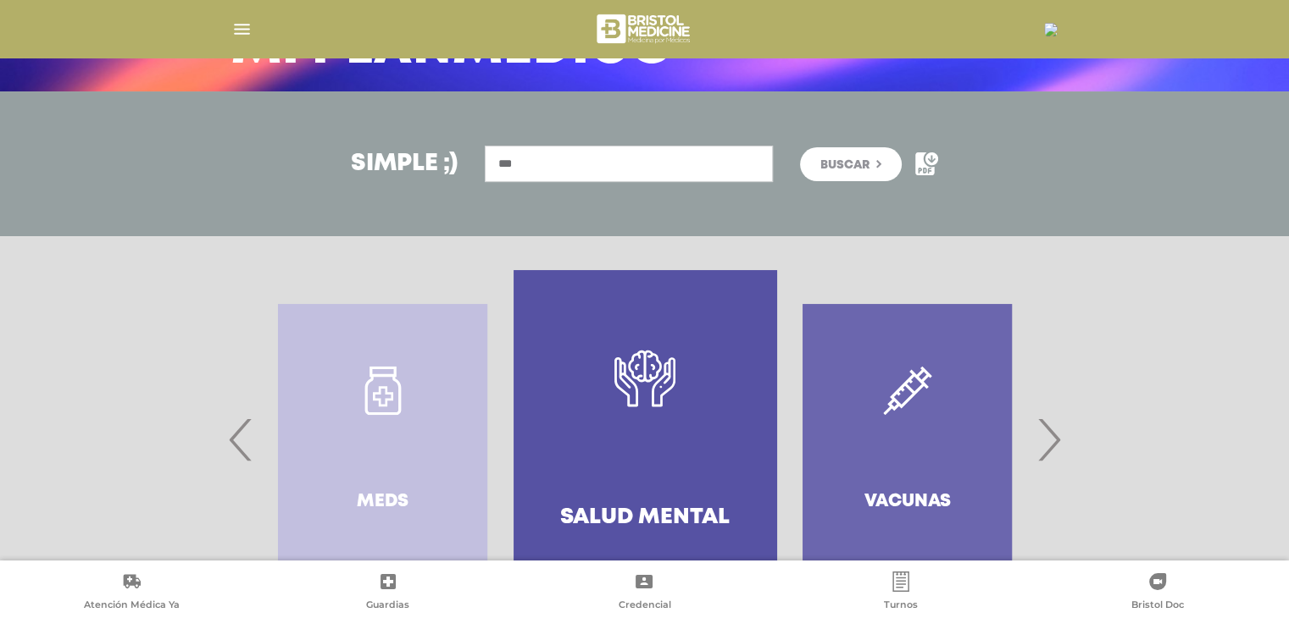
click at [908, 411] on div "Vacunas" at bounding box center [907, 439] width 262 height 339
click at [898, 463] on div "Vacunas" at bounding box center [907, 439] width 262 height 339
click at [1058, 442] on span "›" at bounding box center [1048, 439] width 33 height 91
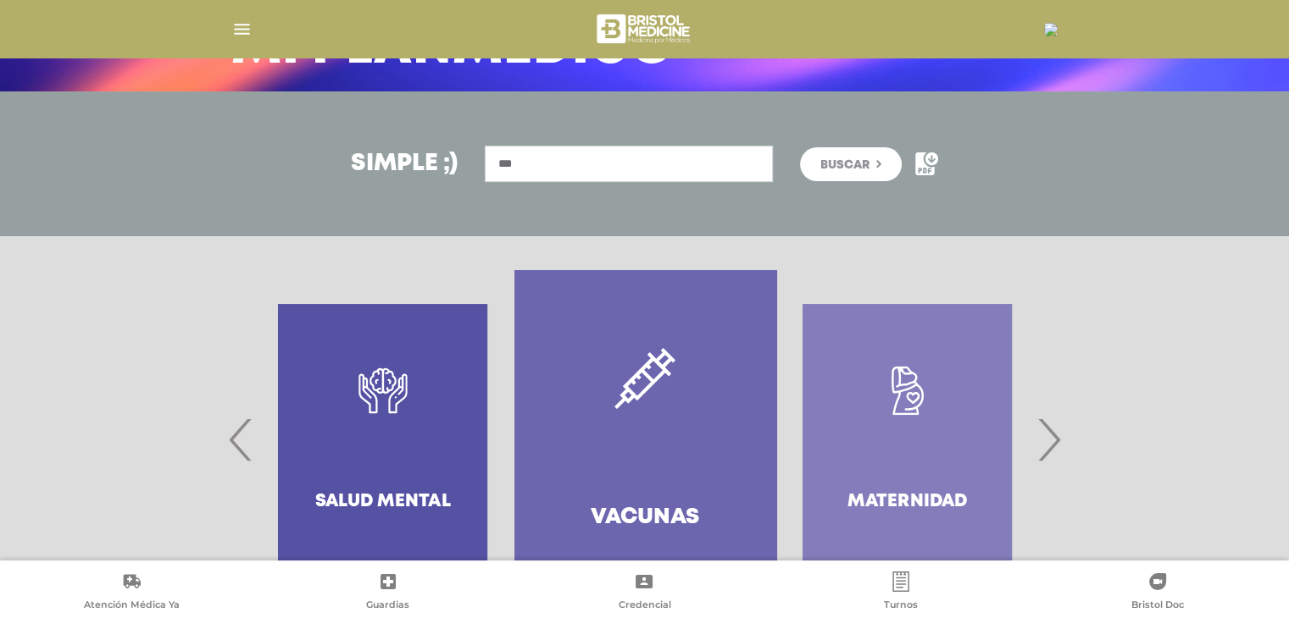
click at [1057, 442] on span "›" at bounding box center [1048, 439] width 33 height 91
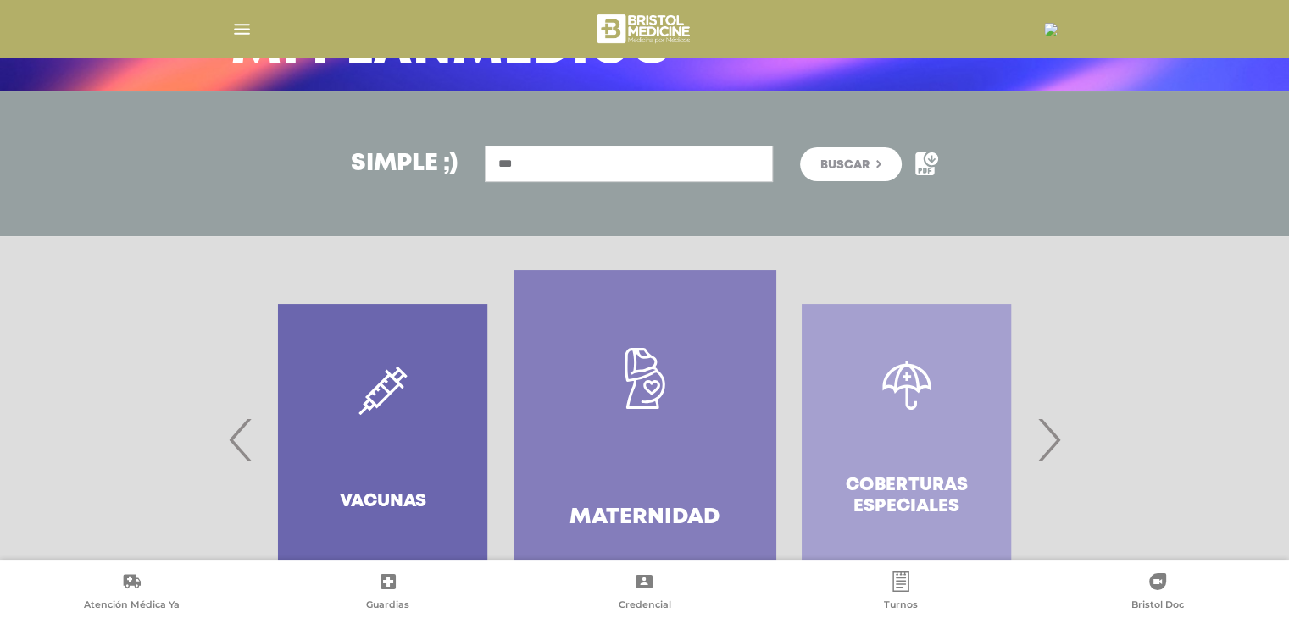
click at [1057, 442] on span "›" at bounding box center [1048, 439] width 33 height 91
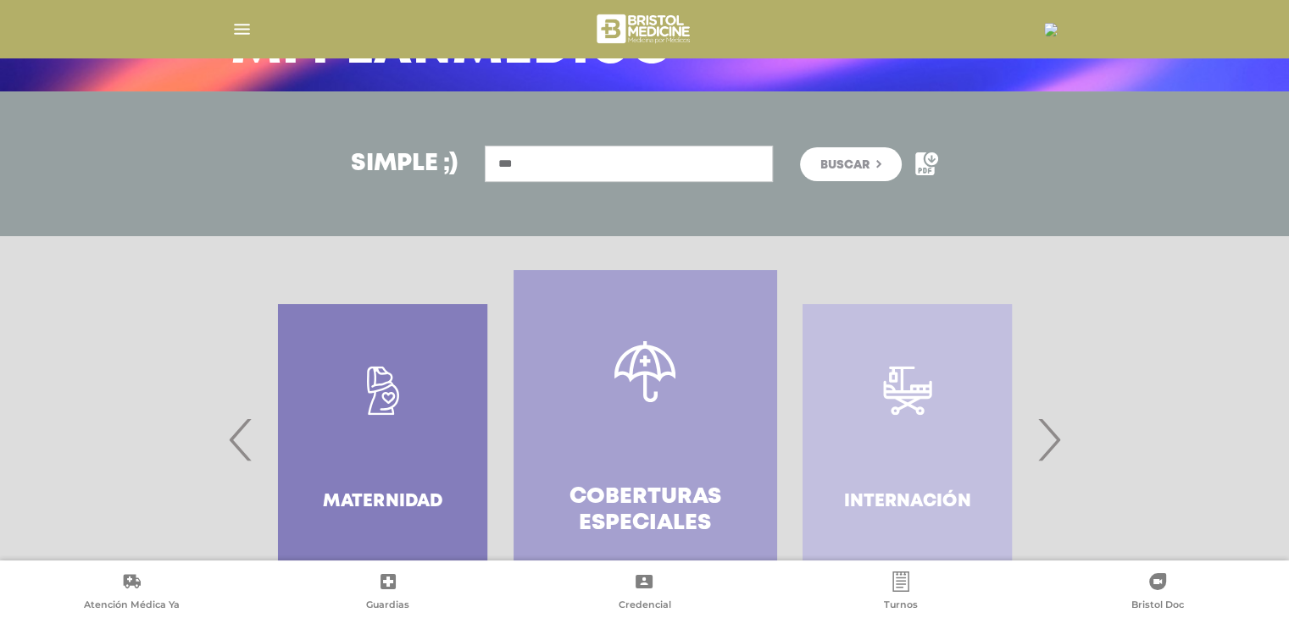
click at [588, 452] on link "Coberturas especiales" at bounding box center [644, 439] width 262 height 339
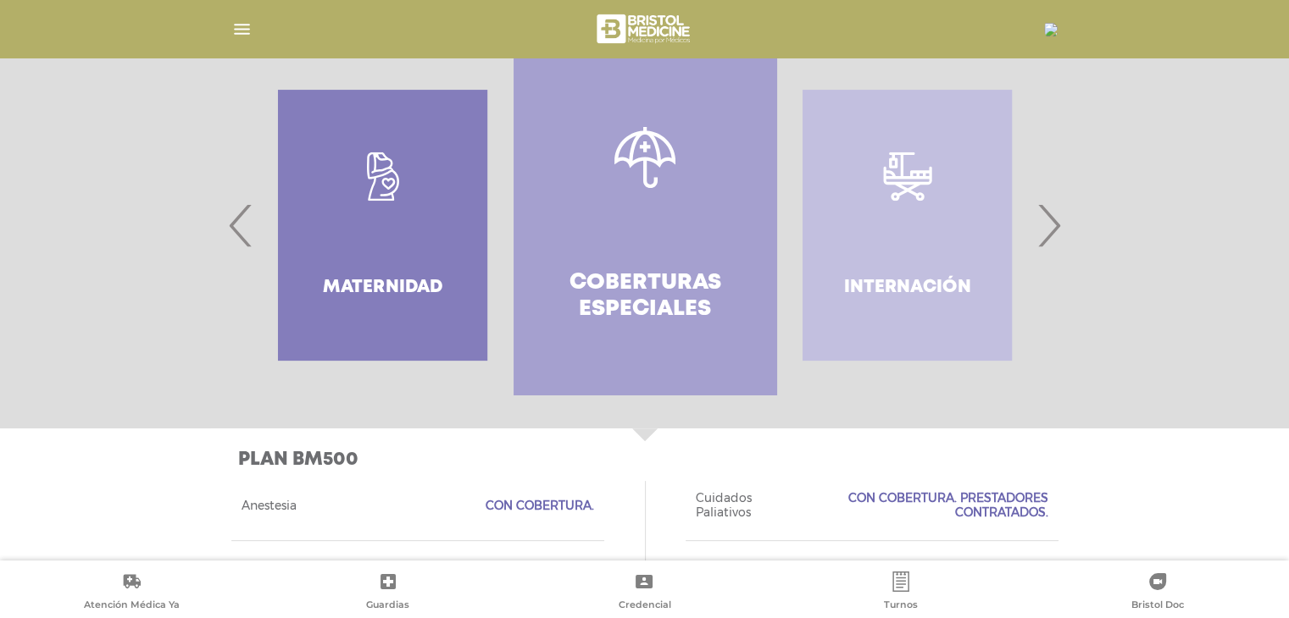
scroll to position [334, 0]
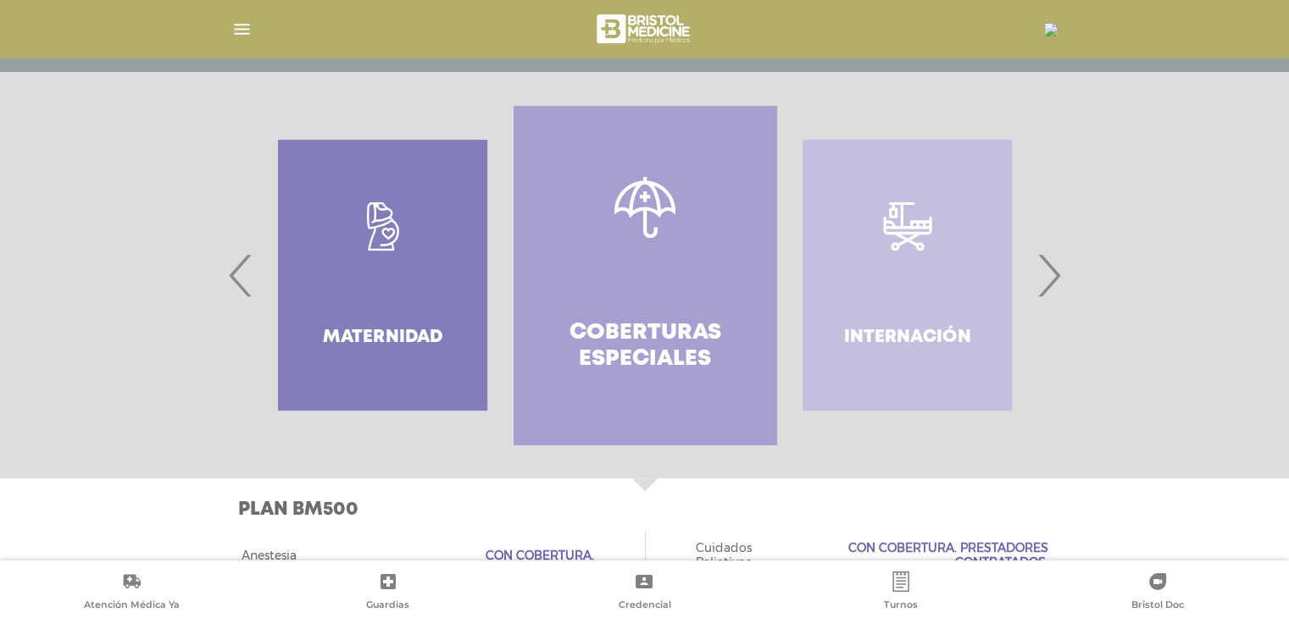
click at [1050, 252] on span "›" at bounding box center [1048, 275] width 33 height 91
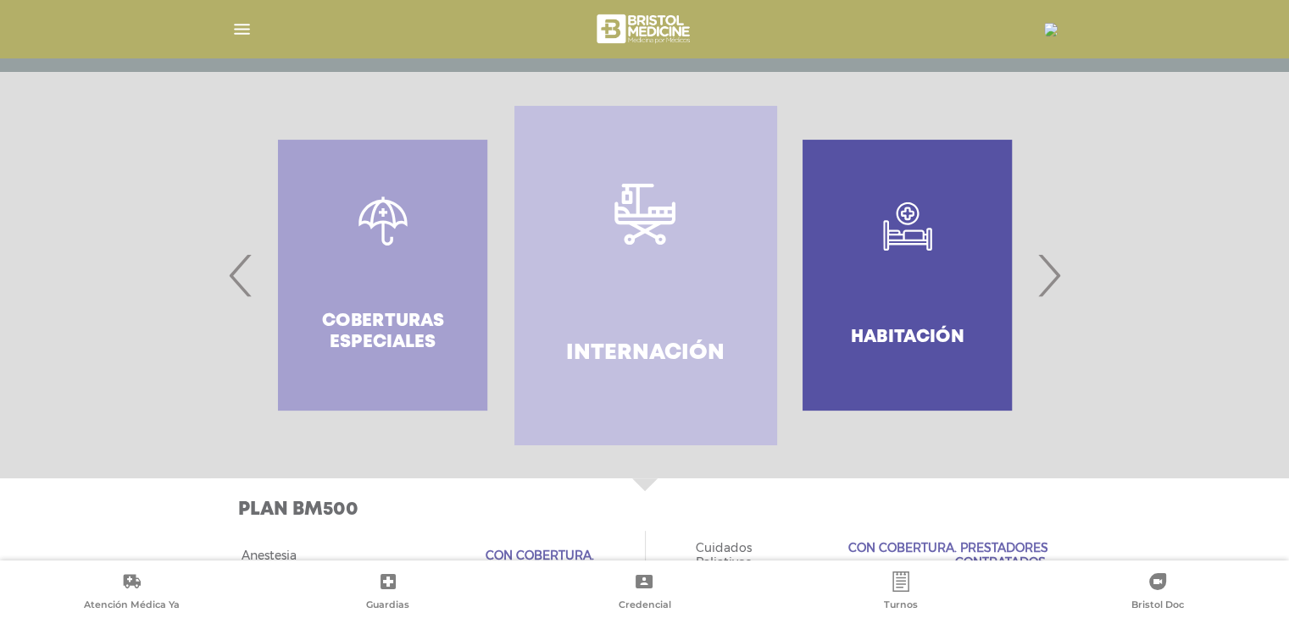
click at [1052, 279] on span "›" at bounding box center [1048, 275] width 33 height 91
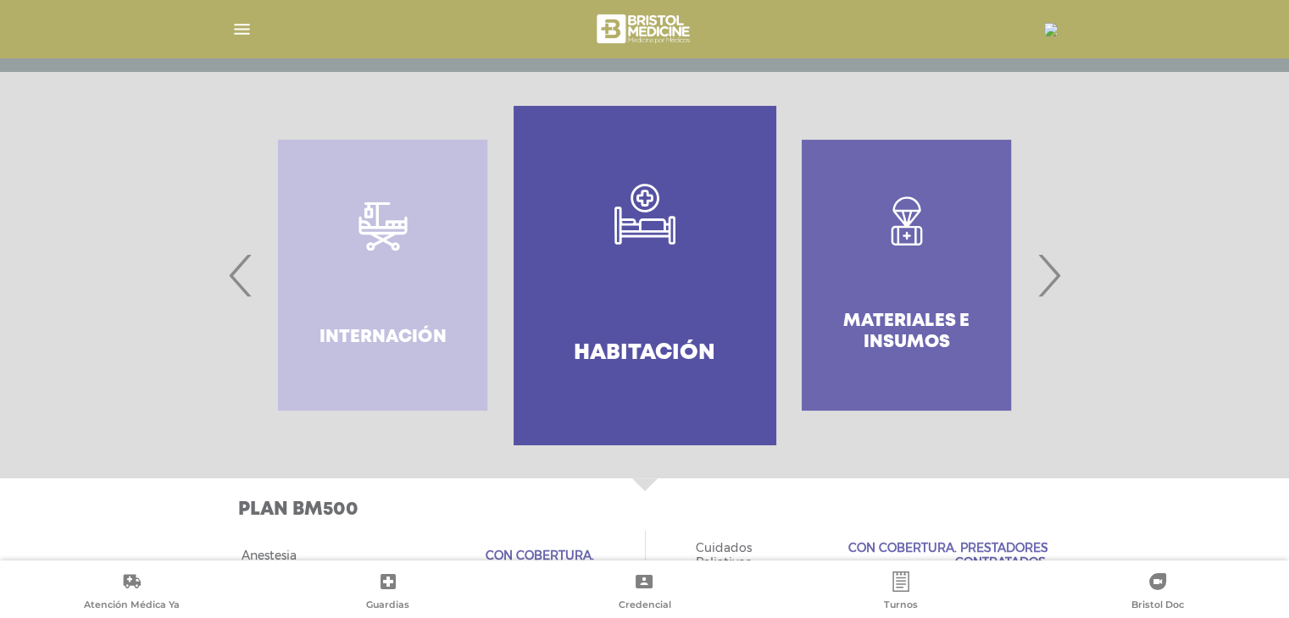
click at [1048, 280] on span "›" at bounding box center [1048, 275] width 33 height 91
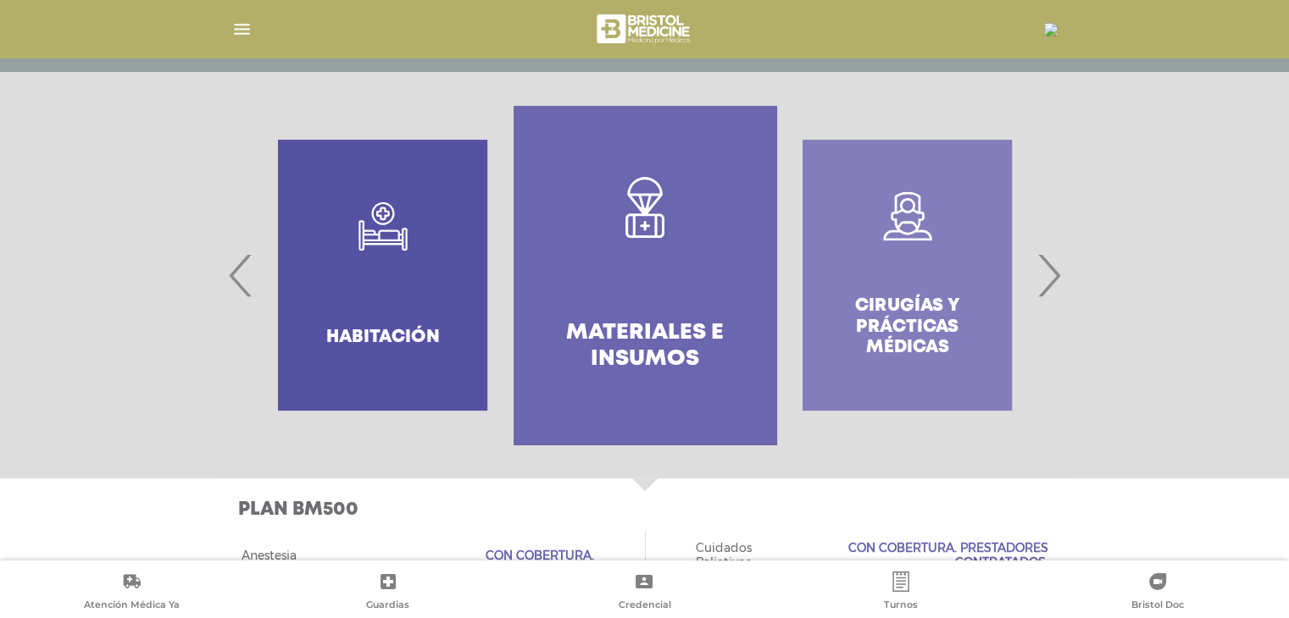
click at [1048, 282] on span "›" at bounding box center [1048, 275] width 33 height 91
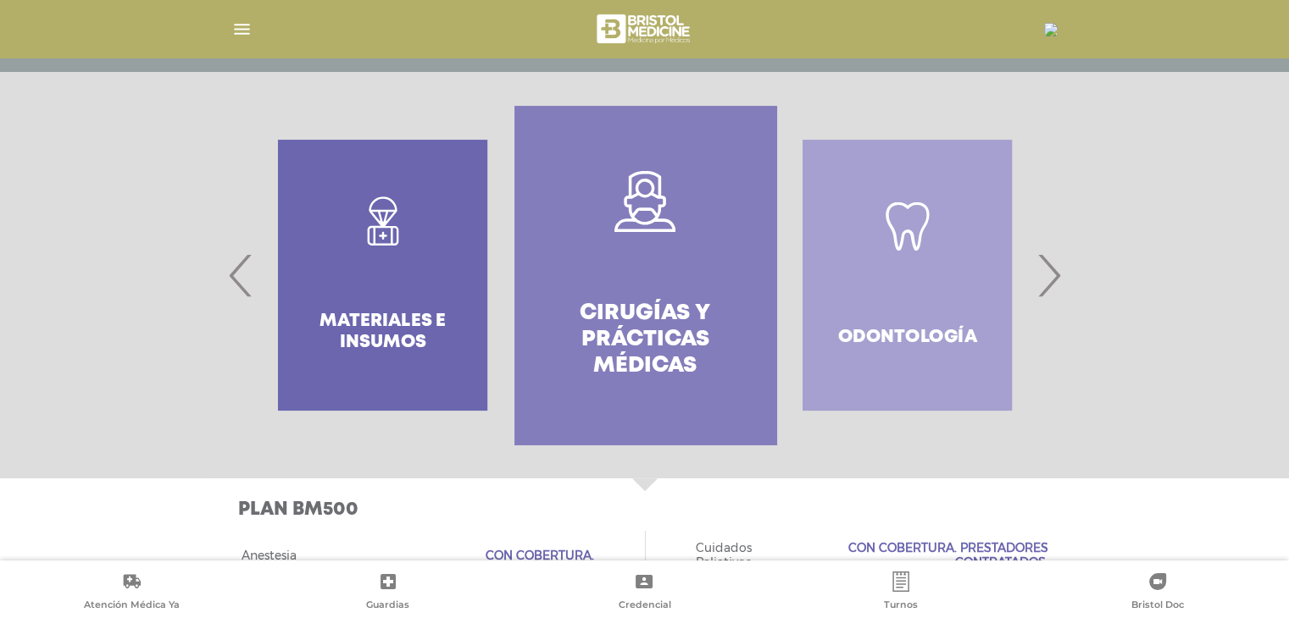
click at [1048, 283] on span "›" at bounding box center [1048, 275] width 33 height 91
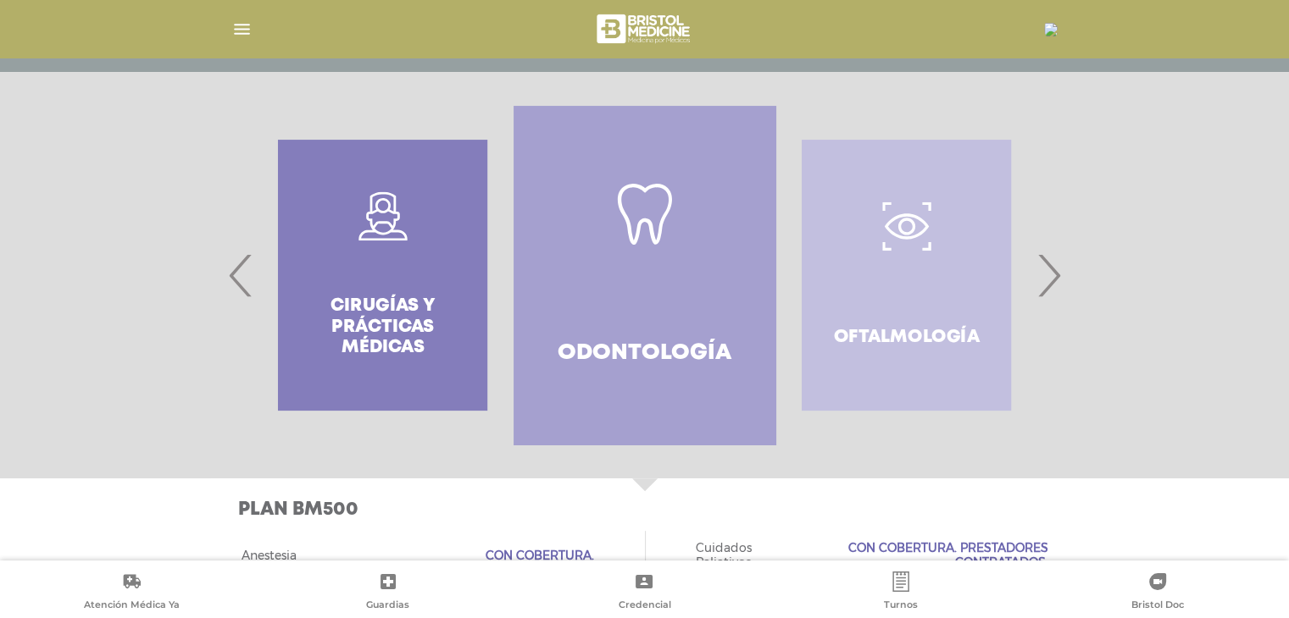
click at [1047, 285] on span "›" at bounding box center [1048, 275] width 33 height 91
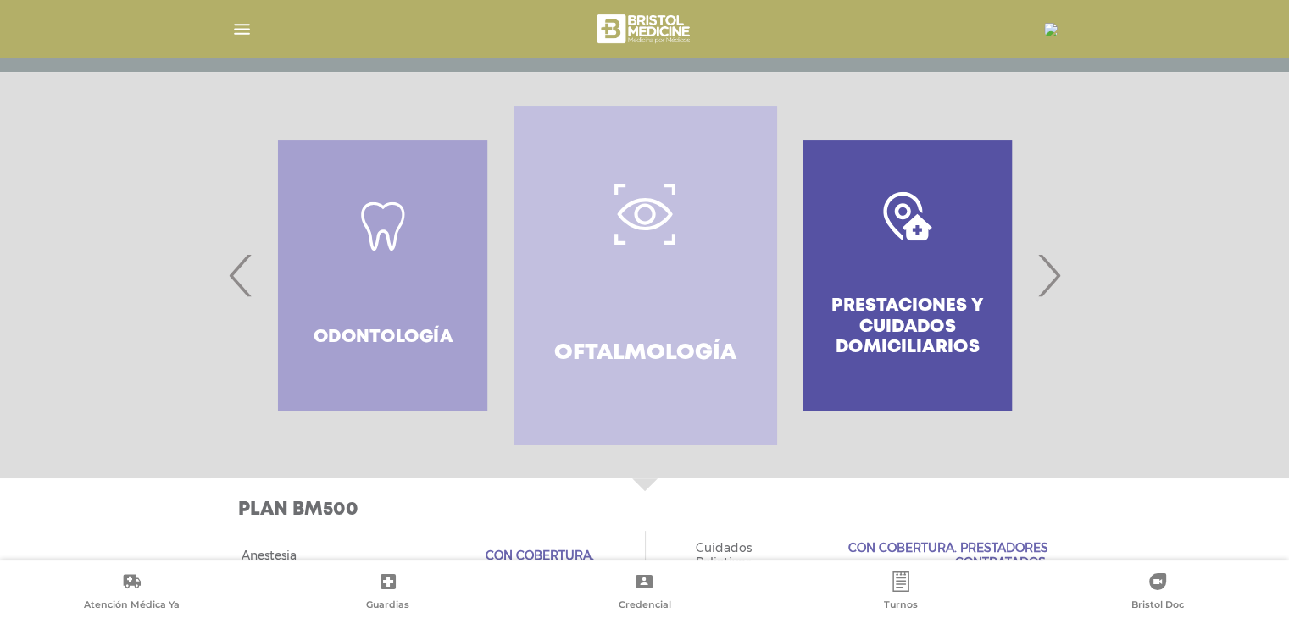
click at [1047, 285] on span "›" at bounding box center [1048, 275] width 33 height 91
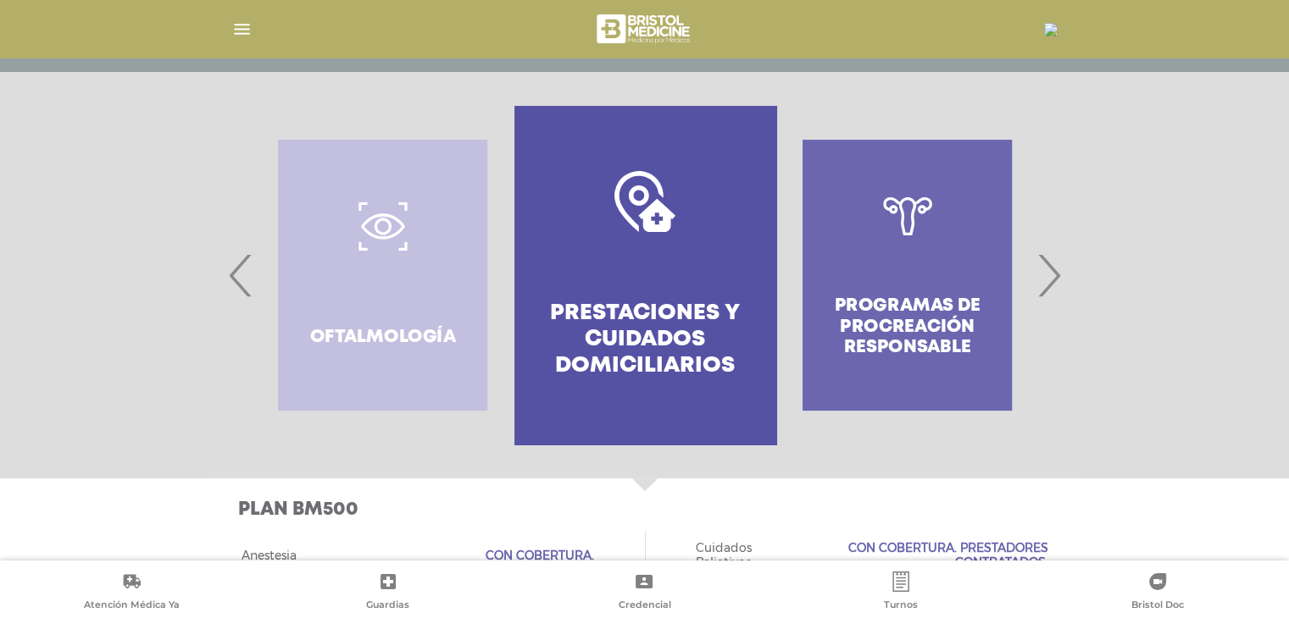
click at [1047, 285] on span "›" at bounding box center [1048, 275] width 33 height 91
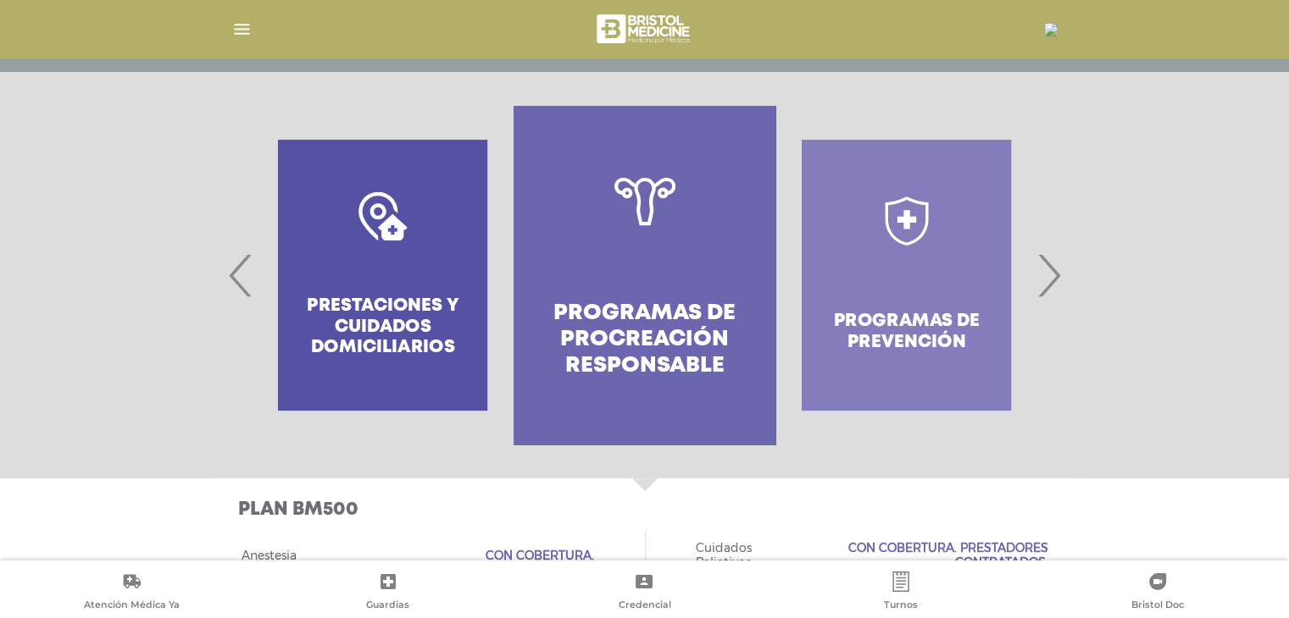
click at [1047, 285] on span "›" at bounding box center [1048, 275] width 33 height 91
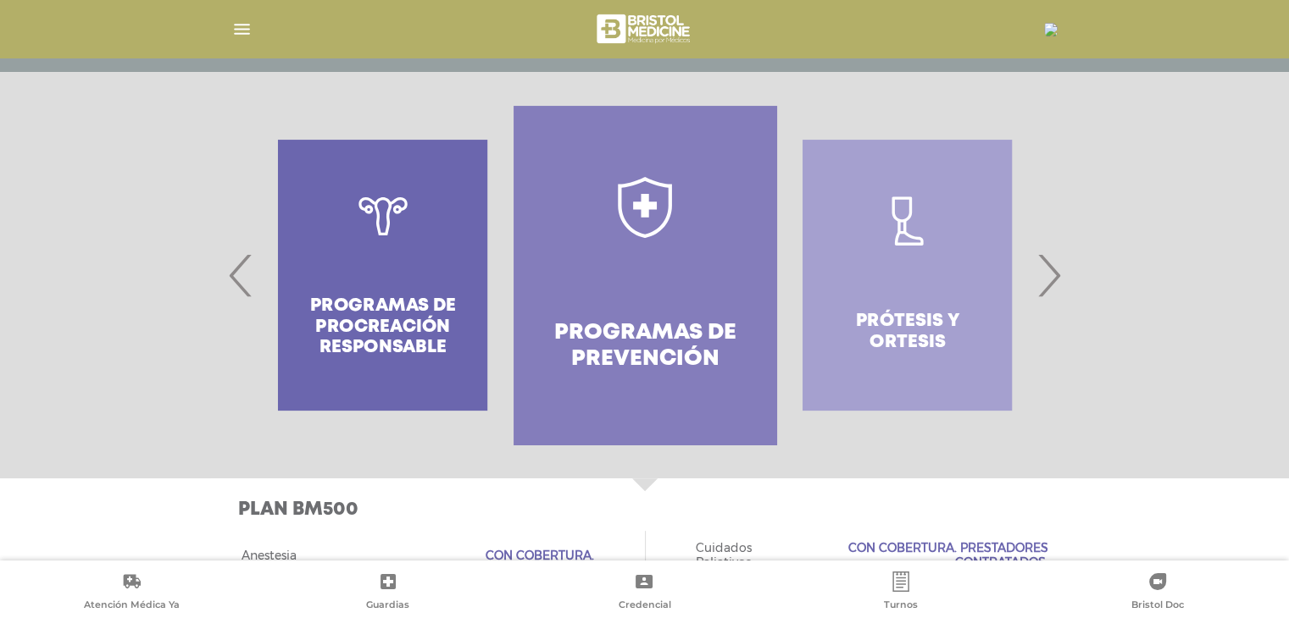
click at [1047, 285] on span "›" at bounding box center [1048, 275] width 33 height 91
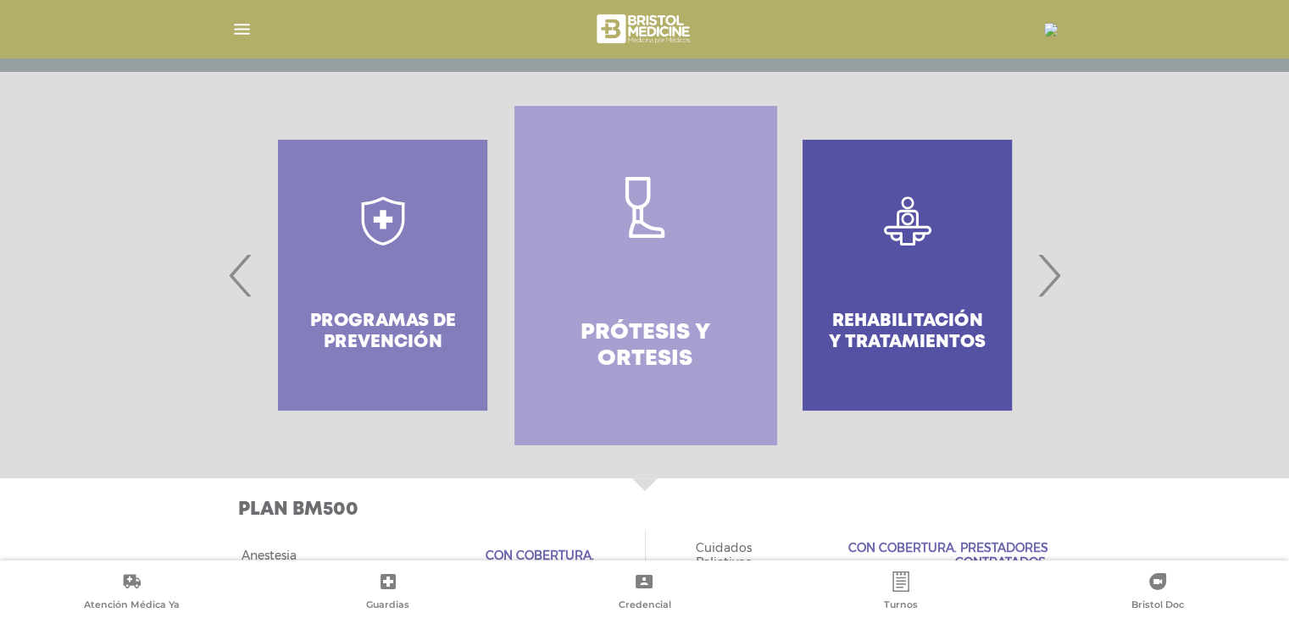
click at [1047, 285] on span "›" at bounding box center [1048, 275] width 33 height 91
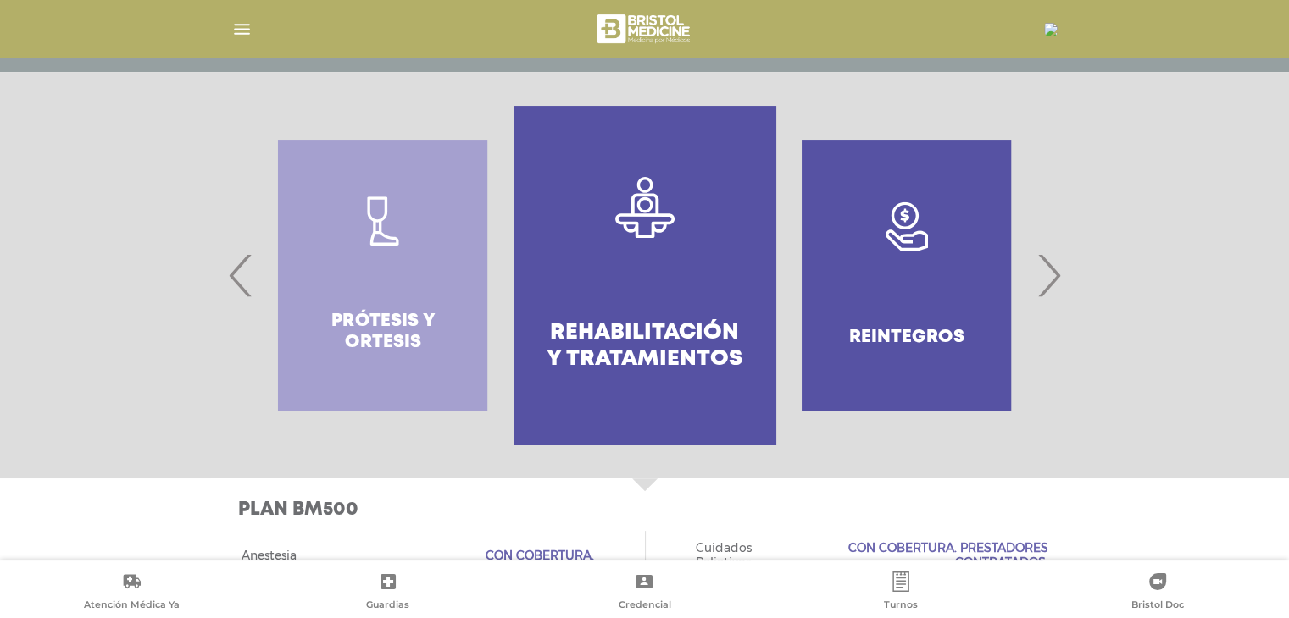
click at [1047, 285] on span "›" at bounding box center [1048, 275] width 33 height 91
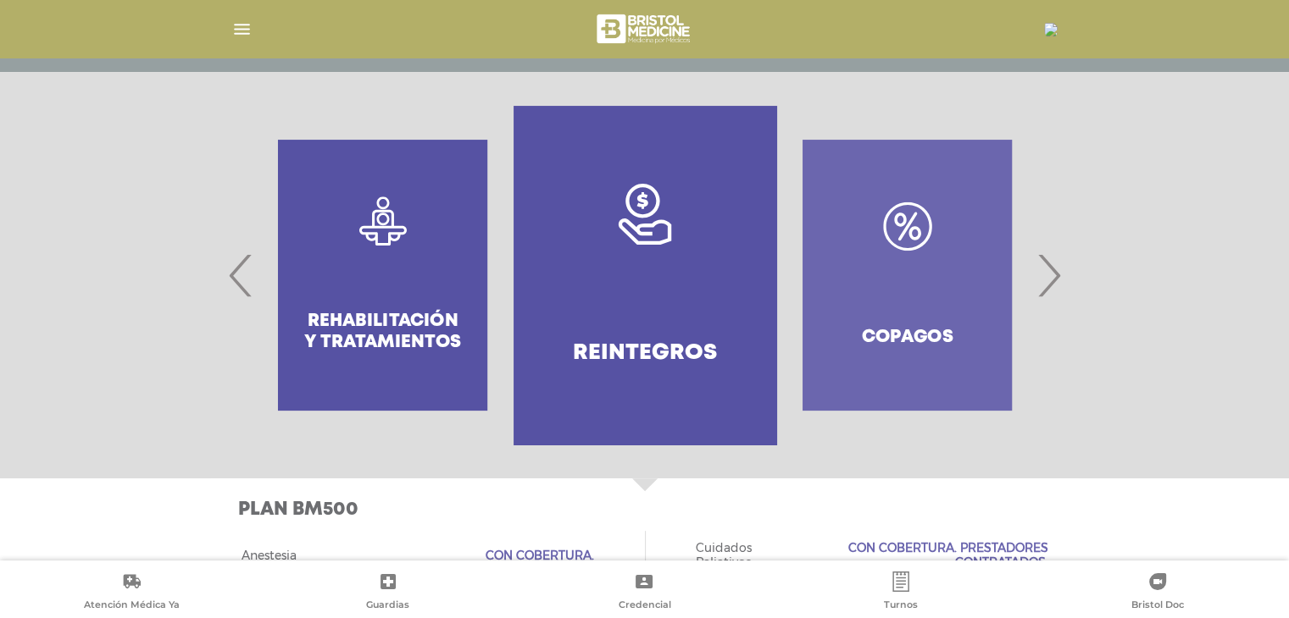
click at [1047, 285] on span "›" at bounding box center [1048, 275] width 33 height 91
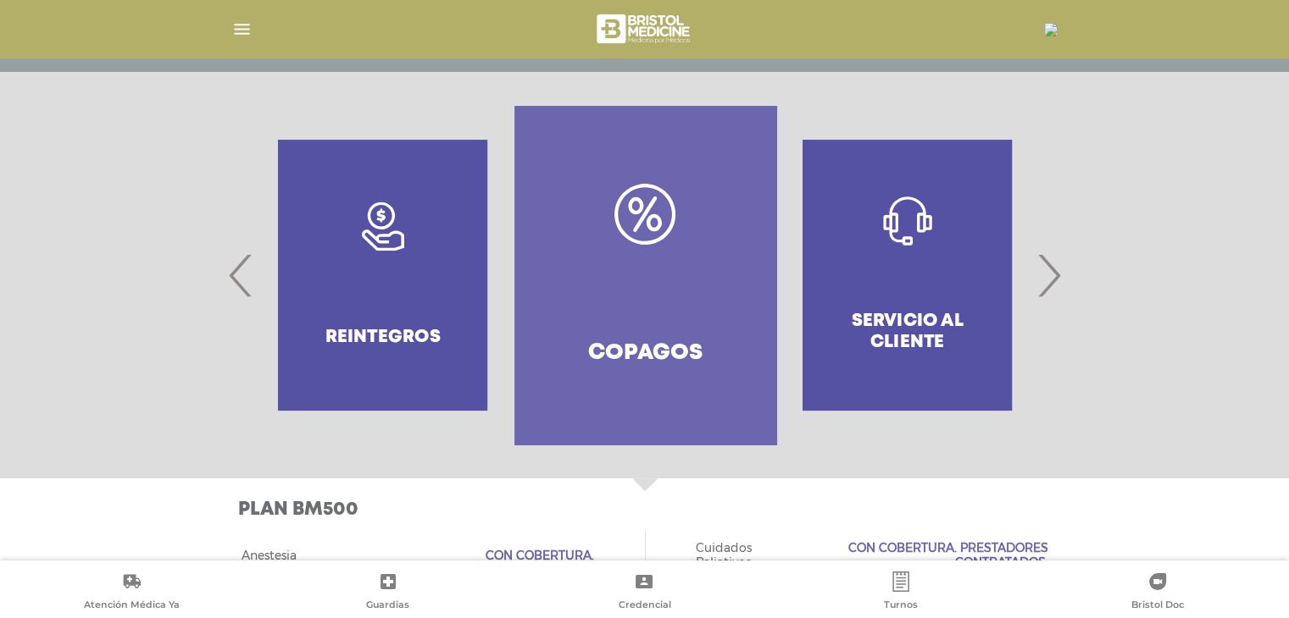
click at [1047, 285] on span "›" at bounding box center [1048, 275] width 33 height 91
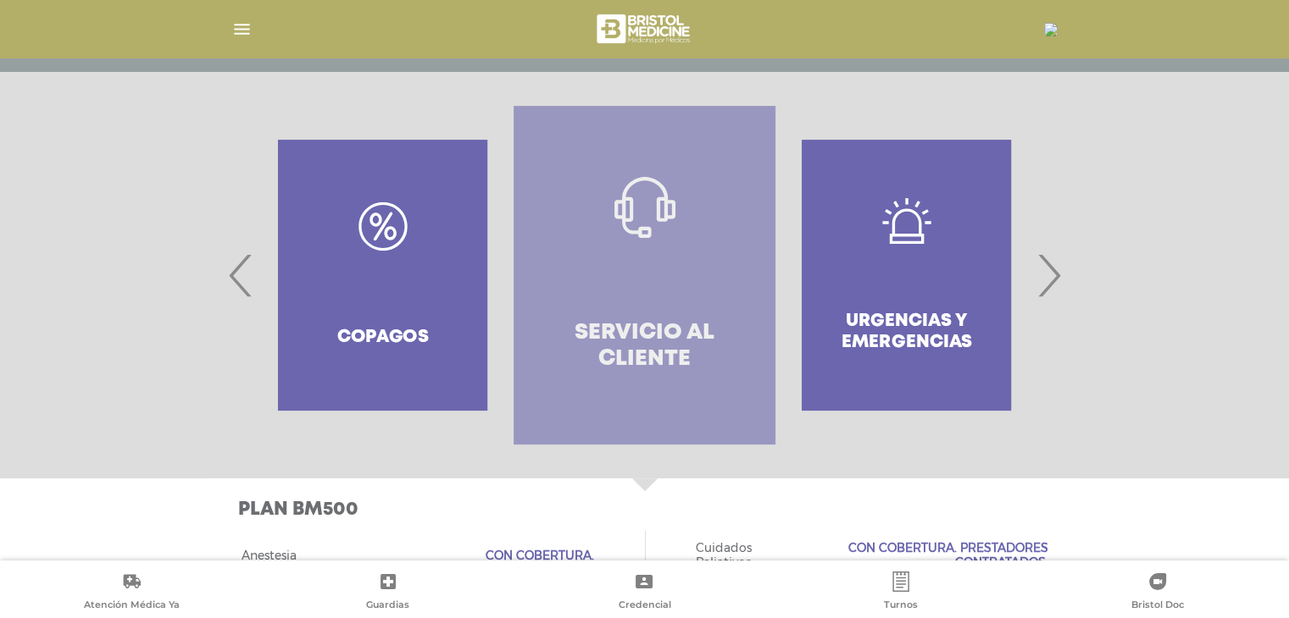
click at [628, 286] on link "Servicio al Cliente" at bounding box center [644, 275] width 262 height 339
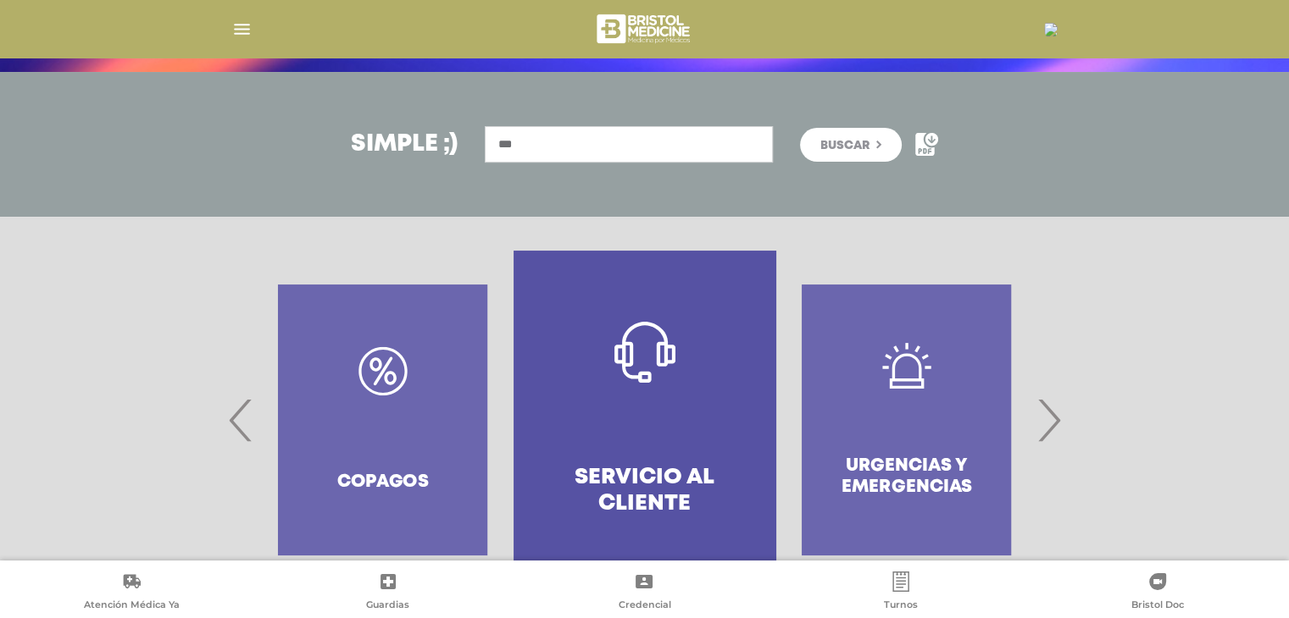
scroll to position [86, 0]
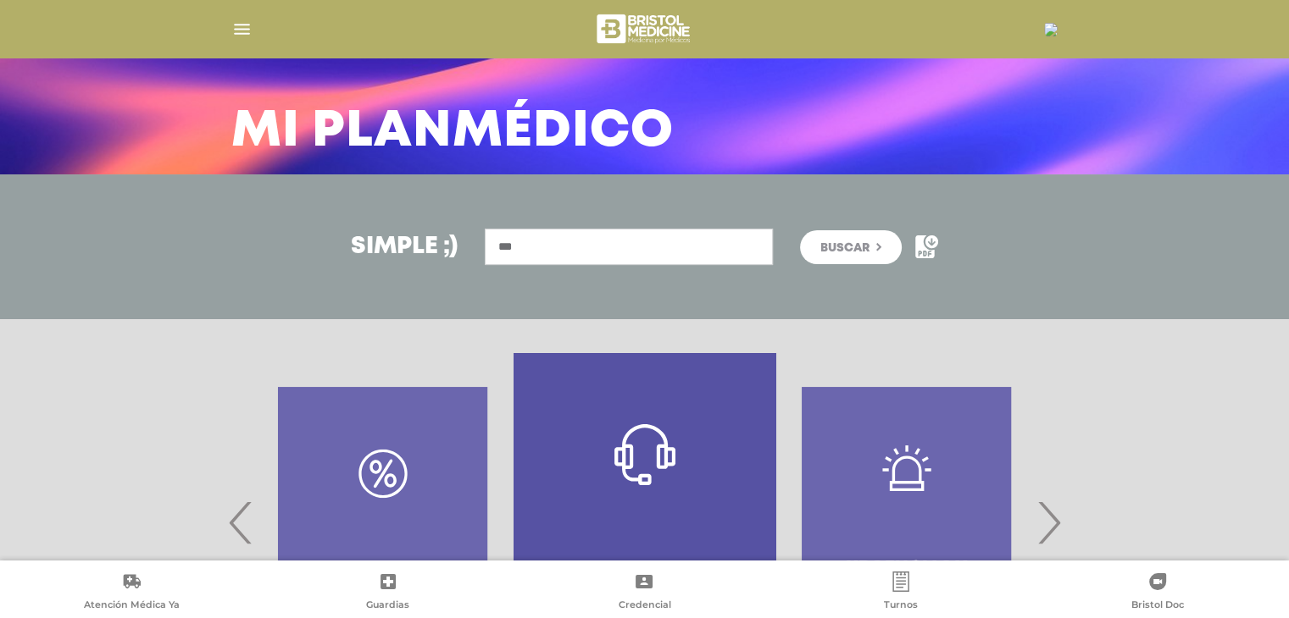
click at [569, 243] on input "***" at bounding box center [629, 247] width 288 height 36
drag, startPoint x: 539, startPoint y: 245, endPoint x: 417, endPoint y: 245, distance: 122.0
click at [417, 245] on div "Simple ;) *** [GEOGRAPHIC_DATA]" at bounding box center [645, 247] width 868 height 36
click at [563, 230] on input "text" at bounding box center [629, 247] width 288 height 36
click at [555, 241] on input "text" at bounding box center [629, 247] width 288 height 36
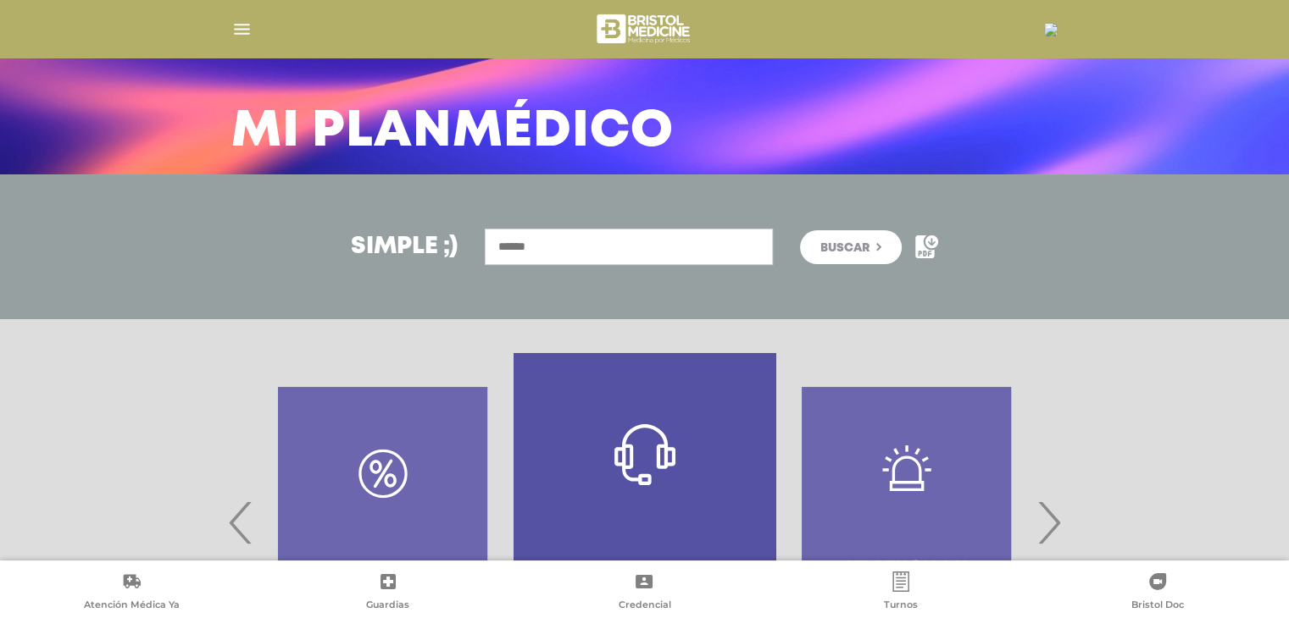
click at [556, 241] on input "text" at bounding box center [629, 247] width 288 height 36
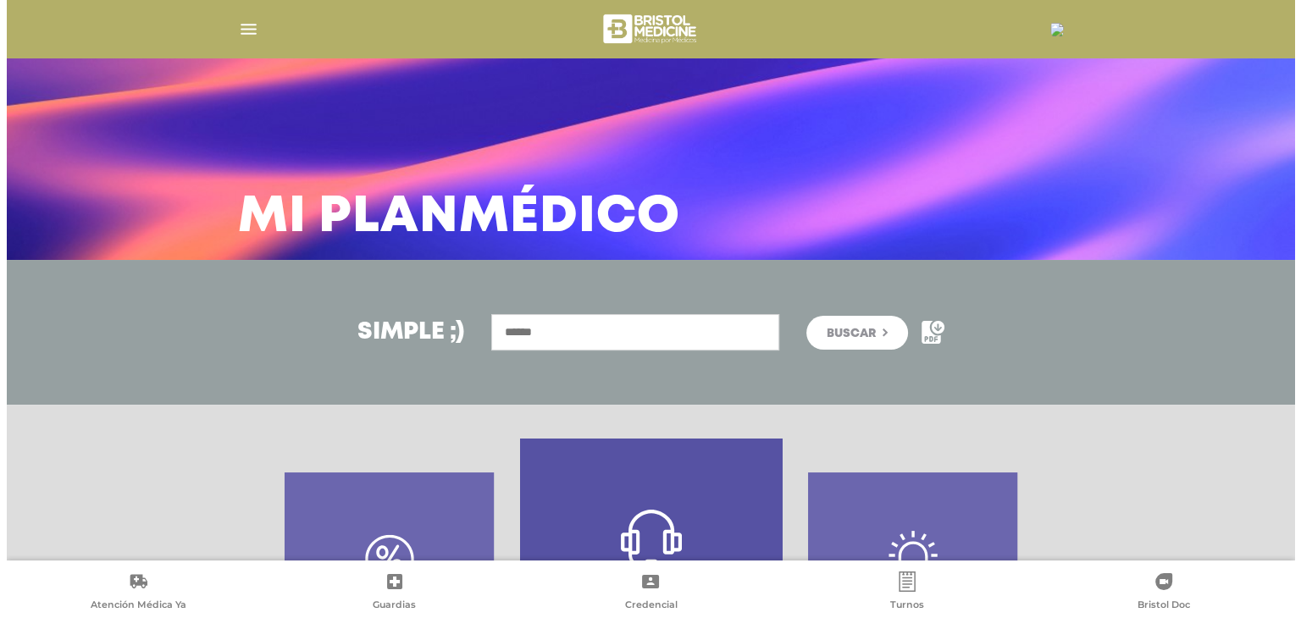
scroll to position [0, 0]
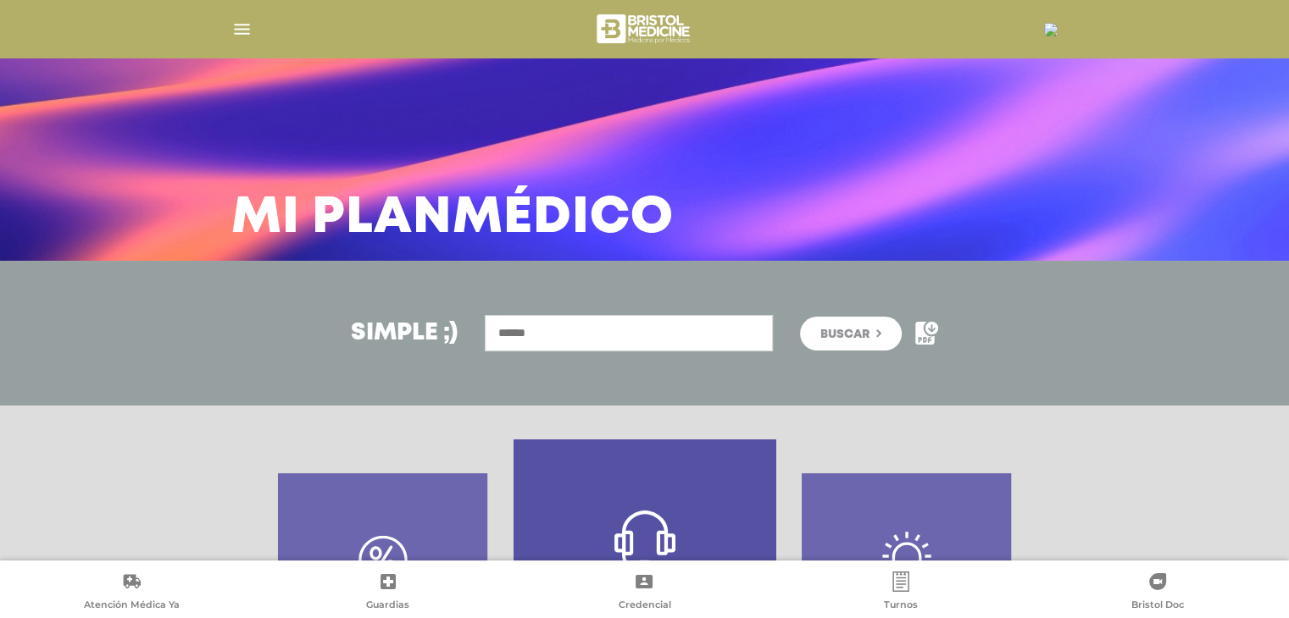
click at [241, 34] on img "button" at bounding box center [241, 29] width 21 height 21
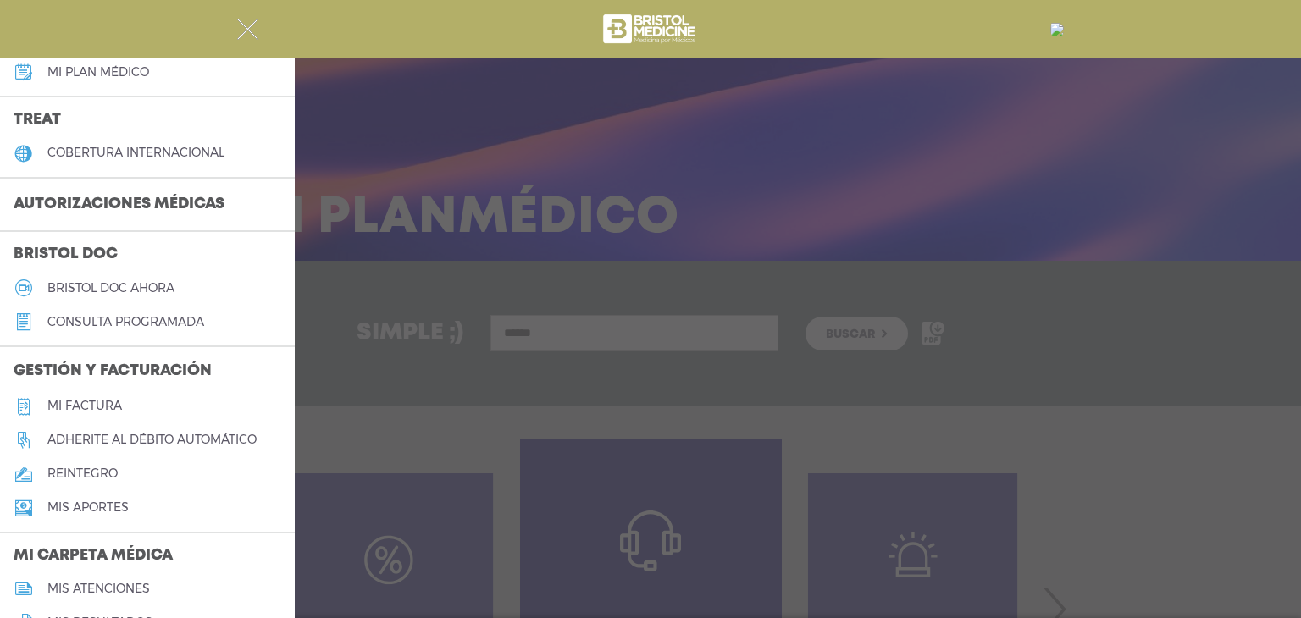
scroll to position [231, 0]
